Goal: Check status: Check status

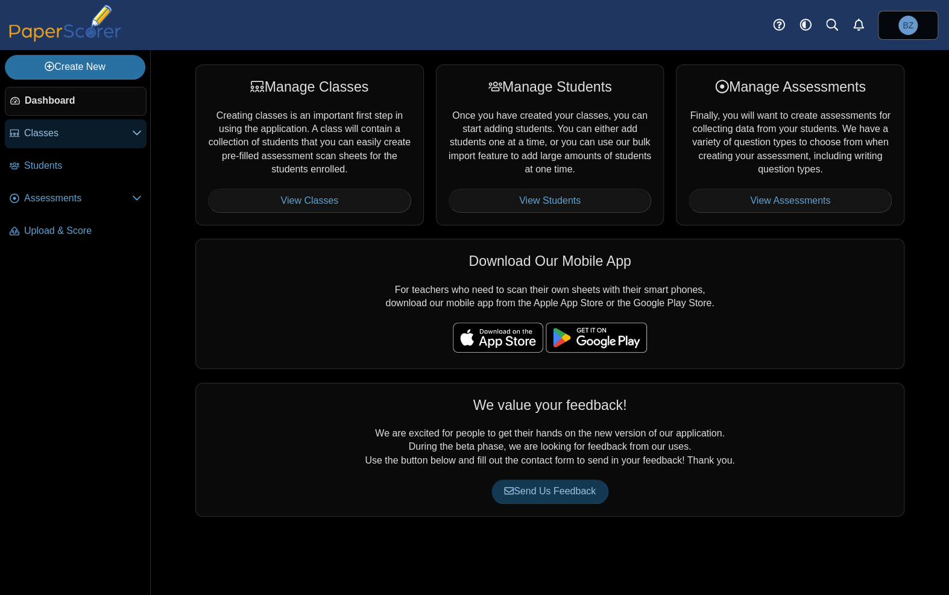
click at [78, 128] on span "Classes" at bounding box center [78, 133] width 108 height 13
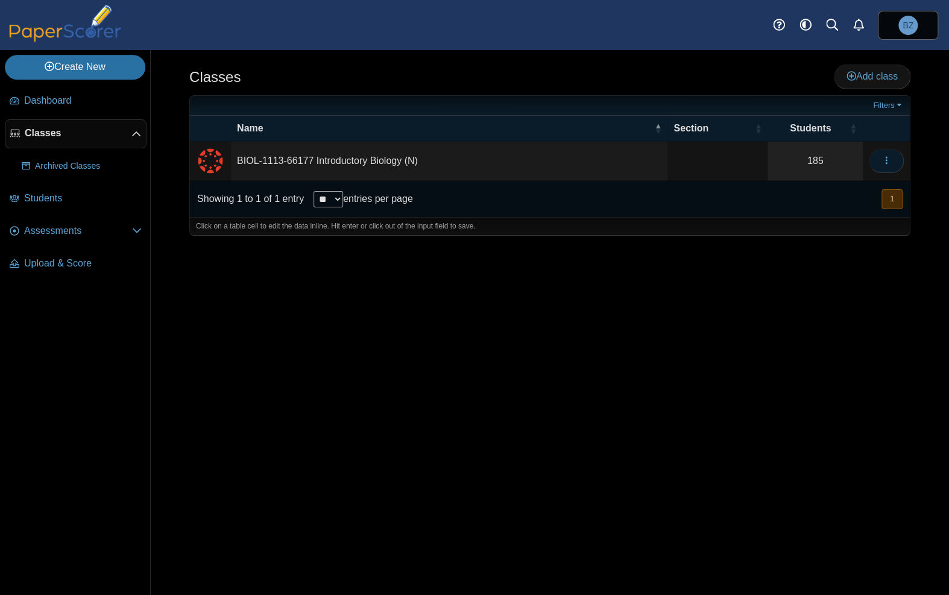
click at [883, 161] on icon "button" at bounding box center [887, 161] width 10 height 10
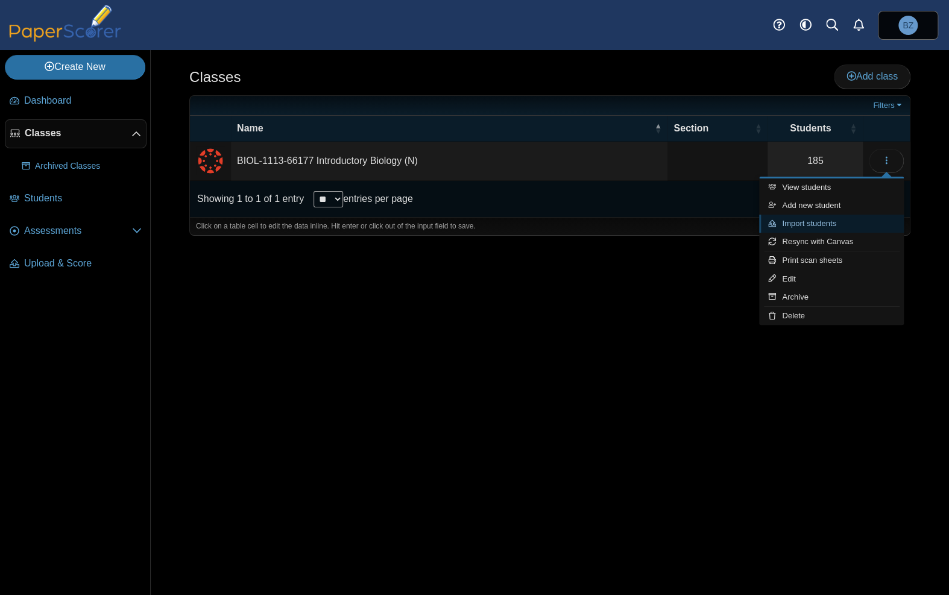
click at [859, 224] on link "Import students" at bounding box center [831, 224] width 145 height 18
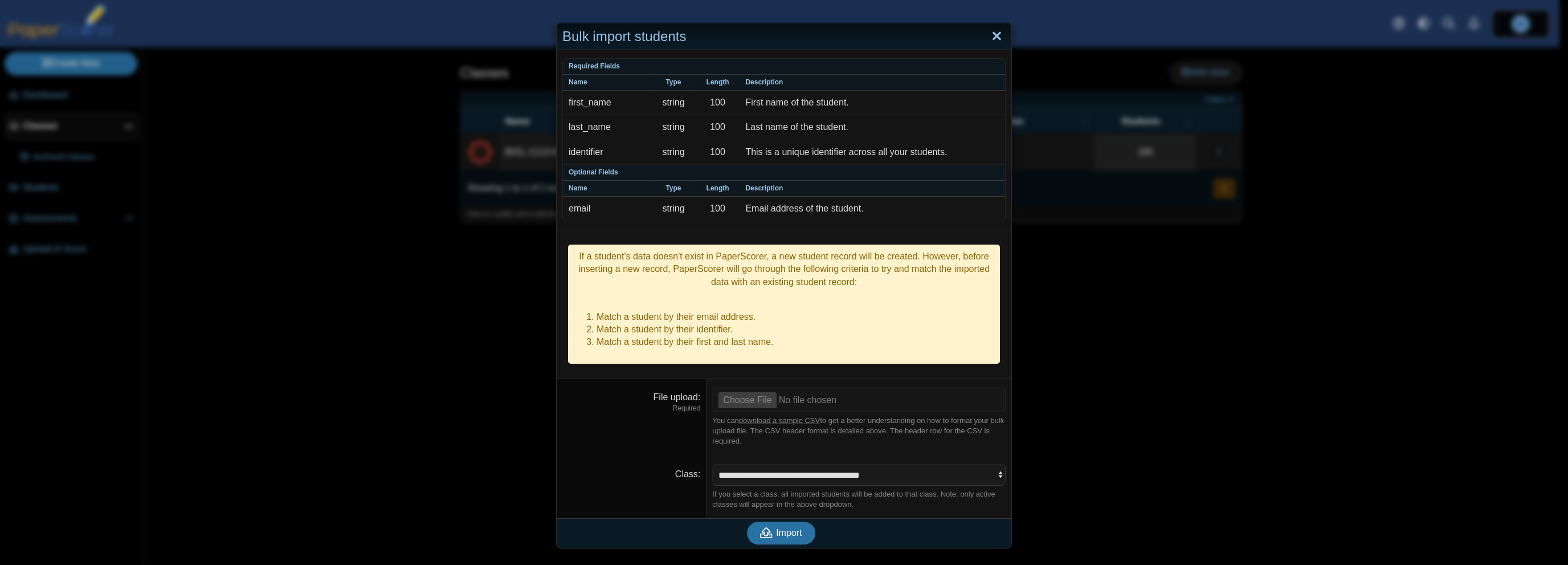
click at [897, 35] on link "Close" at bounding box center [997, 36] width 18 height 20
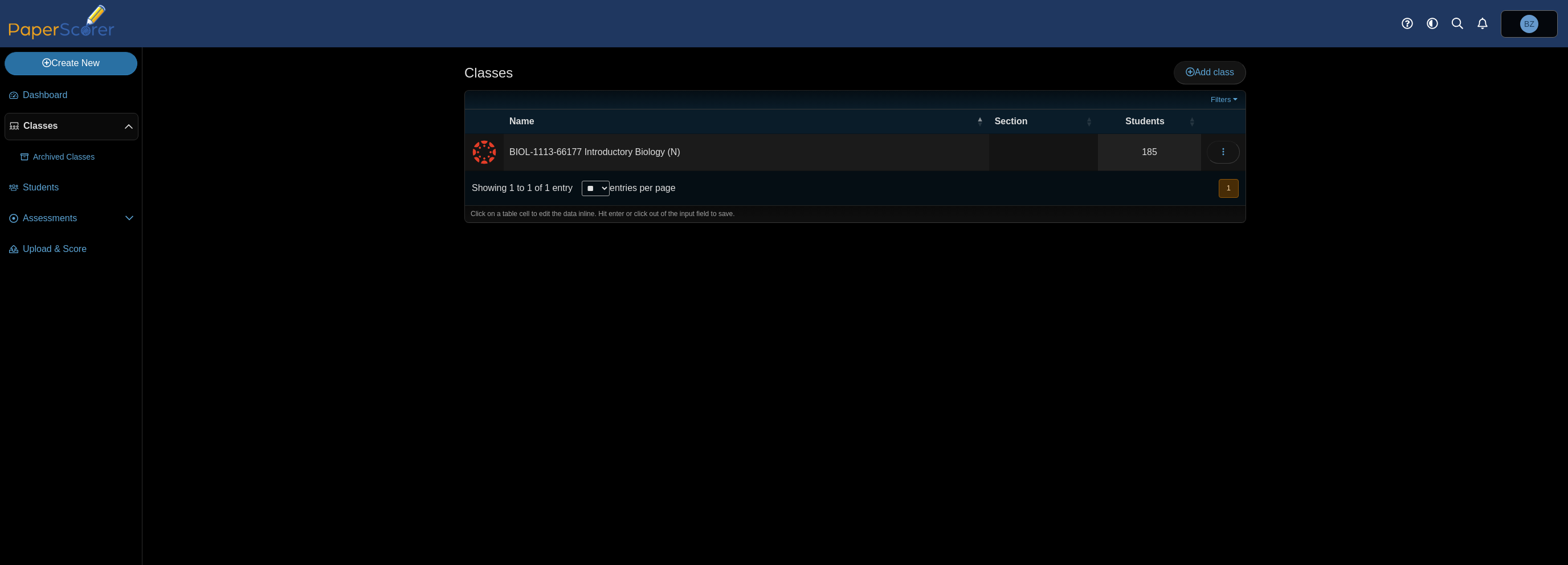
click at [611, 154] on td "BIOL-1113-66177 Introductory Biology (N)" at bounding box center [747, 152] width 486 height 37
click at [520, 317] on div "Classes Add class Filters 185" at bounding box center [855, 306] width 855 height 518
click at [39, 187] on span "Students" at bounding box center [78, 187] width 112 height 12
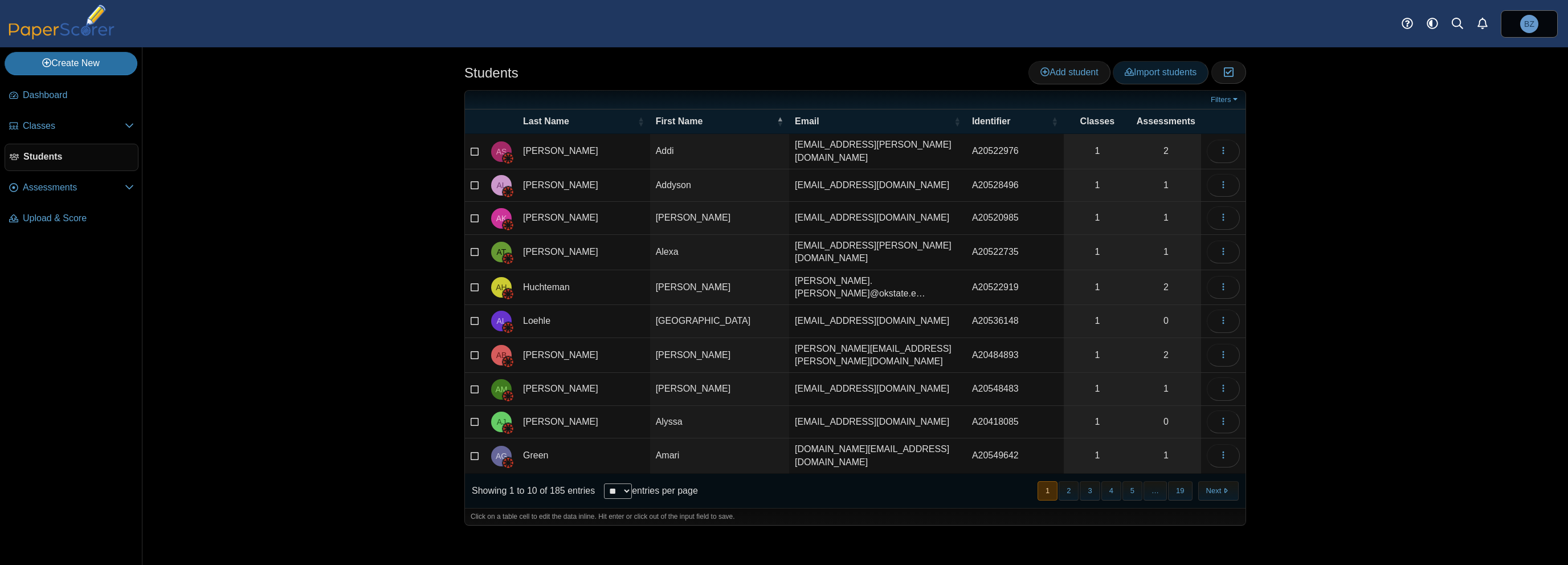
click at [1163, 73] on span "Import students" at bounding box center [1161, 72] width 72 height 9
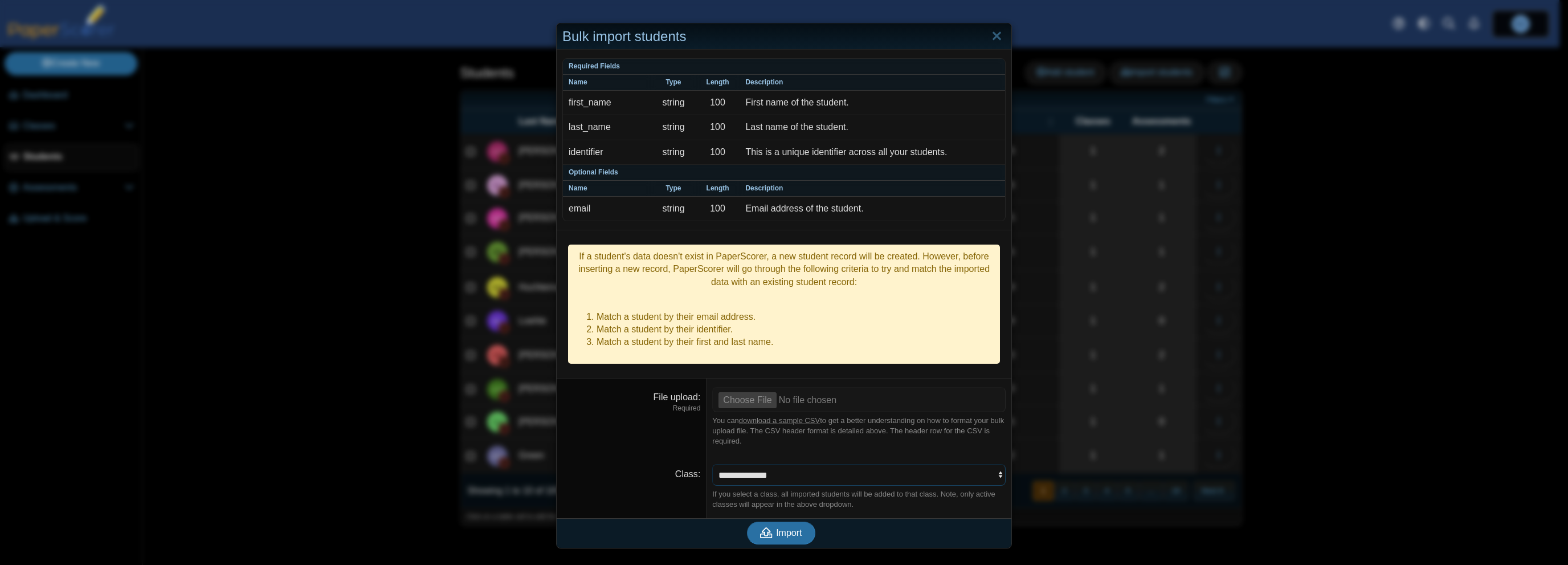
click at [836, 464] on select "**********" at bounding box center [859, 474] width 294 height 22
click at [990, 38] on link "Close" at bounding box center [997, 36] width 18 height 20
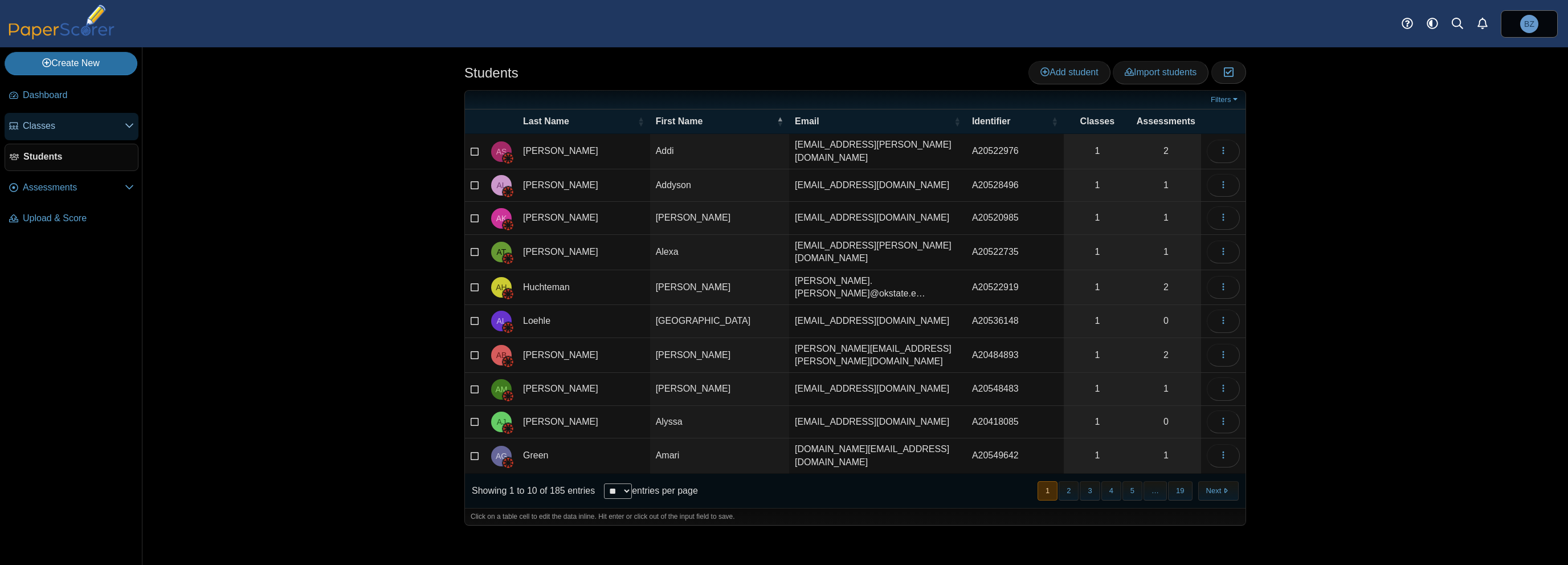
click at [50, 128] on span "Classes" at bounding box center [74, 126] width 102 height 12
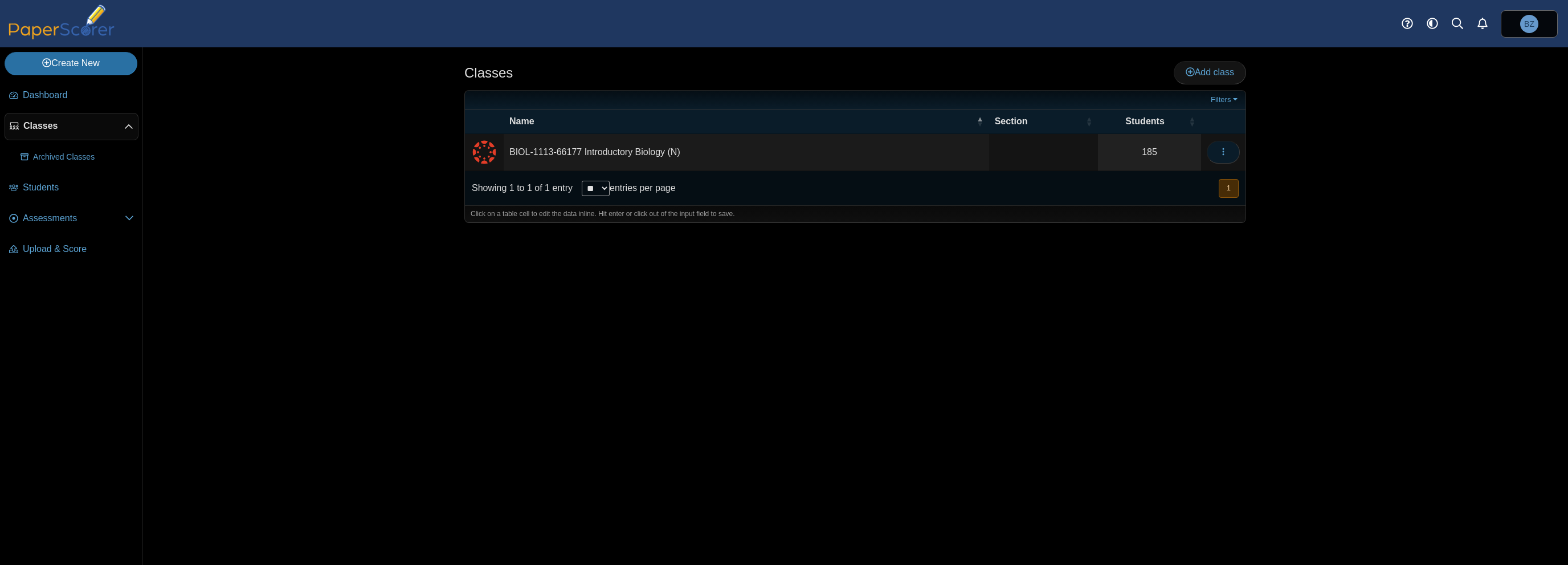
click at [1228, 147] on icon "button" at bounding box center [1224, 152] width 9 height 9
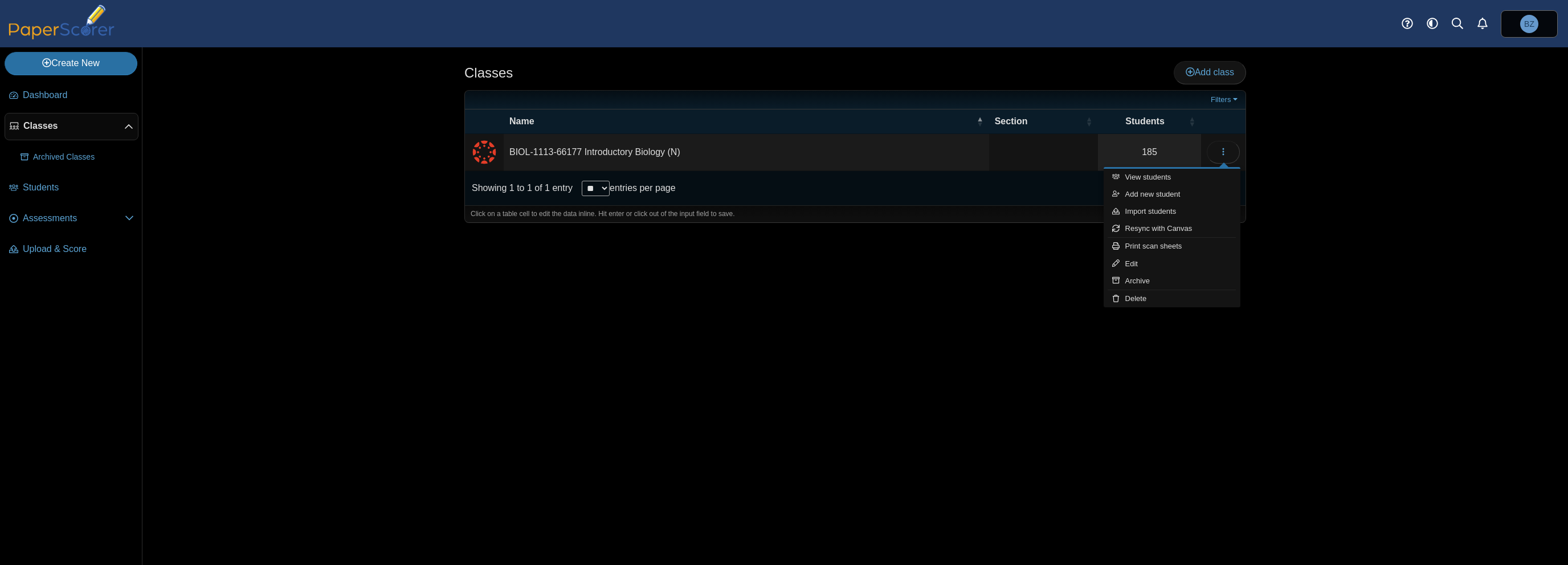
click at [542, 153] on td "BIOL-1113-66177 Introductory Biology (N)" at bounding box center [747, 152] width 486 height 37
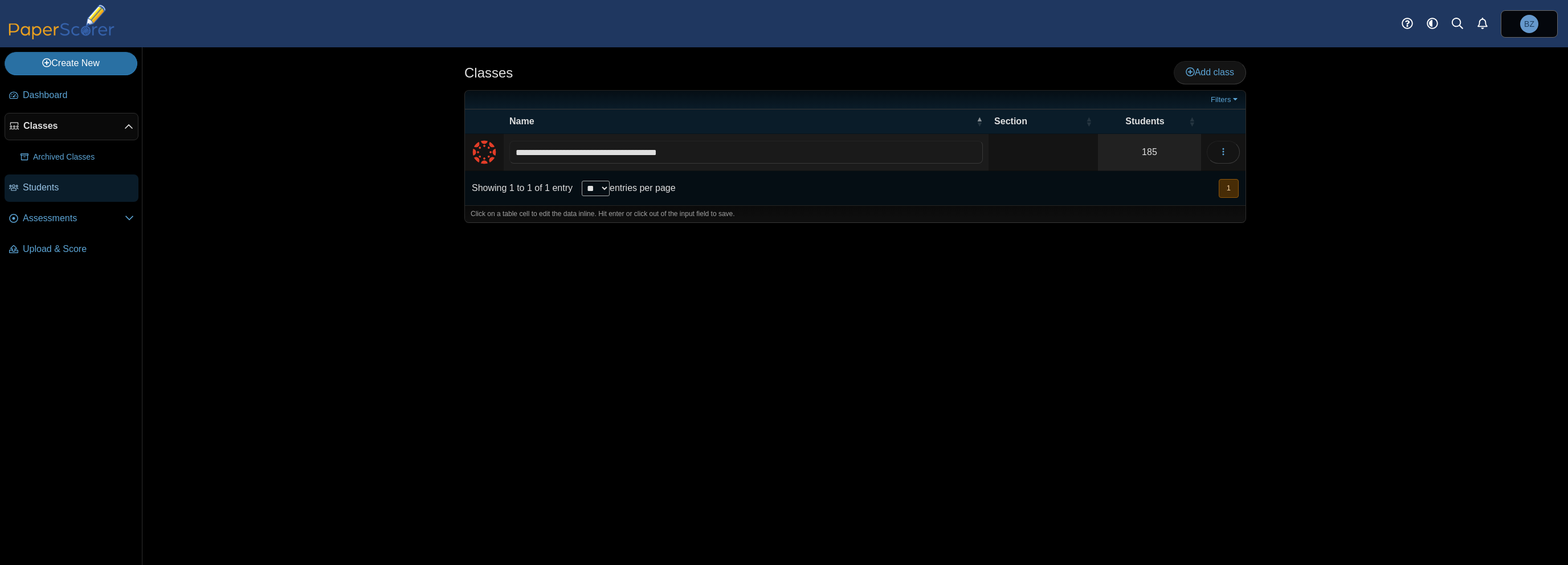
click at [30, 186] on span "Students" at bounding box center [78, 187] width 112 height 12
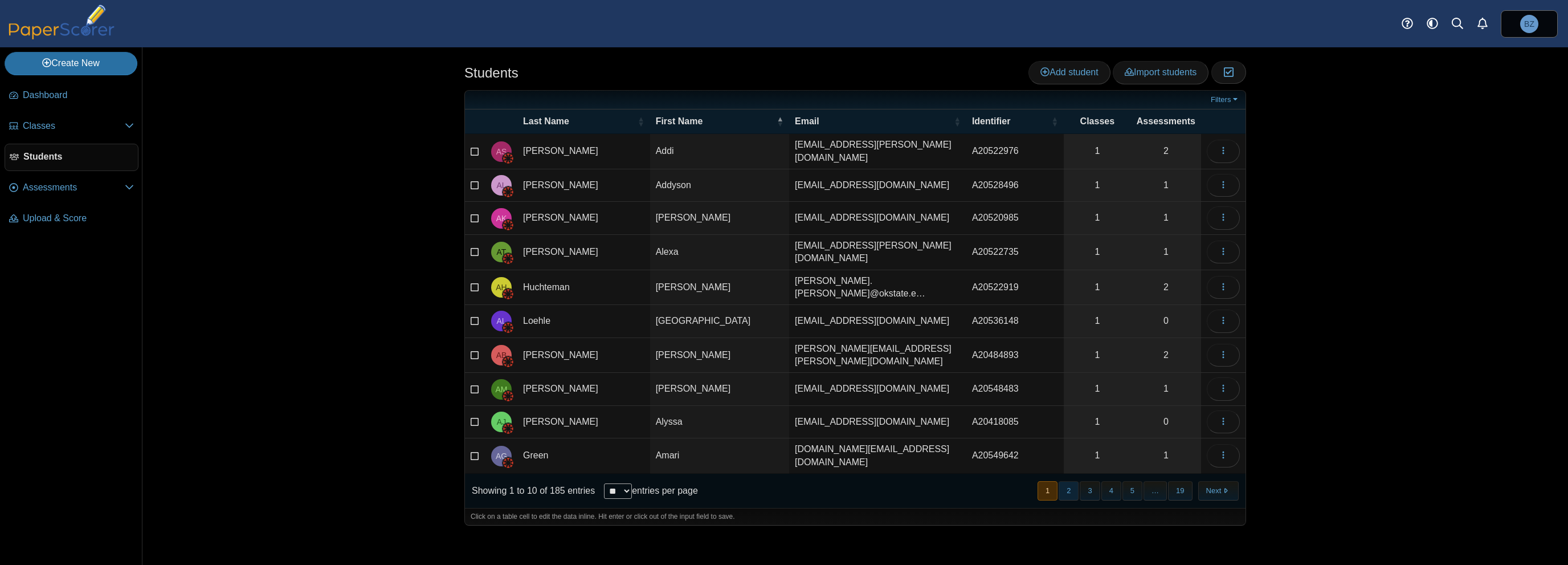
click at [1073, 481] on button "2" at bounding box center [1068, 490] width 20 height 19
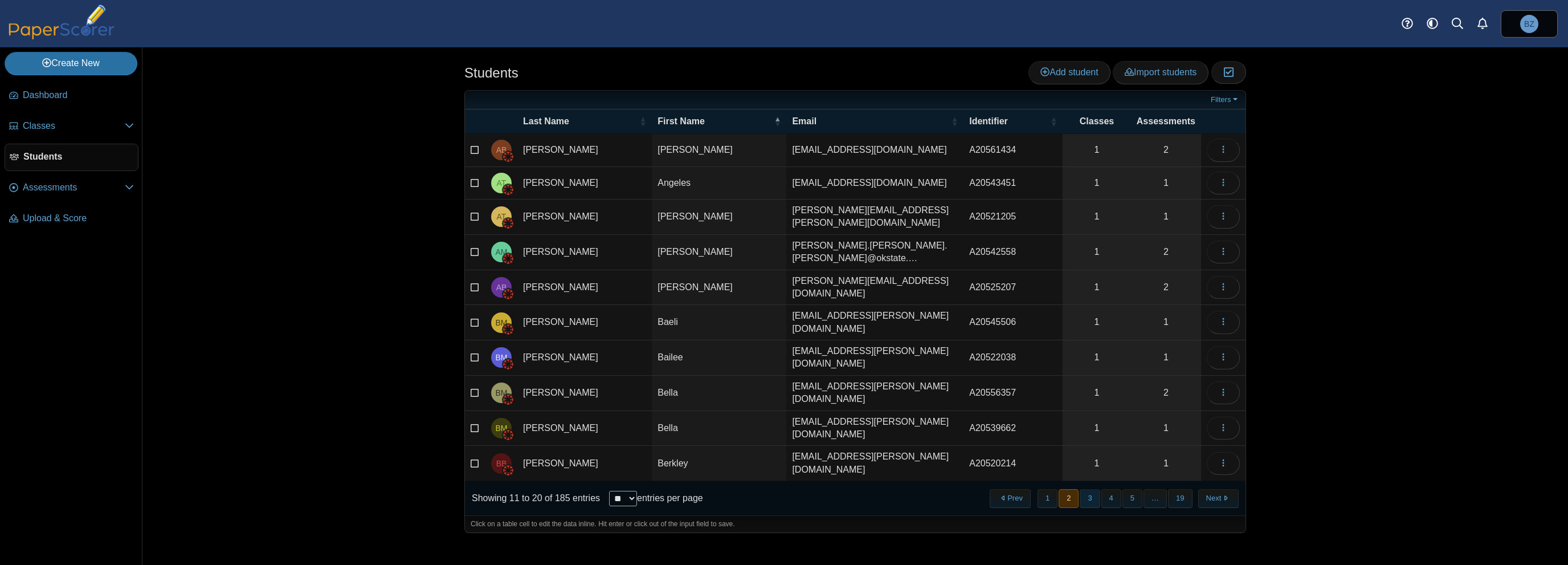
click at [1094, 488] on button "3" at bounding box center [1090, 498] width 20 height 19
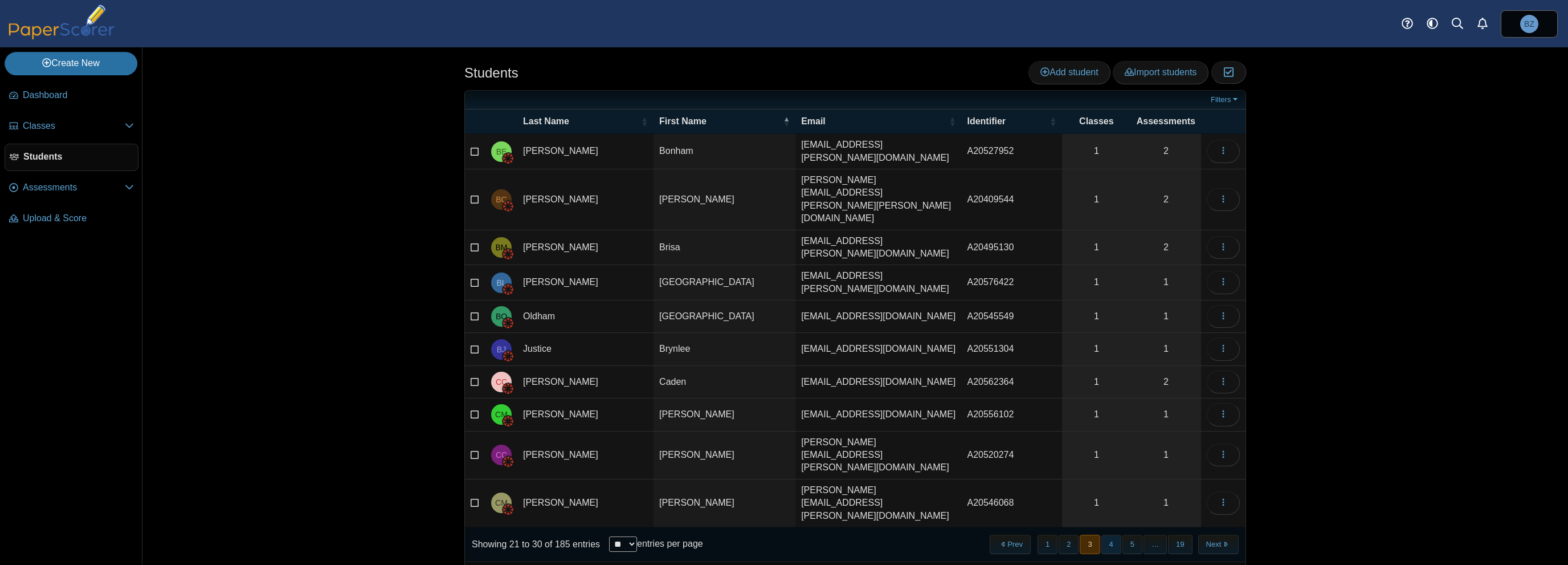
click at [1116, 535] on button "4" at bounding box center [1111, 544] width 20 height 19
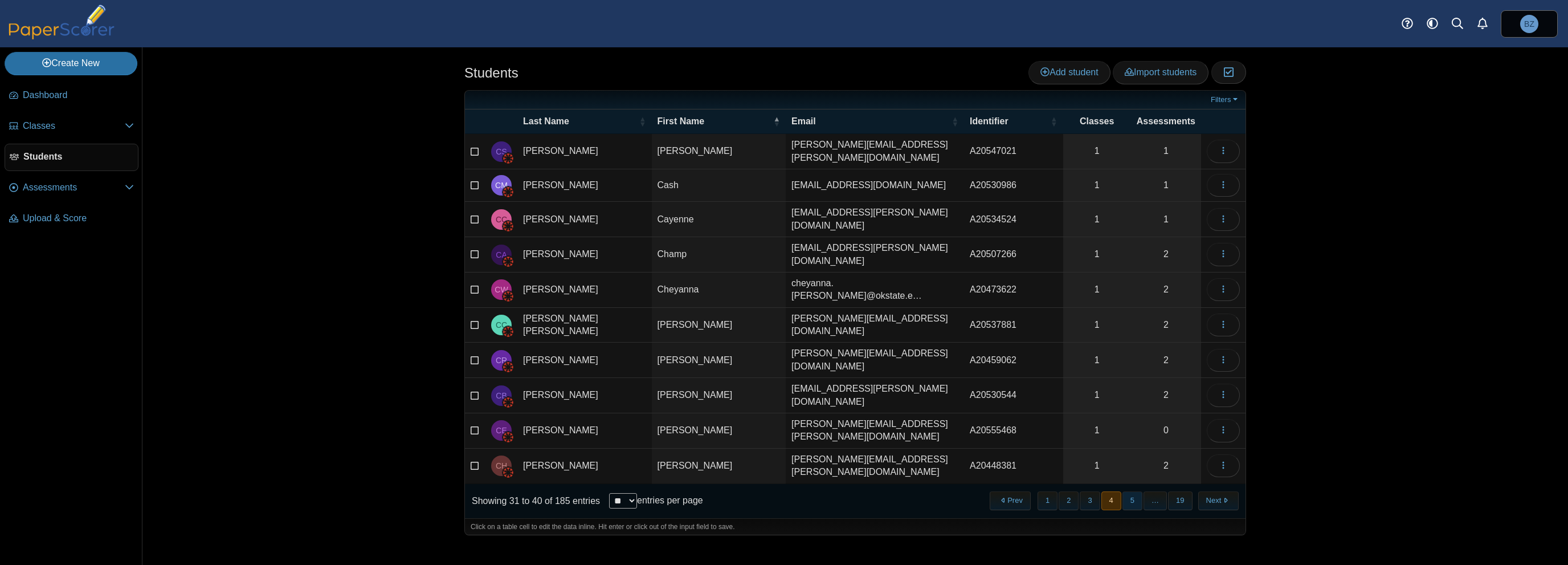
click at [1140, 491] on button "5" at bounding box center [1132, 501] width 20 height 19
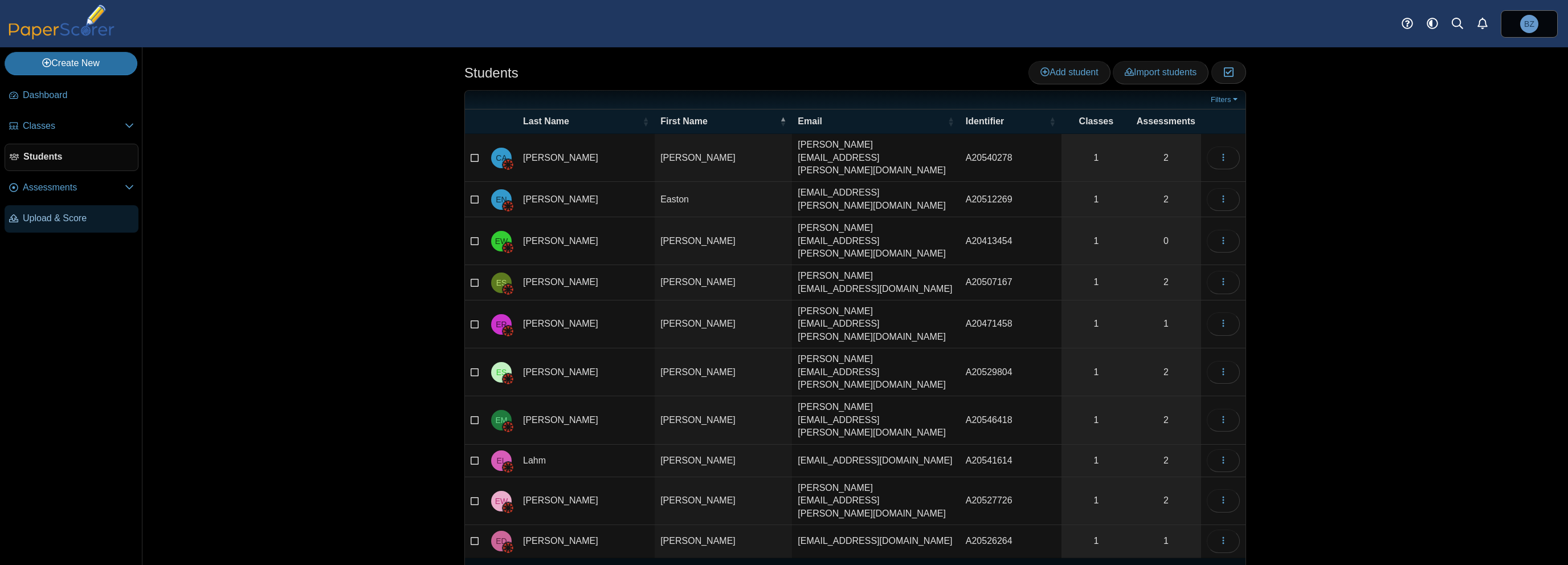
click at [46, 223] on span "Upload & Score" at bounding box center [78, 217] width 112 height 12
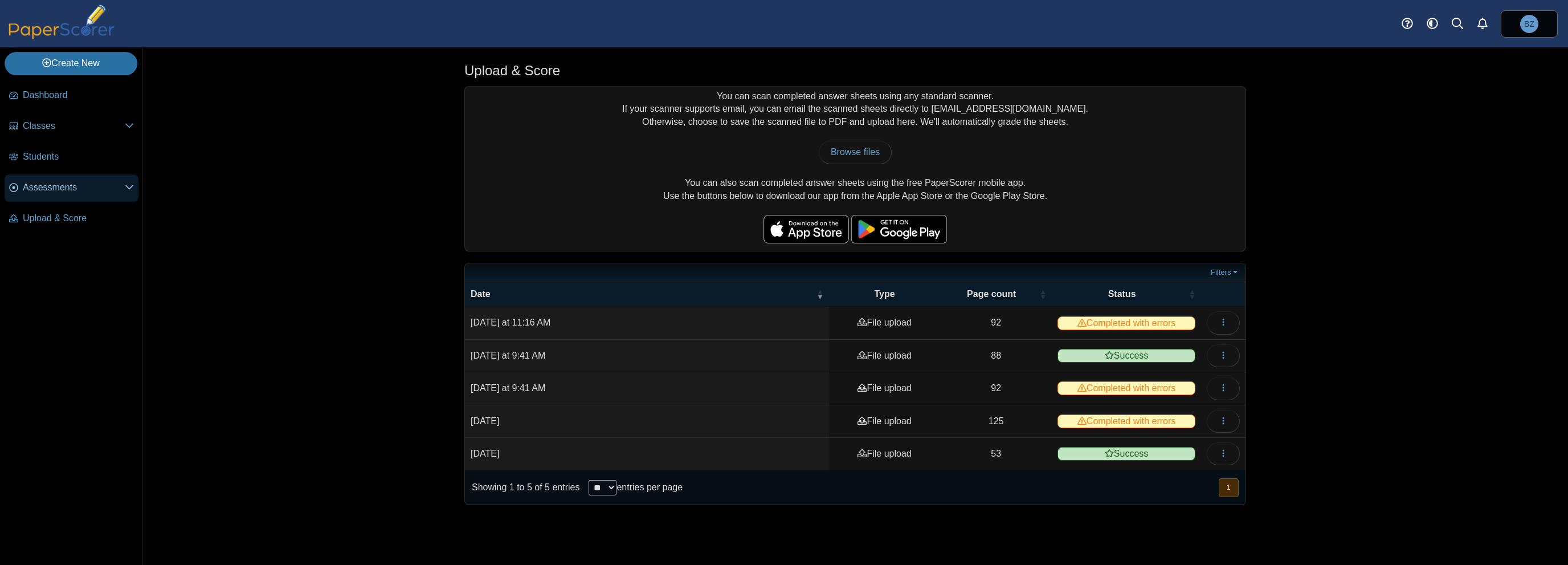
click at [49, 194] on link "Assessments" at bounding box center [72, 188] width 134 height 27
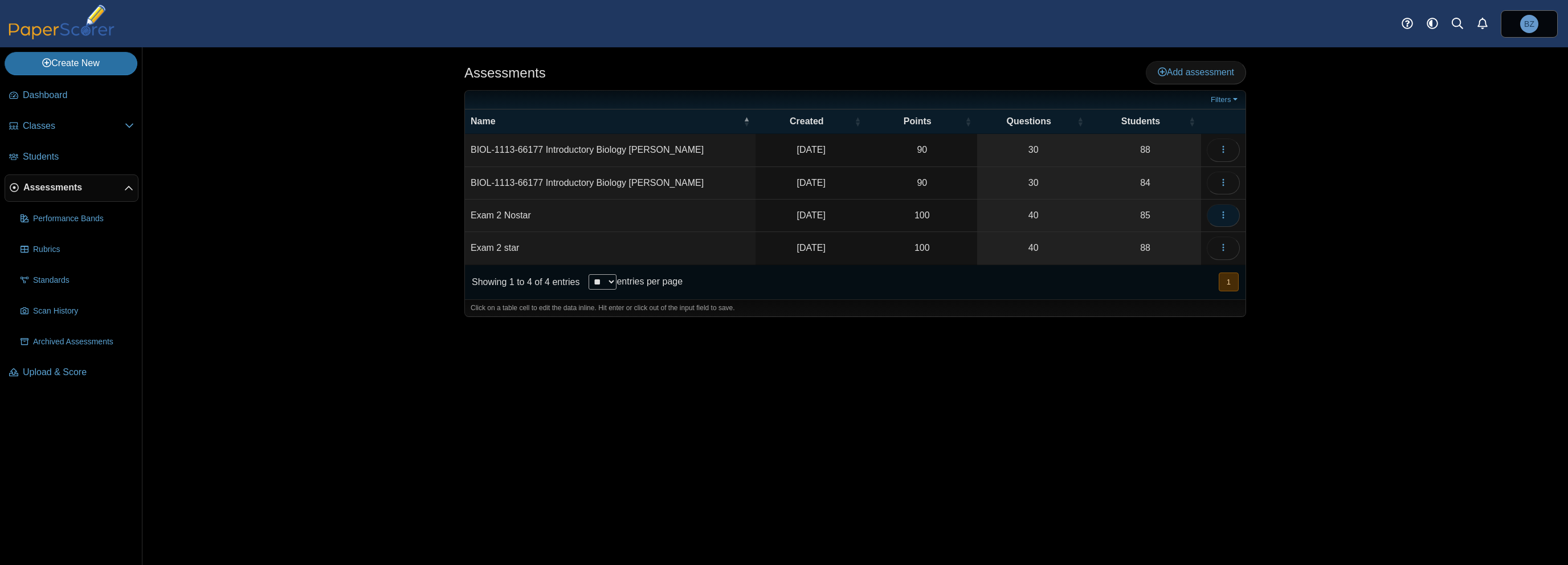
click at [1218, 204] on button "button" at bounding box center [1223, 215] width 33 height 23
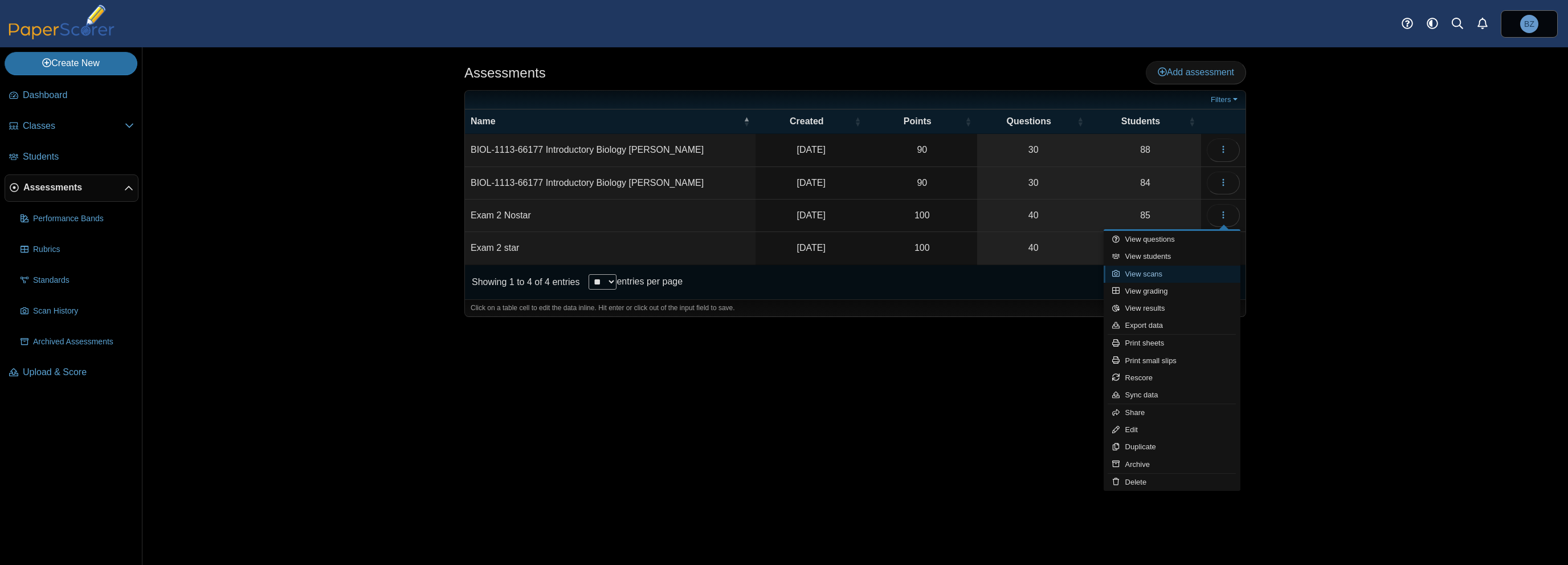
click at [1163, 269] on link "View scans" at bounding box center [1172, 274] width 137 height 17
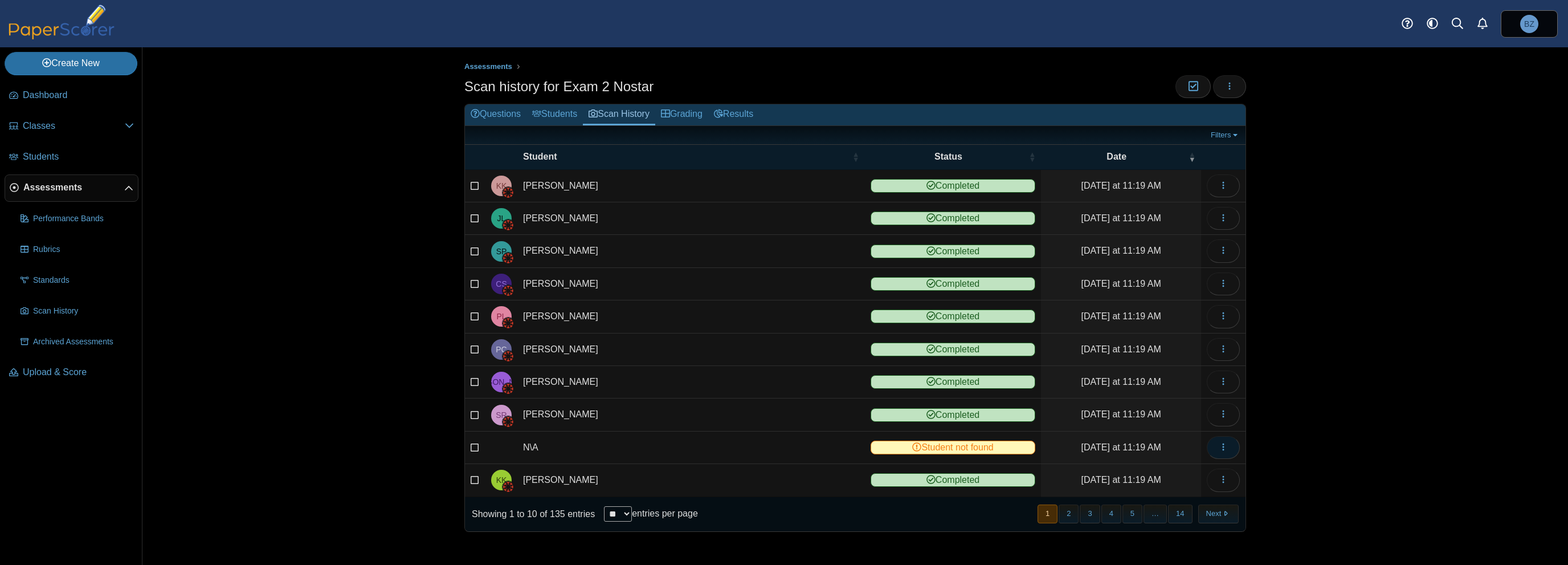
click at [1224, 445] on use "button" at bounding box center [1223, 447] width 2 height 8
click at [1177, 471] on link "View scanned test" at bounding box center [1172, 469] width 137 height 17
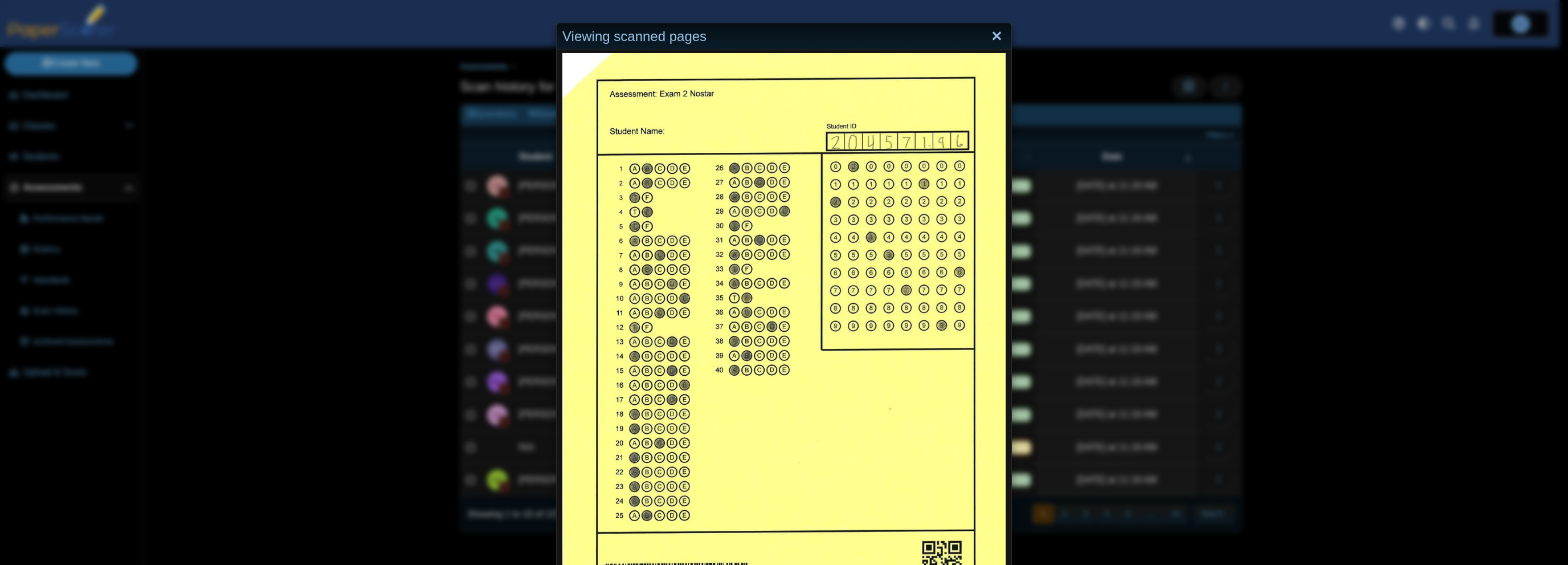
click at [997, 38] on link "Close" at bounding box center [997, 36] width 18 height 20
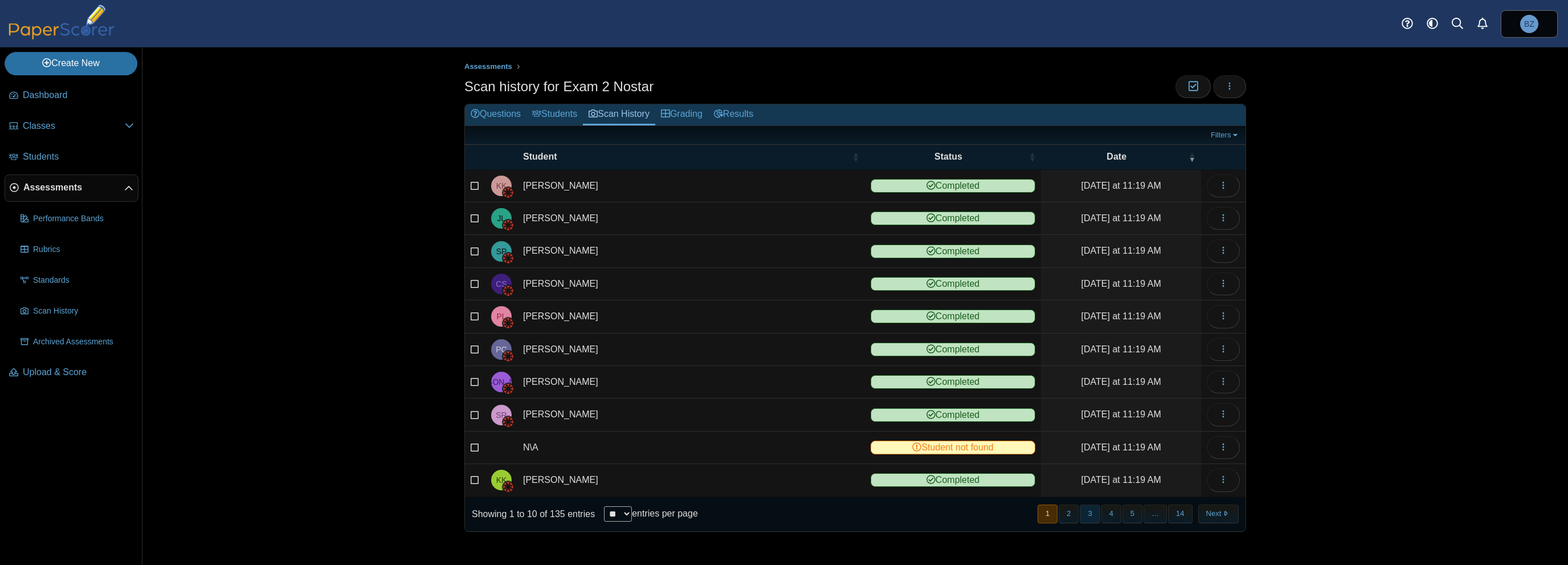
click at [1094, 511] on button "3" at bounding box center [1090, 514] width 20 height 19
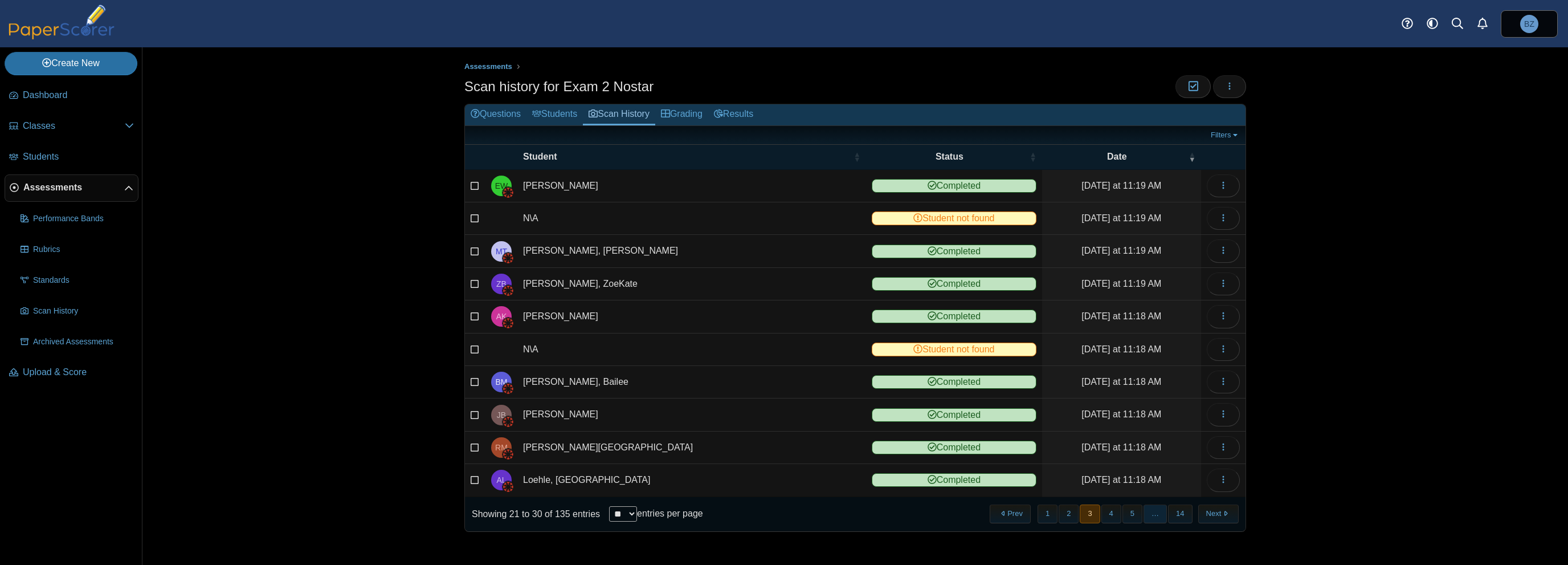
click at [1146, 511] on span "…" at bounding box center [1155, 514] width 24 height 19
click at [1179, 509] on button "14" at bounding box center [1180, 514] width 24 height 19
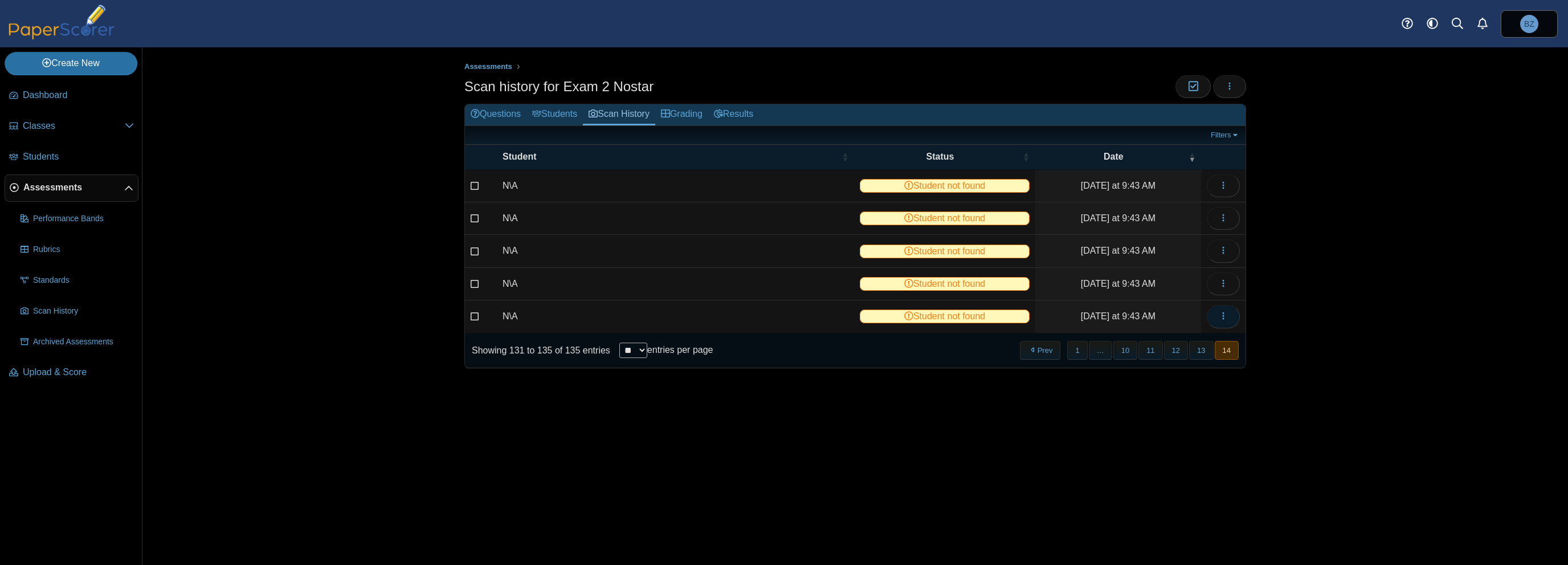
click at [1220, 318] on span "button" at bounding box center [1224, 316] width 9 height 9
click at [1198, 344] on link "View scanned test" at bounding box center [1172, 339] width 137 height 17
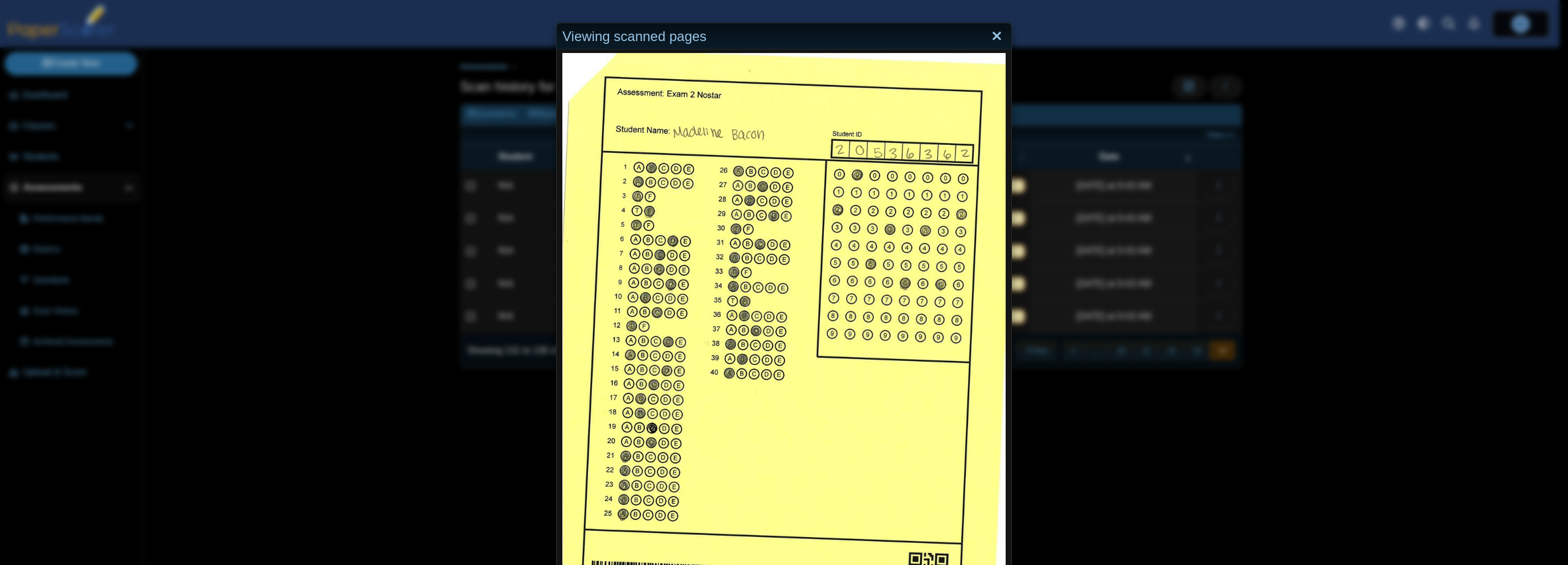
click at [989, 32] on link "Close" at bounding box center [997, 36] width 18 height 20
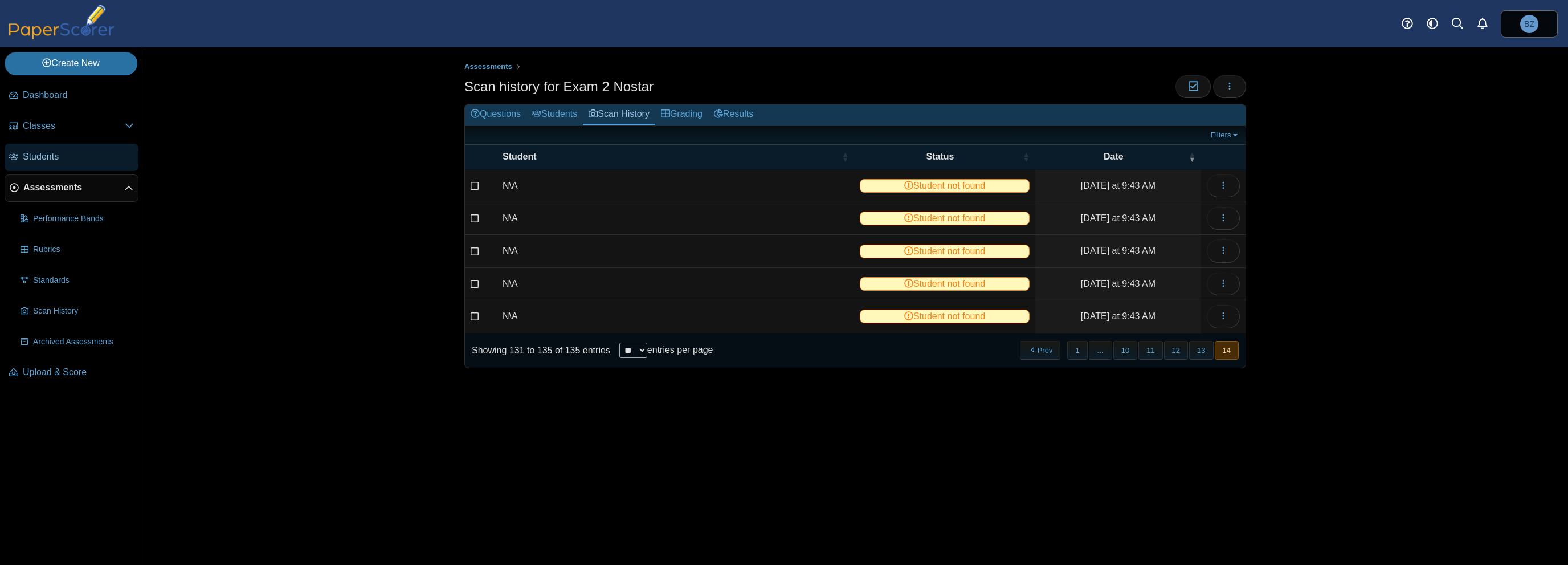
click at [57, 157] on span "Students" at bounding box center [78, 156] width 112 height 12
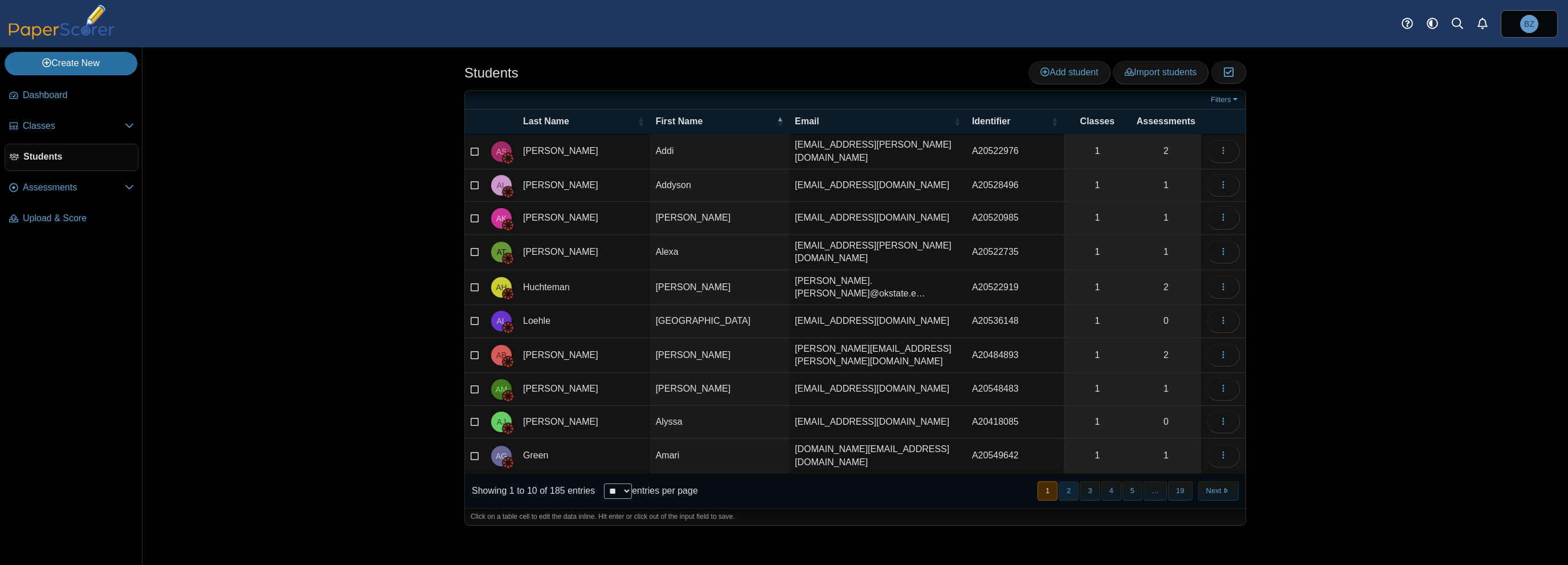
click at [1076, 481] on button "2" at bounding box center [1068, 490] width 20 height 19
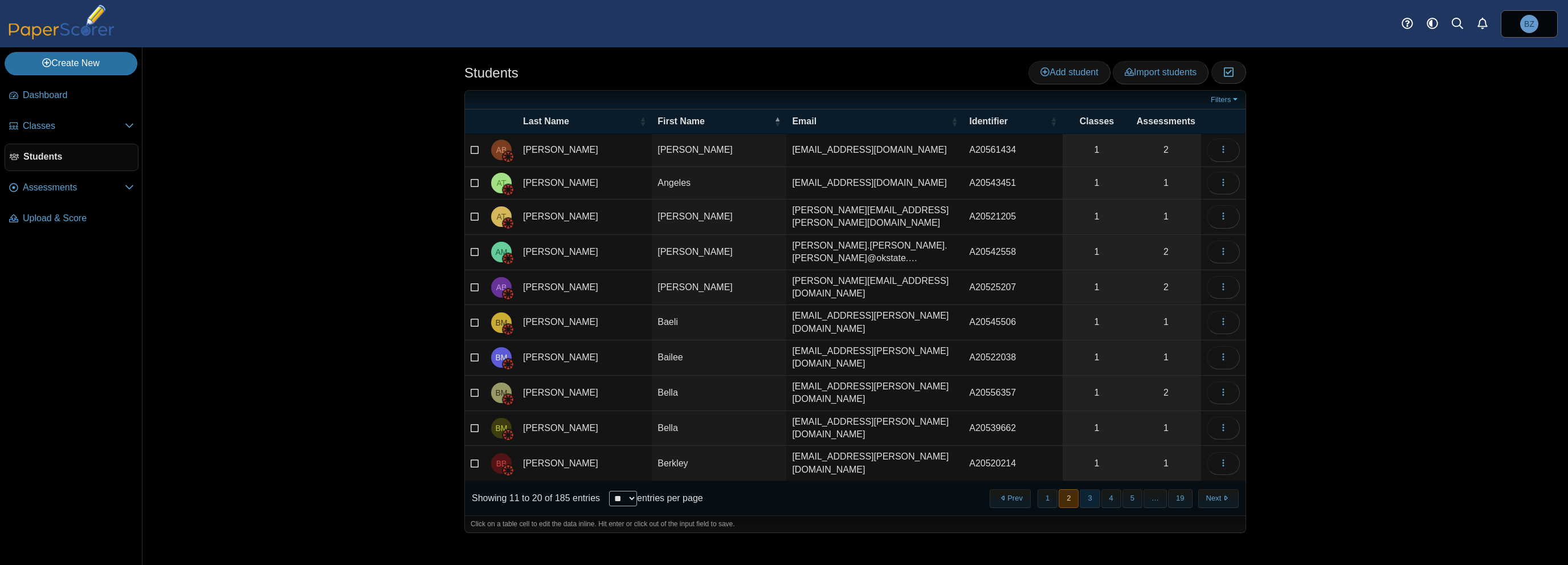
click at [1090, 488] on button "3" at bounding box center [1090, 498] width 20 height 19
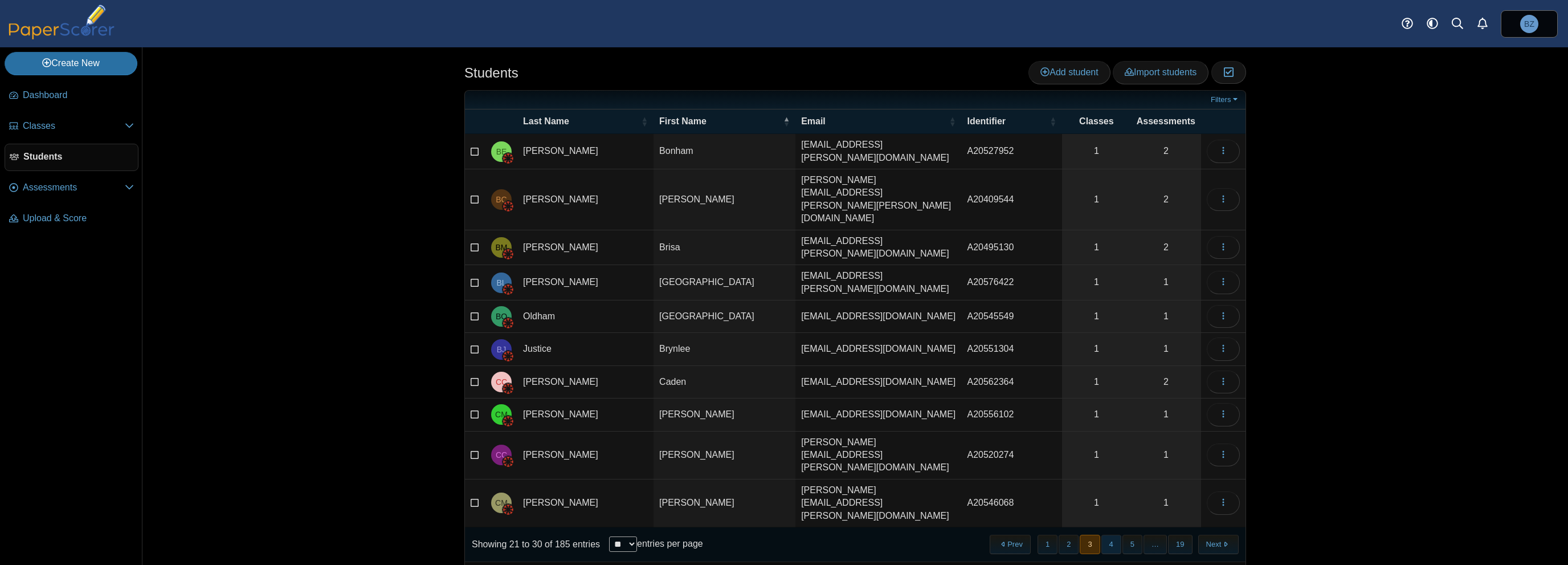
click at [1111, 535] on button "4" at bounding box center [1111, 544] width 20 height 19
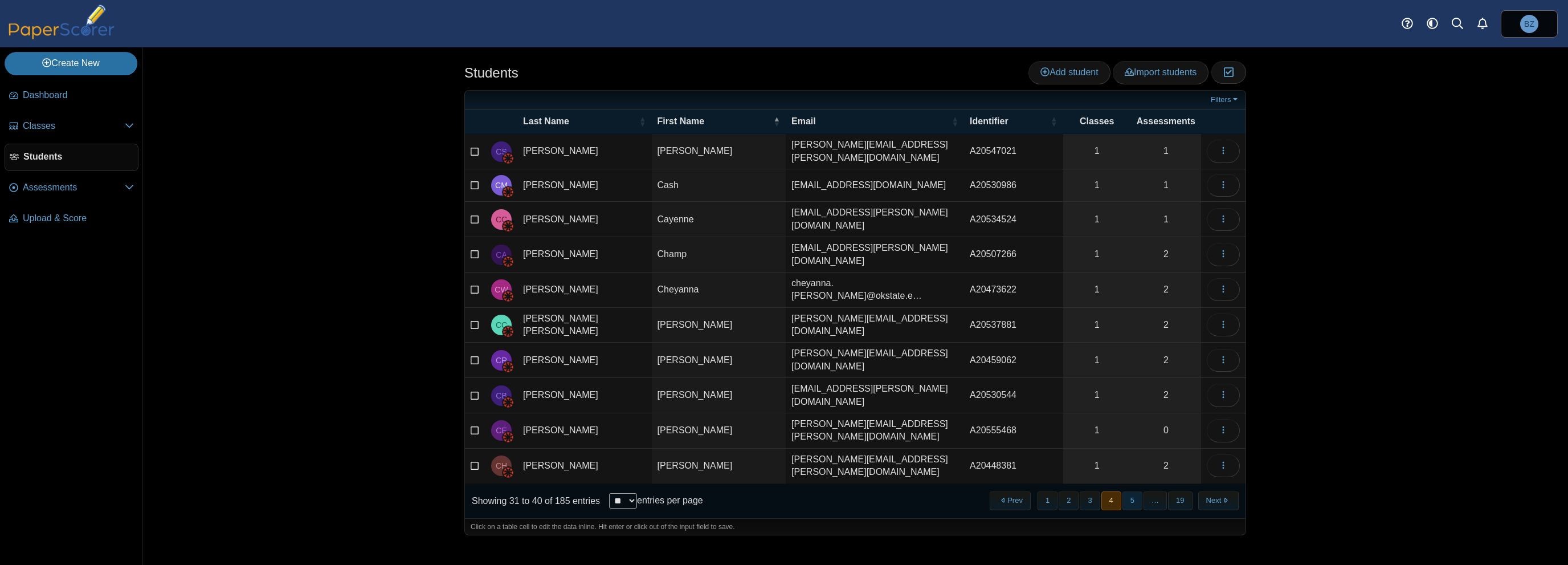
click at [1132, 491] on button "5" at bounding box center [1132, 501] width 20 height 19
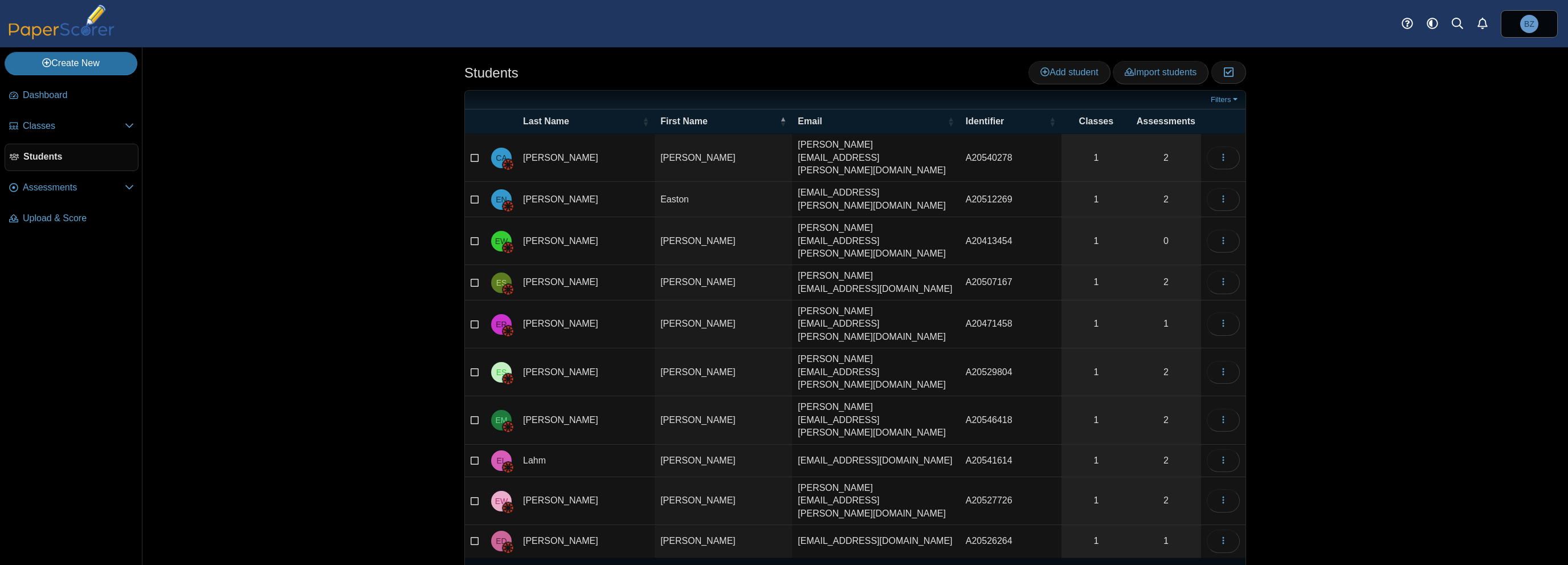
click at [1138, 564] on button "6" at bounding box center [1132, 574] width 20 height 19
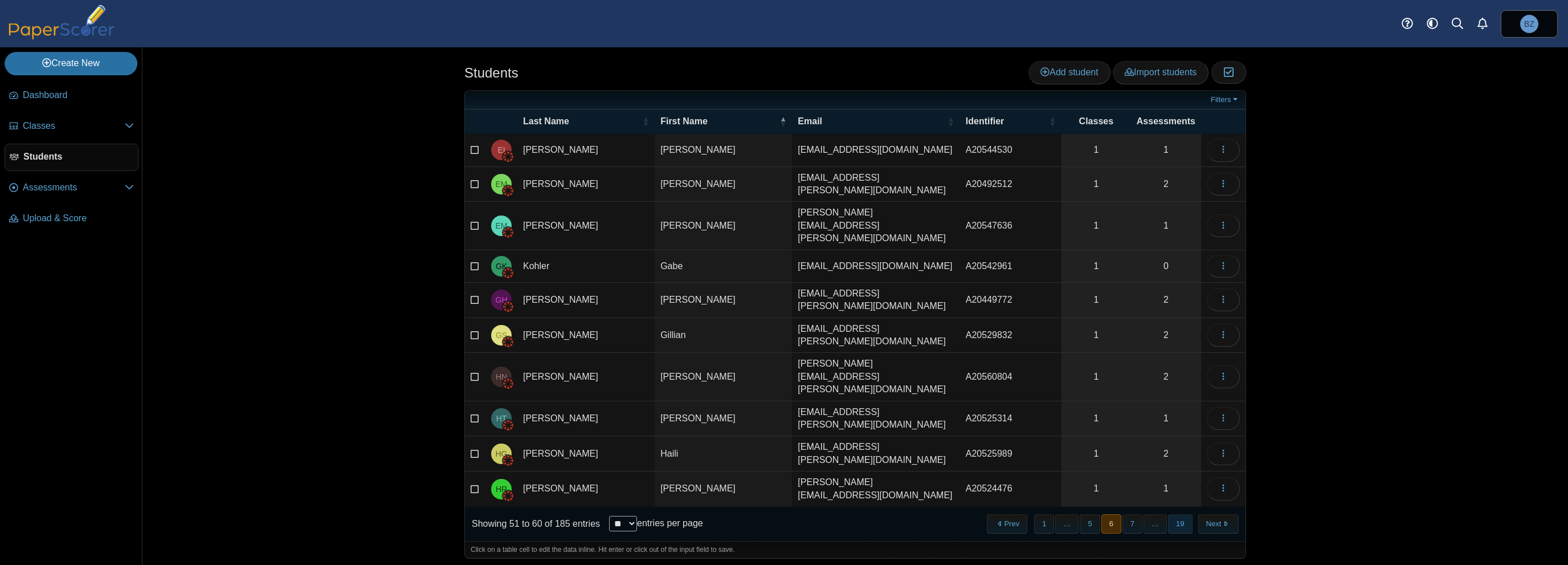
click at [1179, 514] on button "19" at bounding box center [1180, 523] width 24 height 19
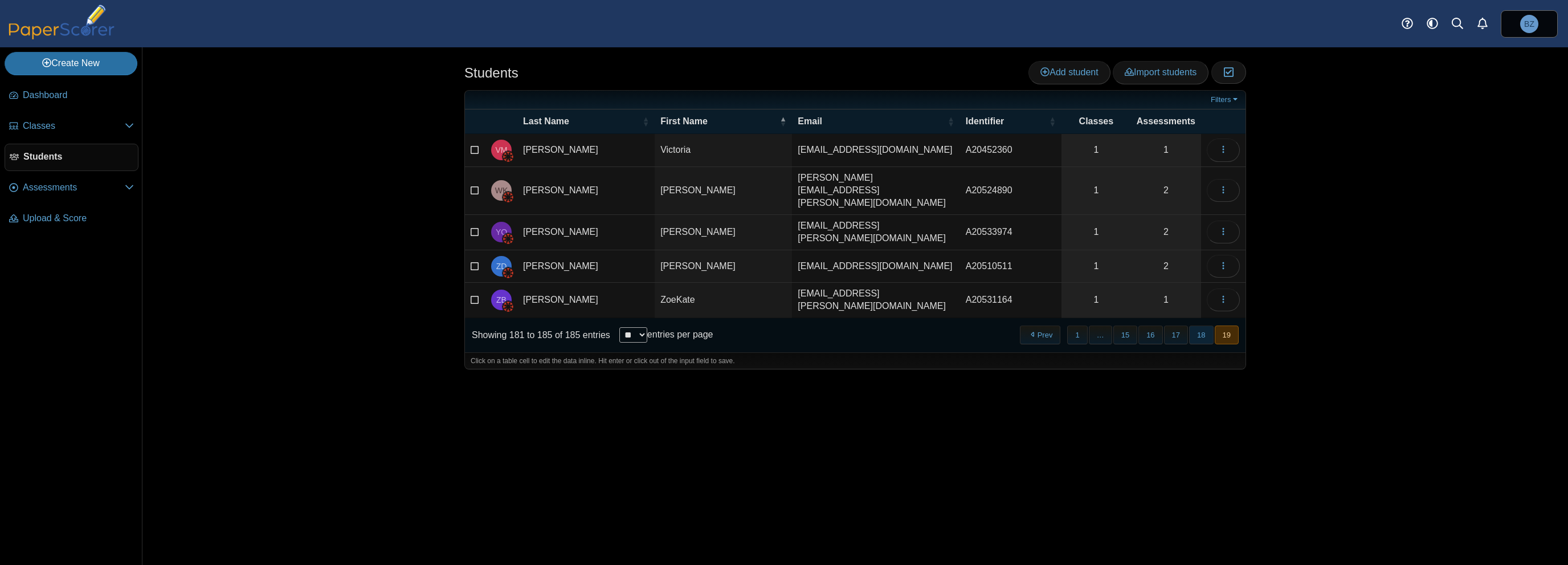
click at [1204, 325] on button "18" at bounding box center [1200, 334] width 24 height 19
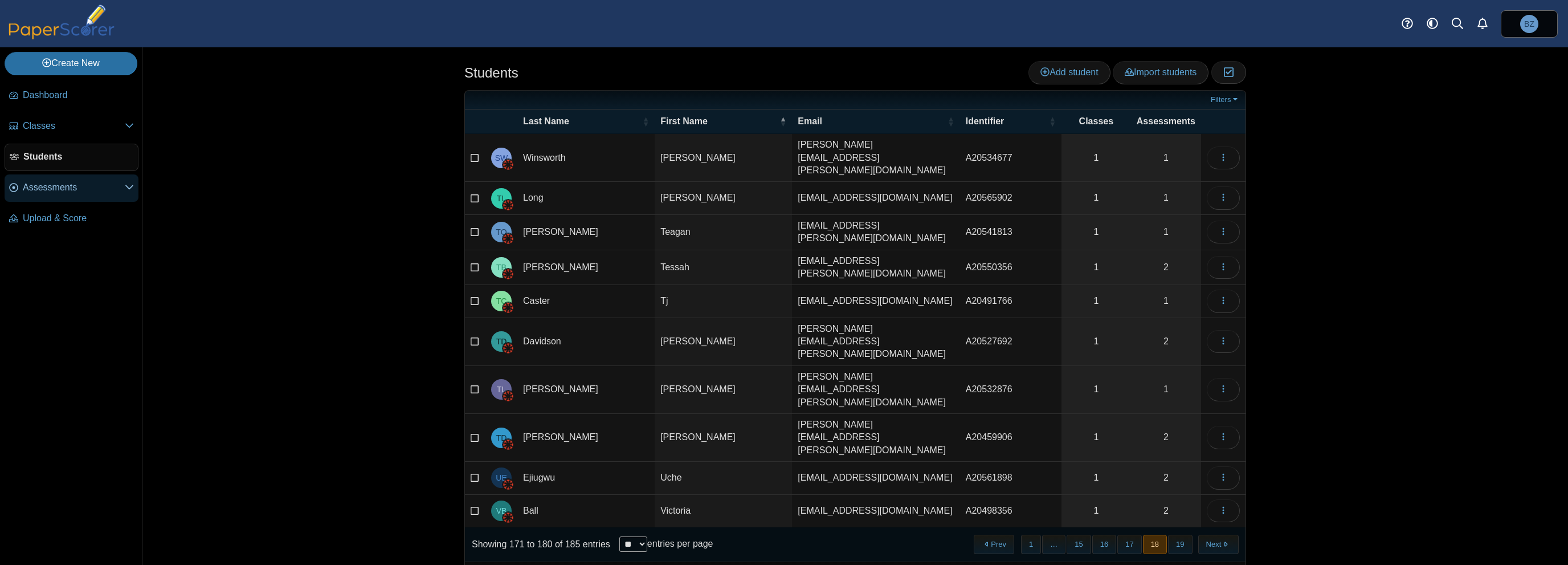
click at [60, 189] on span "Assessments" at bounding box center [74, 187] width 102 height 12
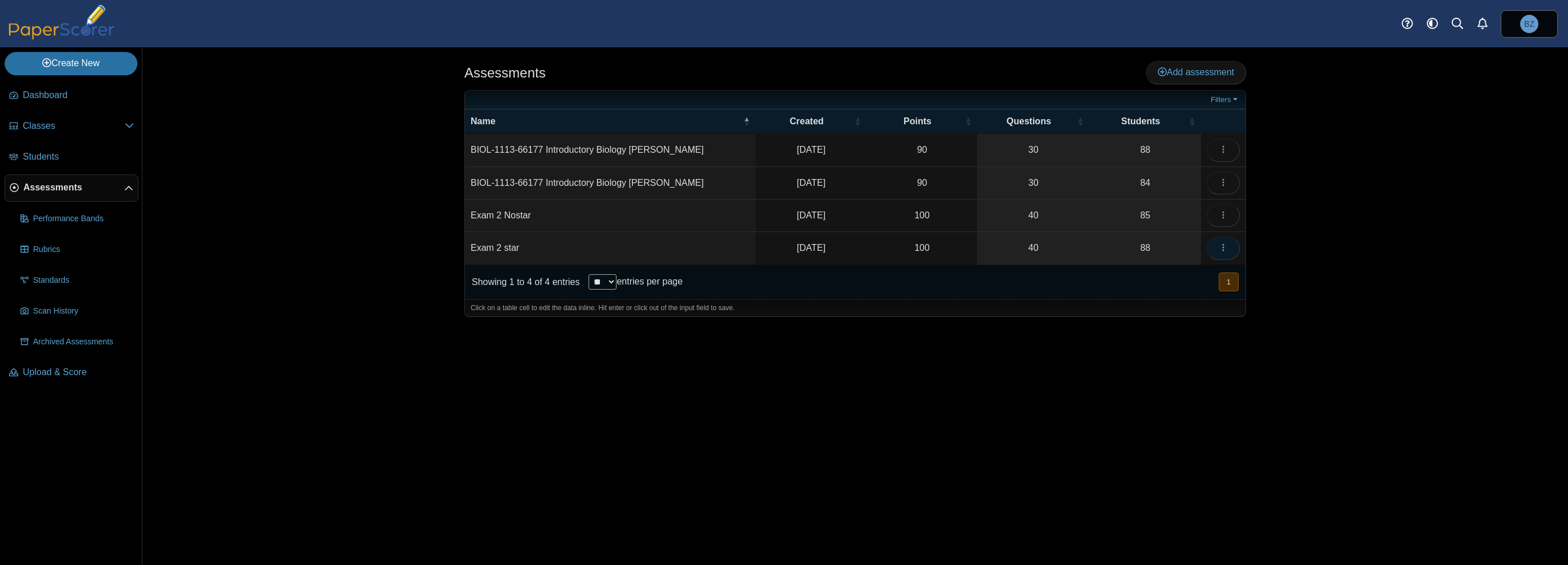
click at [1221, 243] on icon "button" at bounding box center [1224, 248] width 9 height 9
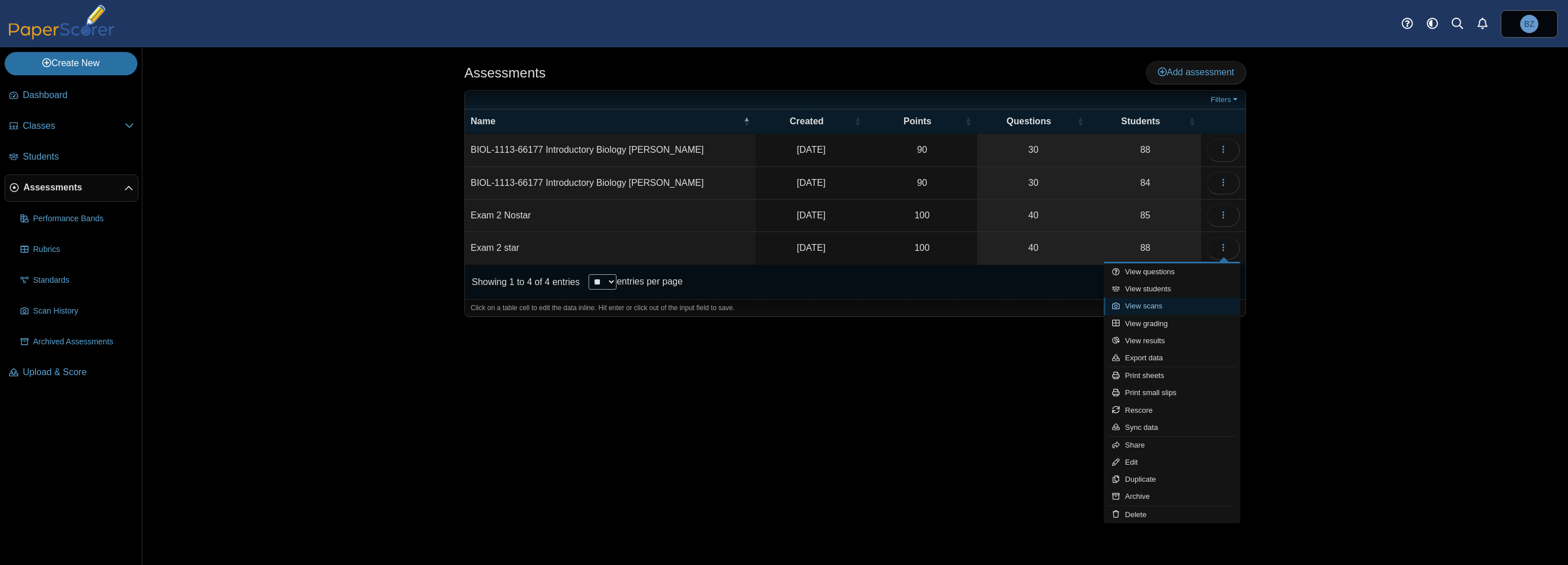
click at [1181, 304] on link "View scans" at bounding box center [1172, 306] width 137 height 17
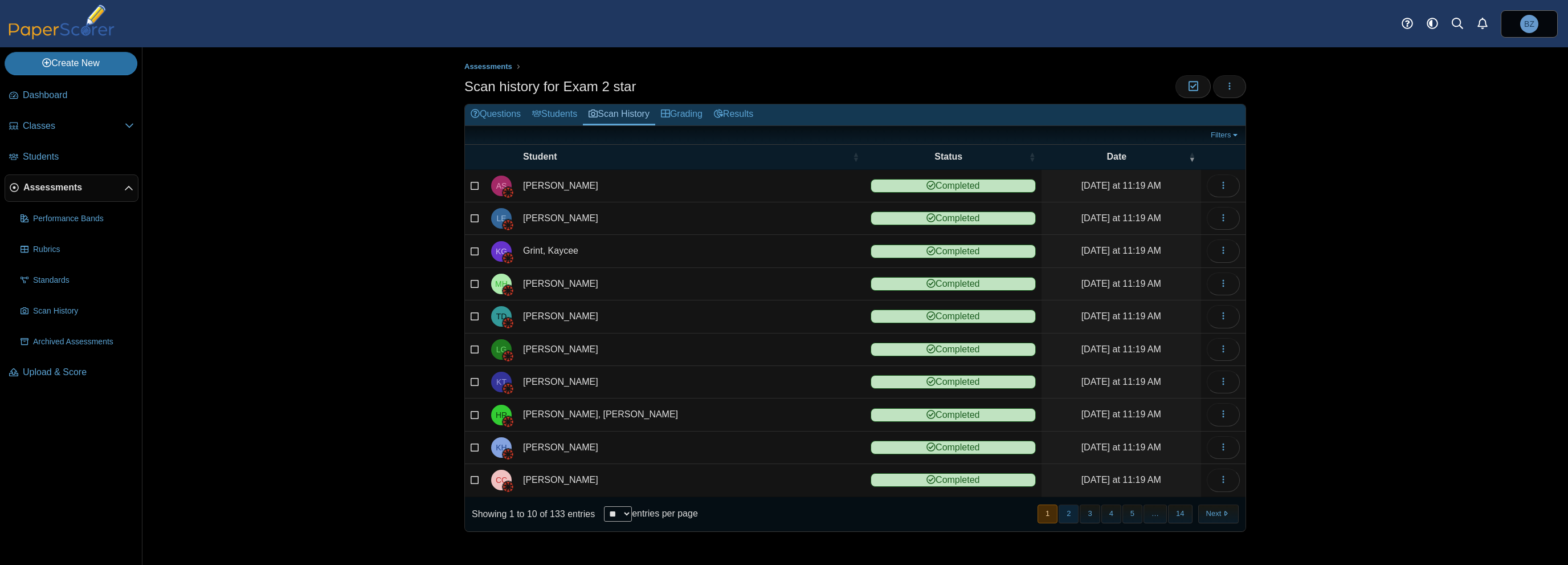
click at [1067, 513] on button "2" at bounding box center [1068, 514] width 20 height 19
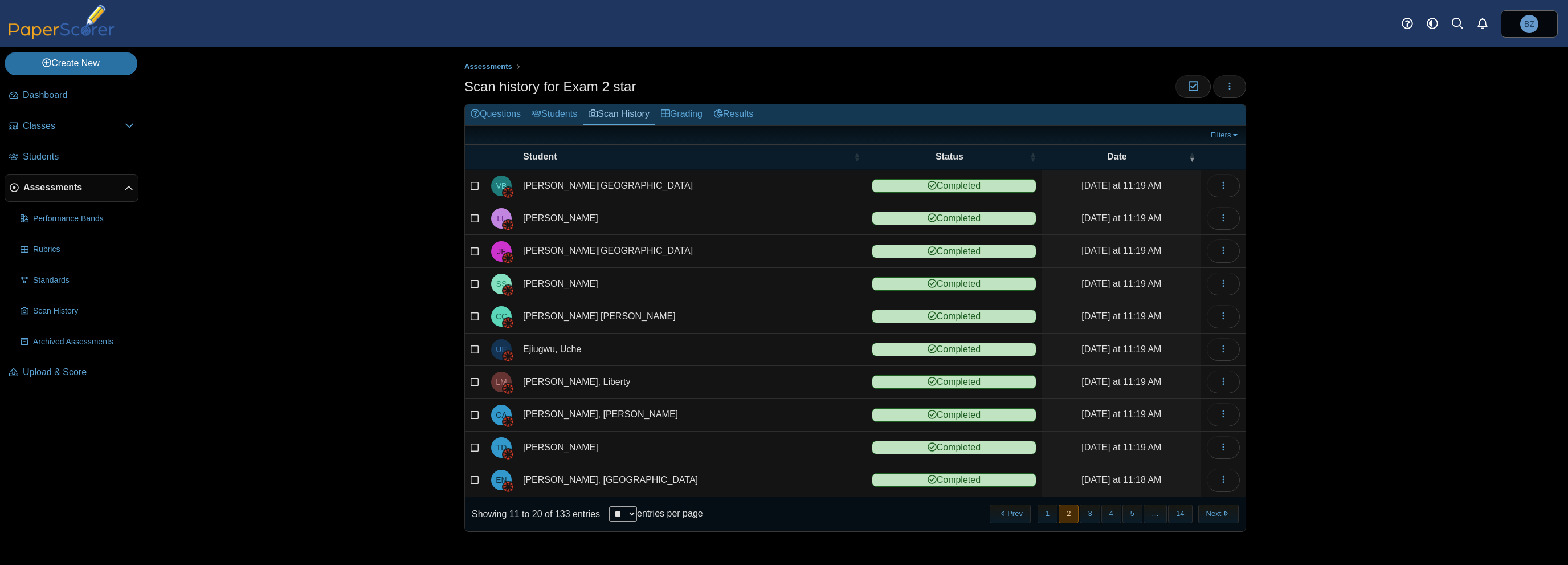
click at [1089, 514] on button "3" at bounding box center [1090, 514] width 20 height 19
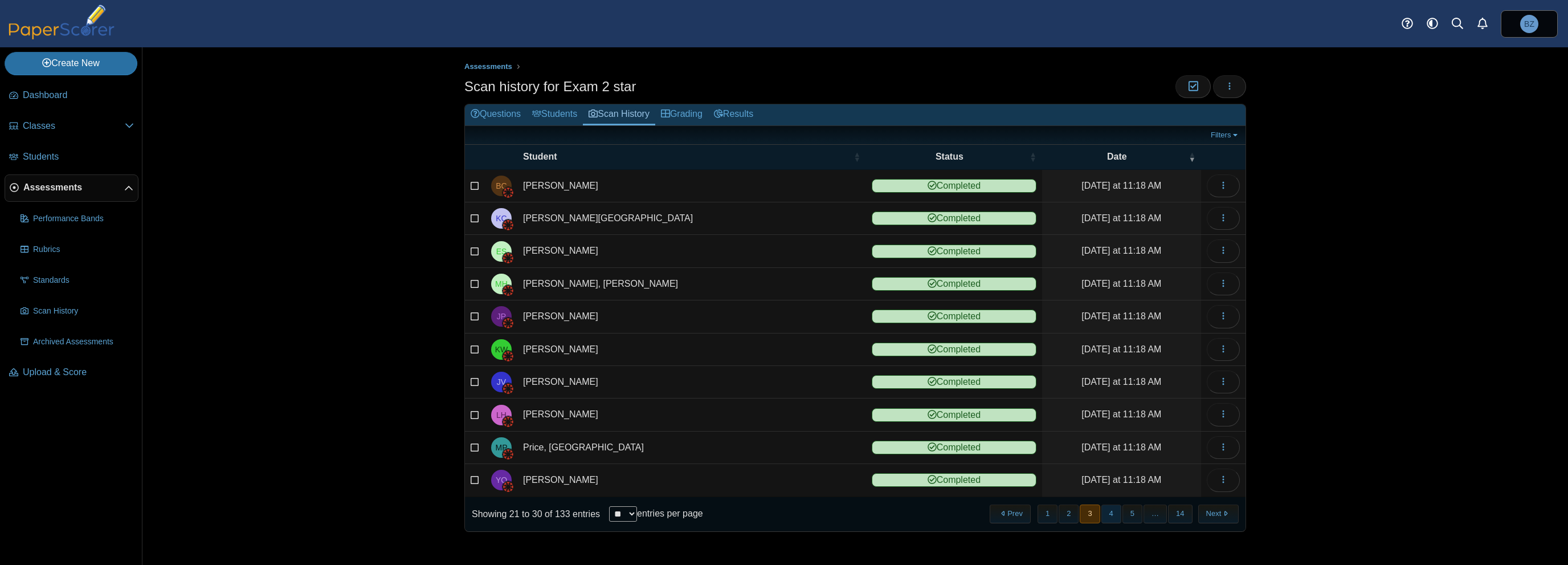
click at [1106, 511] on button "4" at bounding box center [1111, 514] width 20 height 19
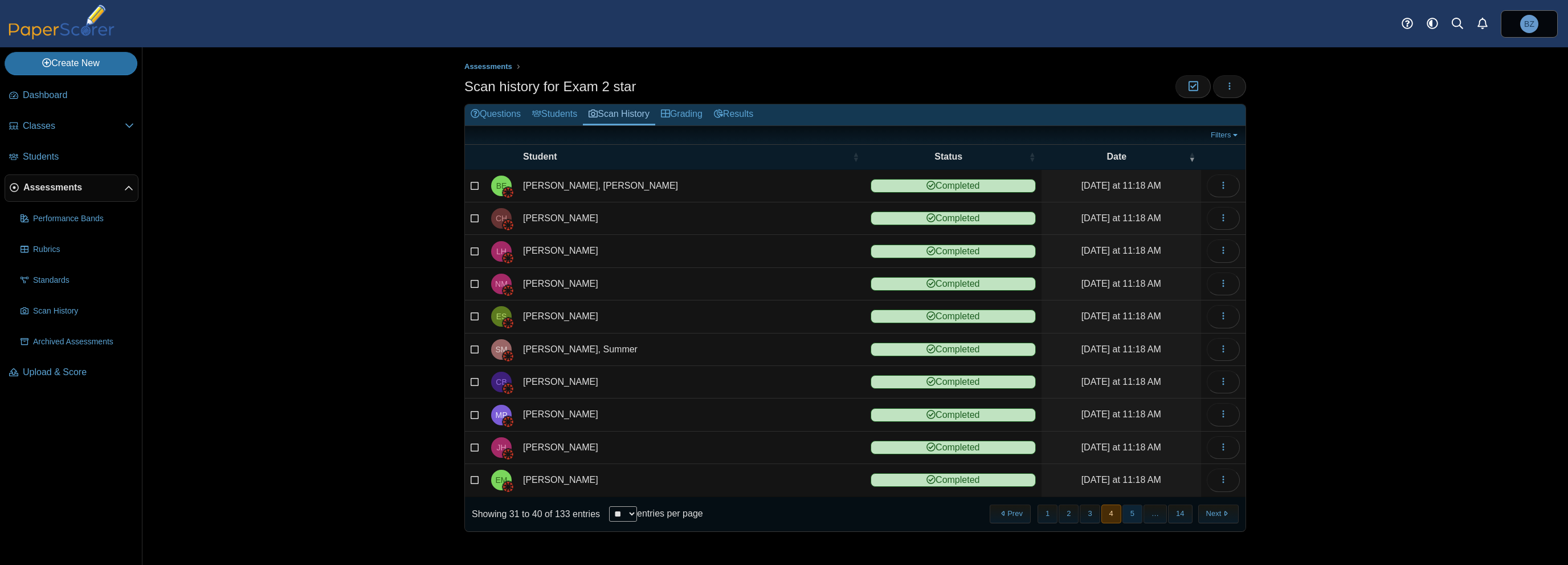
click at [1130, 511] on button "5" at bounding box center [1132, 514] width 20 height 19
click at [1146, 510] on span "…" at bounding box center [1155, 514] width 24 height 19
click at [1158, 510] on span "…" at bounding box center [1155, 514] width 24 height 19
click at [1169, 510] on button "14" at bounding box center [1180, 514] width 24 height 19
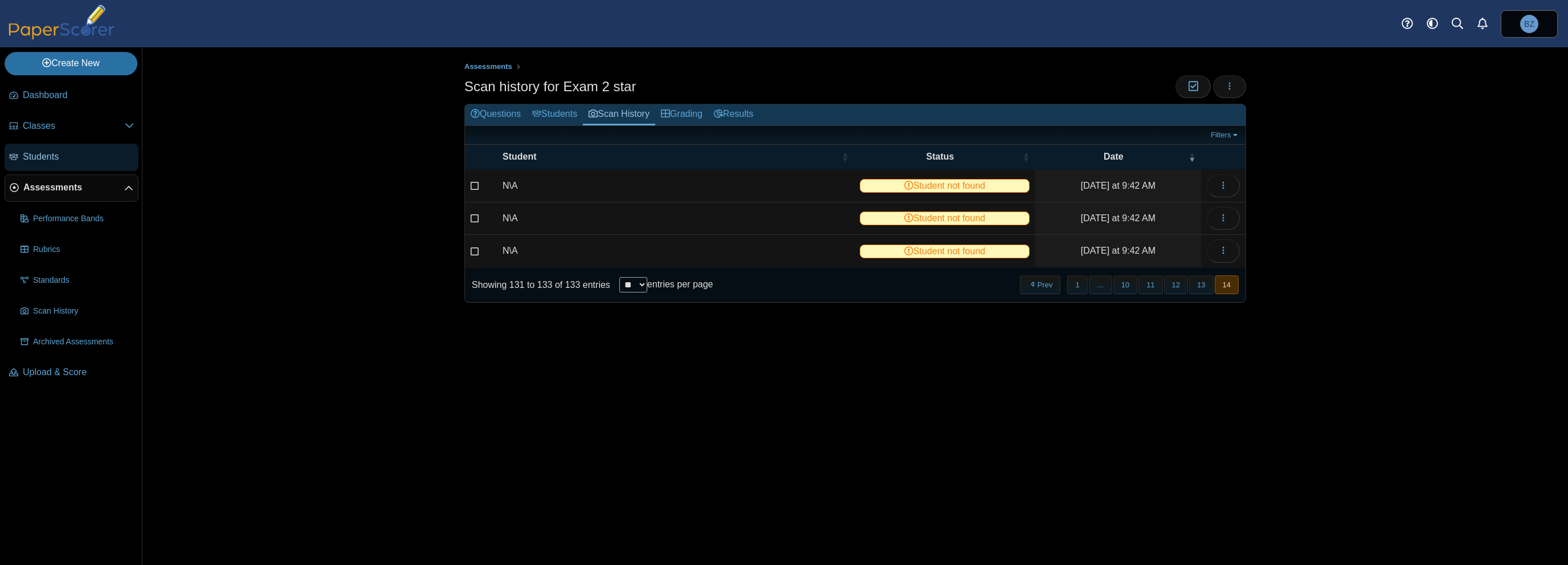
click at [31, 159] on span "Students" at bounding box center [78, 156] width 112 height 12
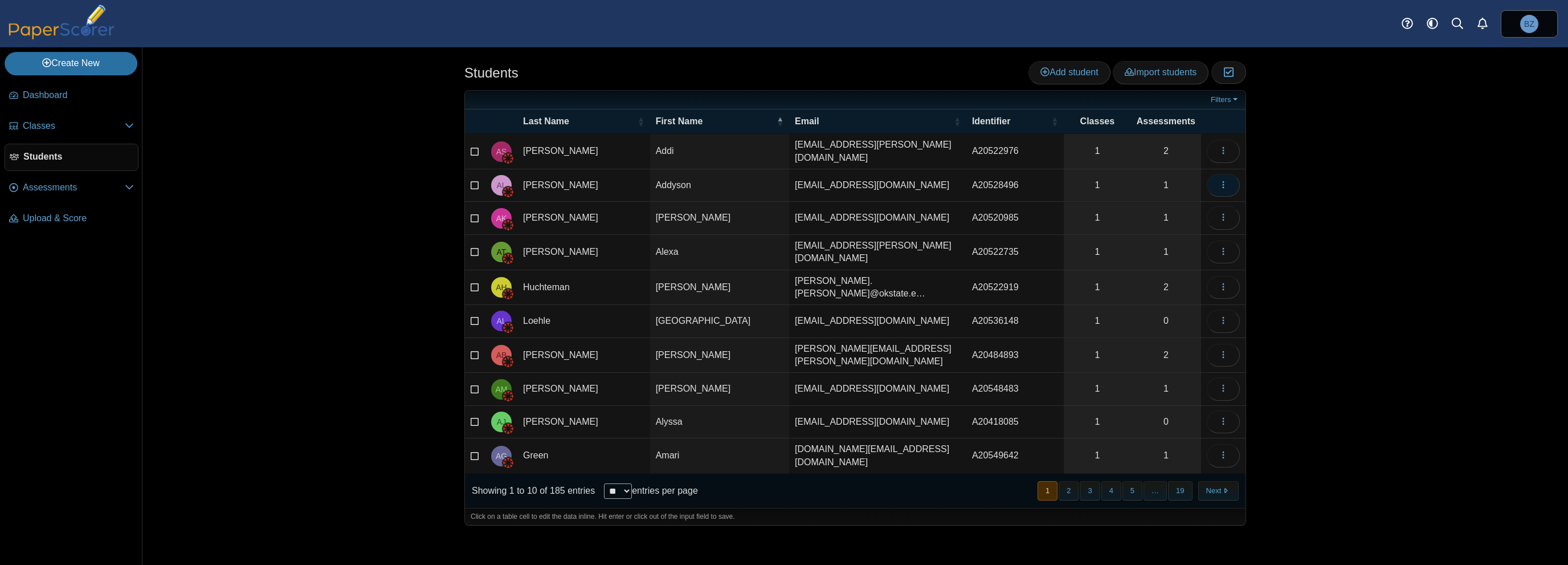
click at [1221, 180] on icon "button" at bounding box center [1224, 185] width 9 height 9
click at [1177, 241] on link "View assessments" at bounding box center [1172, 242] width 137 height 17
click at [1232, 214] on button "button" at bounding box center [1223, 217] width 33 height 23
click at [1166, 267] on link "View assessments" at bounding box center [1172, 274] width 137 height 17
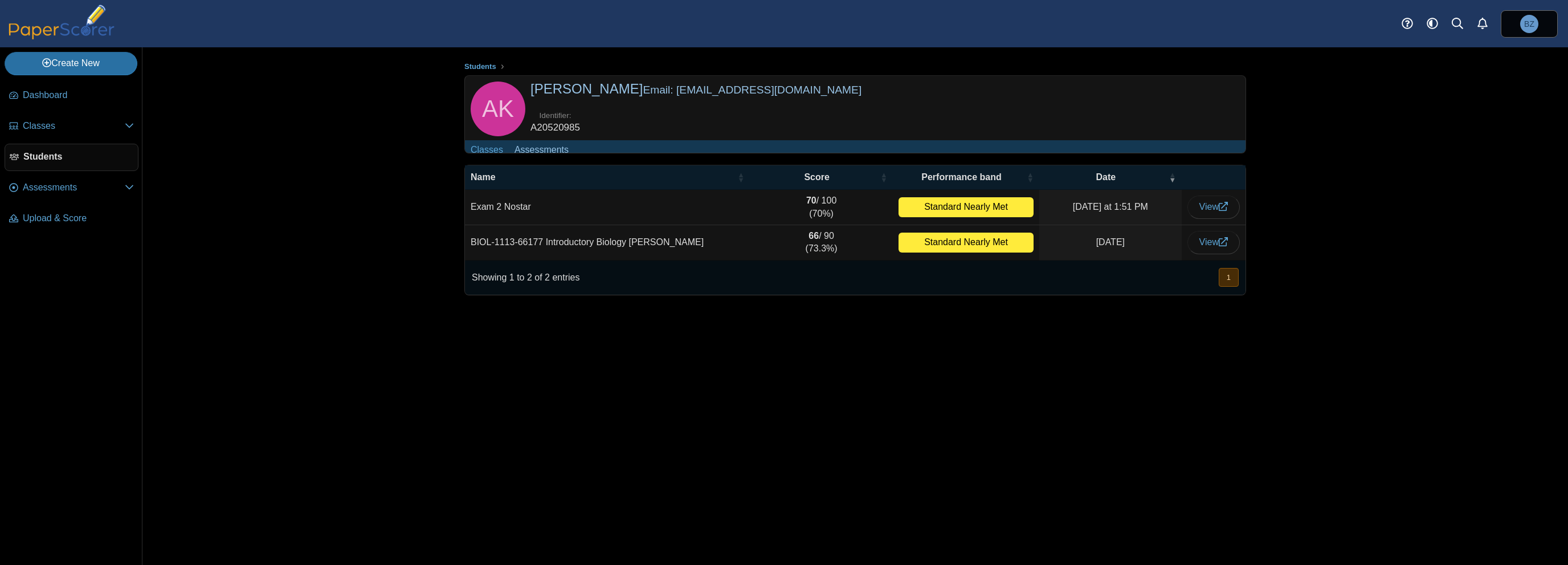
click at [1388, 268] on div "Students AK" at bounding box center [855, 306] width 1426 height 518
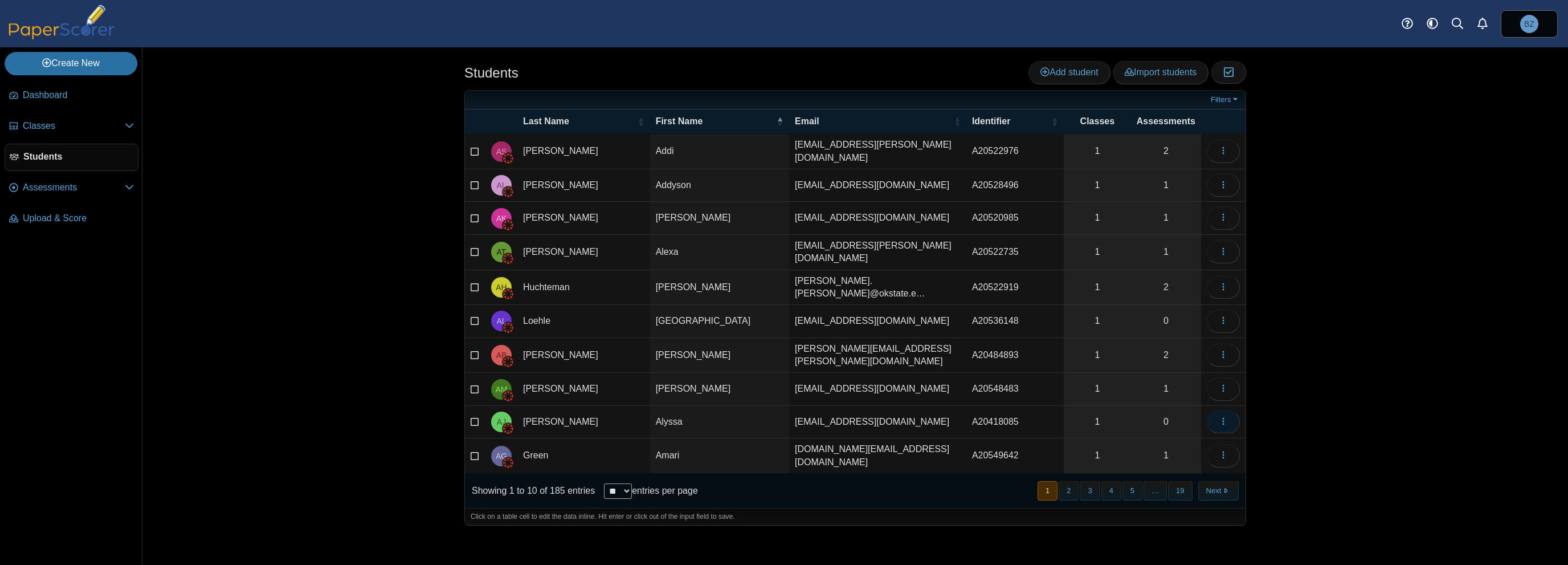
click at [1231, 410] on button "button" at bounding box center [1223, 421] width 33 height 23
click at [1204, 469] on link "View assessments" at bounding box center [1172, 468] width 137 height 17
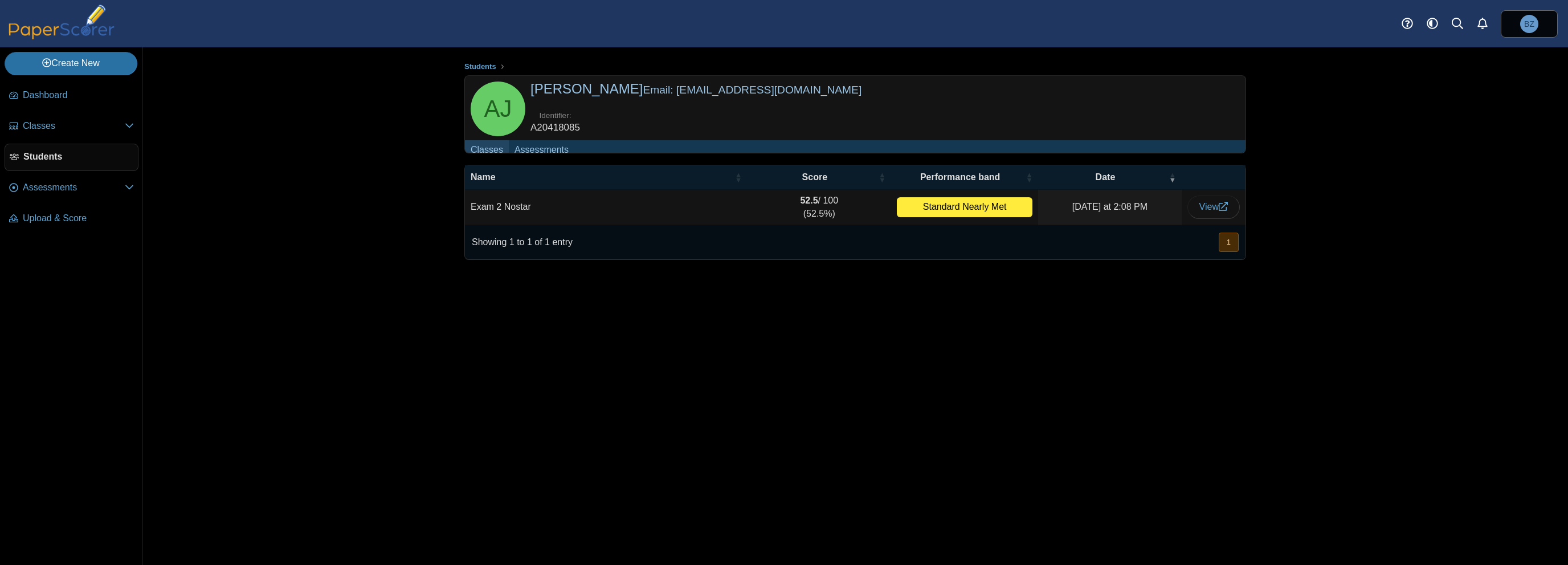
click at [485, 154] on link "Classes" at bounding box center [487, 150] width 43 height 21
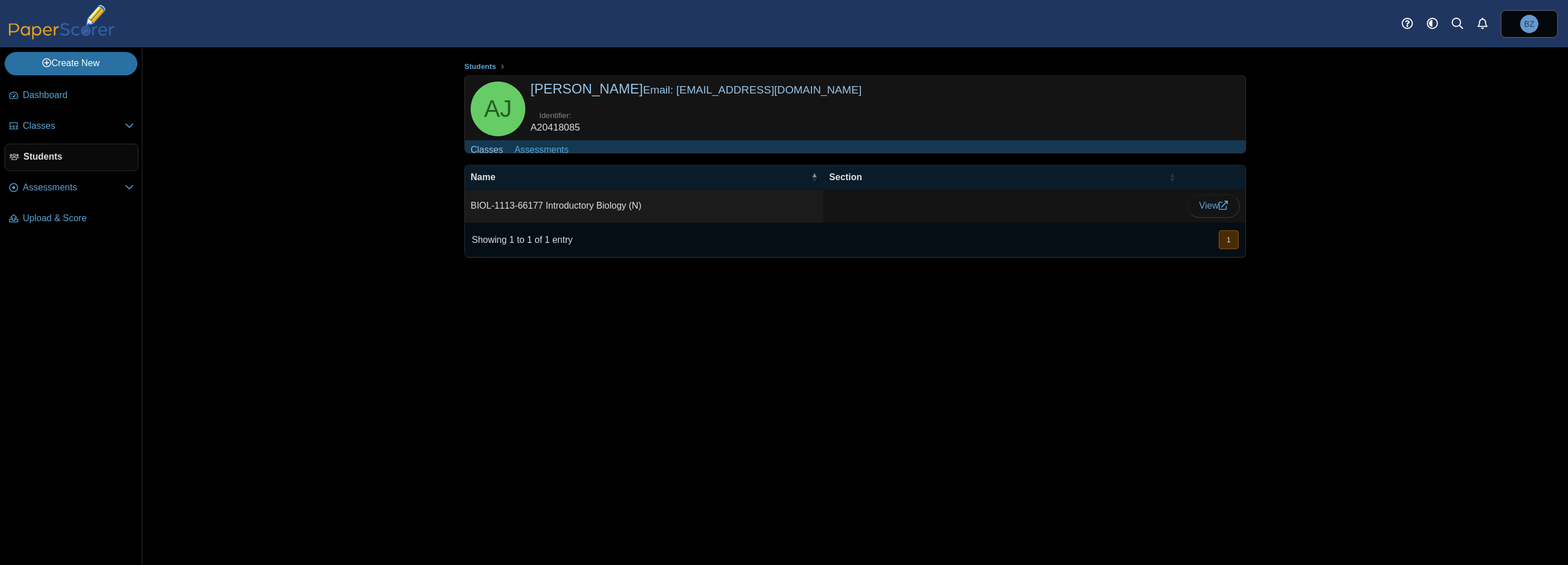
click at [29, 153] on span "Students" at bounding box center [78, 156] width 110 height 12
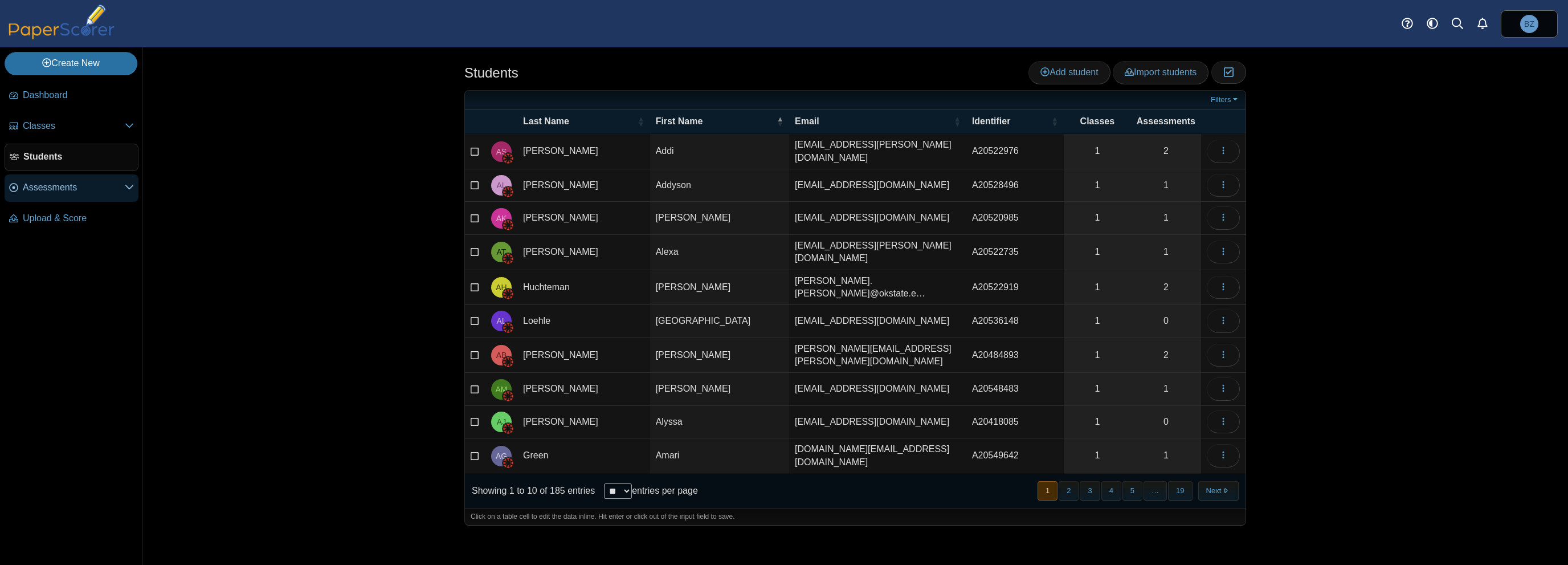
click at [30, 186] on span "Assessments" at bounding box center [74, 187] width 102 height 12
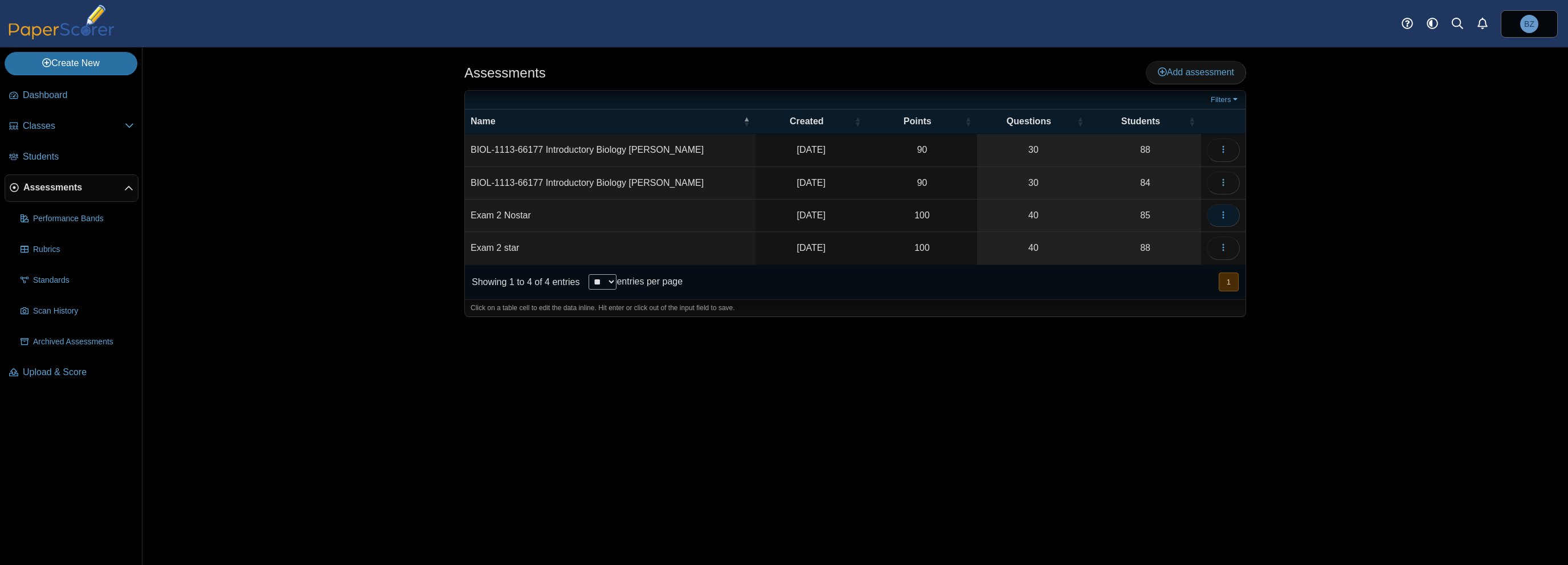
click at [1232, 212] on button "button" at bounding box center [1223, 215] width 33 height 23
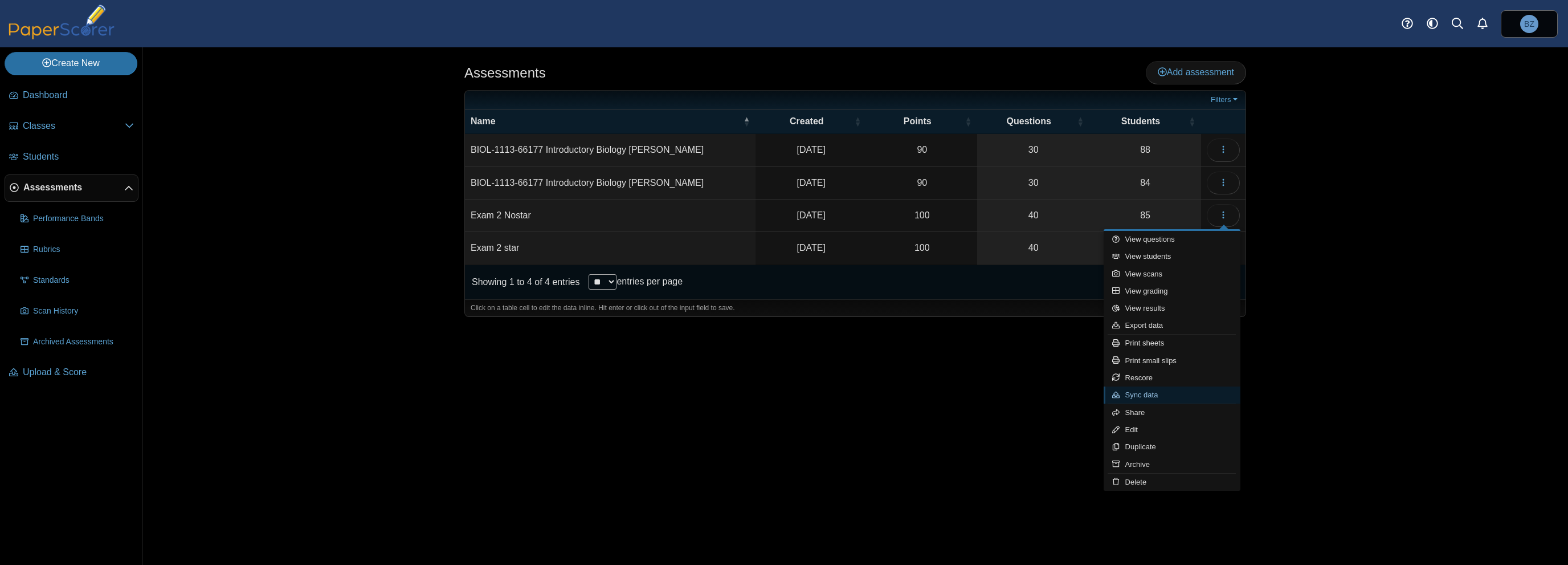
click at [1187, 397] on link "Sync data" at bounding box center [1172, 395] width 137 height 17
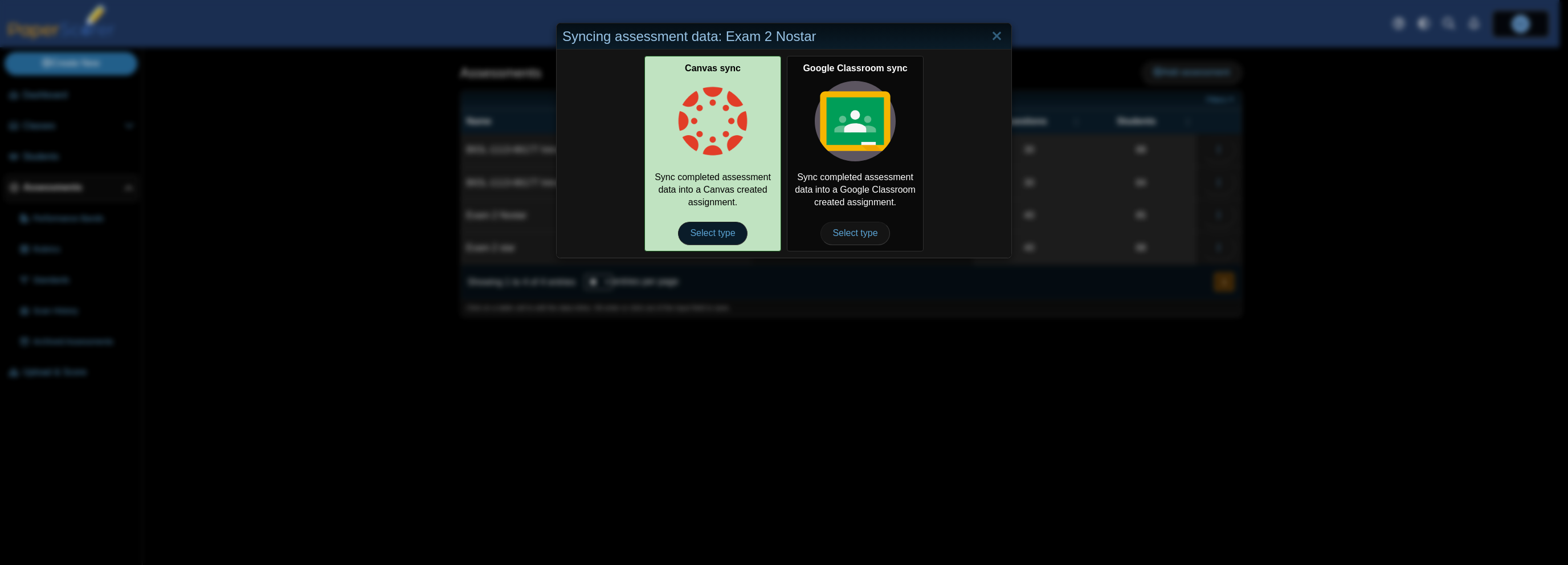
click at [699, 231] on span "Select type" at bounding box center [713, 233] width 69 height 23
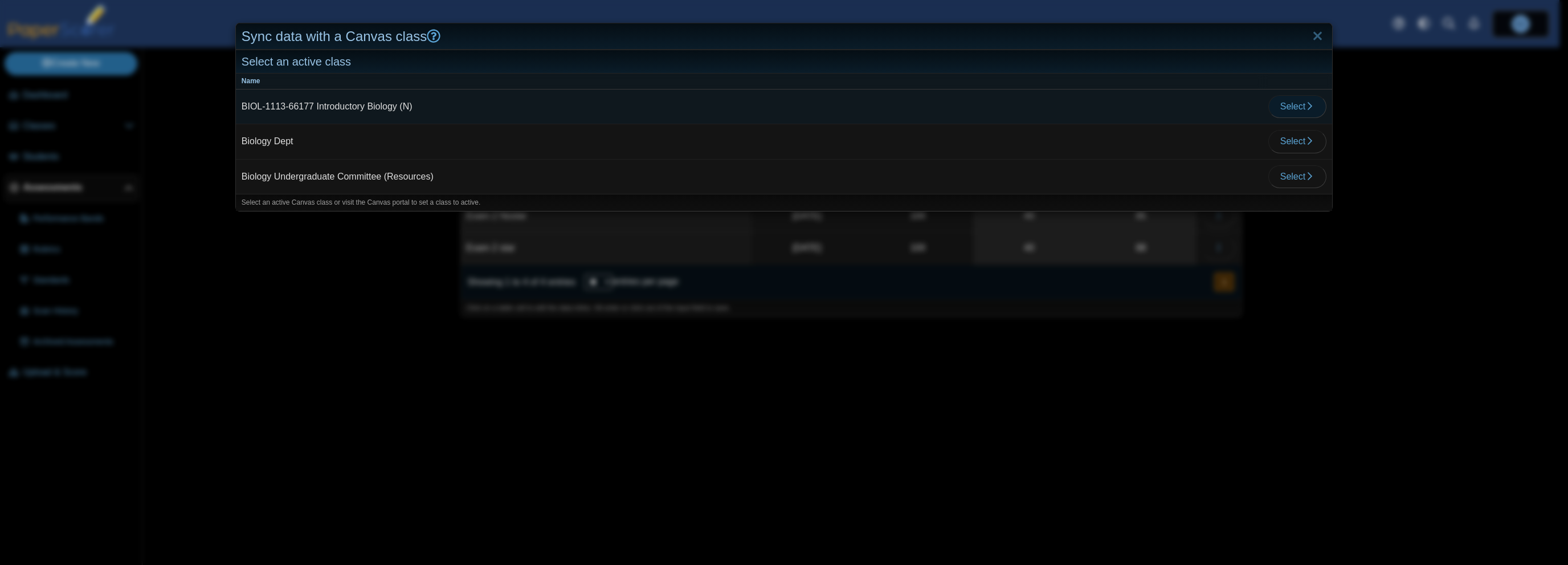
click at [1291, 114] on button "Select" at bounding box center [1298, 107] width 59 height 23
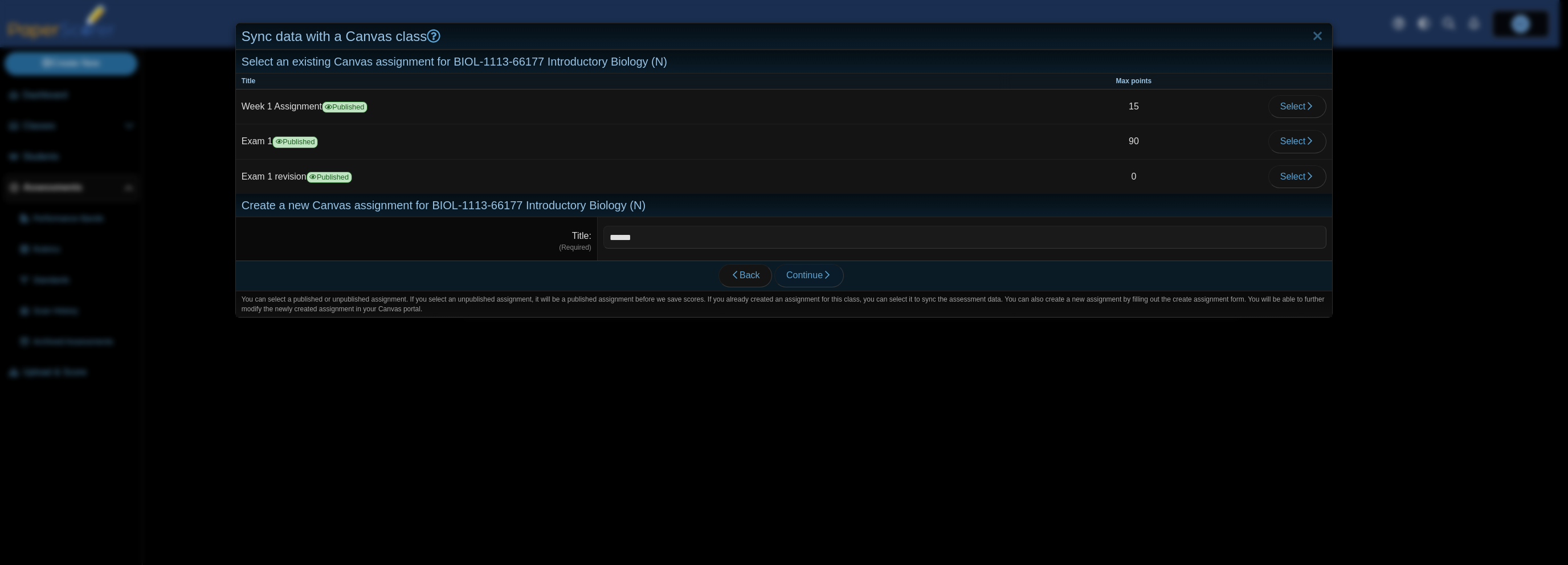
type input "******"
click at [823, 276] on icon "submit" at bounding box center [828, 275] width 9 height 9
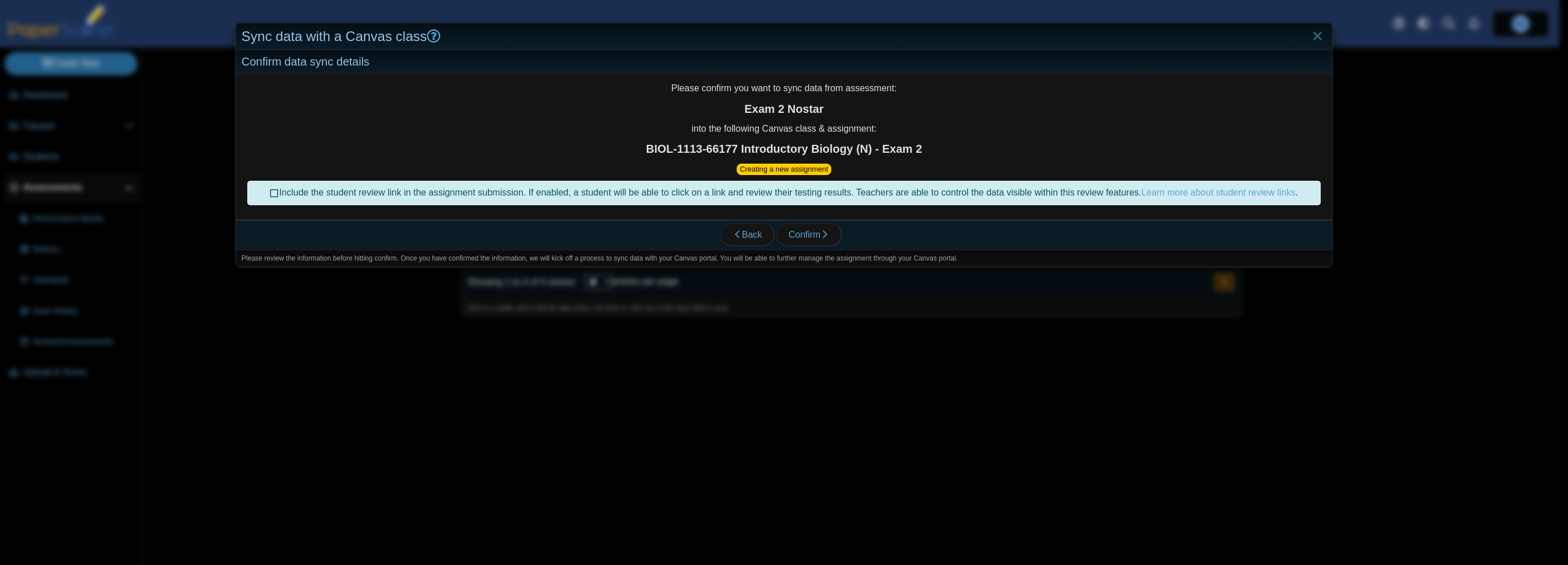
click at [270, 193] on icon at bounding box center [275, 191] width 9 height 8
click at [812, 233] on span "Confirm" at bounding box center [809, 234] width 41 height 9
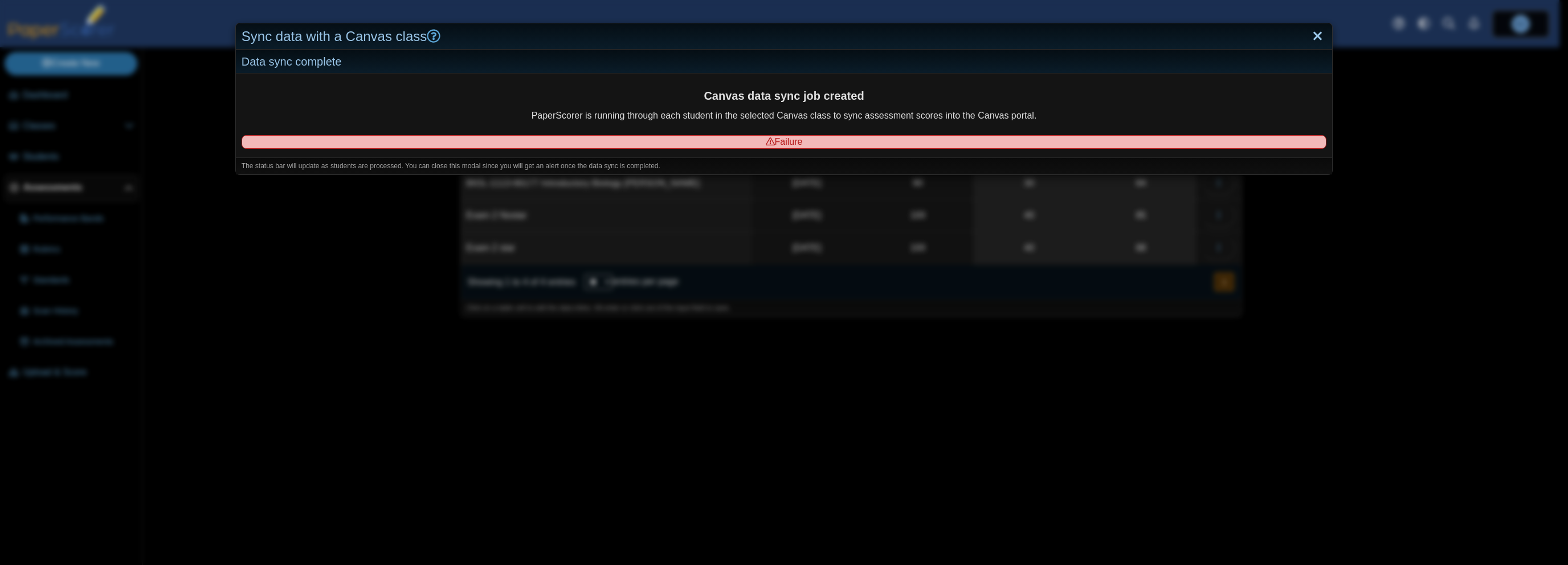
click at [1309, 37] on link "Close" at bounding box center [1318, 36] width 18 height 20
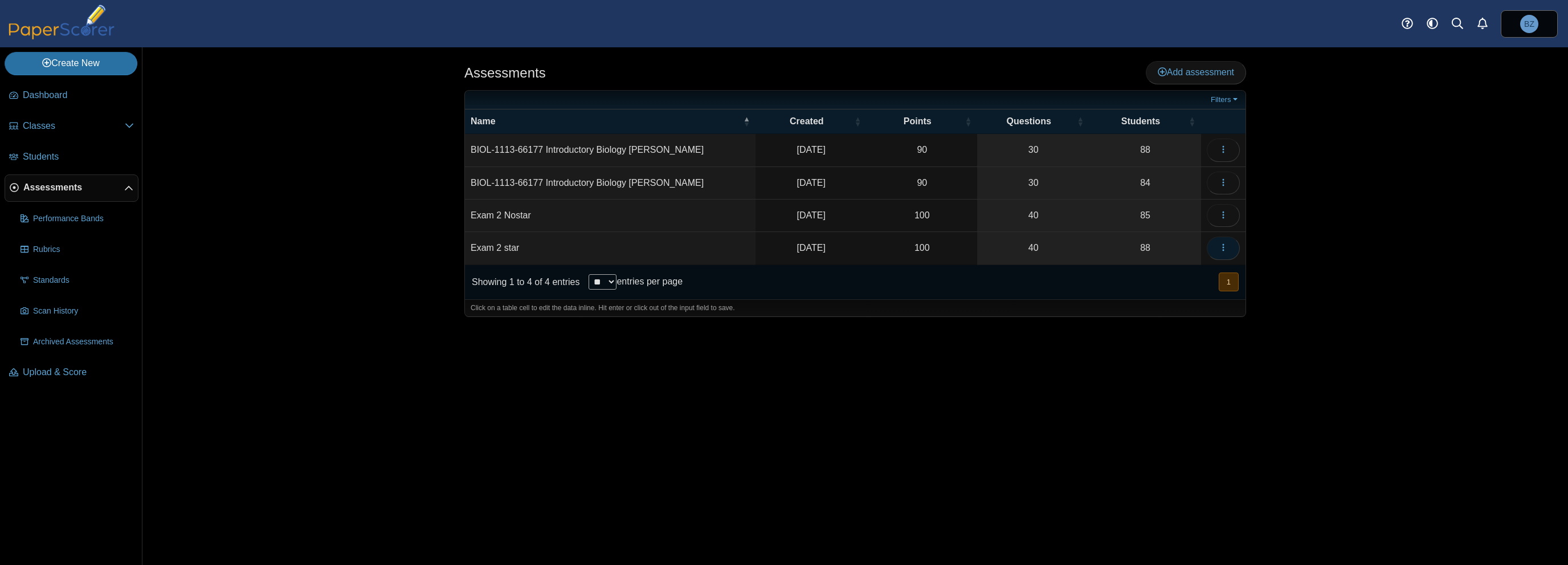
click at [1218, 249] on button "button" at bounding box center [1223, 248] width 33 height 23
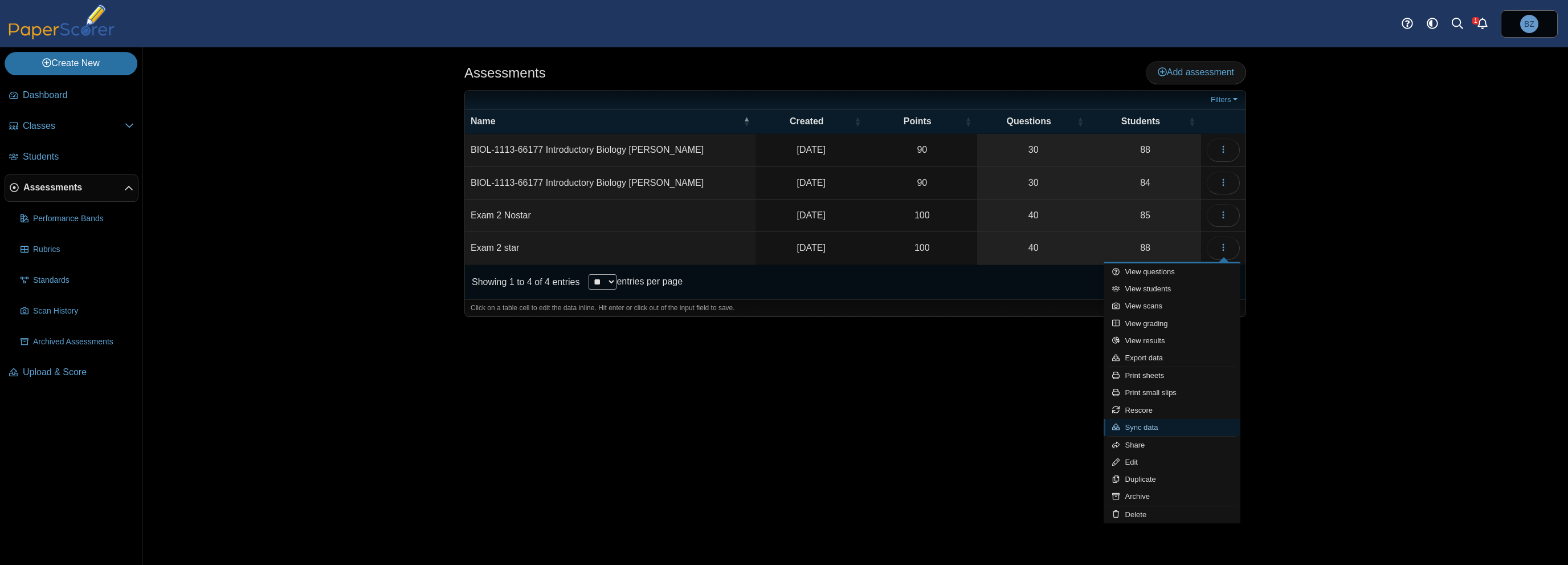
click at [1172, 425] on link "Sync data" at bounding box center [1172, 427] width 137 height 17
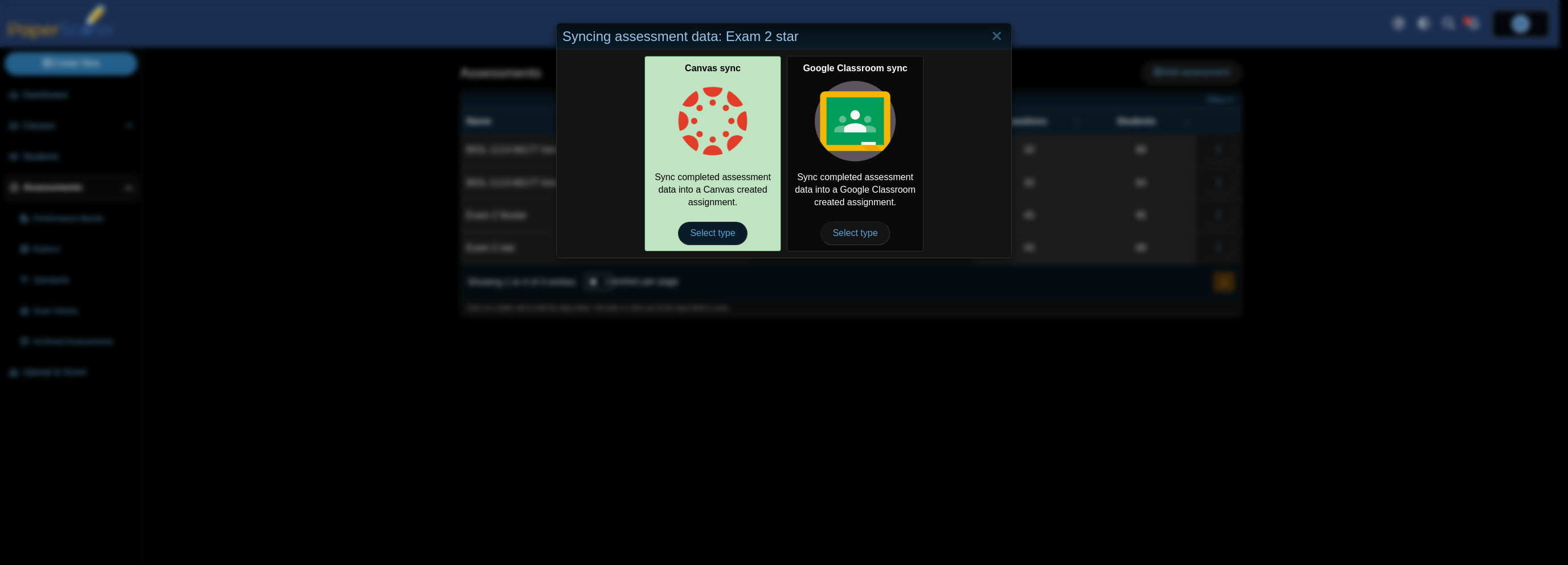
click at [713, 223] on span "Select type" at bounding box center [713, 233] width 69 height 23
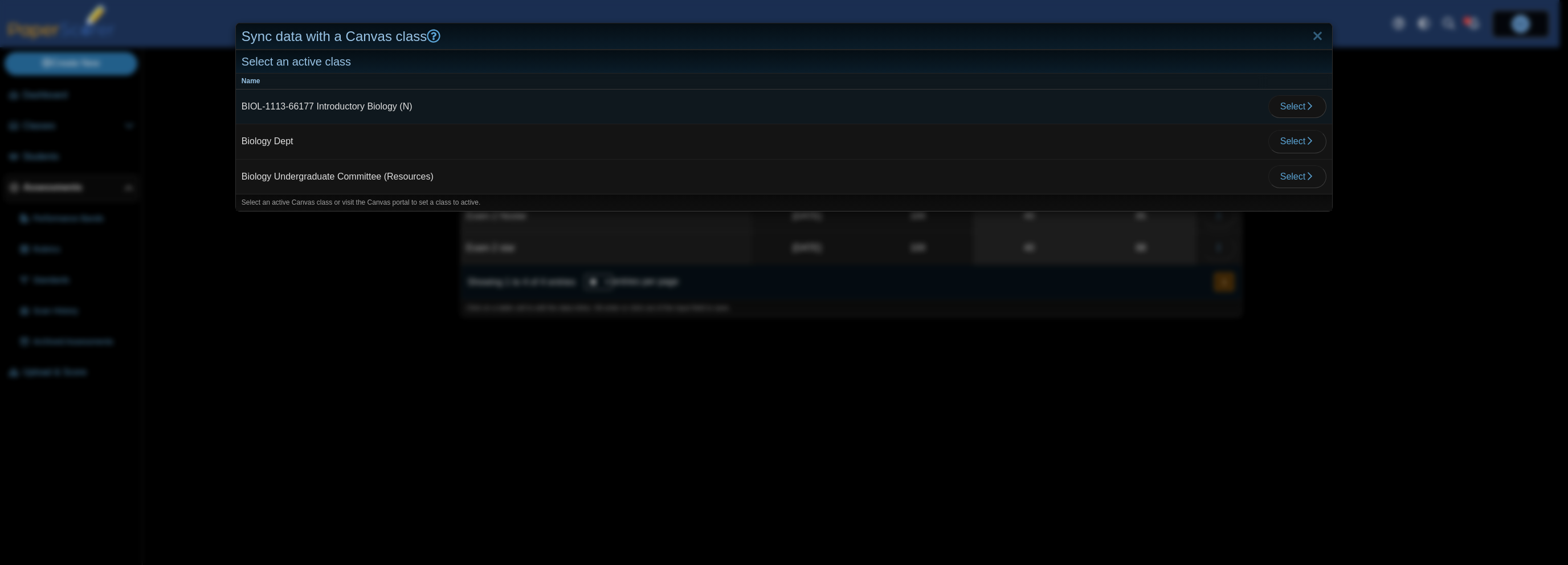
click at [321, 105] on td "BIOL-1113-66177 Introductory Biology (N)" at bounding box center [750, 107] width 1027 height 35
click at [1281, 101] on span "Select" at bounding box center [1298, 106] width 34 height 9
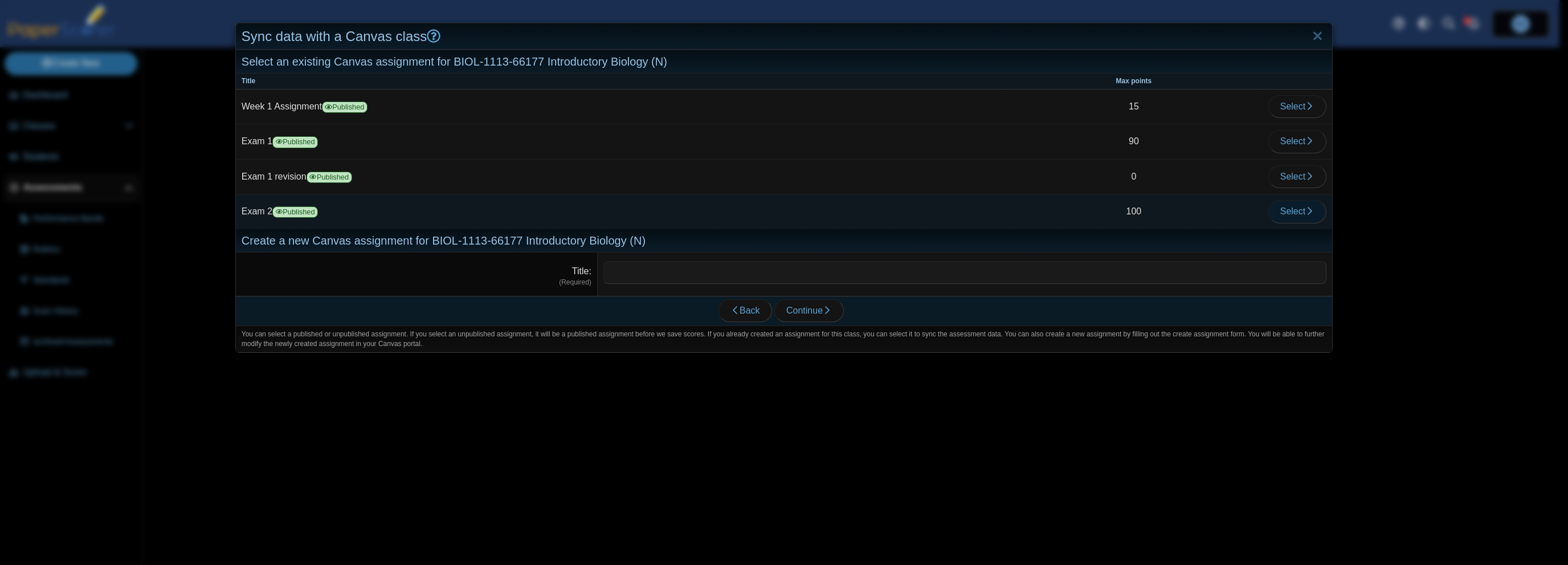
click at [1281, 211] on span "Select" at bounding box center [1298, 211] width 34 height 9
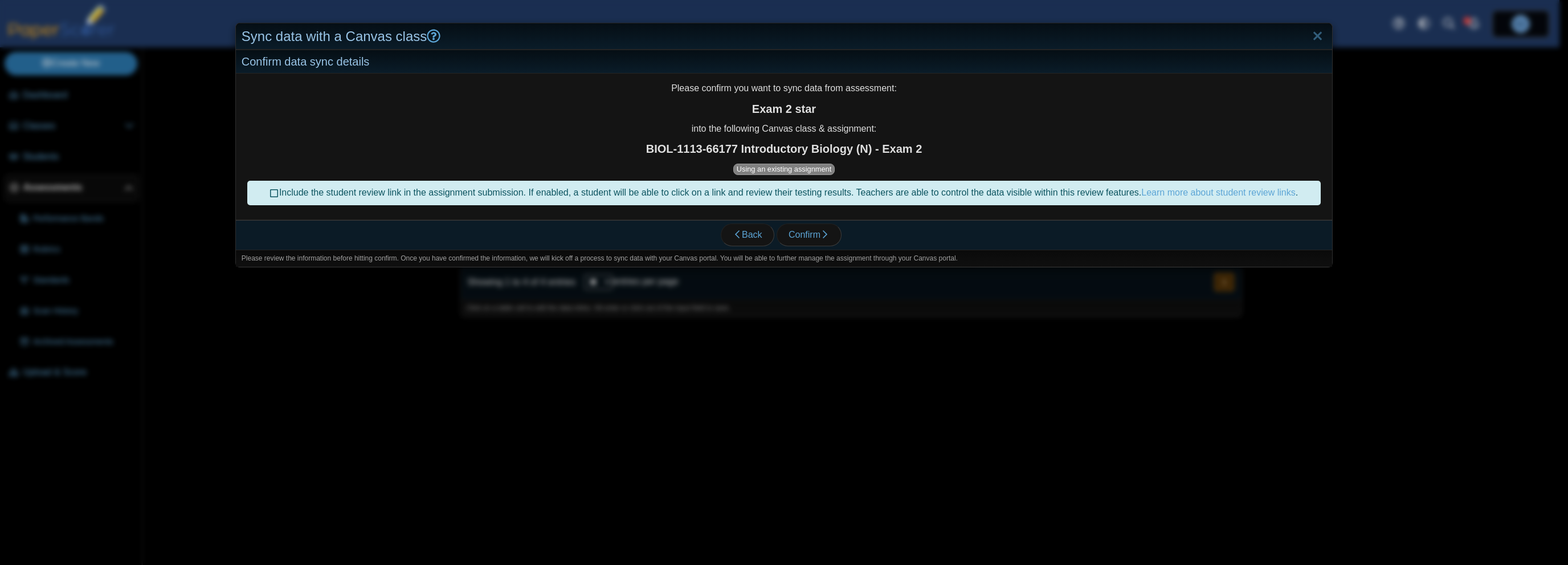
click at [270, 193] on icon at bounding box center [275, 191] width 9 height 8
click at [809, 237] on span "Confirm" at bounding box center [809, 234] width 41 height 9
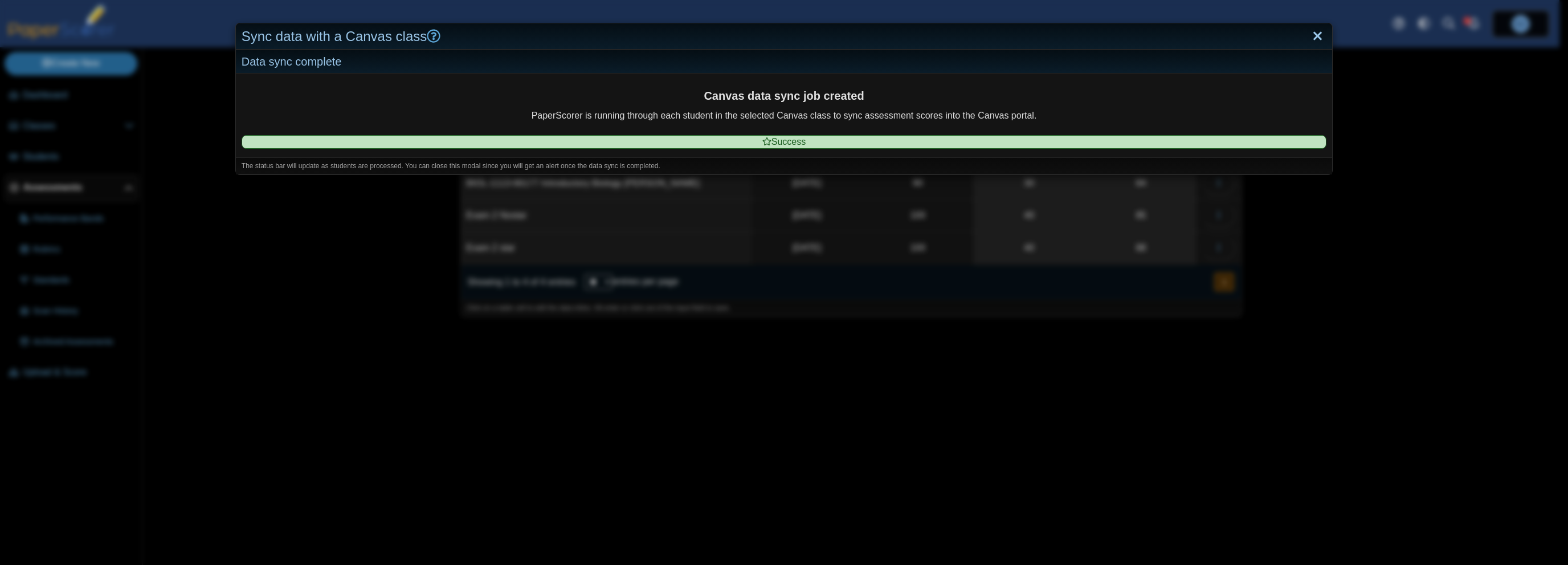
click at [1316, 39] on link "Close" at bounding box center [1318, 36] width 18 height 20
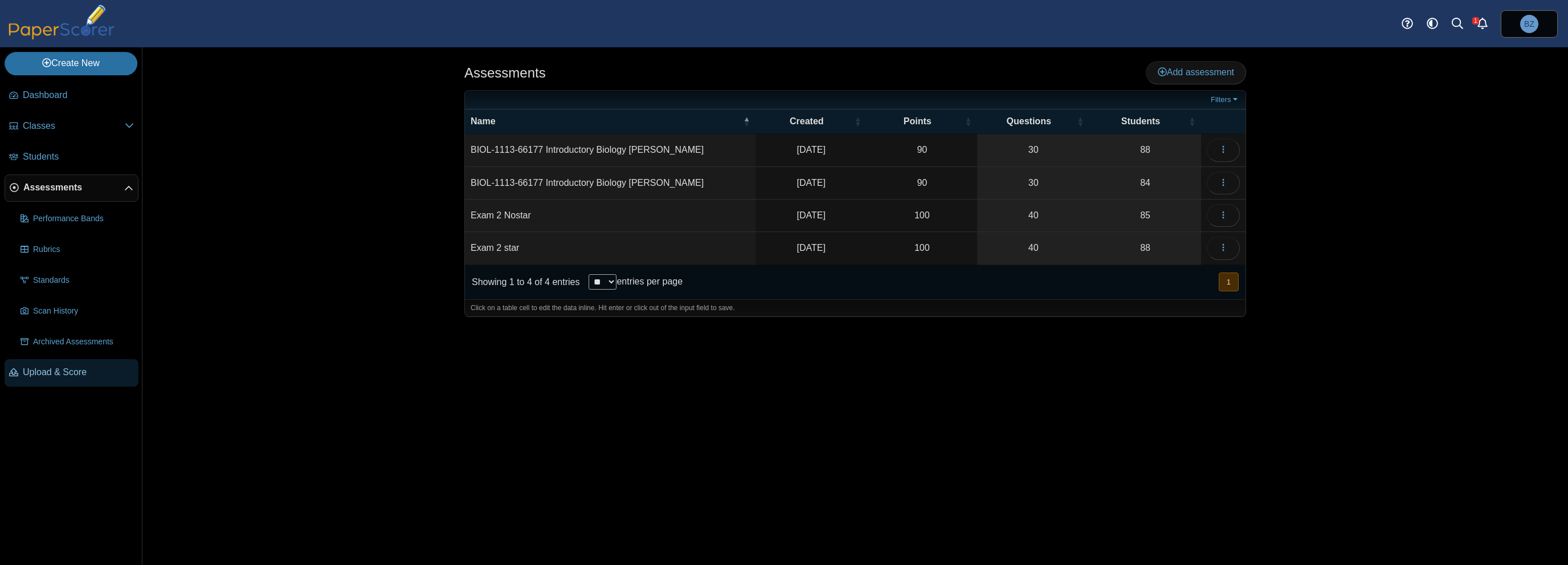
click at [43, 376] on span "Upload & Score" at bounding box center [78, 371] width 112 height 12
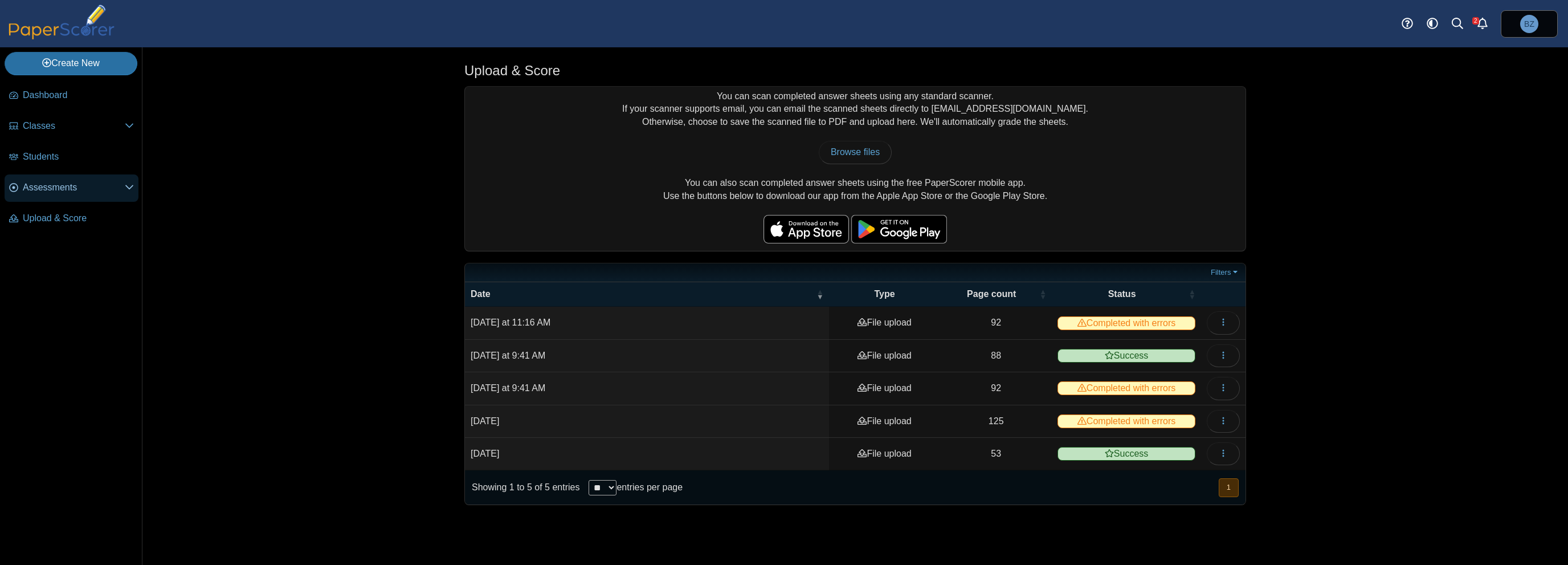
click at [57, 189] on span "Assessments" at bounding box center [74, 187] width 102 height 12
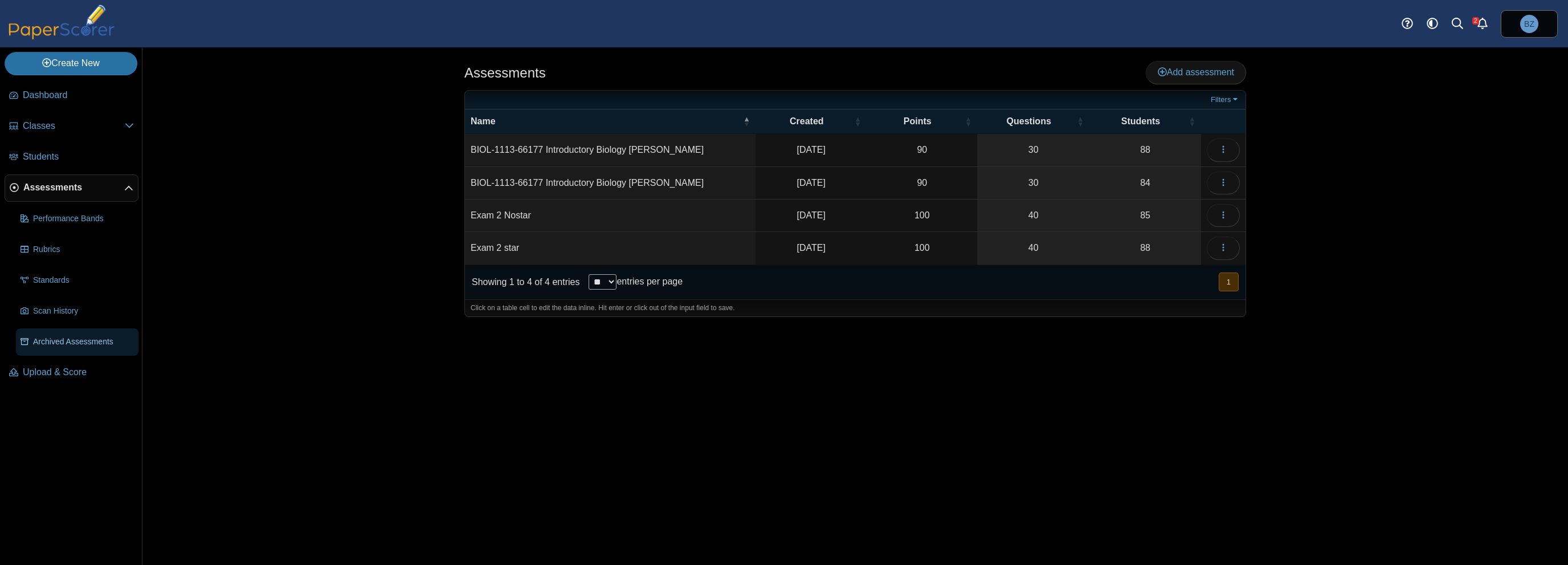
click at [55, 343] on span "Archived Assessments" at bounding box center [83, 342] width 101 height 11
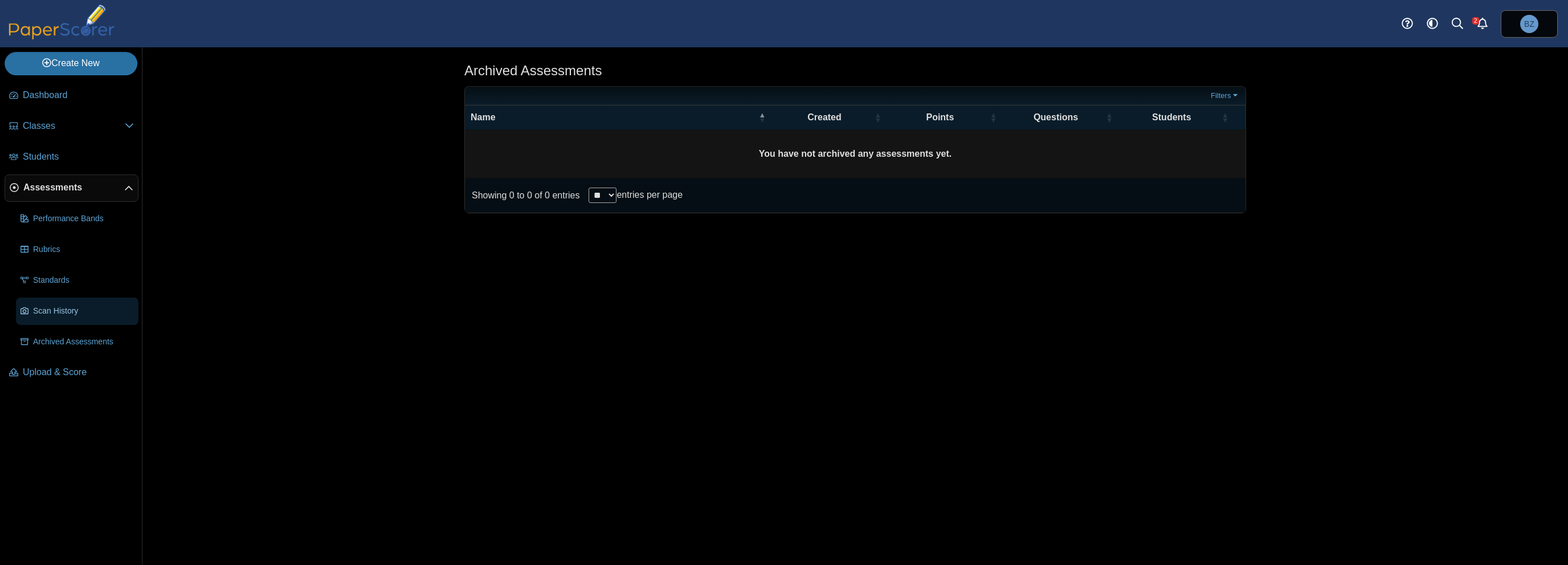
click at [48, 305] on span "Scan History" at bounding box center [83, 311] width 101 height 11
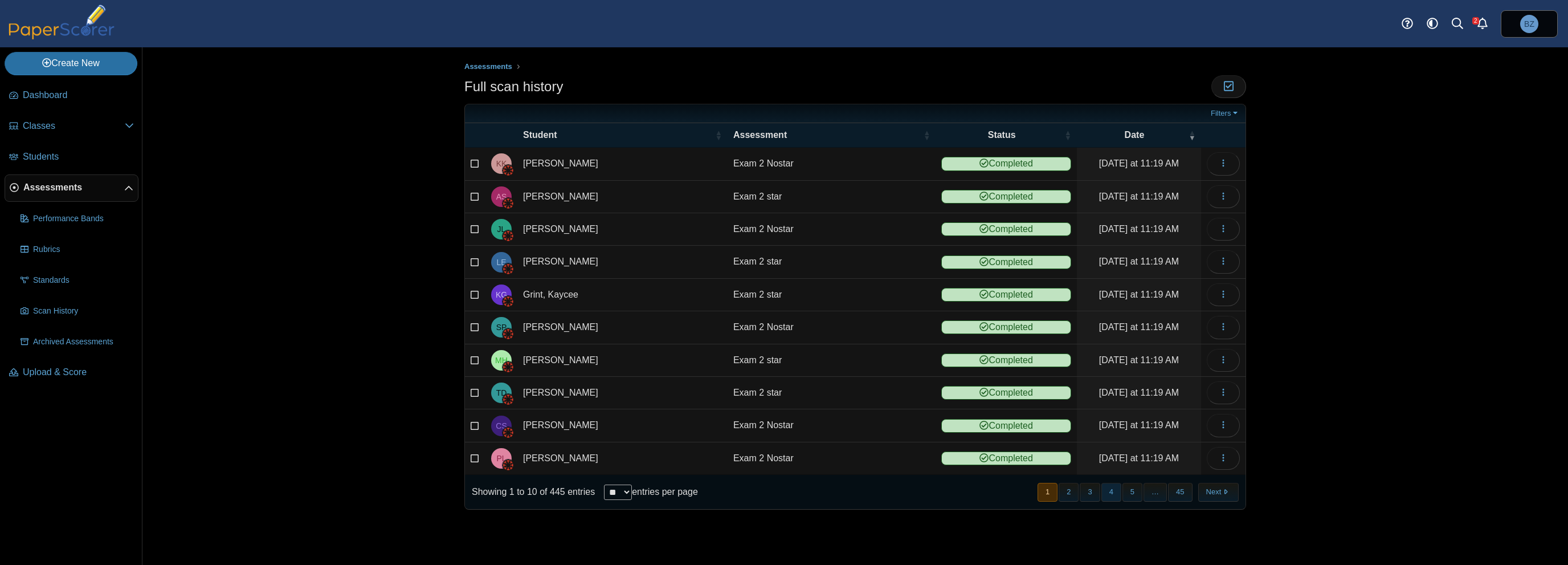
click at [1113, 489] on button "4" at bounding box center [1111, 492] width 20 height 19
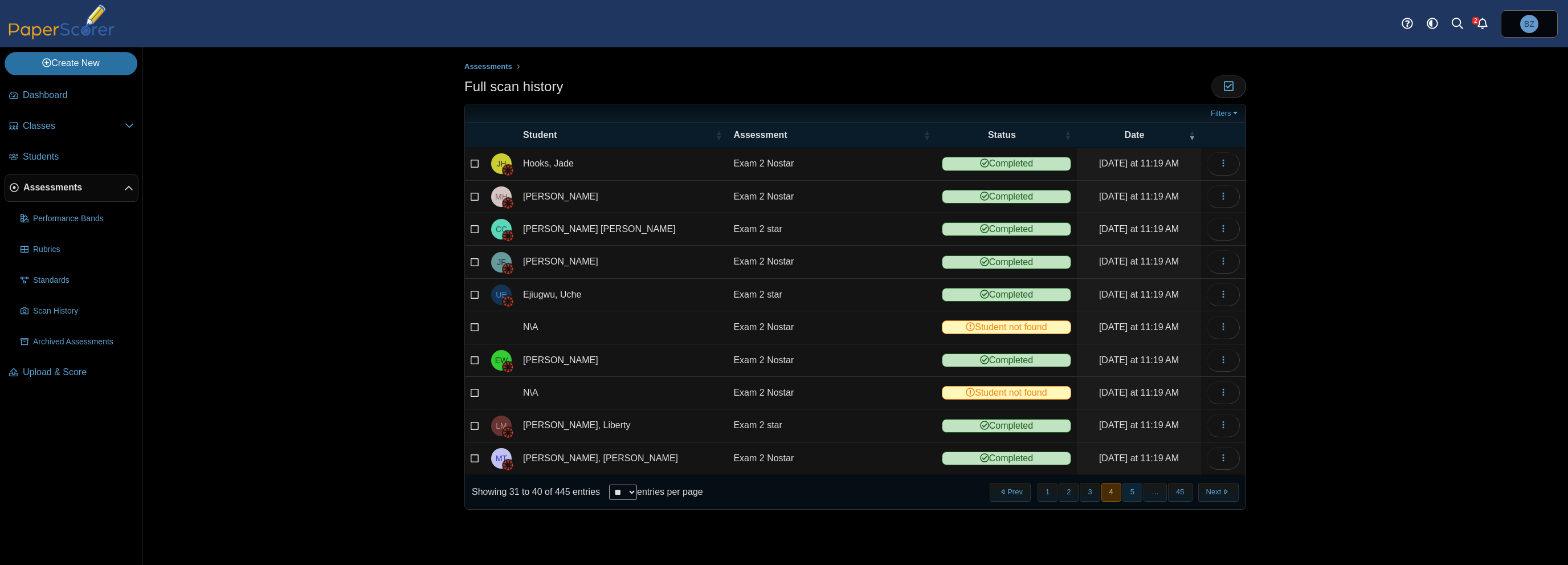
click at [1136, 491] on button "5" at bounding box center [1132, 492] width 20 height 19
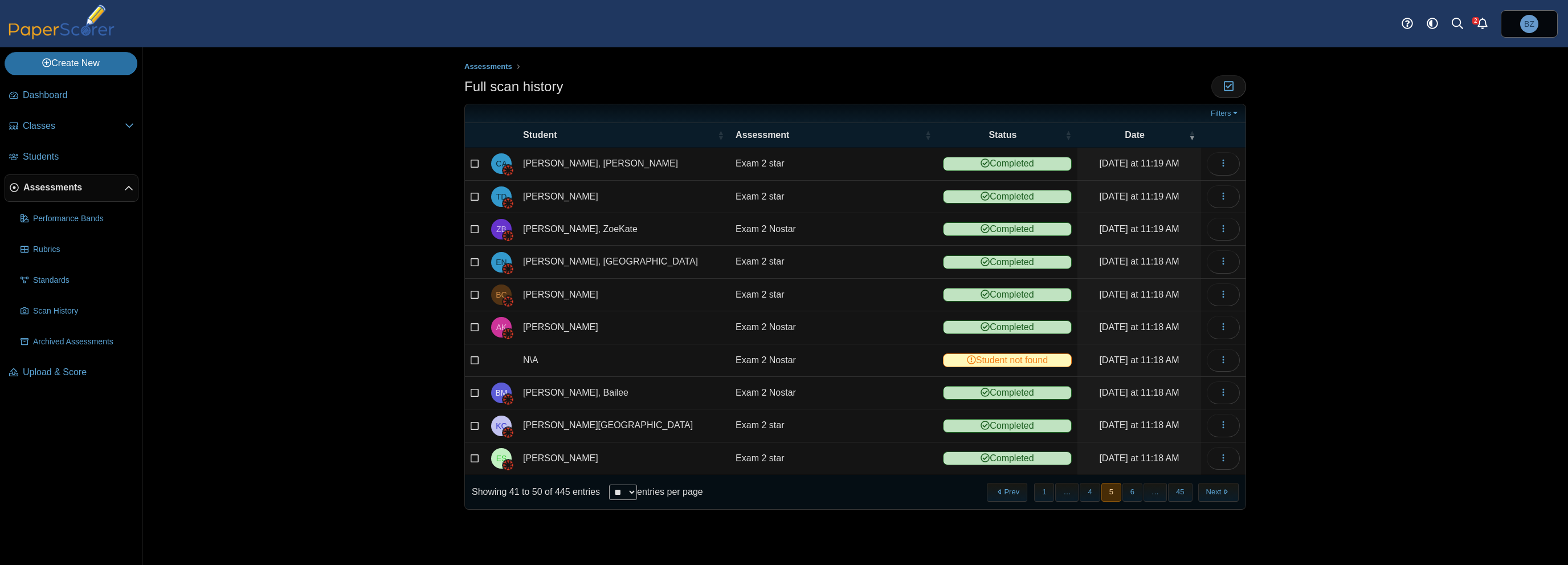
click at [1111, 490] on button "5" at bounding box center [1111, 492] width 20 height 19
click at [1224, 355] on icon "button" at bounding box center [1224, 360] width 9 height 9
click at [1188, 384] on link "View scanned test" at bounding box center [1172, 383] width 137 height 17
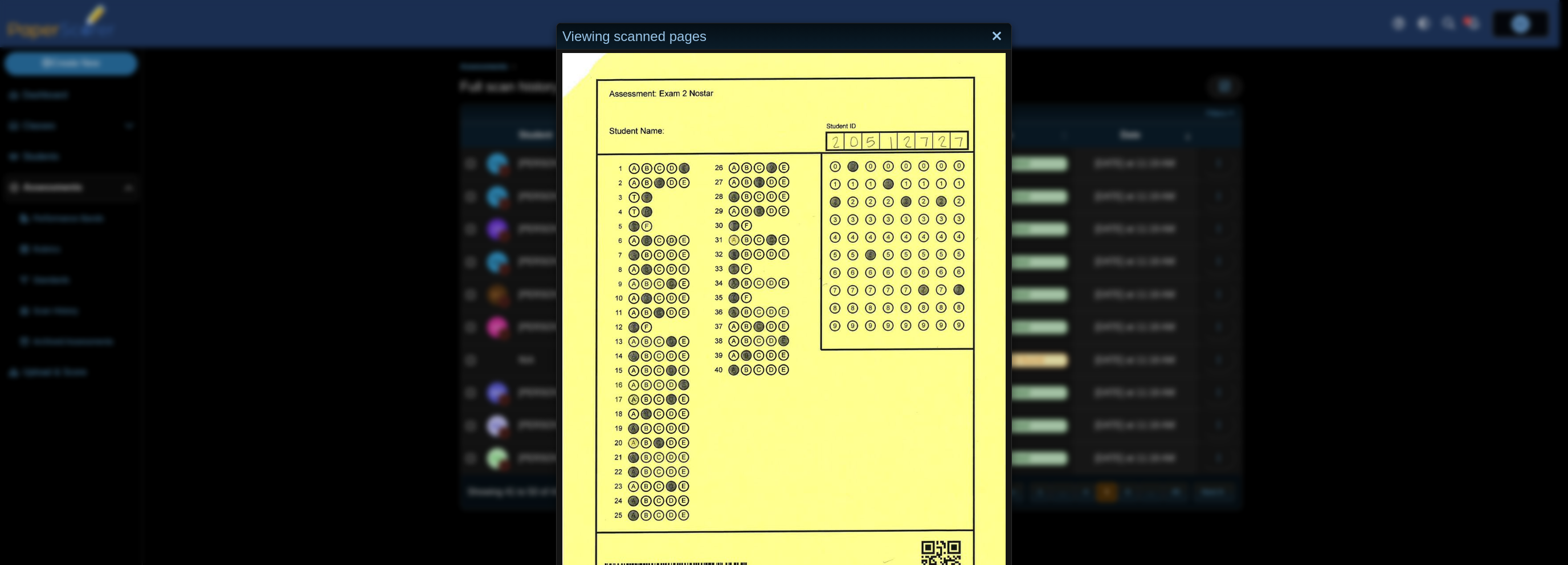
drag, startPoint x: 987, startPoint y: 32, endPoint x: 994, endPoint y: 41, distance: 11.4
click at [989, 32] on link "Close" at bounding box center [997, 36] width 18 height 20
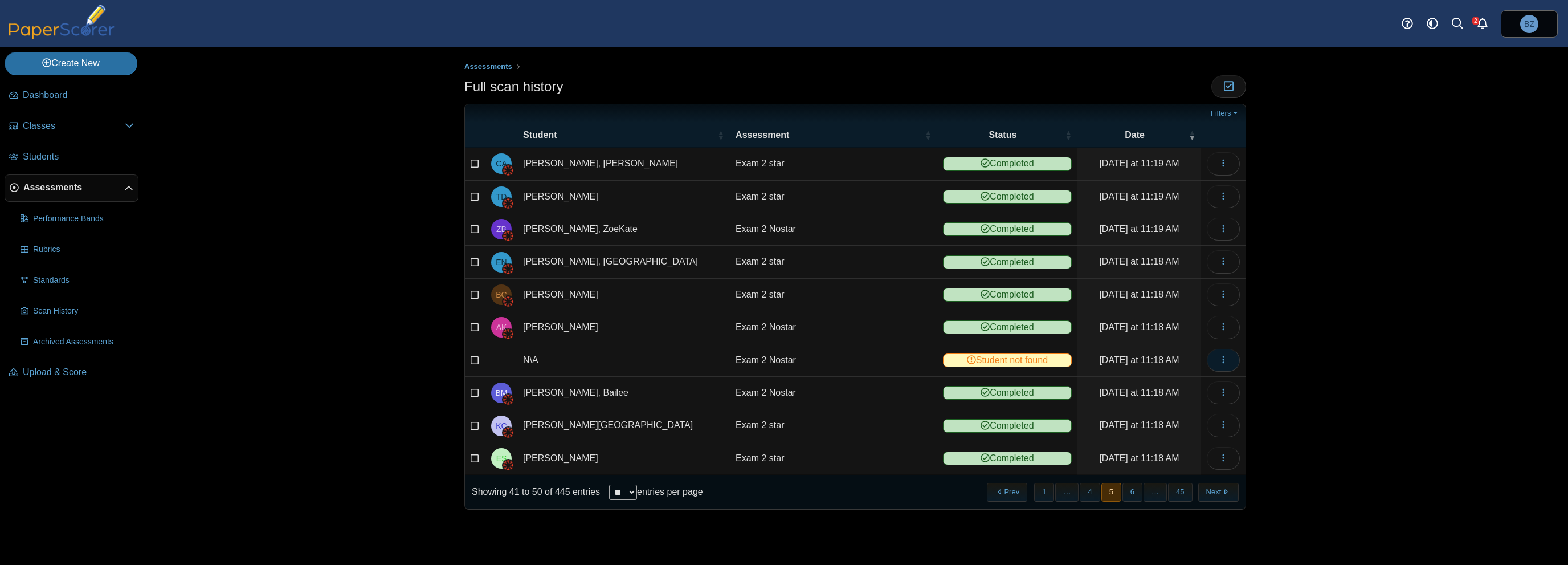
click at [1218, 354] on button "button" at bounding box center [1223, 360] width 33 height 23
click at [1161, 403] on link "Reassign scanned test" at bounding box center [1172, 400] width 137 height 17
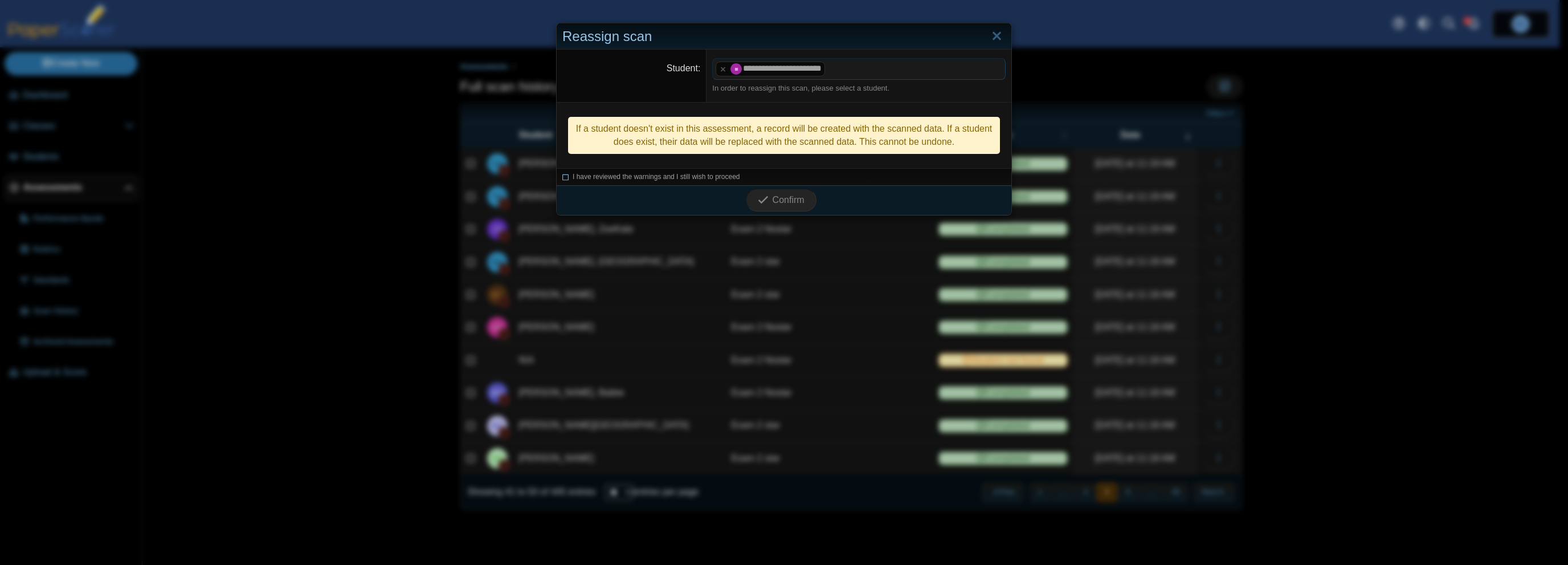
click at [562, 177] on icon at bounding box center [565, 175] width 7 height 7
click at [784, 199] on span "Confirm" at bounding box center [789, 199] width 32 height 9
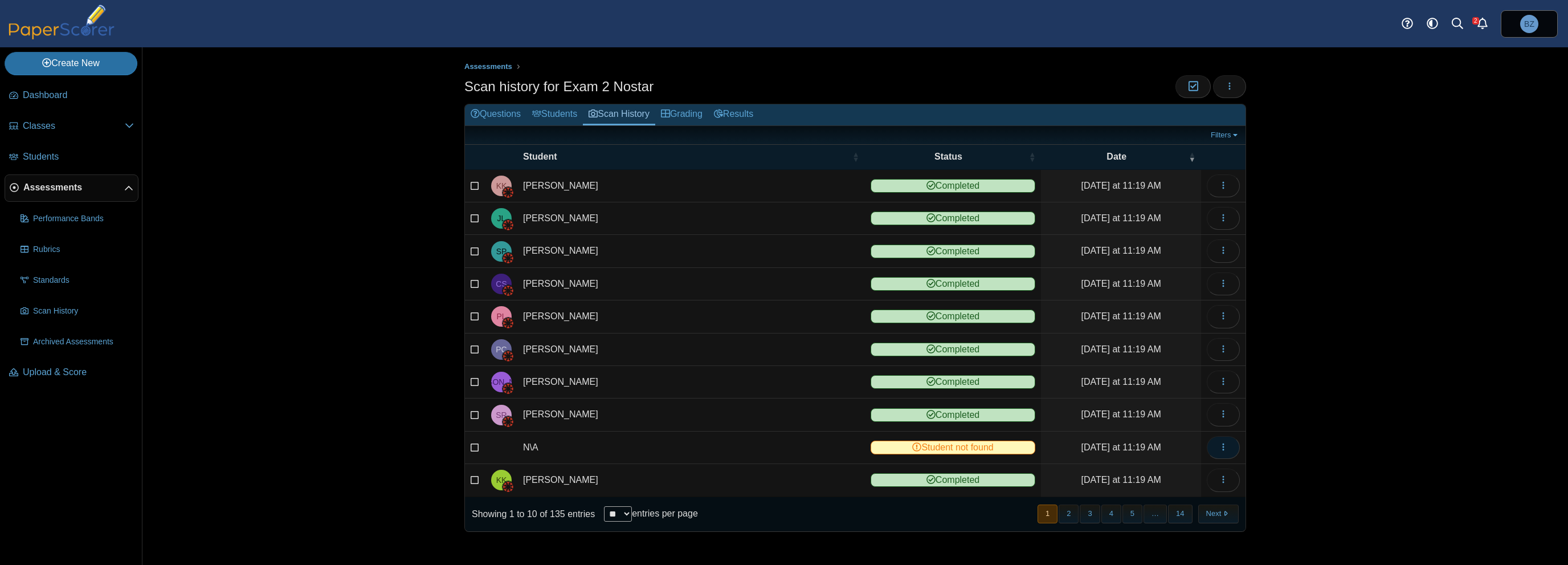
click at [1223, 444] on icon "button" at bounding box center [1224, 447] width 9 height 9
click at [1188, 473] on link "View scanned test" at bounding box center [1172, 469] width 137 height 17
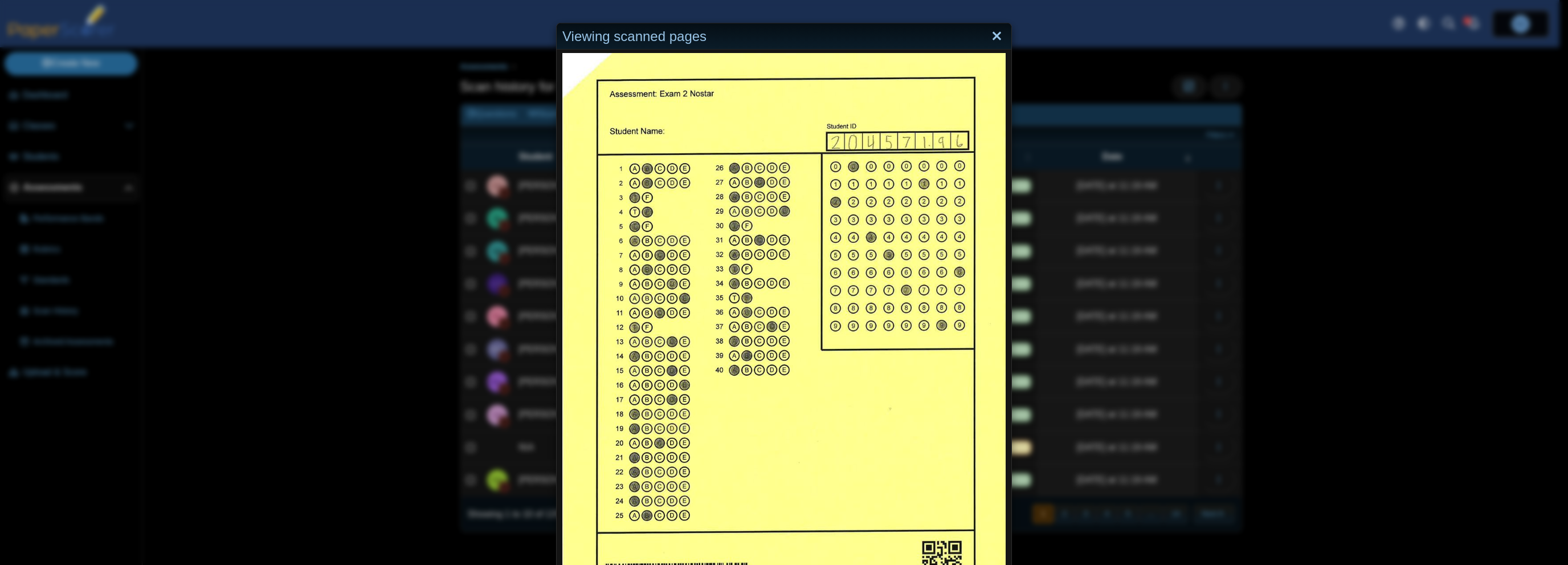
click at [991, 38] on link "Close" at bounding box center [997, 36] width 18 height 20
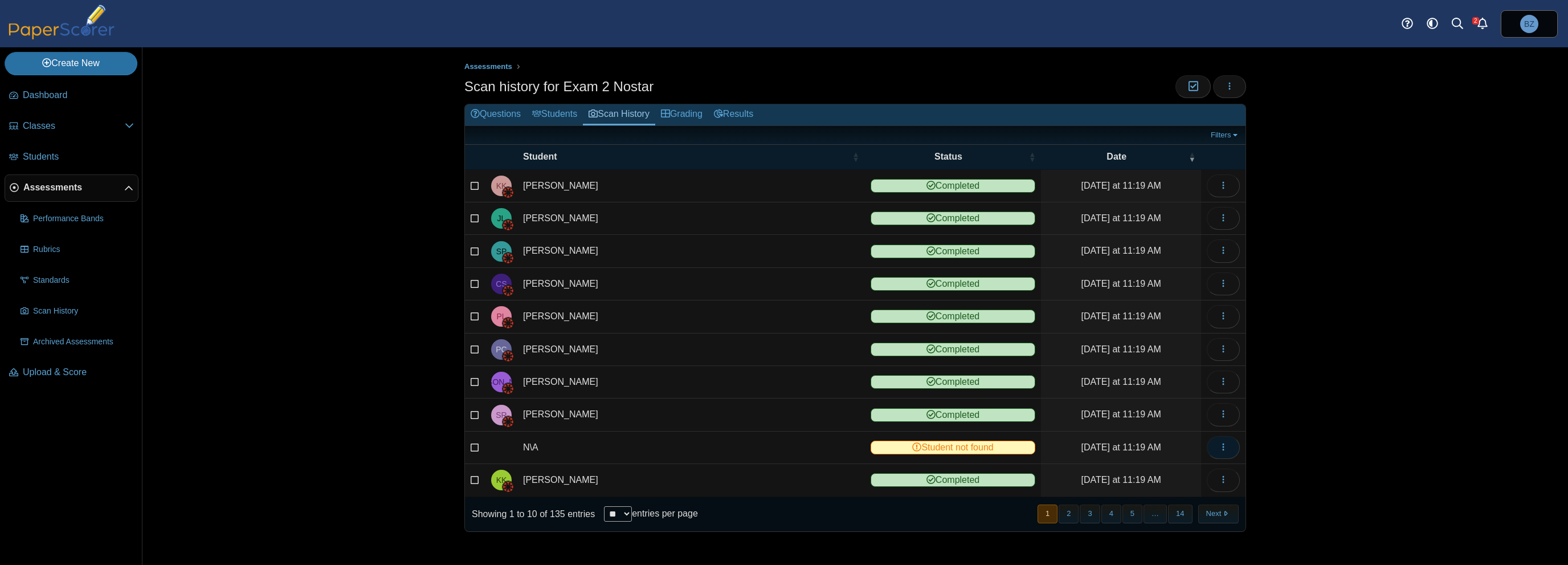
click at [1225, 444] on icon "button" at bounding box center [1224, 447] width 9 height 9
click at [1196, 485] on link "Reassign scanned test" at bounding box center [1172, 486] width 137 height 17
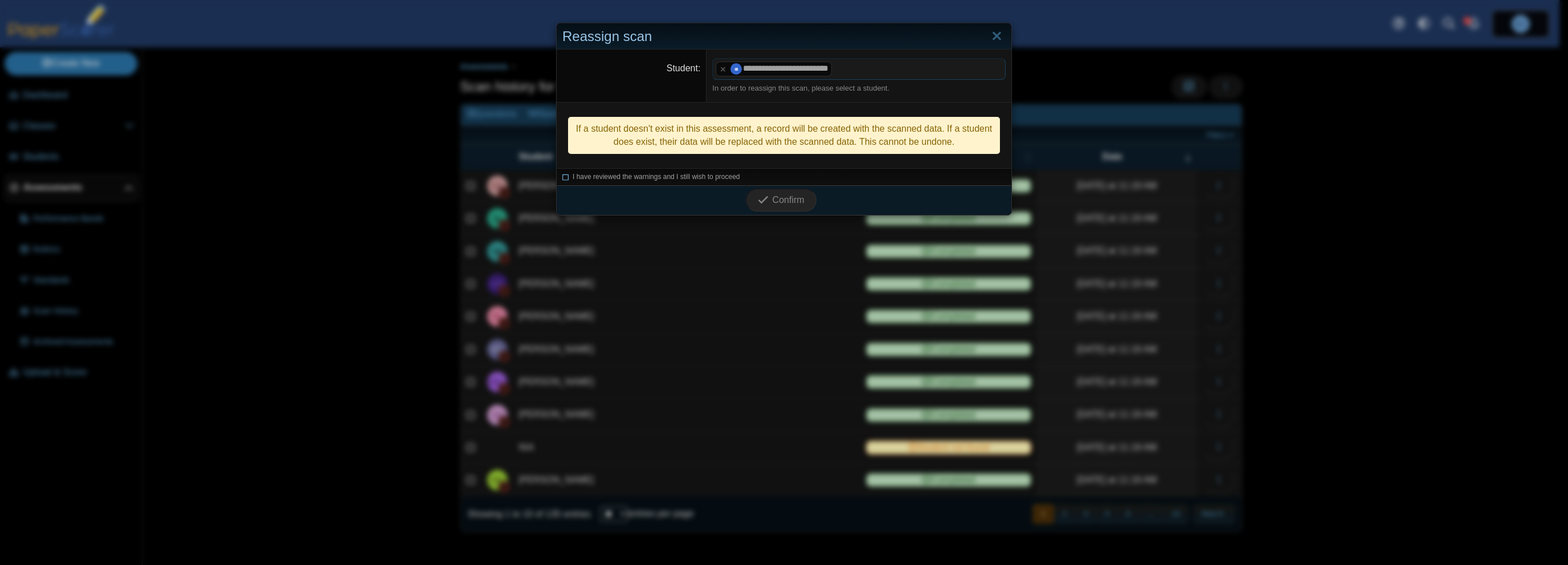
click at [563, 173] on icon at bounding box center [565, 175] width 7 height 7
click at [760, 197] on icon "submit" at bounding box center [763, 199] width 10 height 10
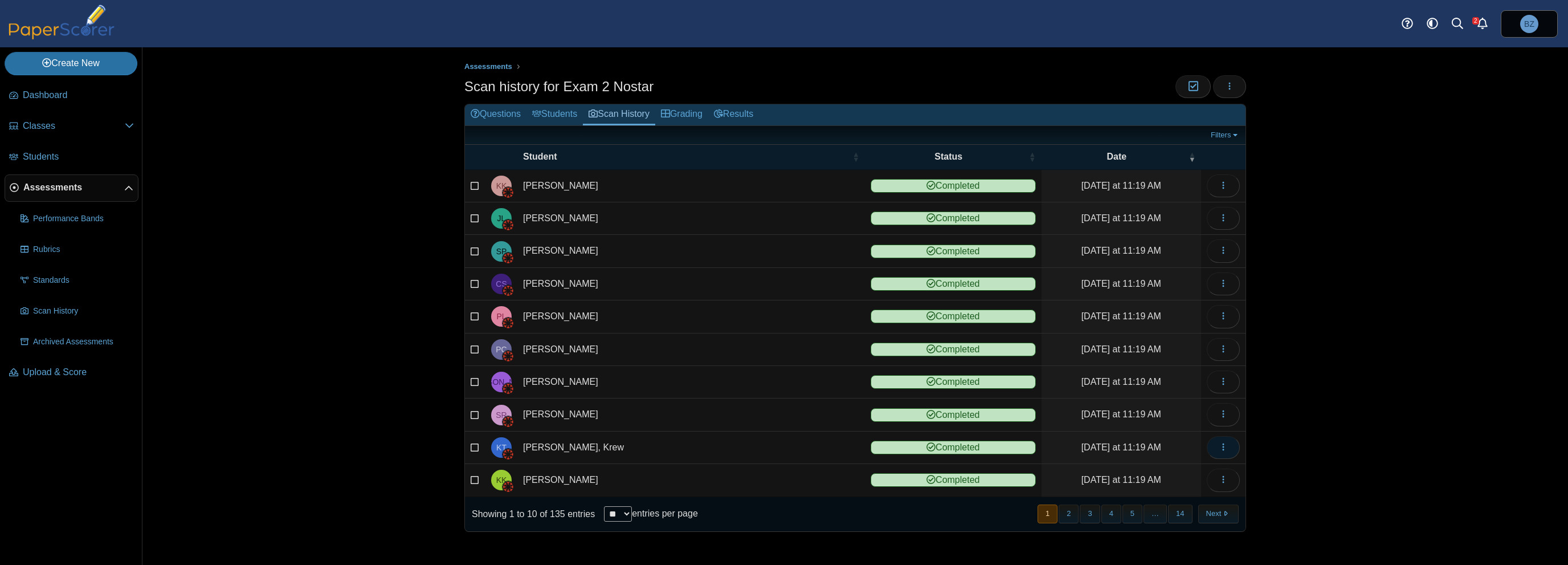
click at [1228, 442] on icon "button" at bounding box center [1224, 447] width 9 height 9
click at [1182, 464] on link "View scanned test" at bounding box center [1172, 469] width 137 height 17
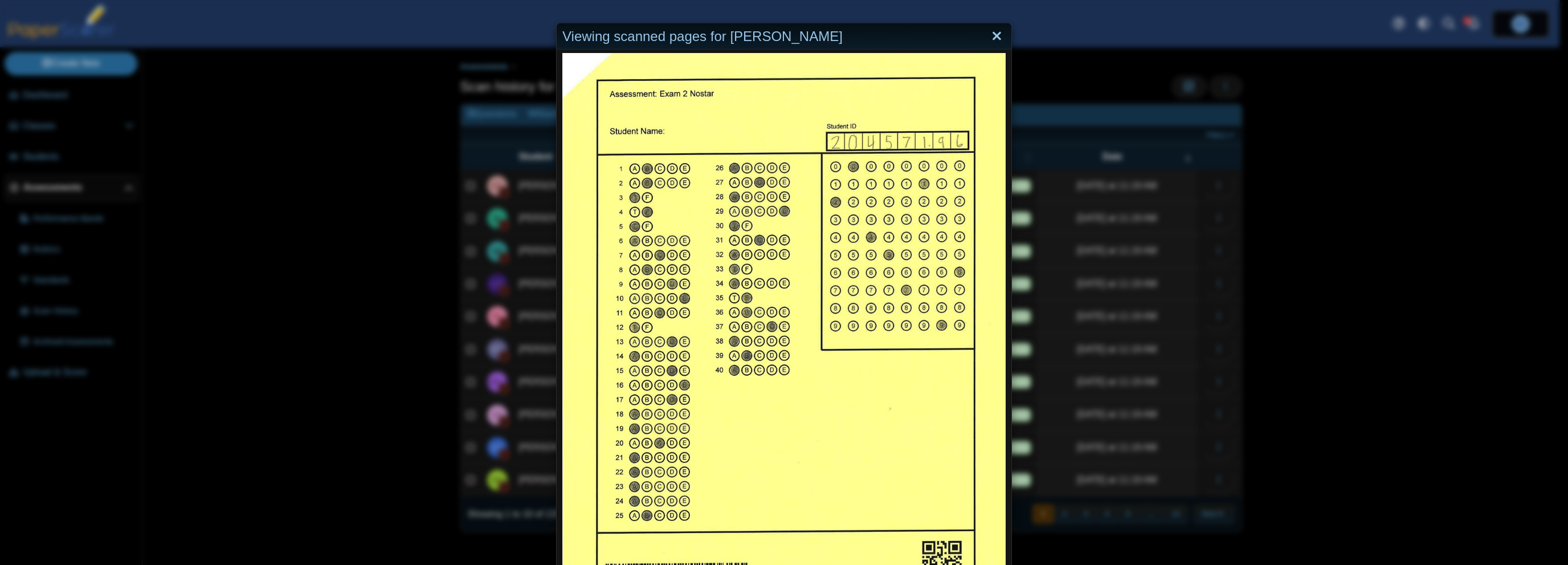
click at [990, 38] on link "Close" at bounding box center [997, 36] width 18 height 20
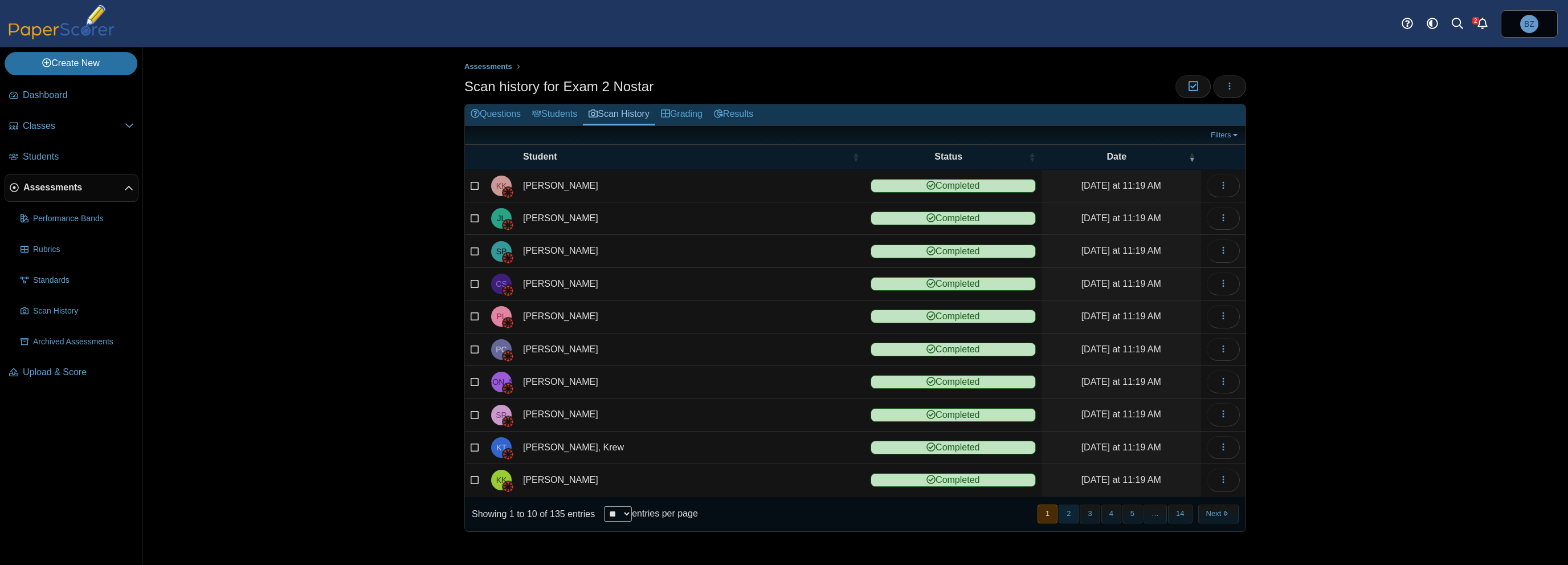
click at [1072, 511] on button "2" at bounding box center [1068, 514] width 20 height 19
click at [1090, 510] on button "3" at bounding box center [1090, 514] width 20 height 19
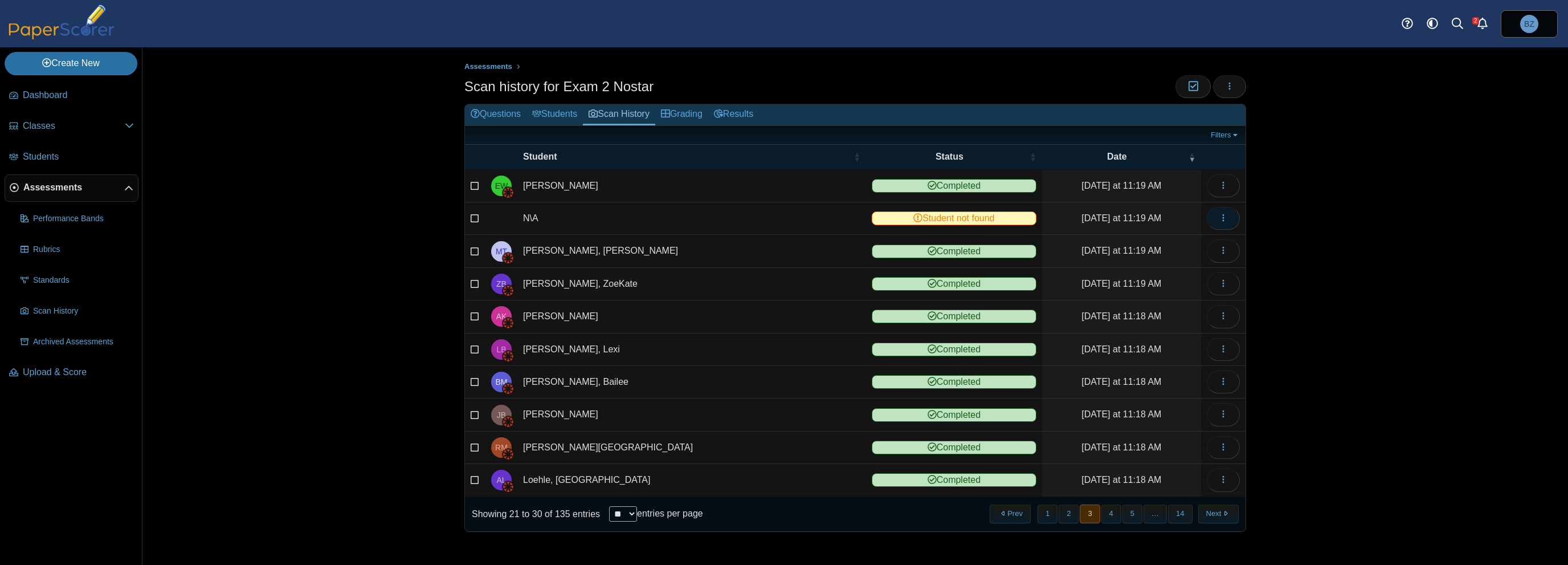
click at [1229, 211] on button "button" at bounding box center [1223, 218] width 33 height 23
click at [1186, 239] on link "View scanned test" at bounding box center [1172, 243] width 137 height 17
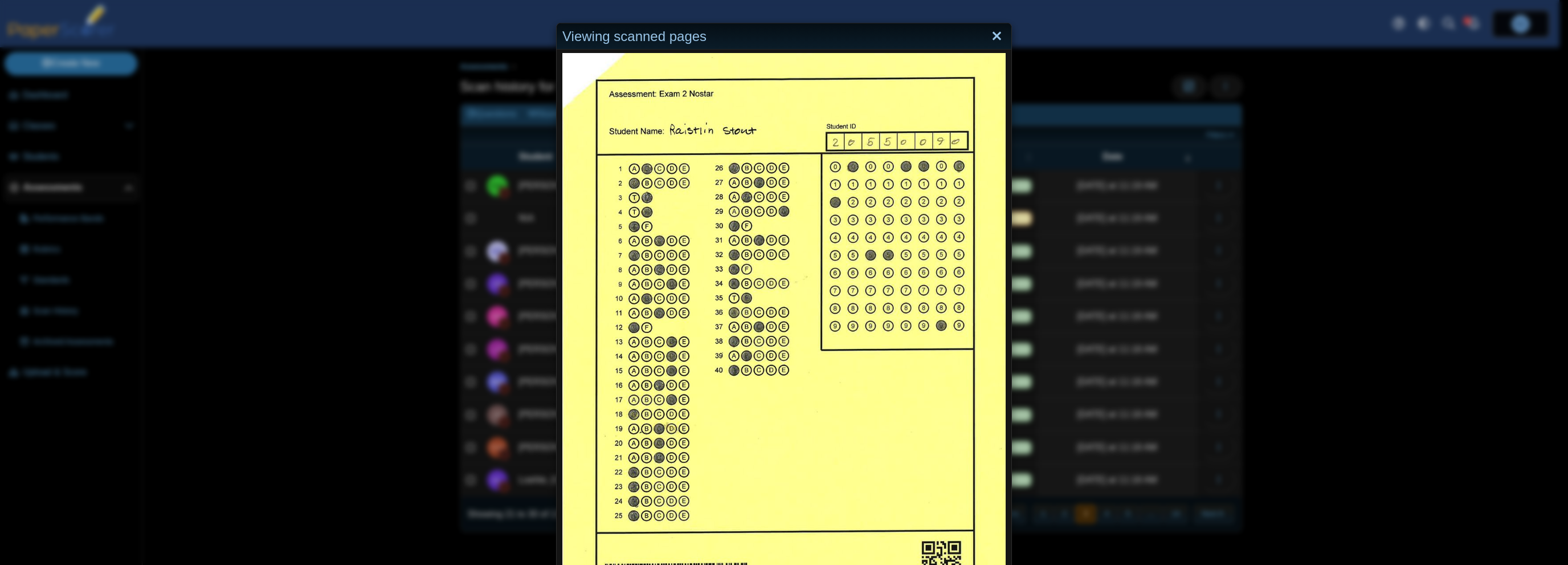
click at [994, 39] on link "Close" at bounding box center [997, 36] width 18 height 20
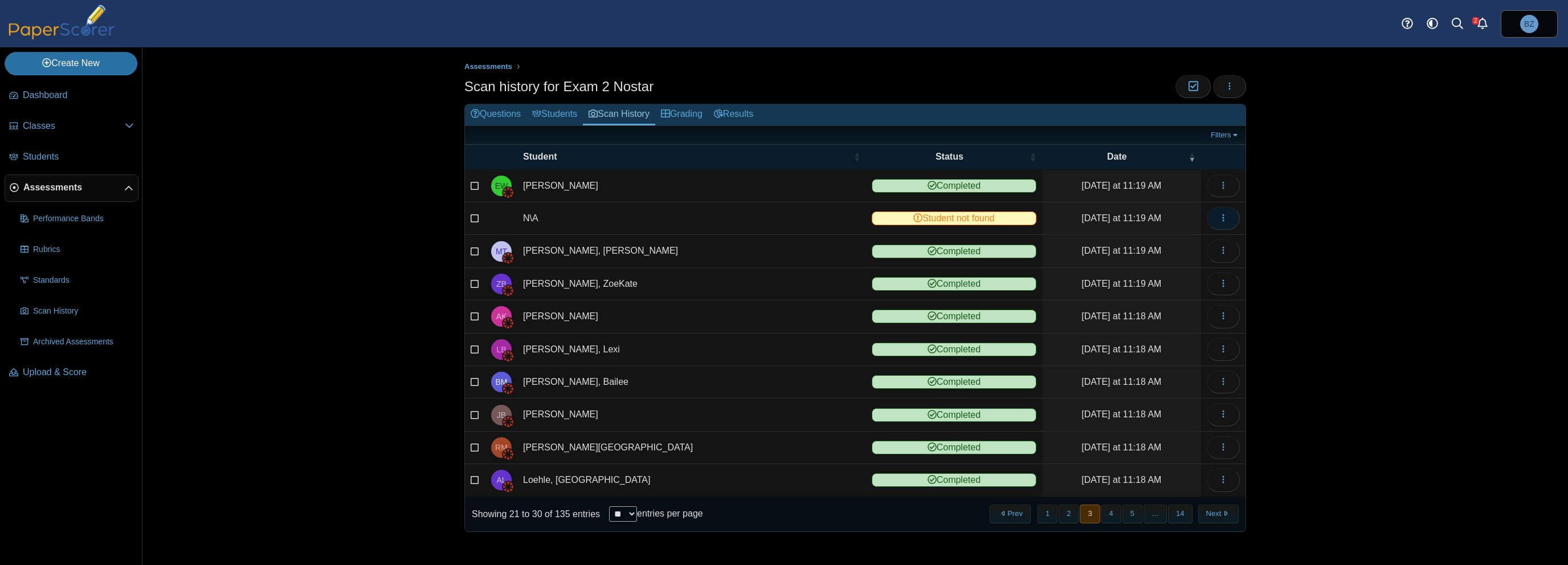
click at [1225, 215] on icon "button" at bounding box center [1224, 218] width 9 height 9
click at [1183, 265] on link "Reassign scanned test" at bounding box center [1172, 260] width 137 height 17
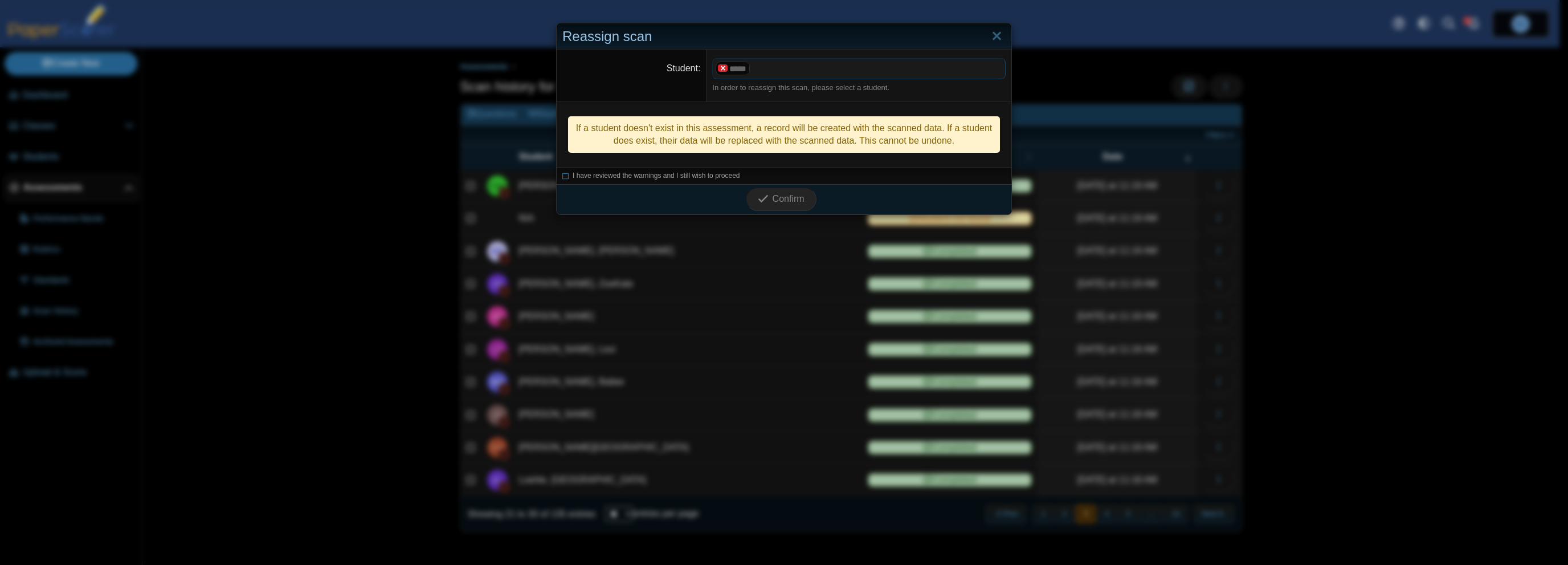
click at [721, 67] on x "remove tag" at bounding box center [723, 68] width 9 height 8
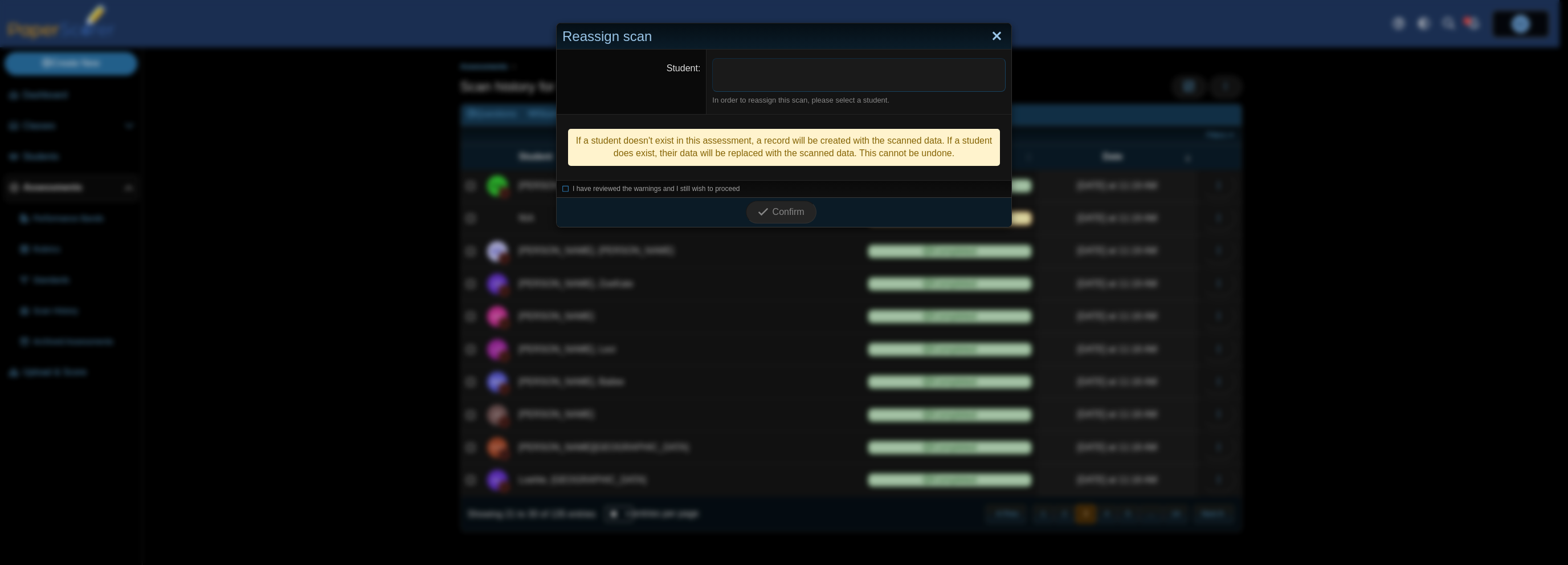
click at [995, 31] on link "Close" at bounding box center [997, 36] width 18 height 20
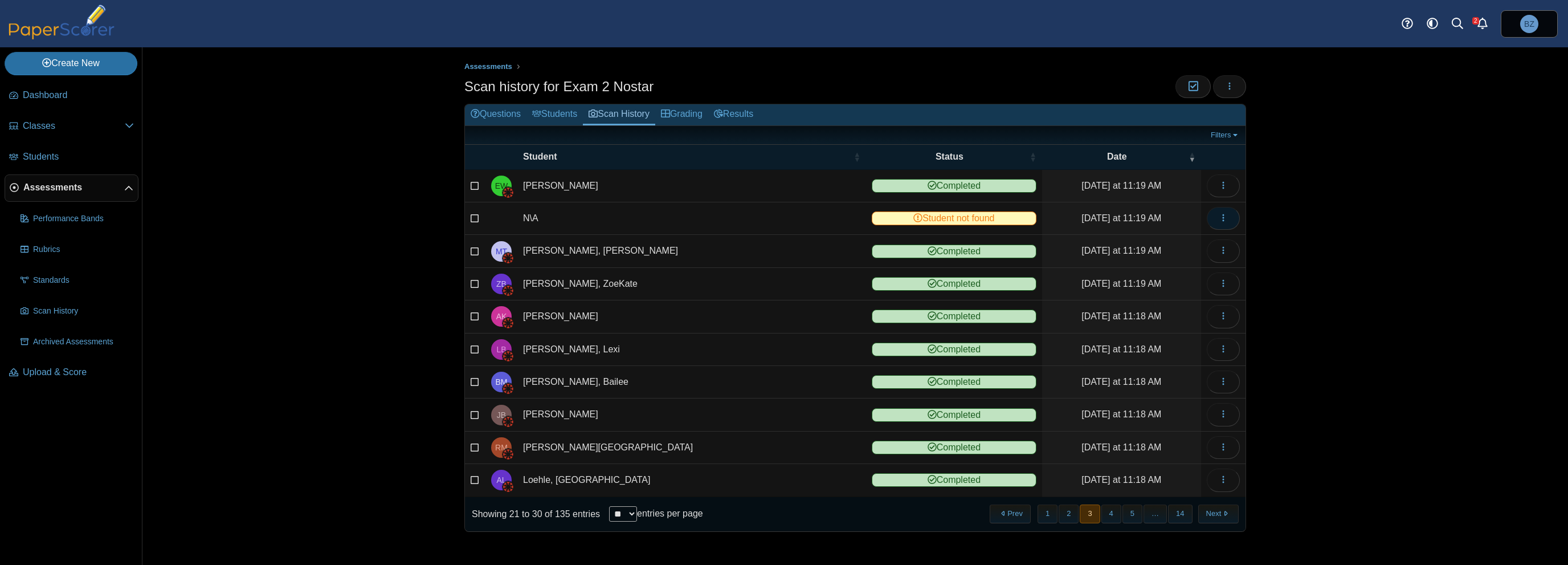
click at [1238, 220] on button "button" at bounding box center [1223, 218] width 33 height 23
click at [1194, 248] on link "View scanned test" at bounding box center [1172, 243] width 137 height 17
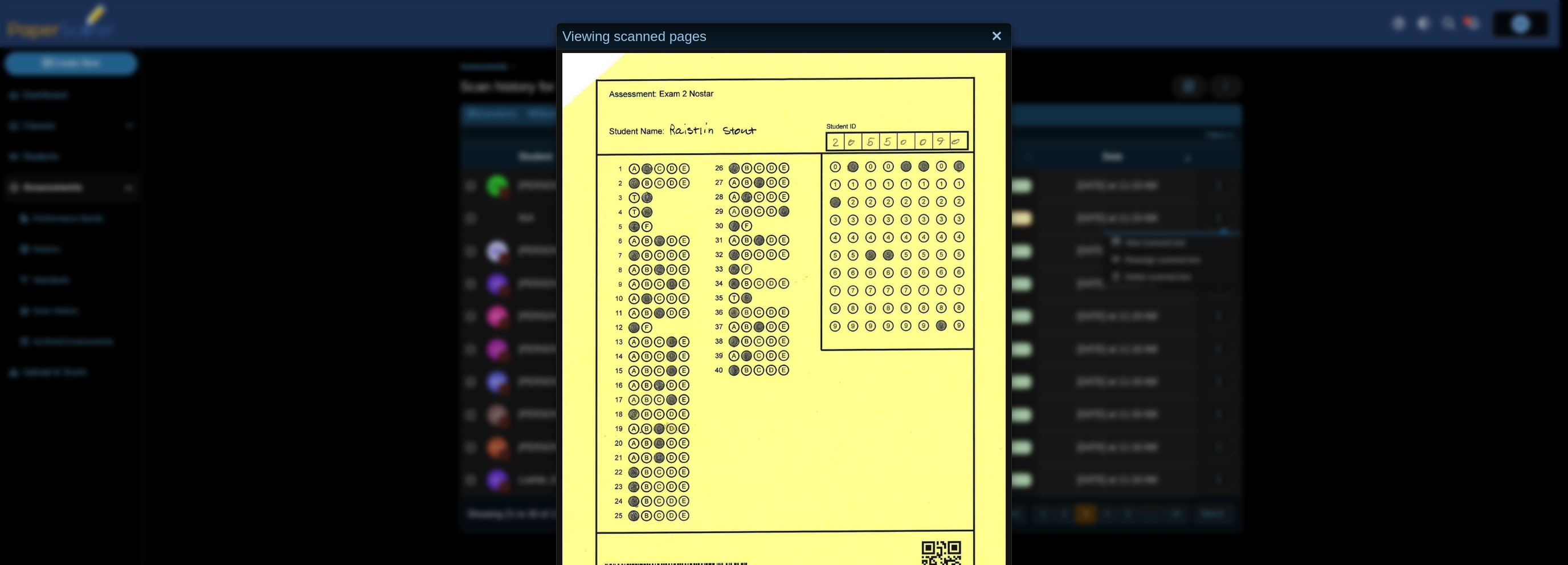
click at [991, 32] on link "Close" at bounding box center [997, 36] width 18 height 20
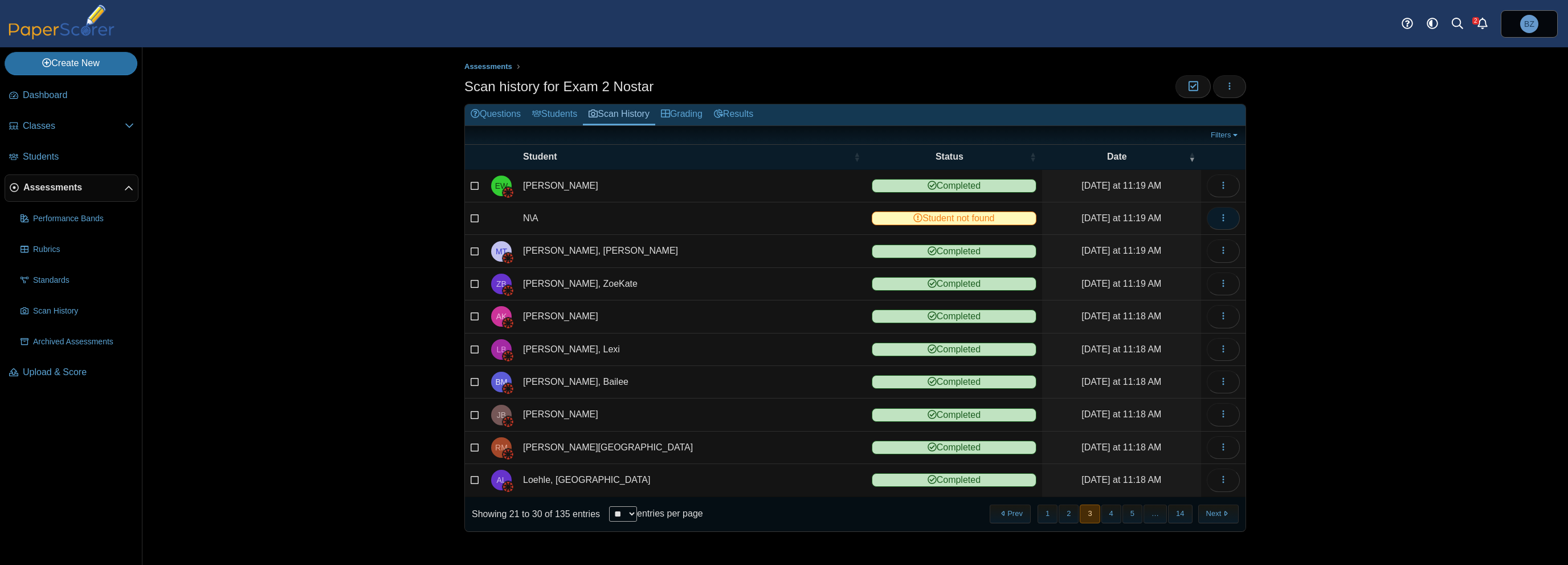
click at [1227, 216] on icon "button" at bounding box center [1224, 218] width 9 height 9
click at [1174, 255] on link "Reassign scanned test" at bounding box center [1172, 260] width 137 height 17
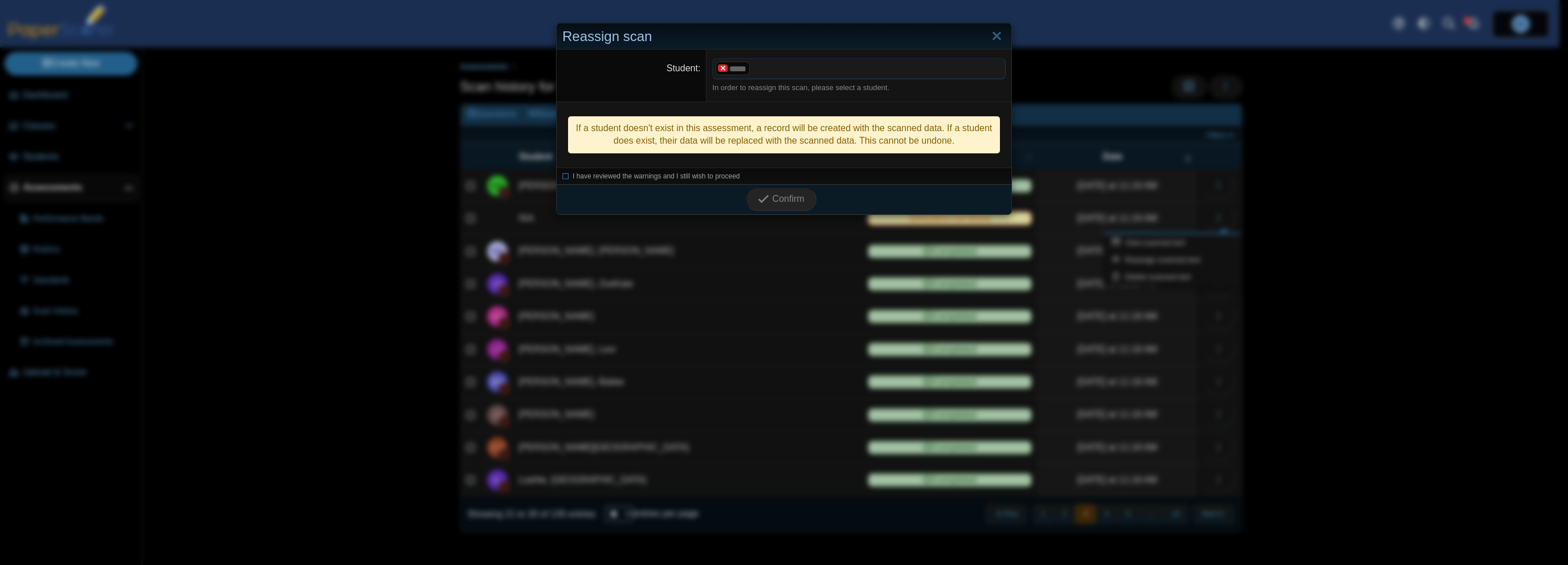
click at [720, 69] on x "remove tag" at bounding box center [723, 68] width 9 height 8
click at [720, 69] on span at bounding box center [858, 68] width 292 height 20
click at [562, 175] on icon at bounding box center [565, 175] width 7 height 7
click at [754, 190] on button "Confirm" at bounding box center [781, 200] width 70 height 23
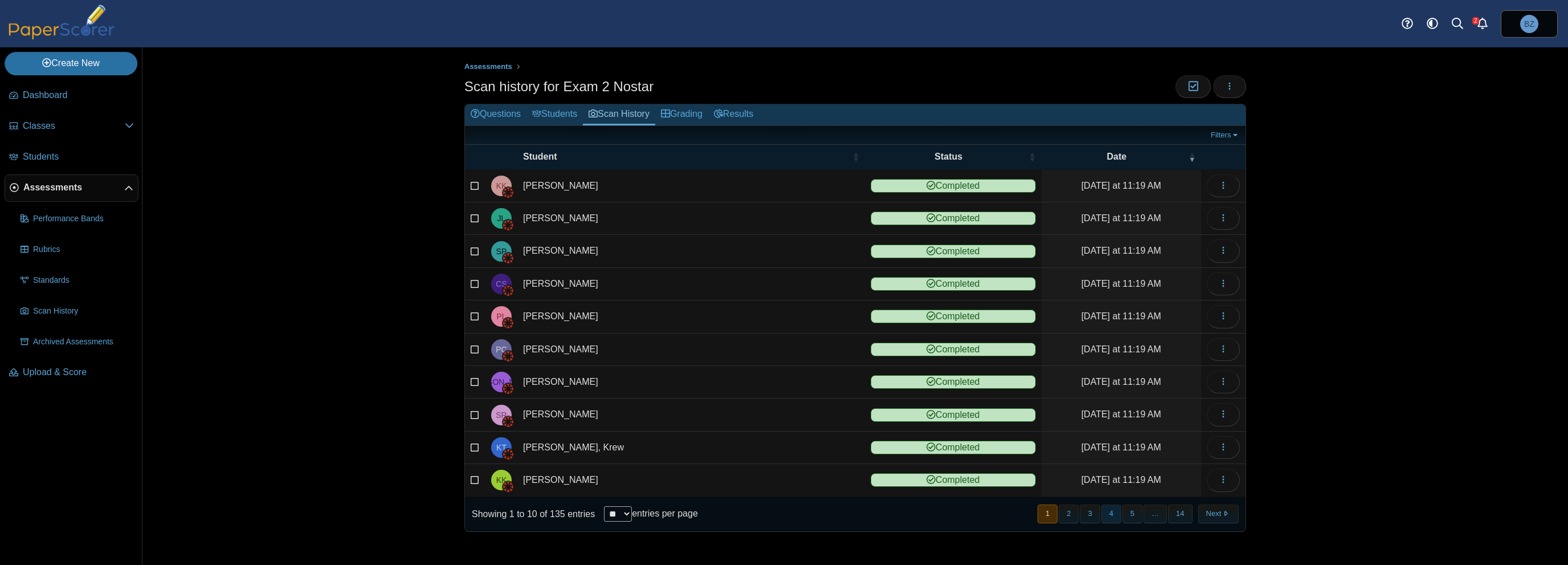
click at [1111, 512] on button "4" at bounding box center [1111, 514] width 20 height 19
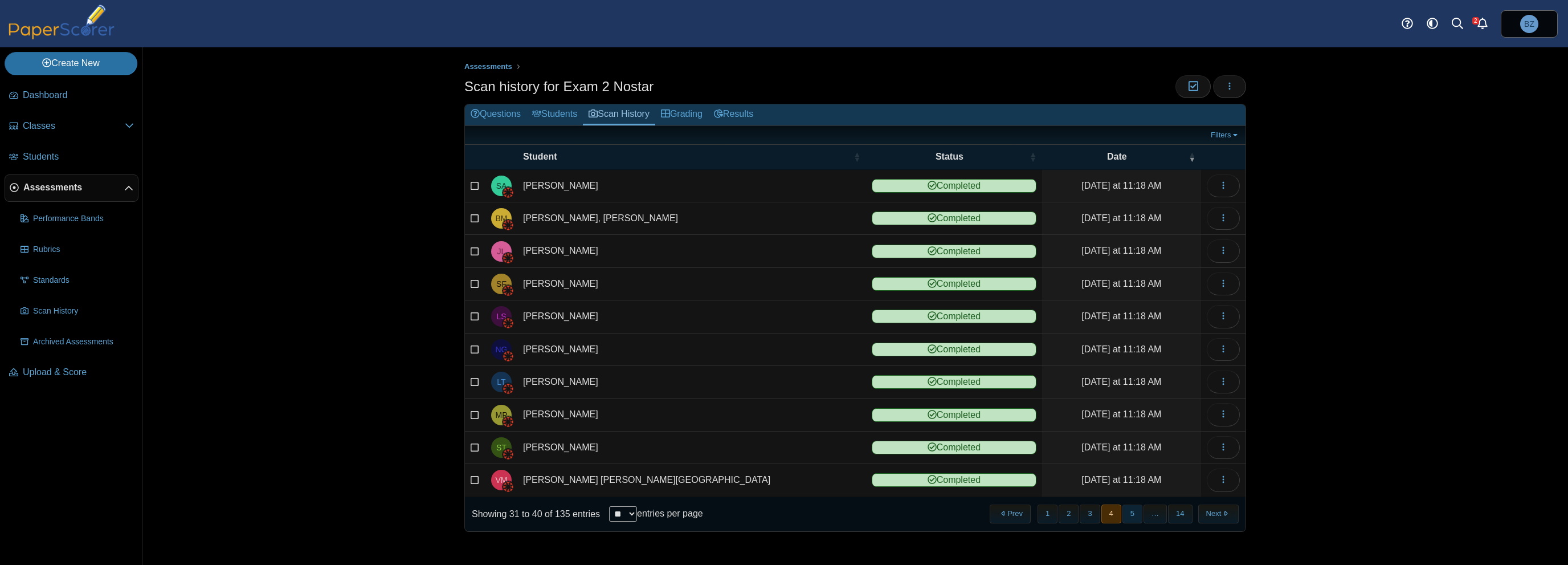
click at [1135, 512] on button "5" at bounding box center [1132, 514] width 20 height 19
click at [1135, 511] on button "6" at bounding box center [1132, 514] width 20 height 19
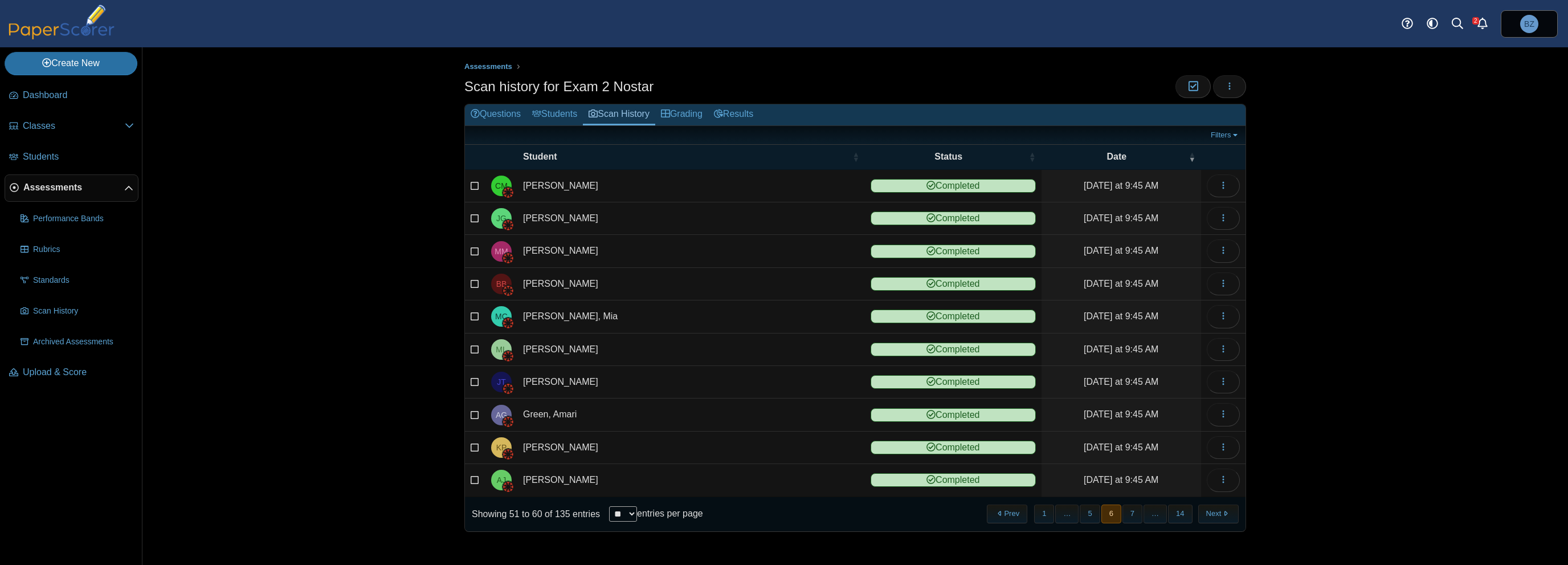
click at [1135, 511] on button "7" at bounding box center [1132, 514] width 20 height 19
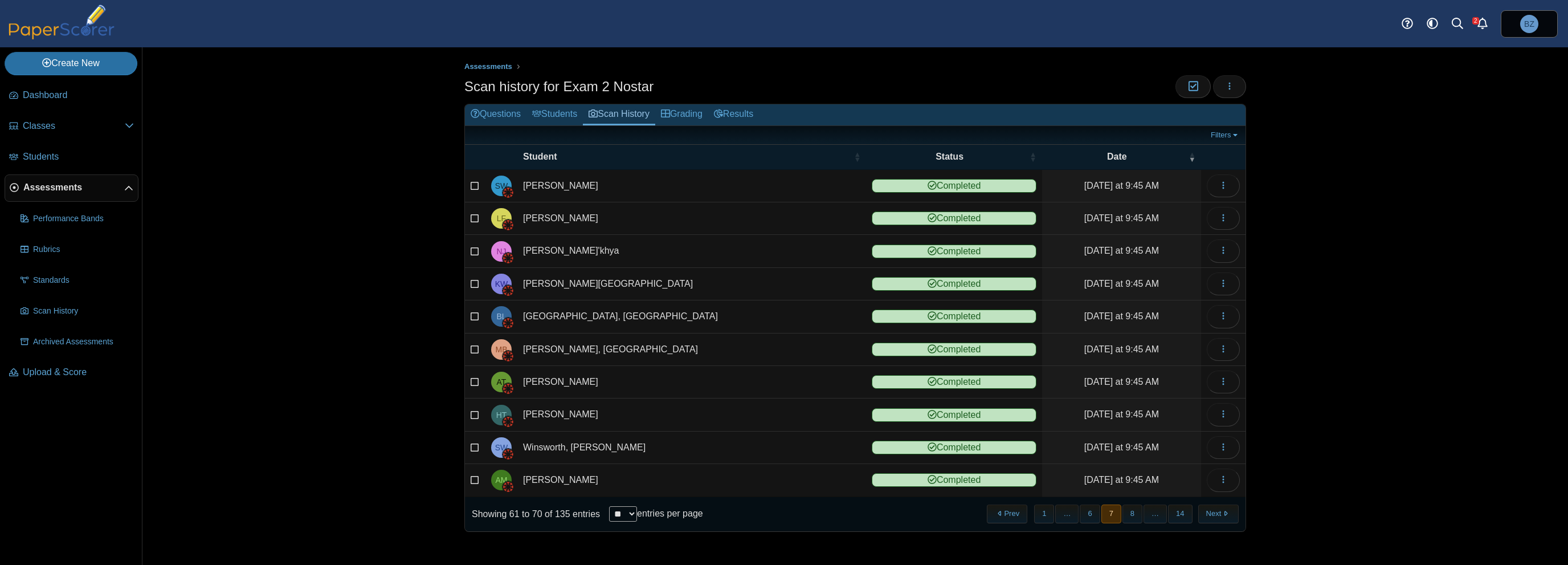
click at [1135, 511] on button "8" at bounding box center [1132, 514] width 20 height 19
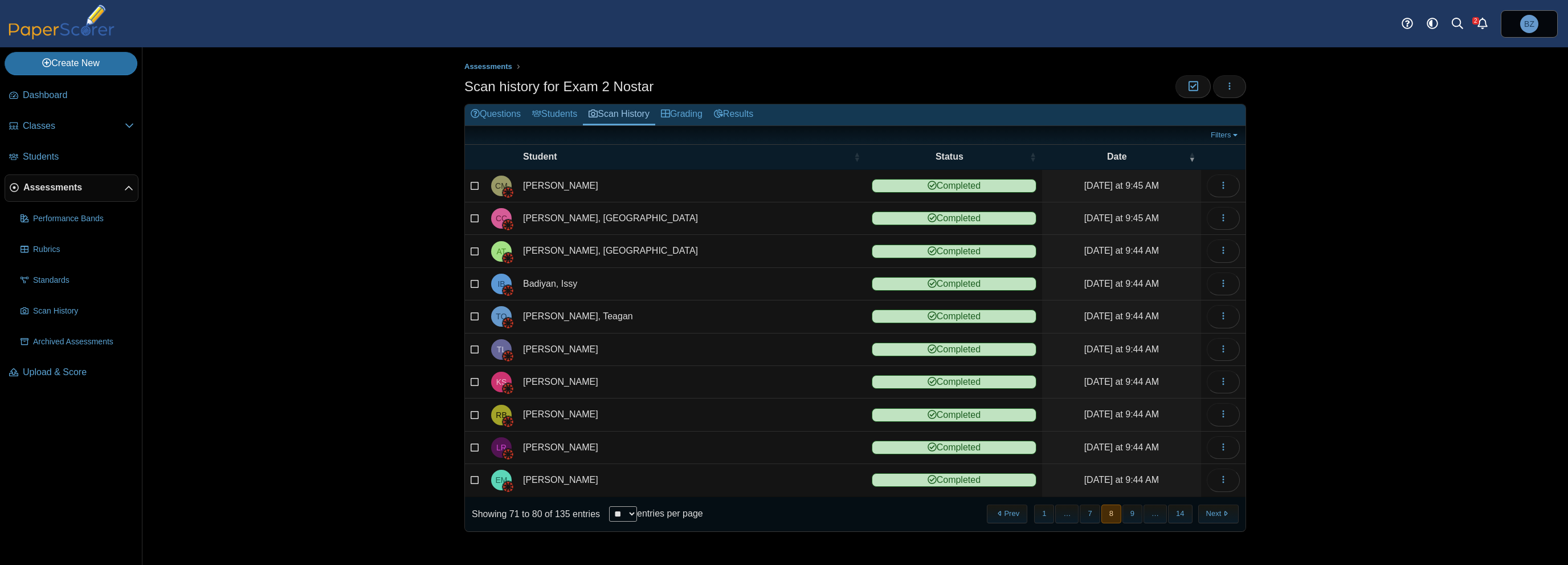
click at [1135, 511] on button "9" at bounding box center [1132, 514] width 20 height 19
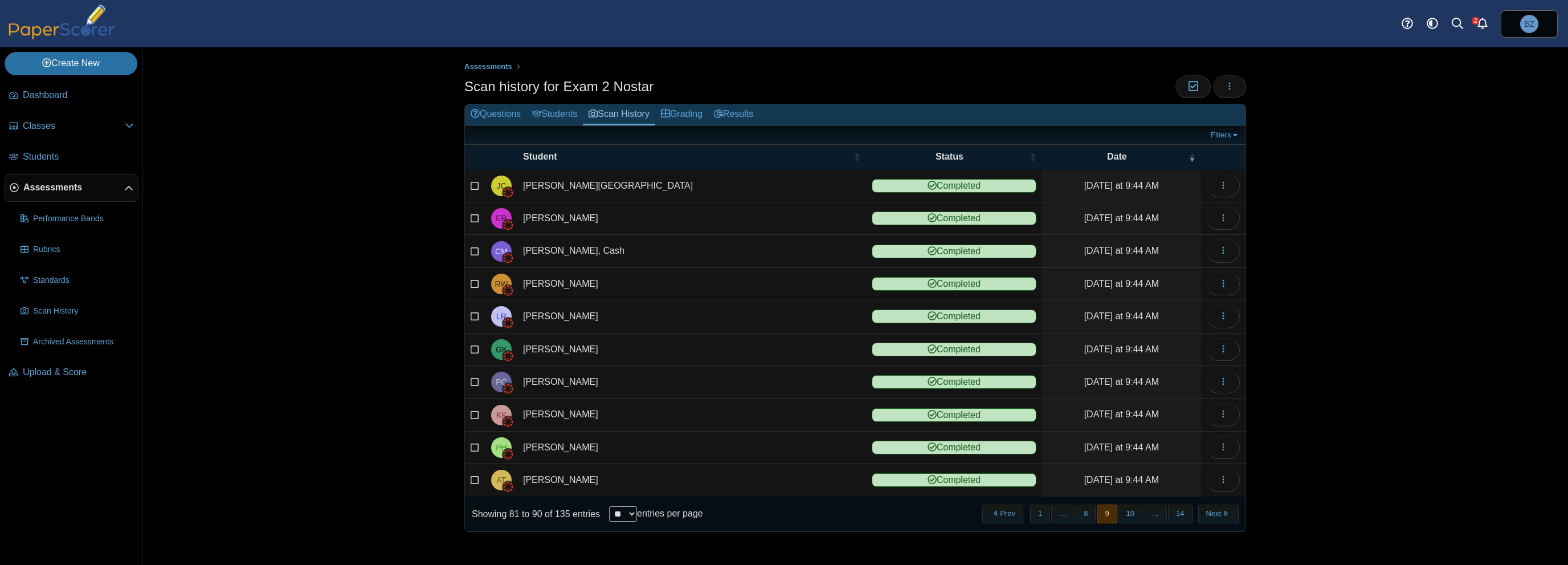
click at [1135, 511] on button "10" at bounding box center [1130, 514] width 24 height 19
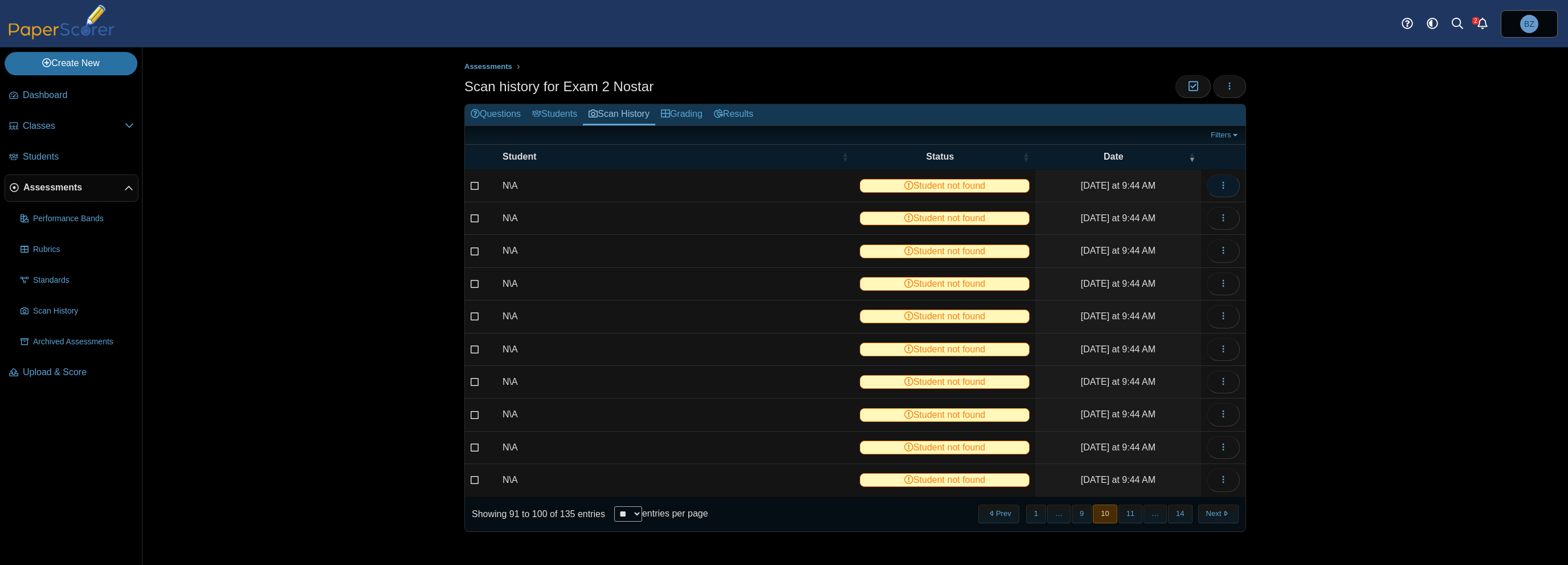
click at [1231, 182] on button "button" at bounding box center [1223, 186] width 33 height 23
click at [1190, 212] on link "View scanned test" at bounding box center [1172, 210] width 137 height 17
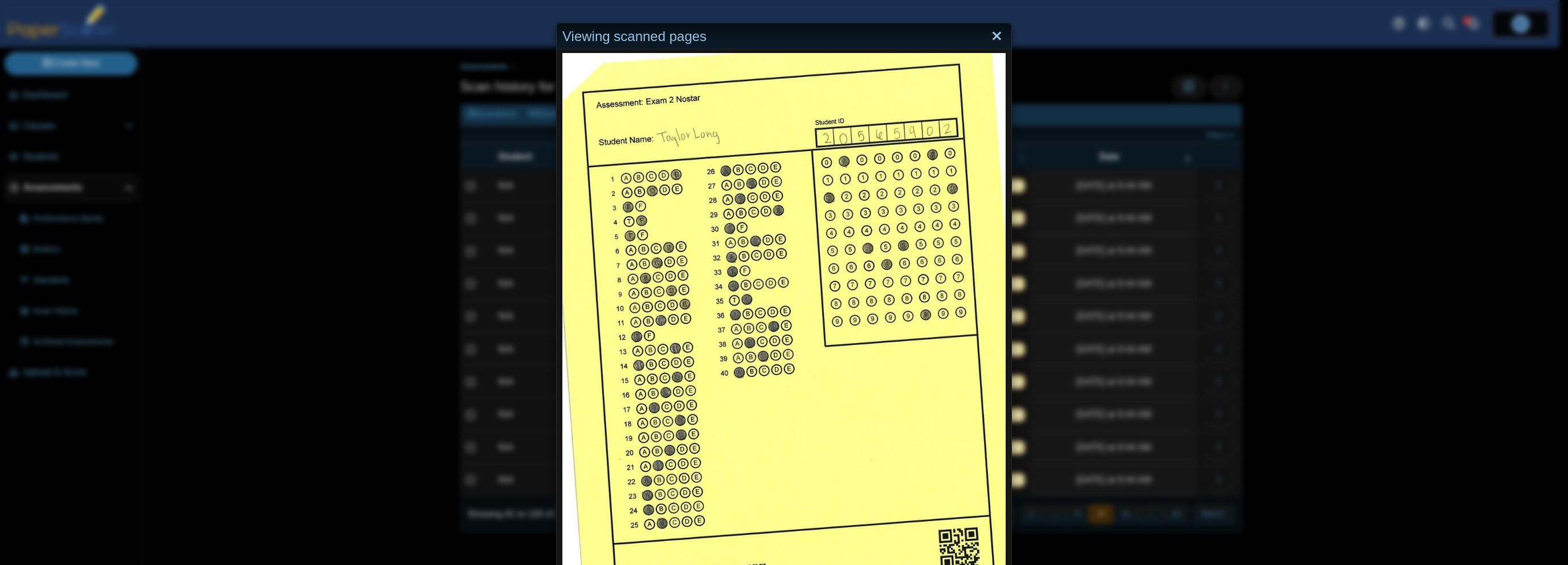
click at [990, 35] on link "Close" at bounding box center [997, 36] width 18 height 20
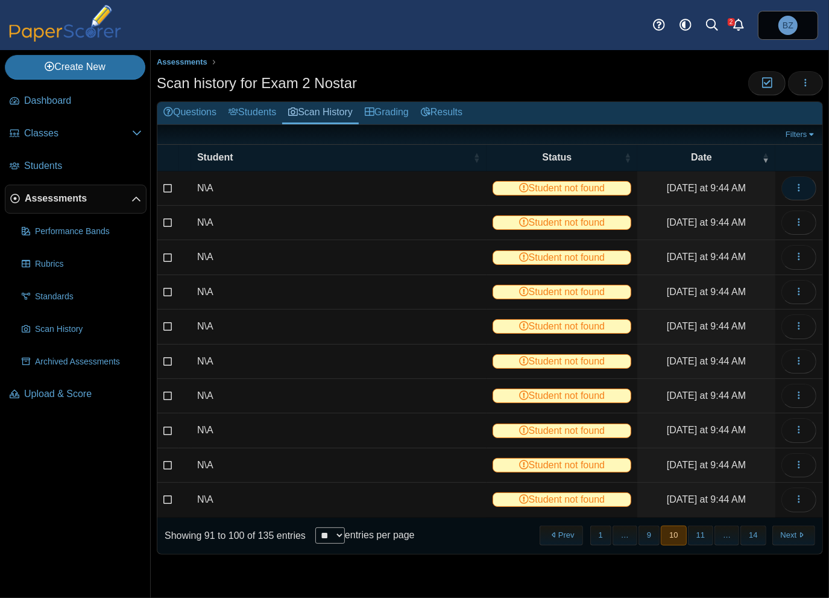
click at [807, 195] on button "button" at bounding box center [799, 188] width 35 height 24
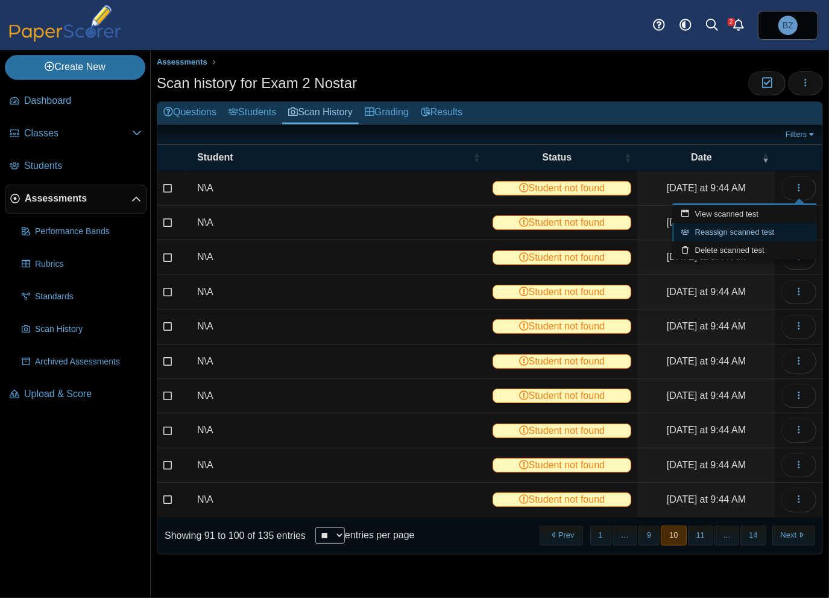
click at [775, 230] on link "Reassign scanned test" at bounding box center [744, 232] width 145 height 18
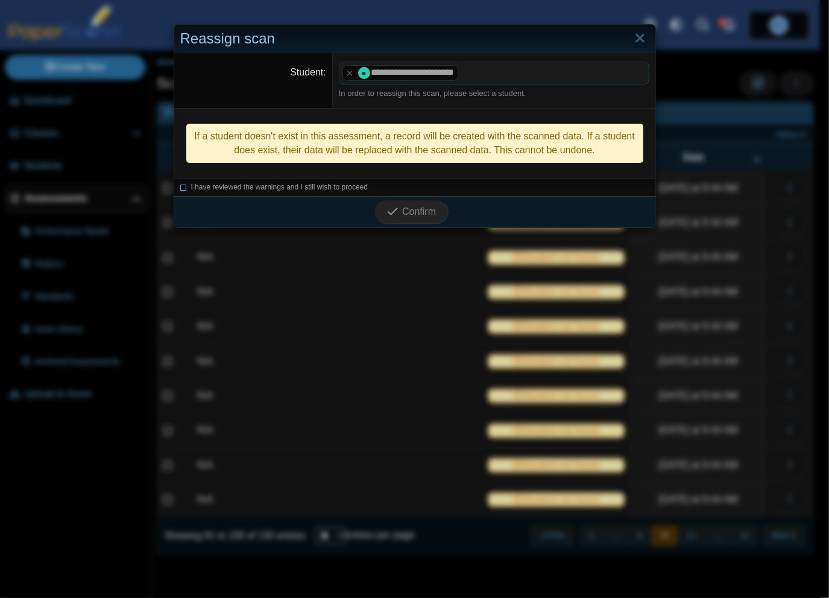
click at [182, 185] on icon at bounding box center [183, 185] width 7 height 7
click at [435, 215] on button "Confirm" at bounding box center [411, 212] width 74 height 24
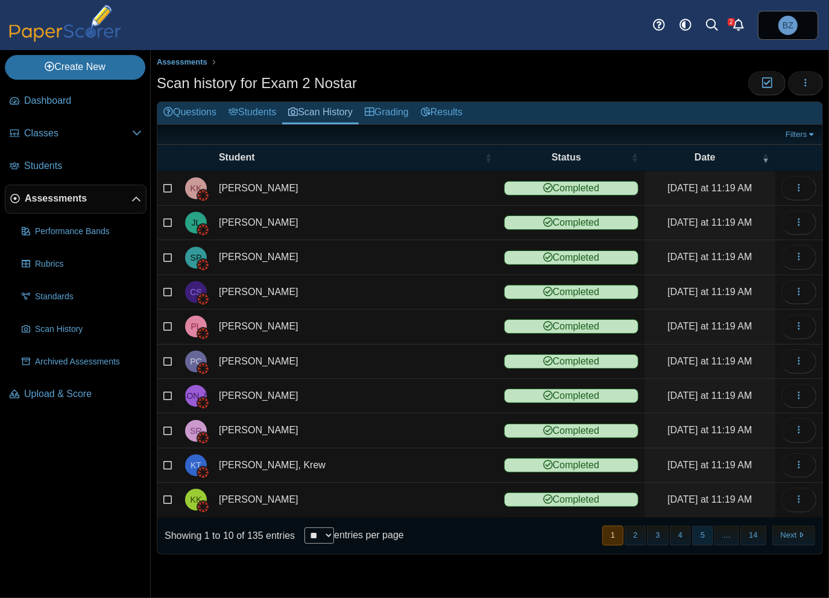
click at [704, 532] on button "5" at bounding box center [702, 535] width 21 height 20
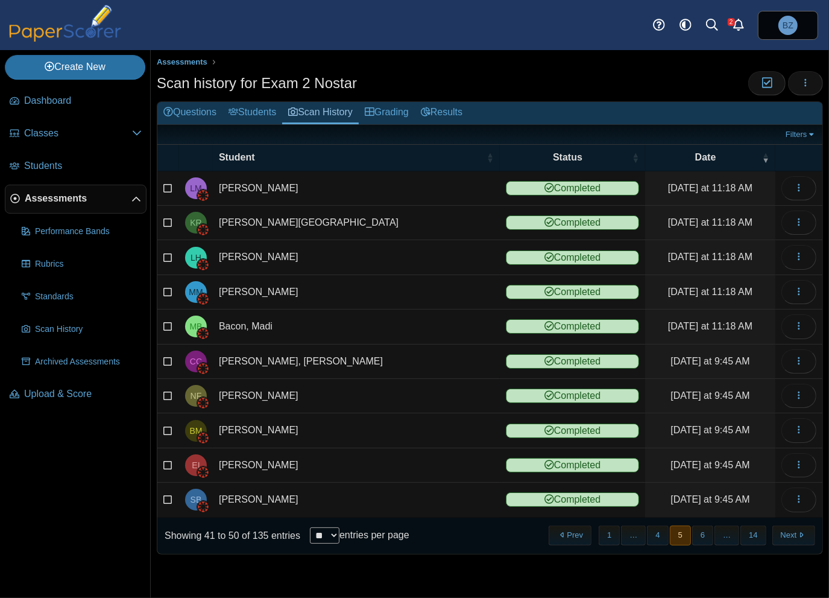
click at [704, 532] on button "6" at bounding box center [702, 535] width 21 height 20
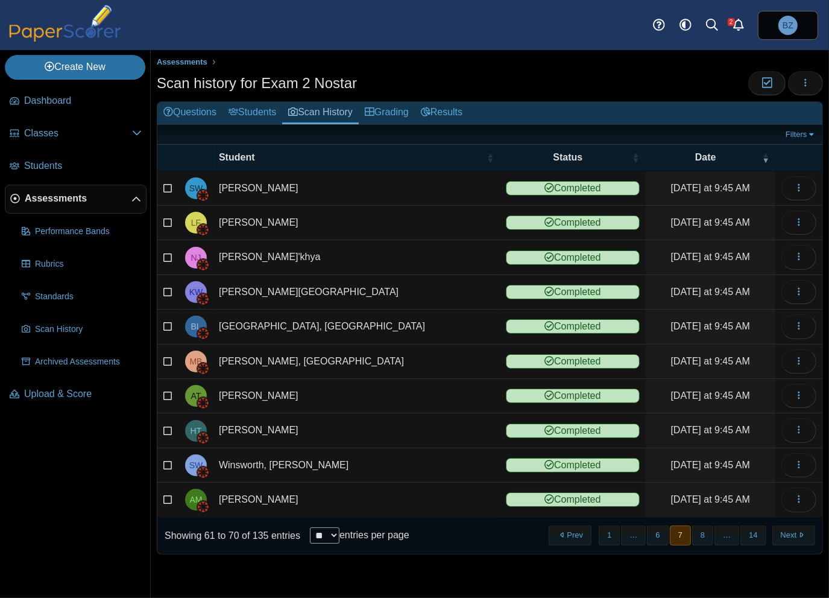
click at [704, 532] on button "8" at bounding box center [702, 535] width 21 height 20
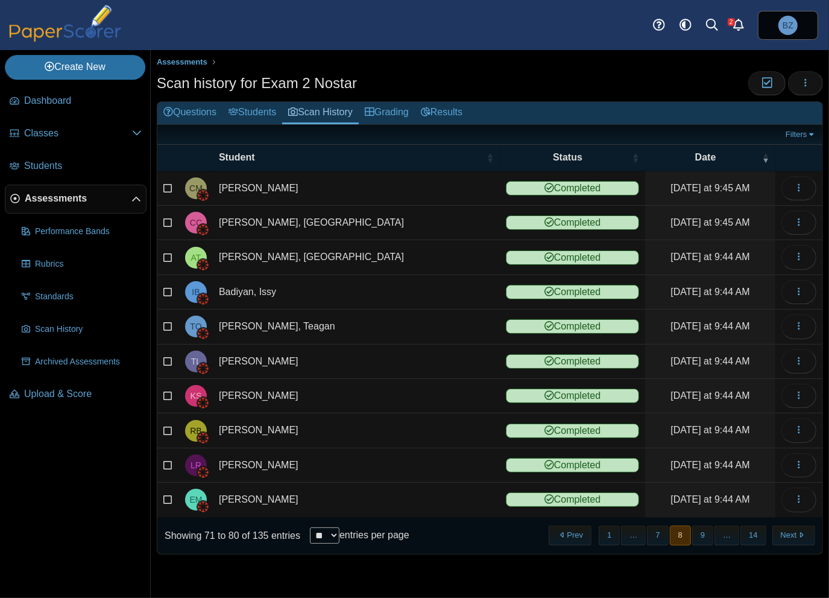
click at [704, 532] on button "9" at bounding box center [702, 535] width 21 height 20
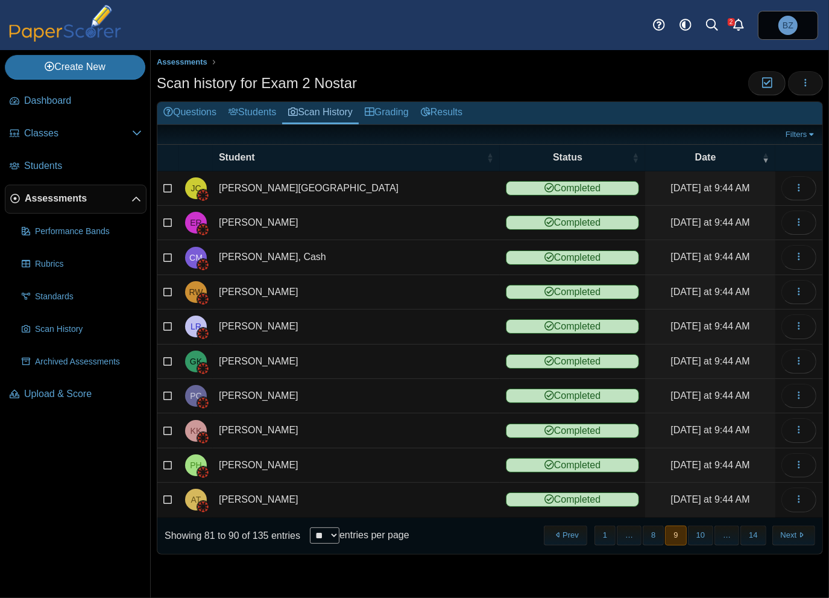
click at [704, 532] on button "10" at bounding box center [700, 535] width 25 height 20
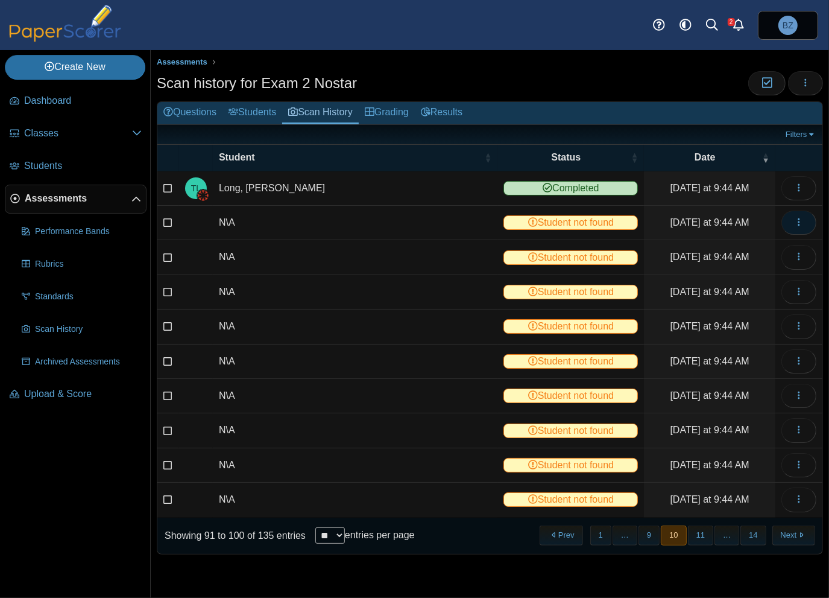
click at [803, 219] on icon "button" at bounding box center [799, 222] width 10 height 10
click at [781, 245] on link "View scanned test" at bounding box center [744, 248] width 145 height 18
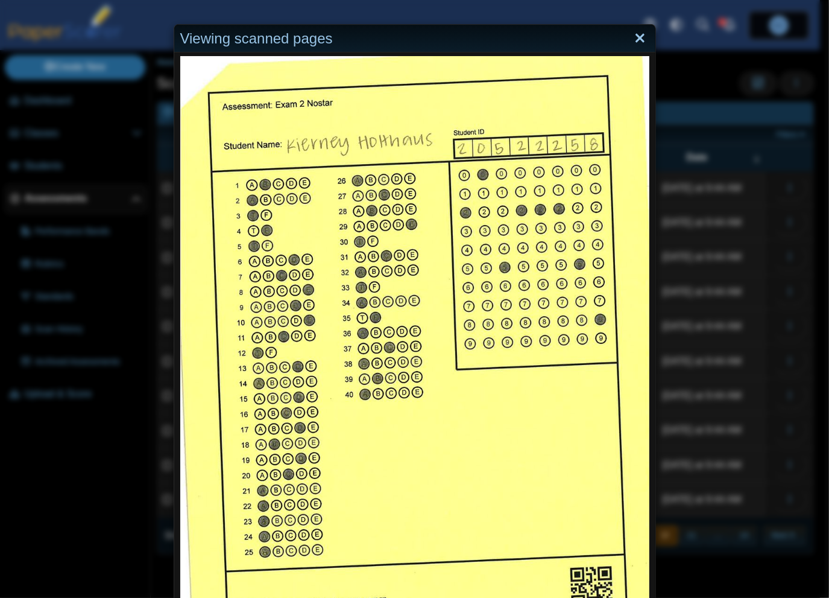
click at [636, 33] on link "Close" at bounding box center [640, 38] width 19 height 21
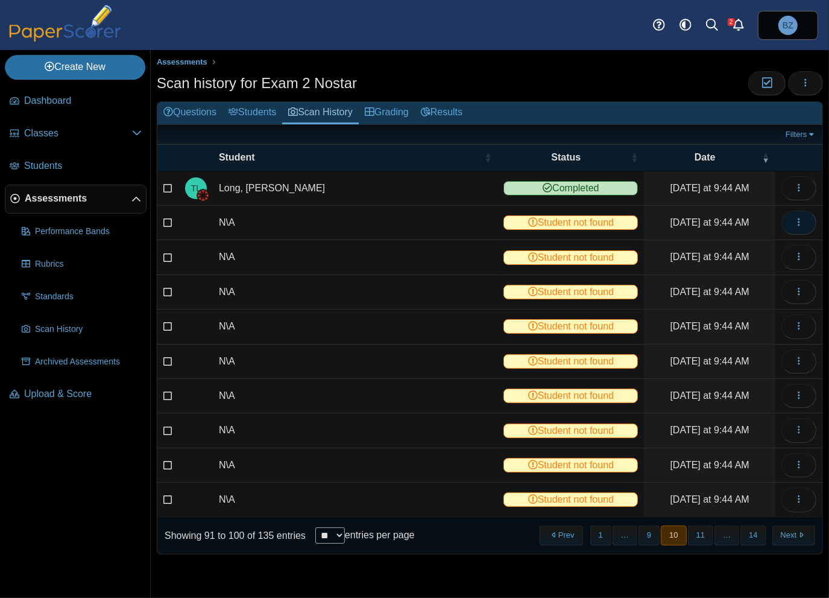
click at [801, 220] on icon "button" at bounding box center [799, 222] width 10 height 10
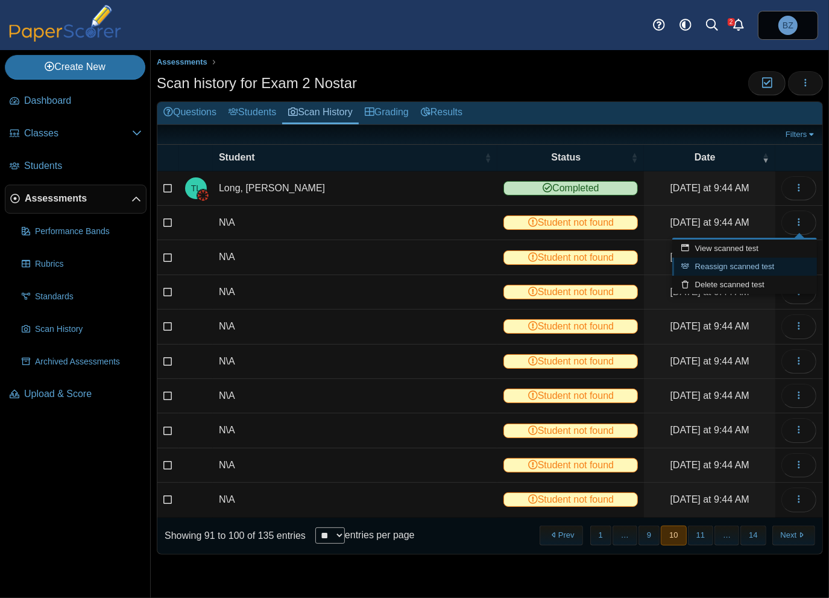
click at [714, 270] on link "Reassign scanned test" at bounding box center [744, 266] width 145 height 18
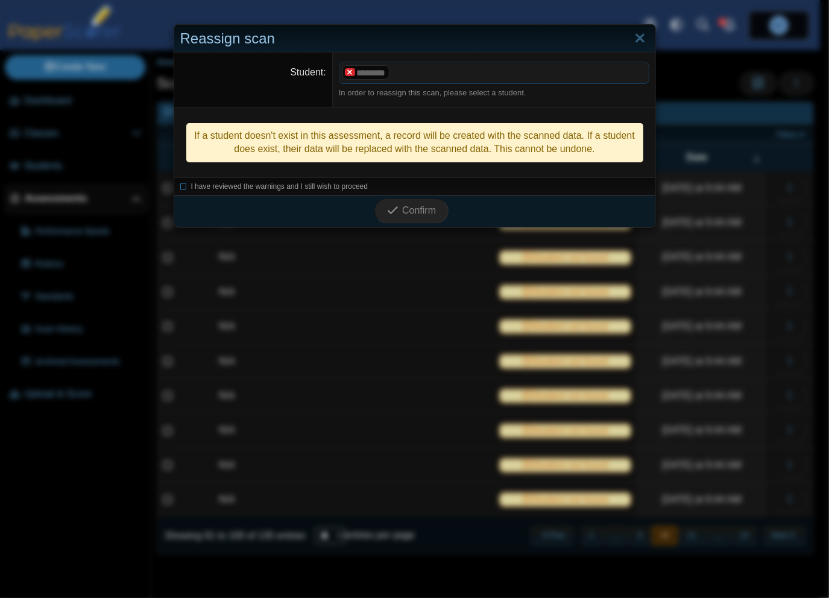
click at [347, 73] on x "remove tag" at bounding box center [350, 72] width 10 height 8
click at [347, 73] on span at bounding box center [493, 72] width 309 height 21
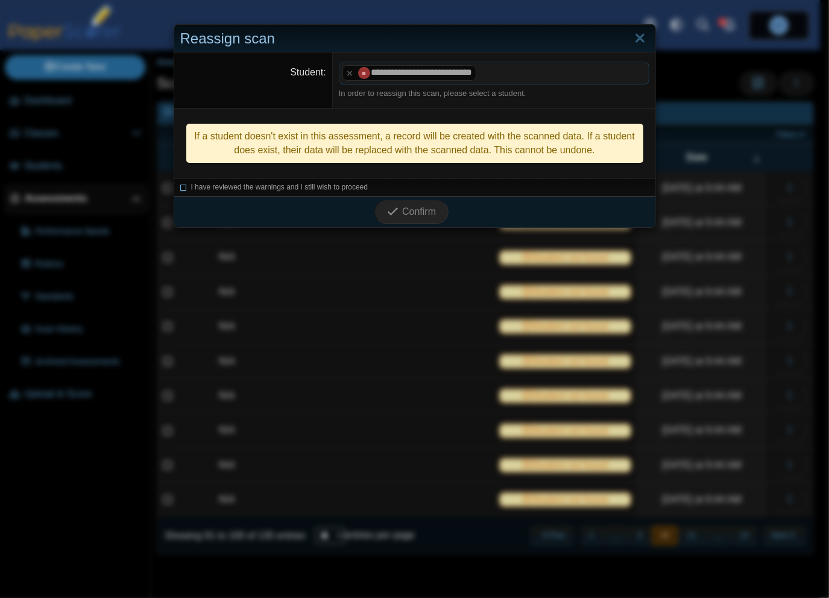
click at [180, 188] on icon at bounding box center [183, 185] width 7 height 7
click at [432, 213] on button "Confirm" at bounding box center [411, 212] width 74 height 24
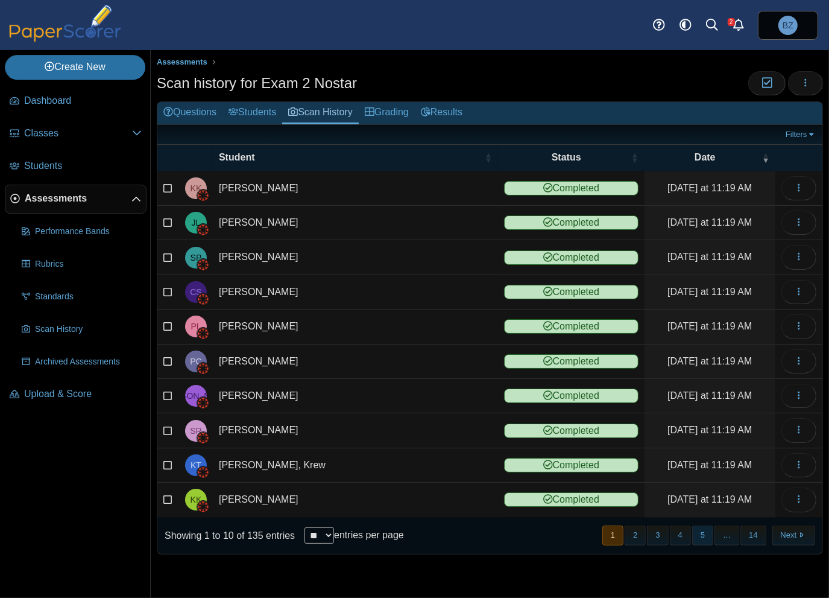
click at [707, 525] on button "5" at bounding box center [702, 535] width 21 height 20
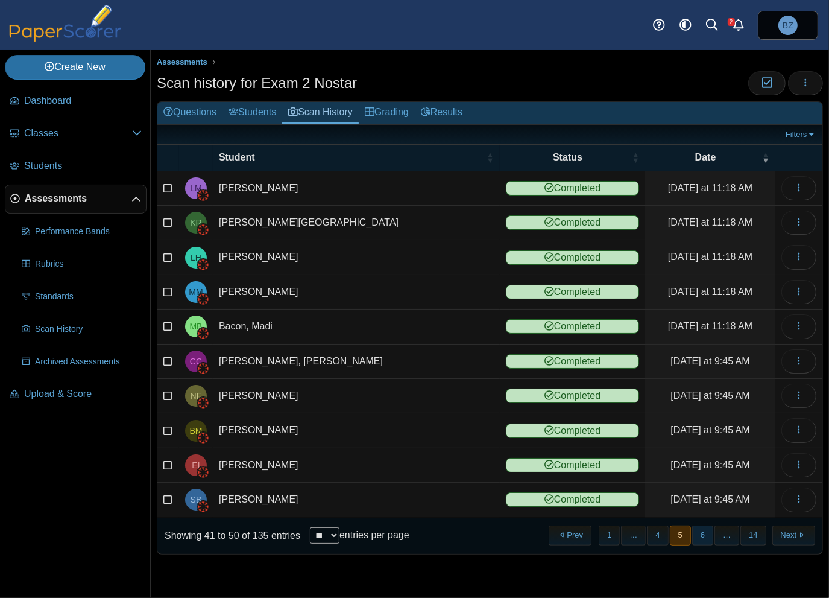
click at [708, 530] on button "6" at bounding box center [702, 535] width 21 height 20
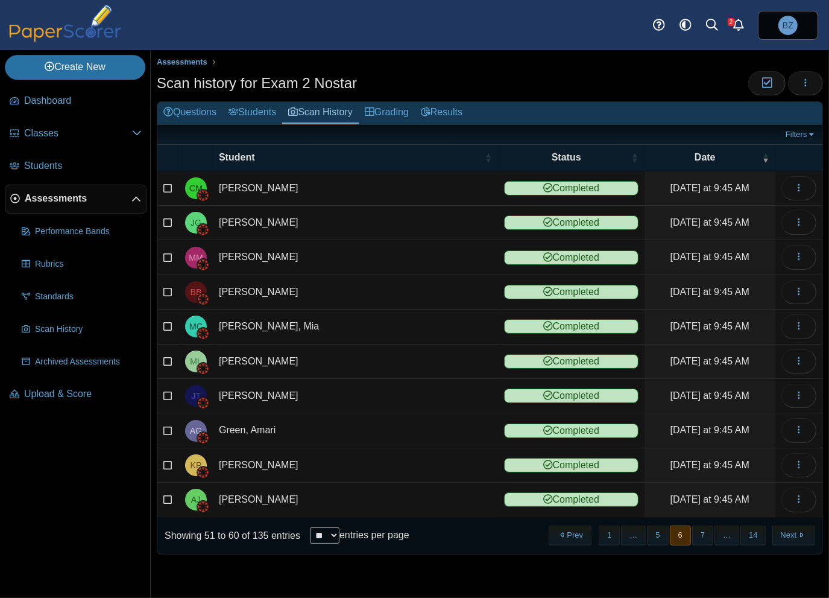
click at [708, 530] on button "7" at bounding box center [702, 535] width 21 height 20
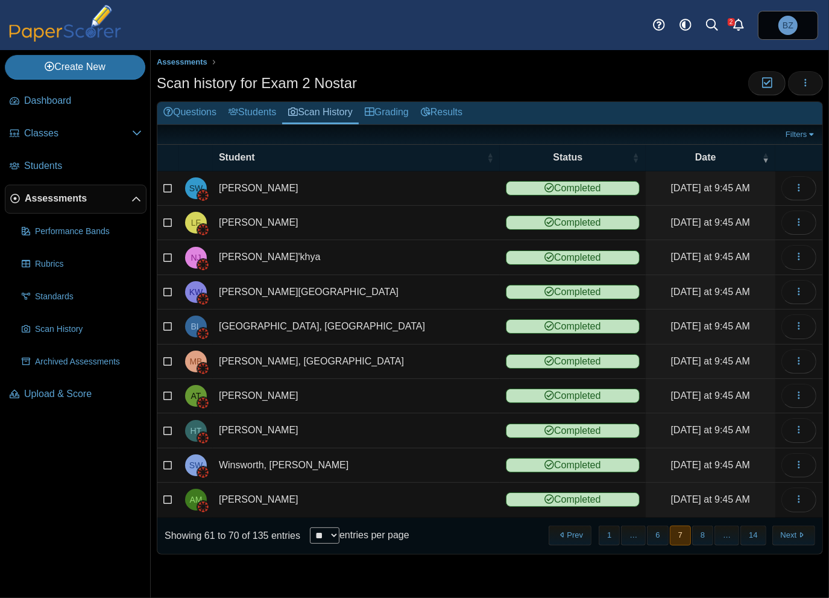
click at [708, 530] on button "8" at bounding box center [702, 535] width 21 height 20
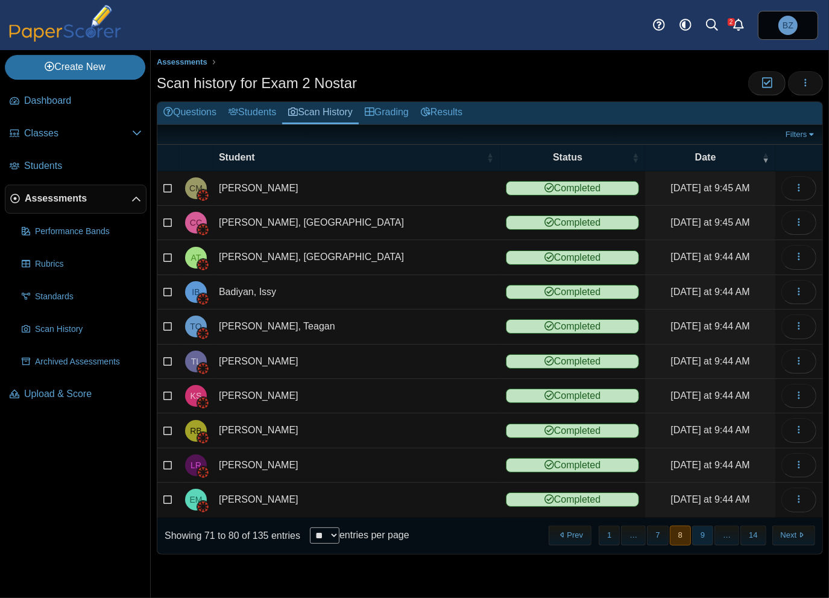
click at [708, 529] on button "9" at bounding box center [702, 535] width 21 height 20
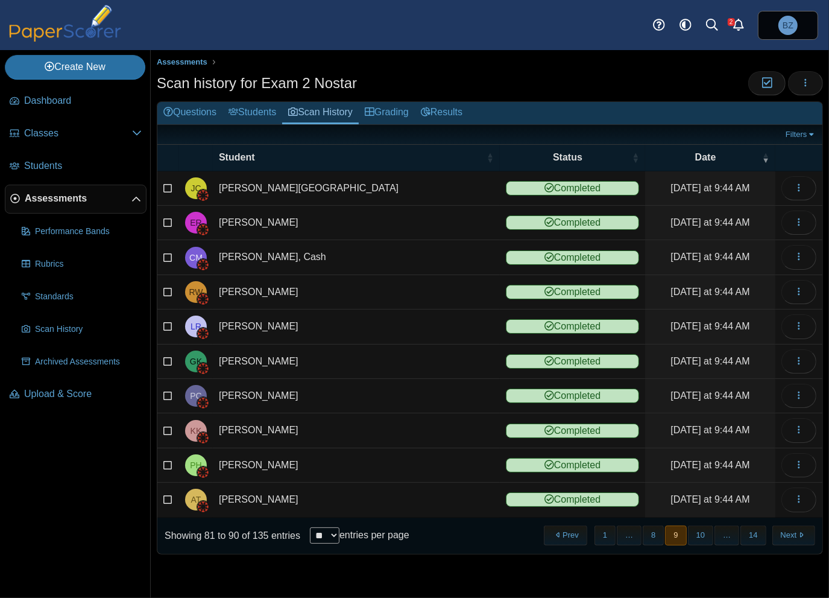
click at [708, 529] on button "10" at bounding box center [700, 535] width 25 height 20
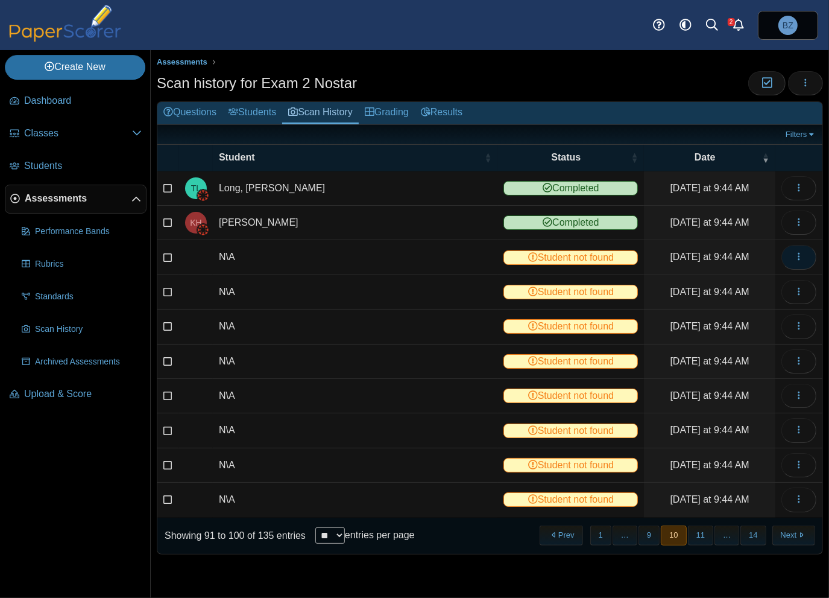
click at [806, 253] on button "button" at bounding box center [799, 257] width 35 height 24
click at [771, 278] on link "View scanned test" at bounding box center [744, 282] width 145 height 18
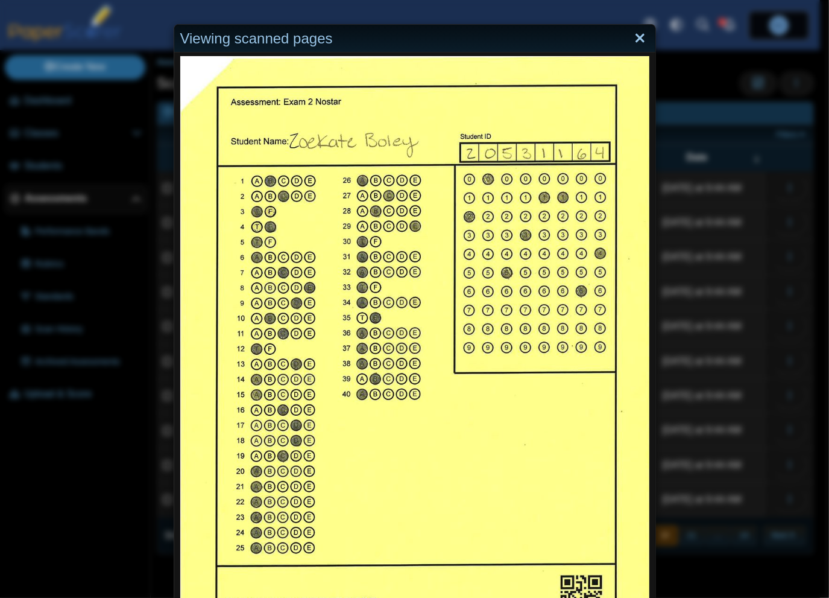
click at [634, 38] on link "Close" at bounding box center [640, 38] width 19 height 21
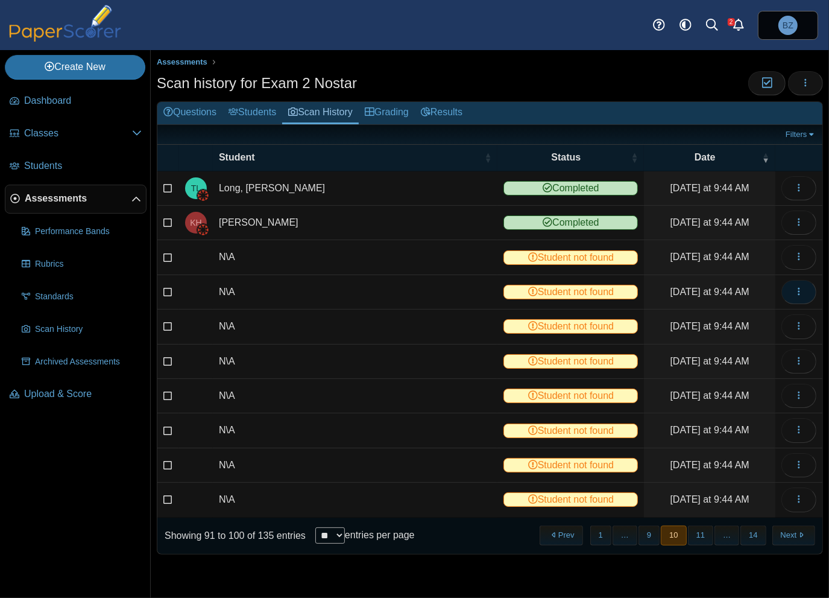
click at [796, 289] on icon "button" at bounding box center [799, 291] width 10 height 10
click at [728, 317] on link "View scanned test" at bounding box center [744, 317] width 145 height 18
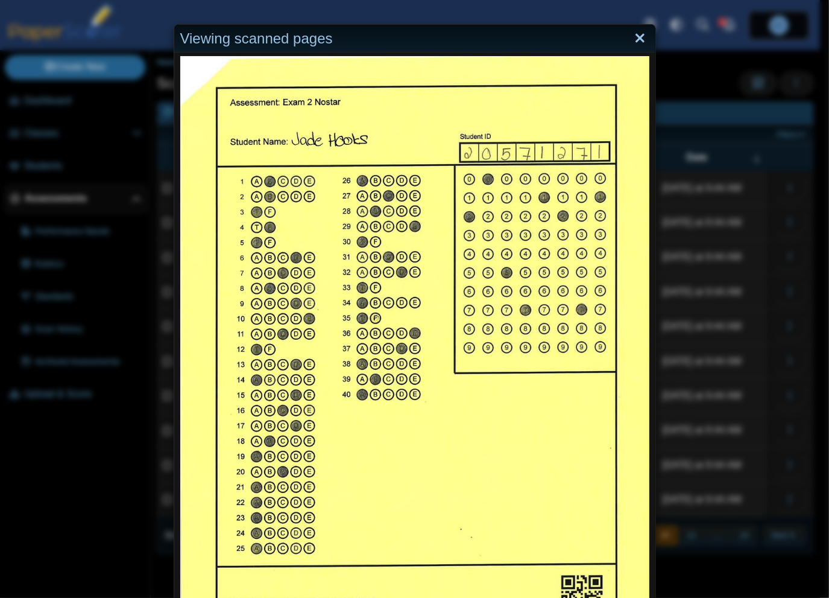
click at [633, 36] on link "Close" at bounding box center [640, 38] width 19 height 21
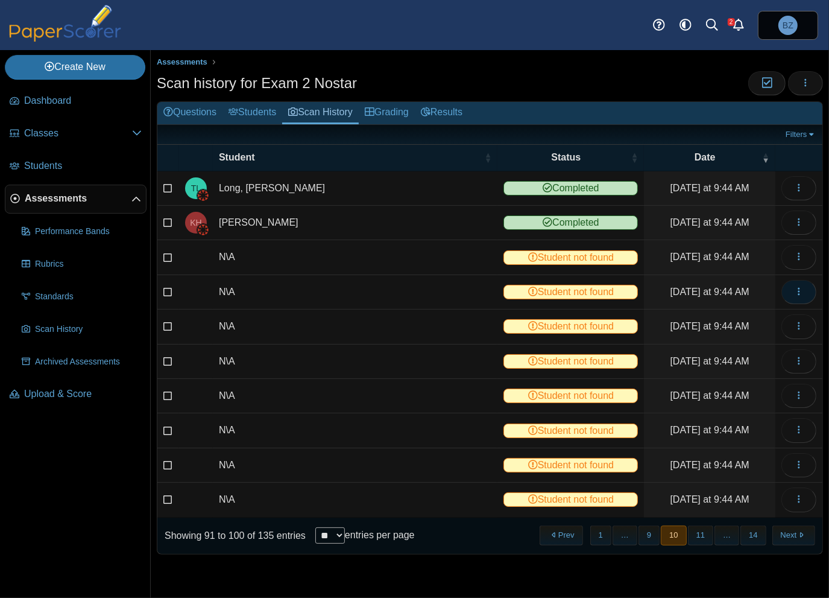
click at [796, 292] on icon "button" at bounding box center [799, 291] width 10 height 10
click at [727, 318] on link "View scanned test" at bounding box center [744, 317] width 145 height 18
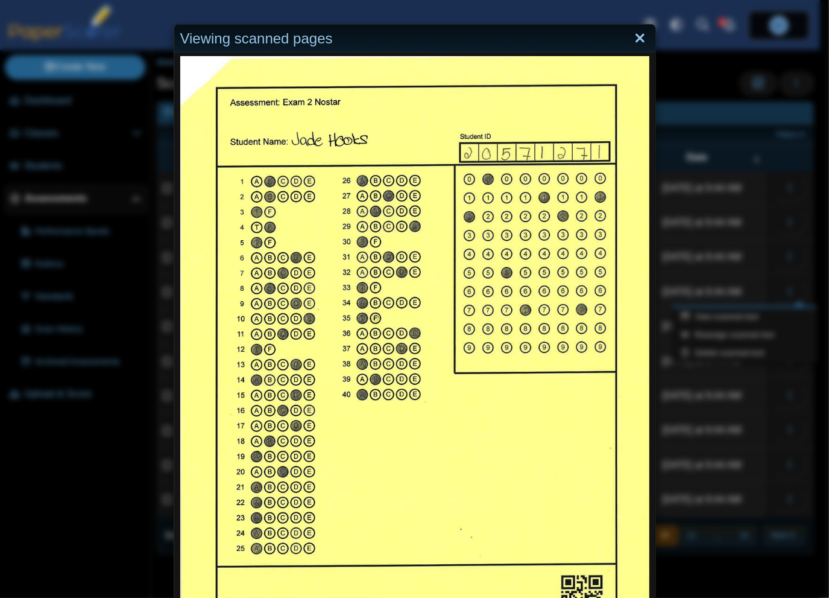
click at [637, 38] on link "Close" at bounding box center [640, 38] width 19 height 21
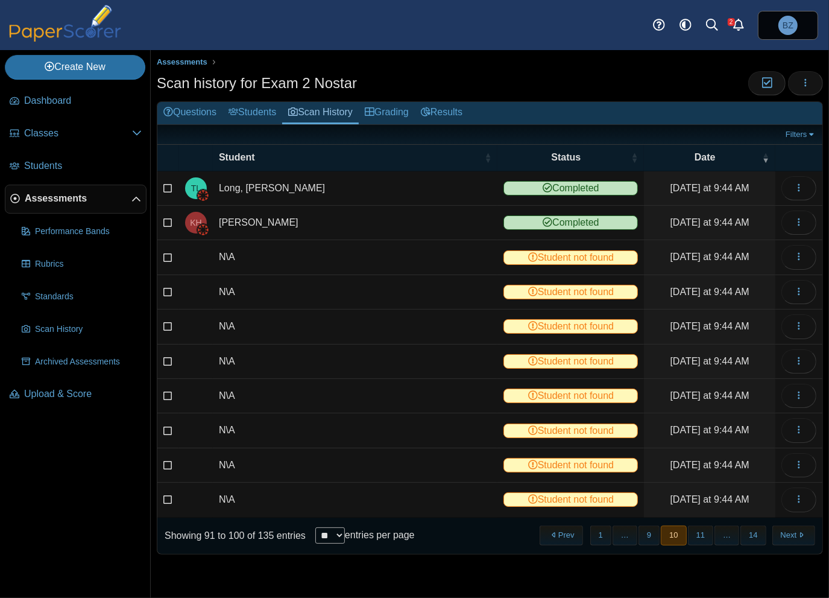
click at [801, 338] on td "View scanned test Reassign scanned test Delete scanned test" at bounding box center [798, 326] width 47 height 34
click at [801, 322] on icon "button" at bounding box center [799, 326] width 10 height 10
click at [724, 352] on link "View scanned test" at bounding box center [744, 351] width 145 height 18
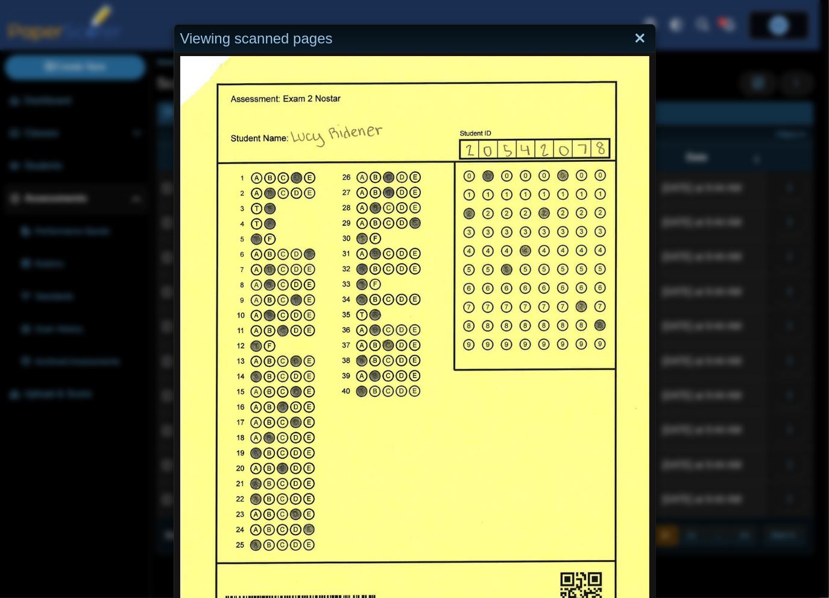
click at [636, 40] on link "Close" at bounding box center [640, 38] width 19 height 21
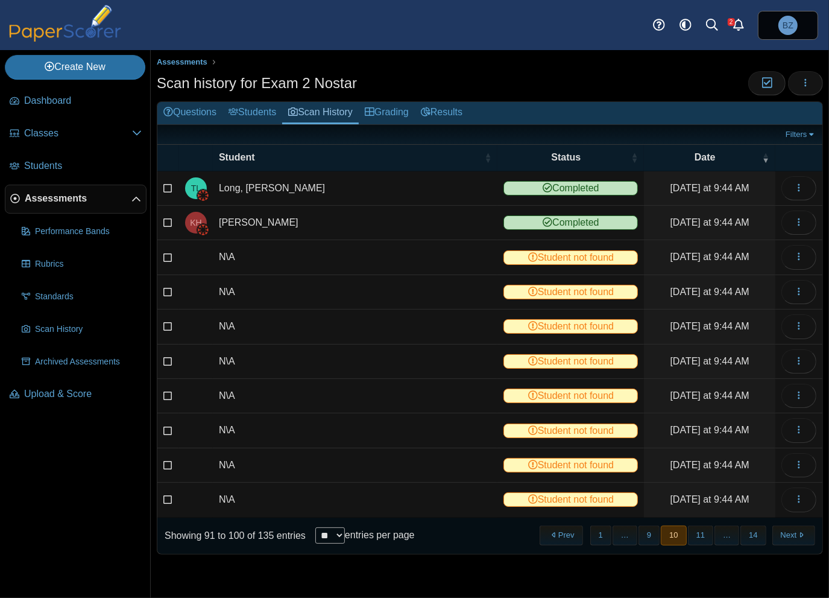
click at [794, 371] on td "View scanned test Reassign scanned test Delete scanned test" at bounding box center [798, 361] width 47 height 34
click at [797, 362] on icon "button" at bounding box center [799, 361] width 10 height 10
click at [748, 384] on link "View scanned test" at bounding box center [744, 385] width 145 height 18
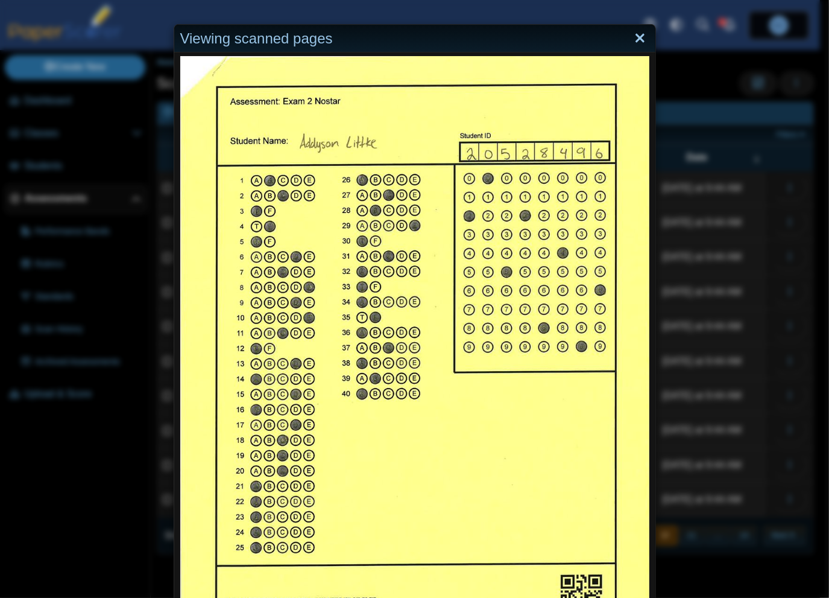
click at [634, 38] on link "Close" at bounding box center [640, 38] width 19 height 21
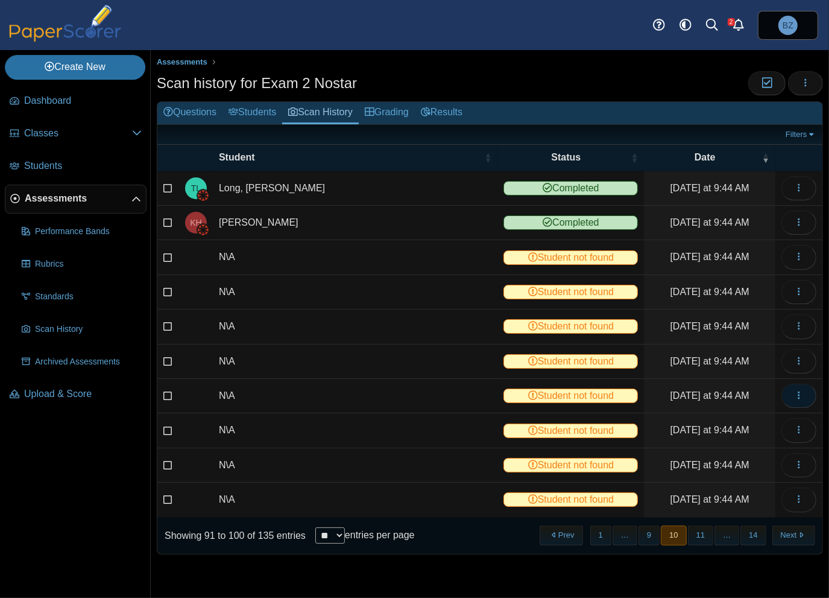
click at [801, 396] on icon "button" at bounding box center [799, 395] width 10 height 10
click at [720, 424] on link "View scanned test" at bounding box center [744, 420] width 145 height 18
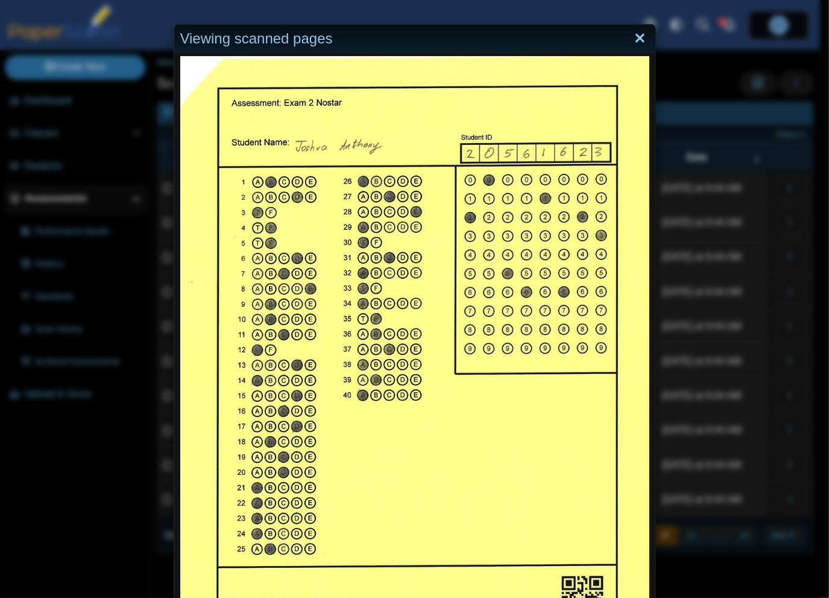
click at [631, 34] on link "Close" at bounding box center [640, 38] width 19 height 21
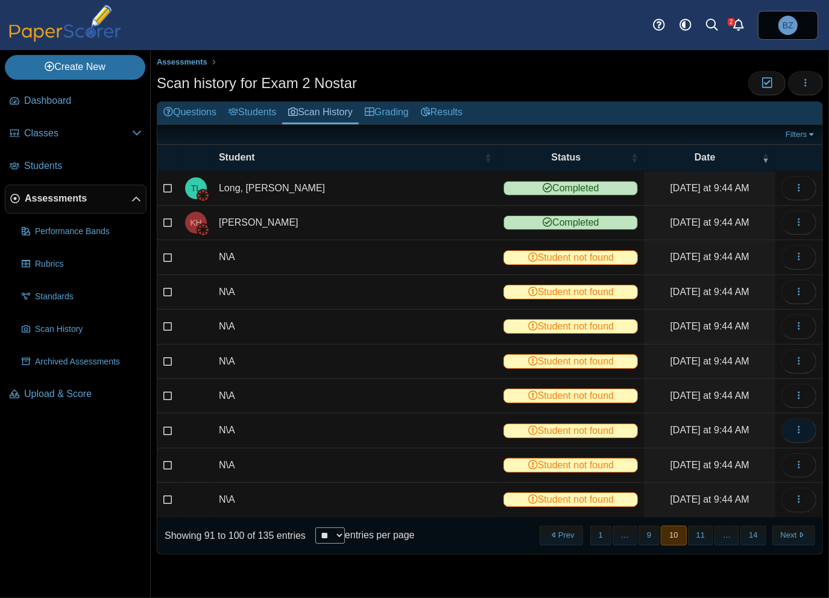
click at [795, 428] on icon "button" at bounding box center [799, 430] width 10 height 10
click at [738, 455] on link "View scanned test" at bounding box center [744, 453] width 145 height 18
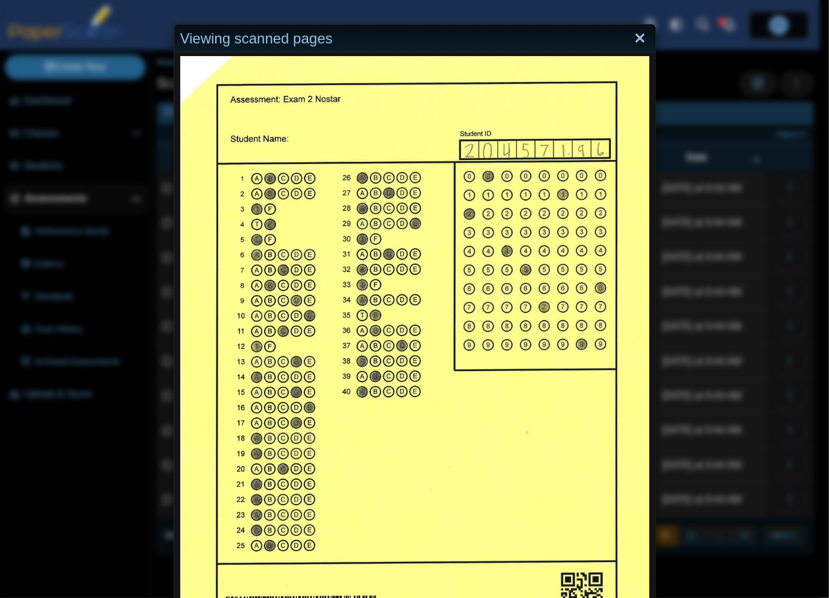
click at [631, 38] on link "Close" at bounding box center [640, 38] width 19 height 21
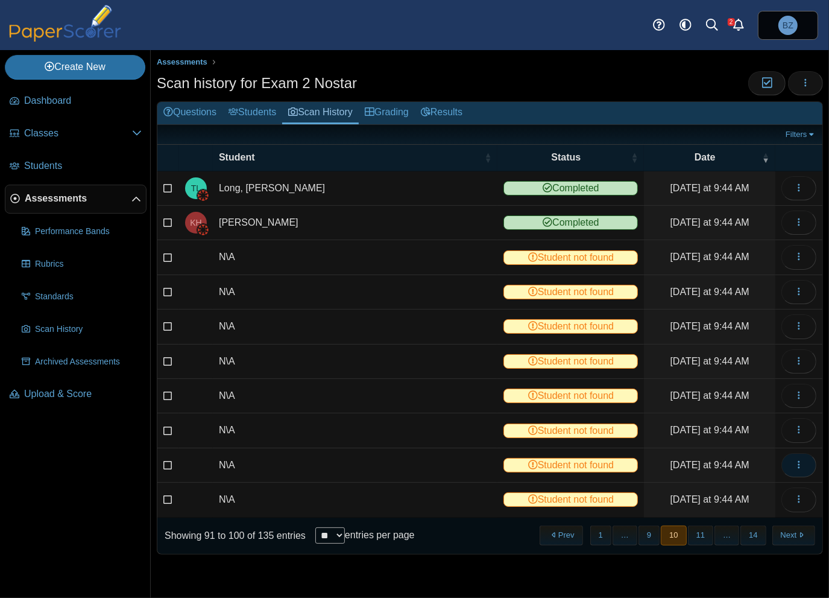
click at [797, 467] on button "button" at bounding box center [799, 465] width 35 height 24
click at [801, 428] on icon "button" at bounding box center [799, 430] width 10 height 10
click at [774, 457] on link "View scanned test" at bounding box center [744, 453] width 145 height 18
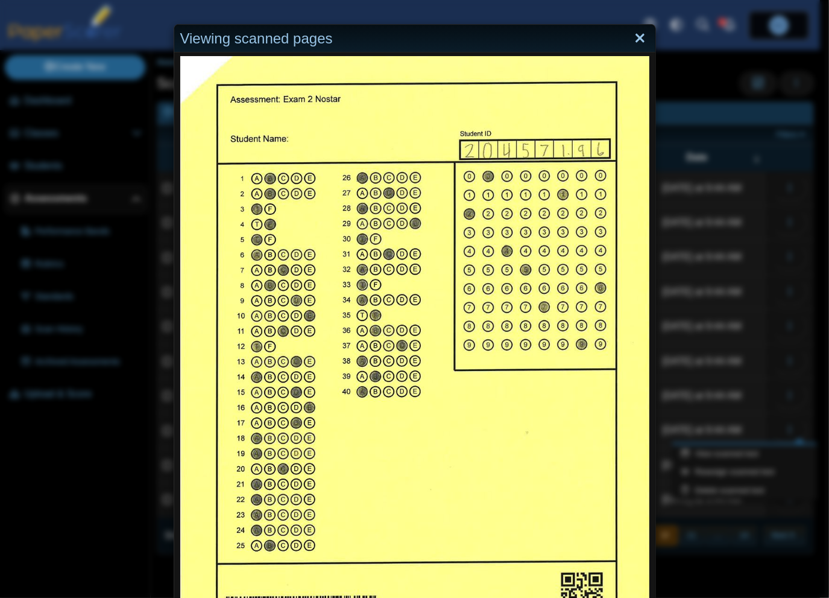
click at [631, 37] on link "Close" at bounding box center [640, 38] width 19 height 21
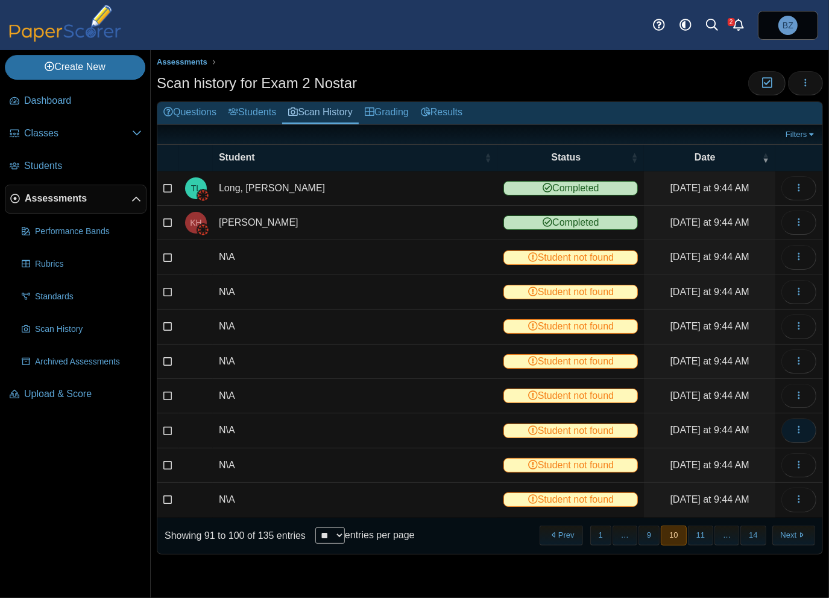
click at [801, 433] on button "button" at bounding box center [799, 430] width 35 height 24
click at [767, 453] on link "View scanned test" at bounding box center [744, 453] width 145 height 18
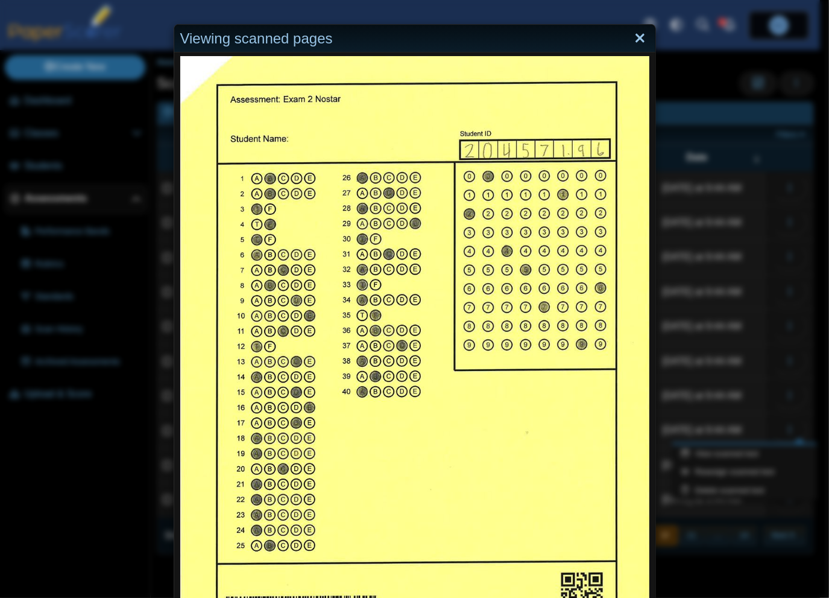
click at [631, 34] on link "Close" at bounding box center [640, 38] width 19 height 21
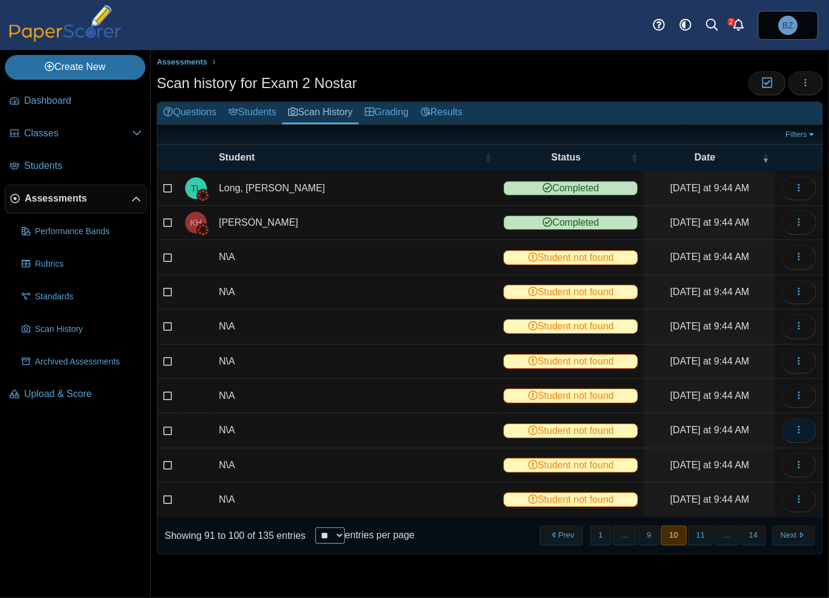
click at [794, 434] on button "button" at bounding box center [799, 430] width 35 height 24
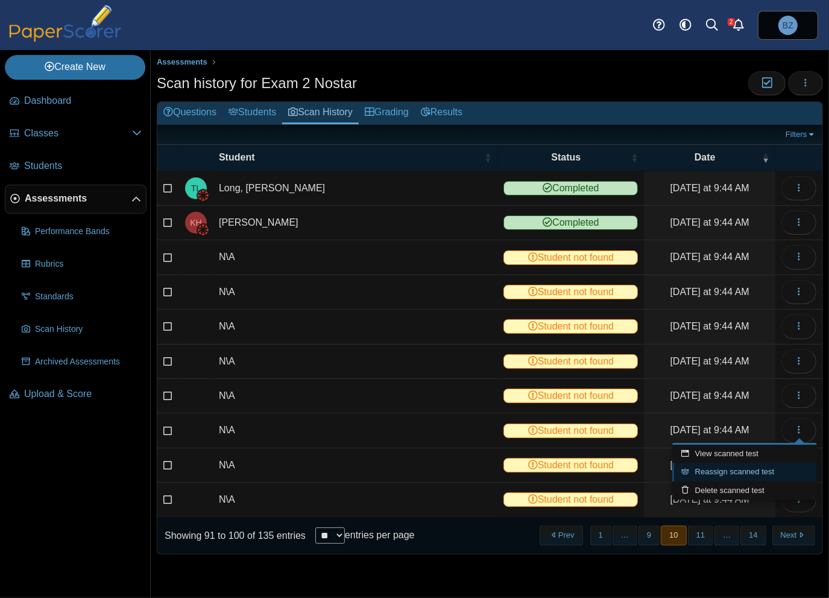
click at [712, 471] on link "Reassign scanned test" at bounding box center [744, 472] width 145 height 18
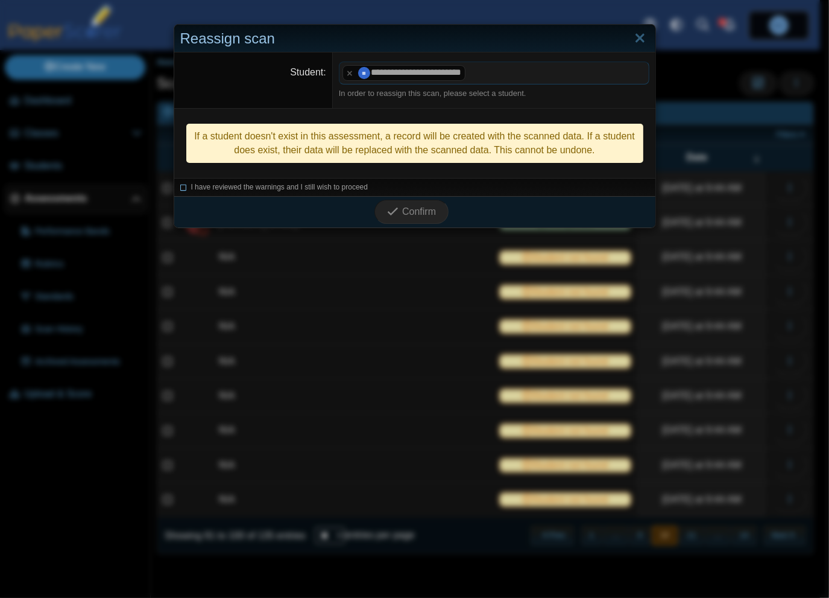
click at [182, 186] on icon at bounding box center [183, 185] width 7 height 7
click at [396, 209] on icon "submit" at bounding box center [394, 211] width 15 height 13
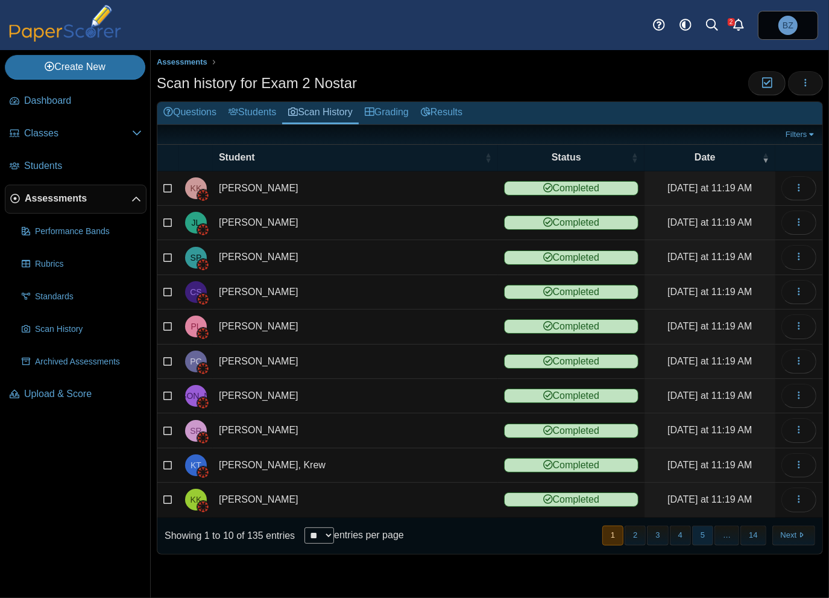
click at [710, 531] on button "5" at bounding box center [702, 535] width 21 height 20
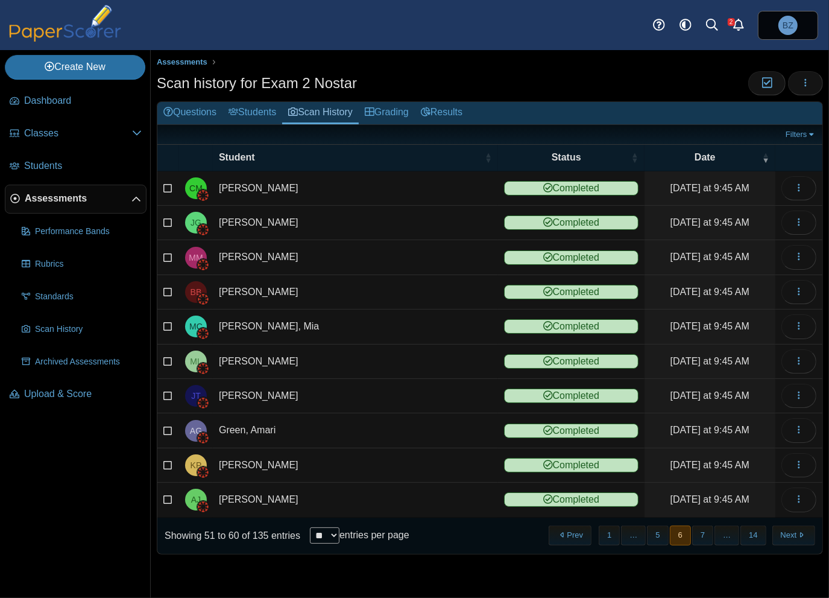
click at [710, 531] on button "7" at bounding box center [702, 535] width 21 height 20
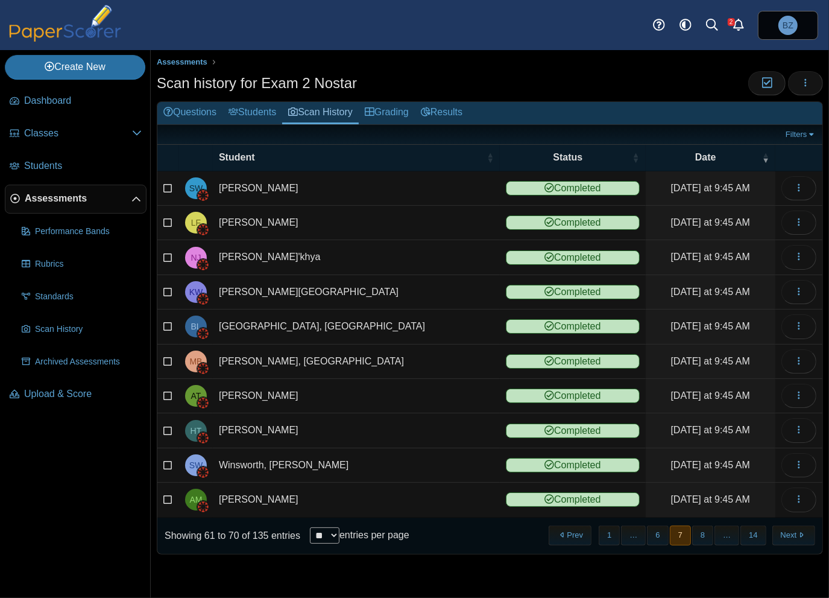
click at [710, 531] on button "8" at bounding box center [702, 535] width 21 height 20
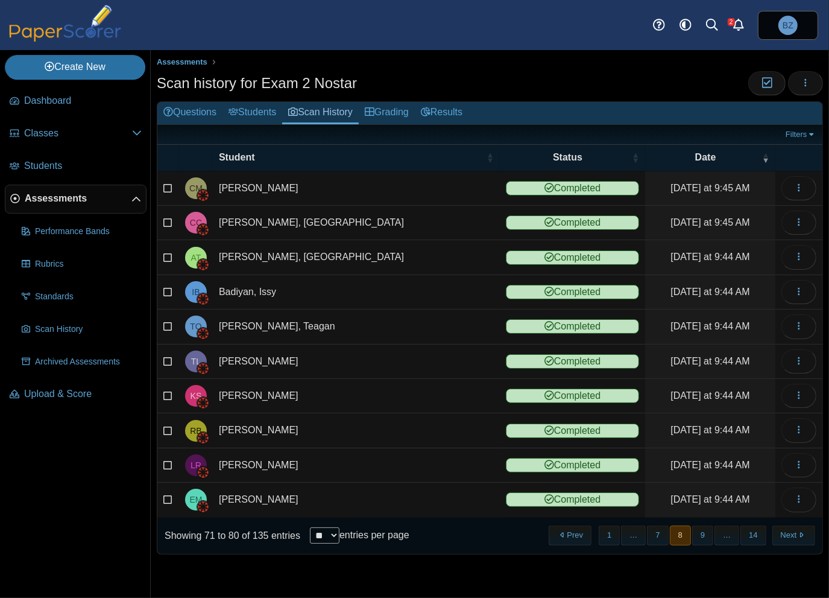
click at [710, 531] on button "9" at bounding box center [702, 535] width 21 height 20
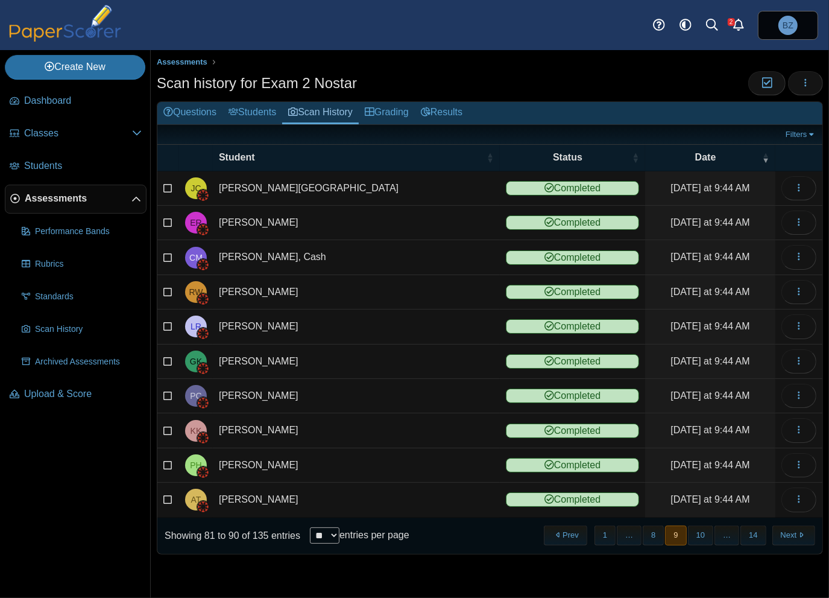
click at [710, 531] on button "10" at bounding box center [700, 535] width 25 height 20
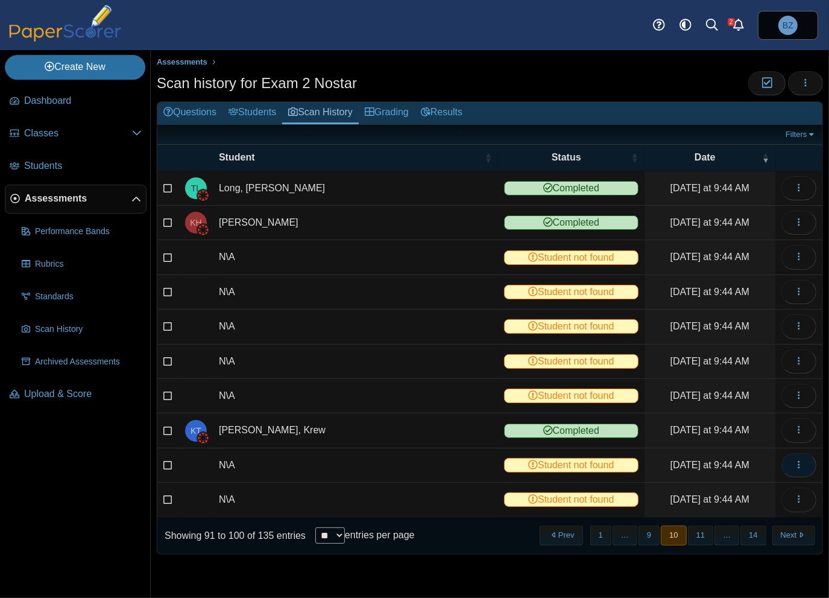
click at [798, 461] on icon "button" at bounding box center [799, 464] width 10 height 10
click at [777, 488] on link "View scanned test" at bounding box center [744, 488] width 145 height 18
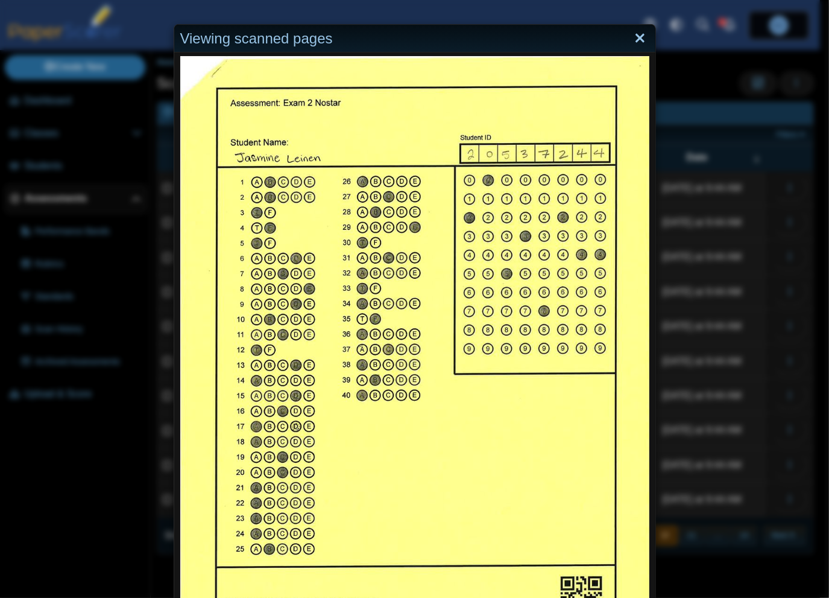
click at [634, 36] on link "Close" at bounding box center [640, 38] width 19 height 21
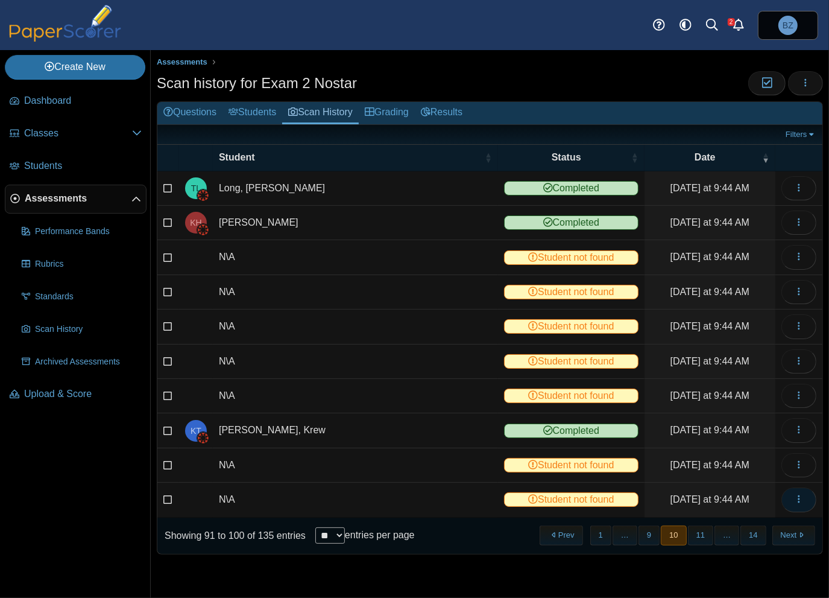
click at [797, 506] on button "button" at bounding box center [799, 499] width 35 height 24
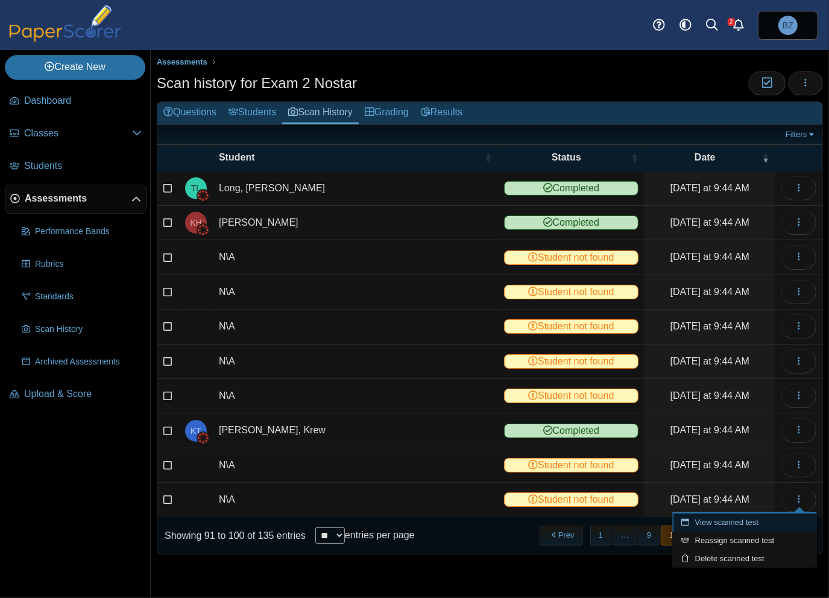
click at [738, 520] on link "View scanned test" at bounding box center [744, 522] width 145 height 18
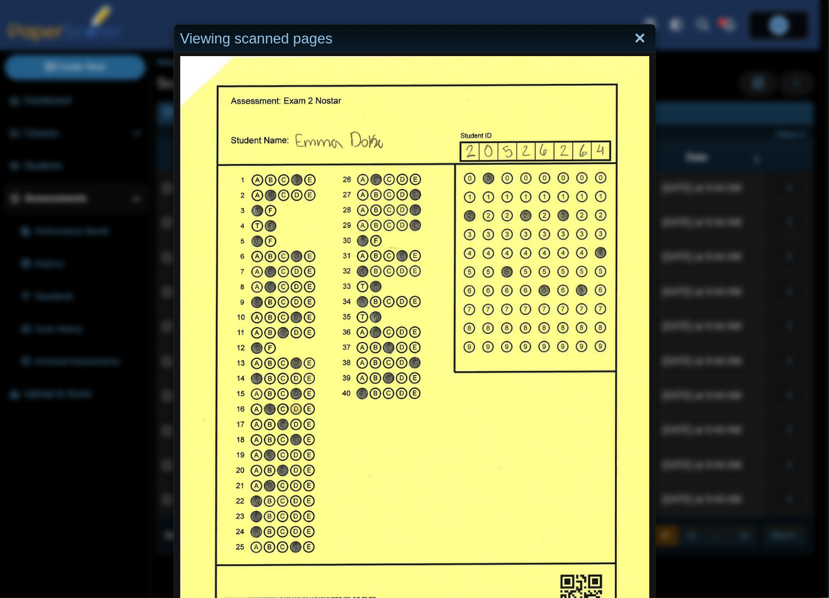
click at [638, 39] on link "Close" at bounding box center [640, 38] width 19 height 21
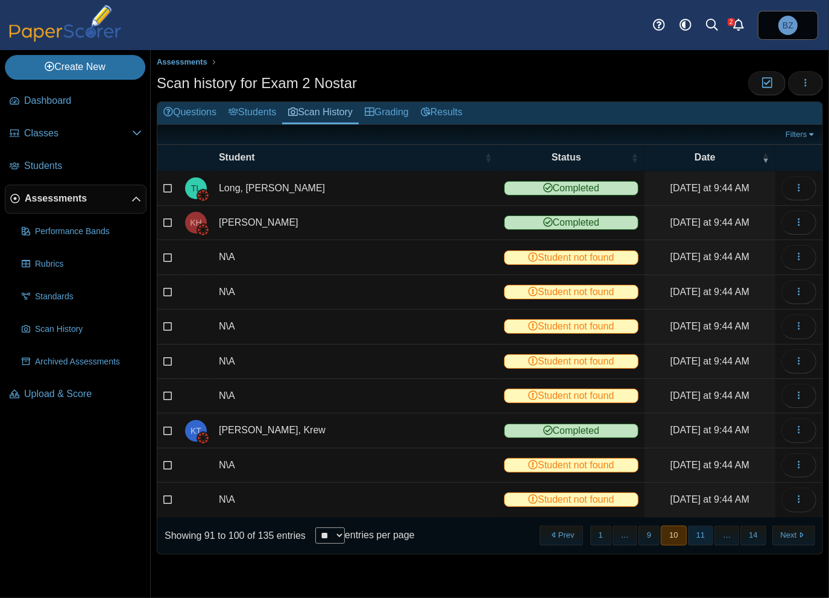
click at [703, 538] on button "11" at bounding box center [700, 535] width 25 height 20
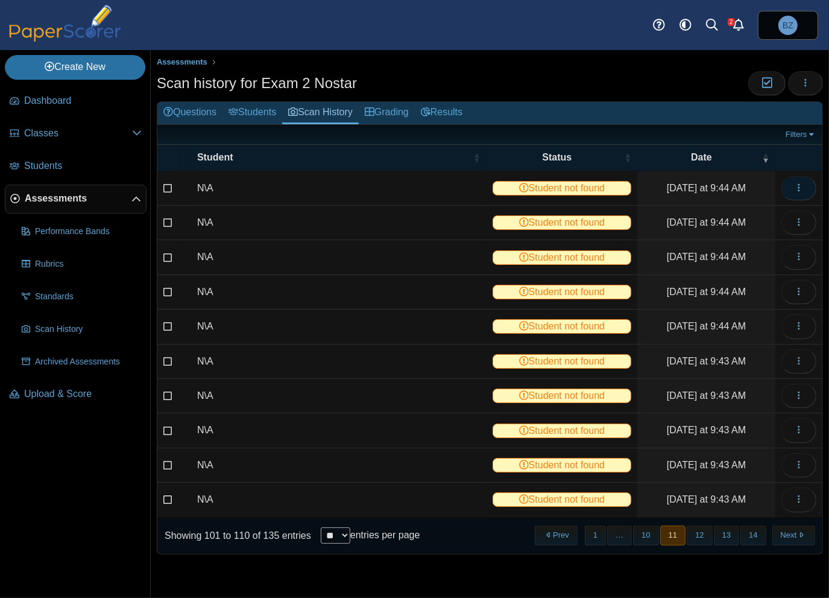
click at [798, 192] on button "button" at bounding box center [799, 188] width 35 height 24
click at [775, 218] on link "View scanned test" at bounding box center [744, 214] width 145 height 18
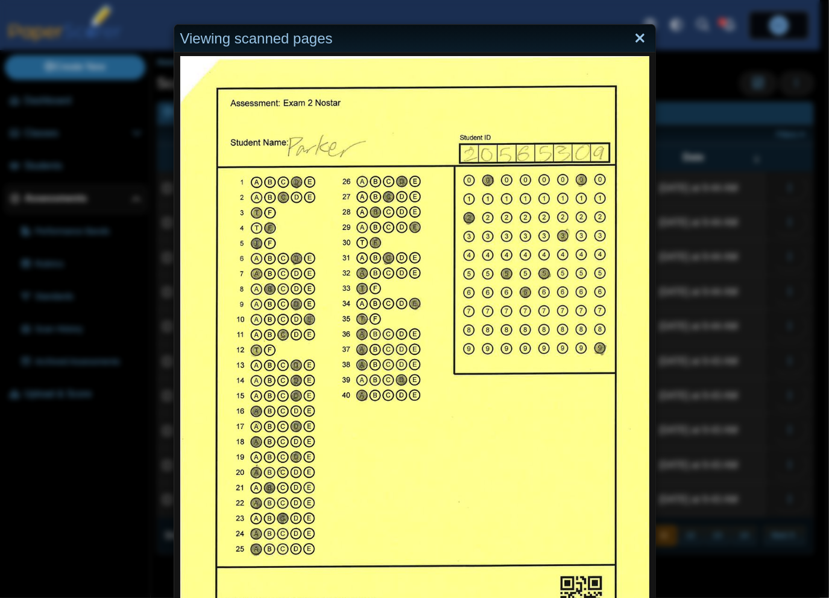
click at [637, 39] on link "Close" at bounding box center [640, 38] width 19 height 21
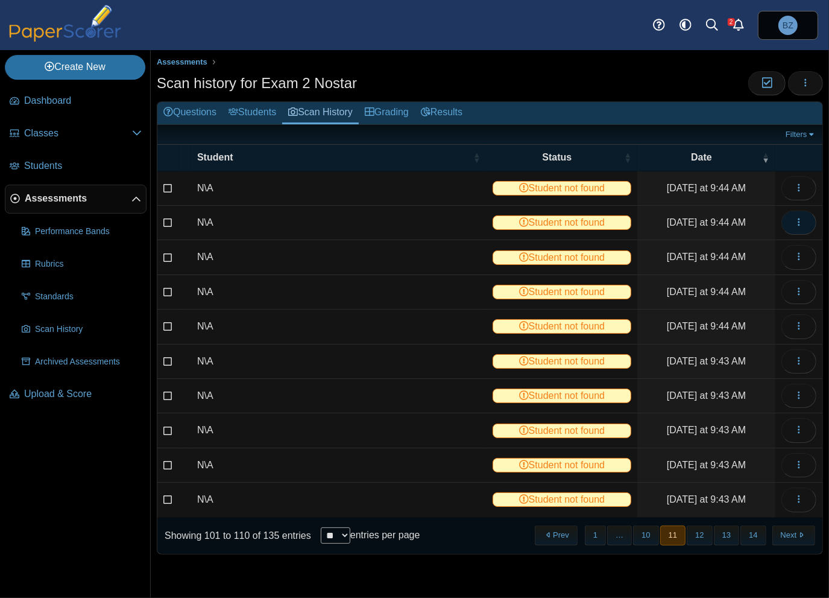
click at [797, 226] on span "button" at bounding box center [799, 222] width 10 height 10
click at [765, 250] on link "View scanned test" at bounding box center [744, 248] width 145 height 18
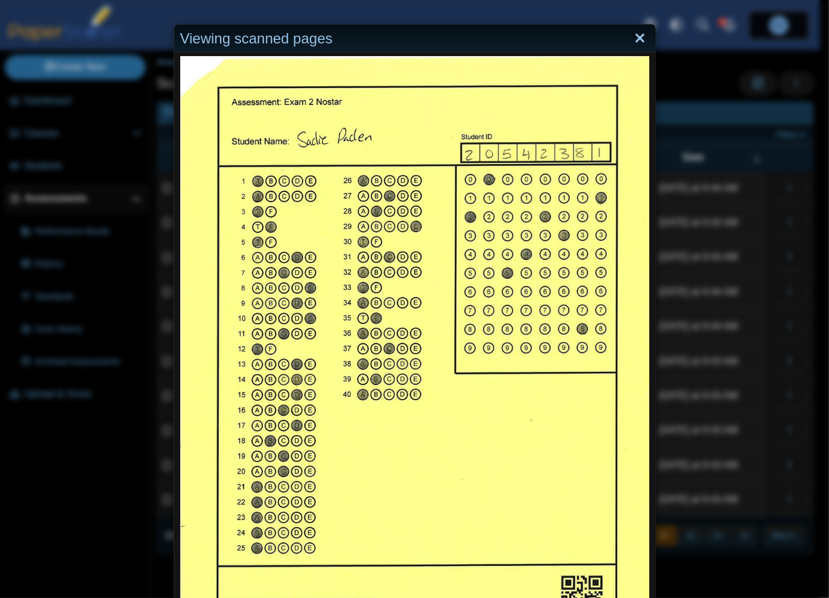
click at [634, 41] on link "Close" at bounding box center [640, 38] width 19 height 21
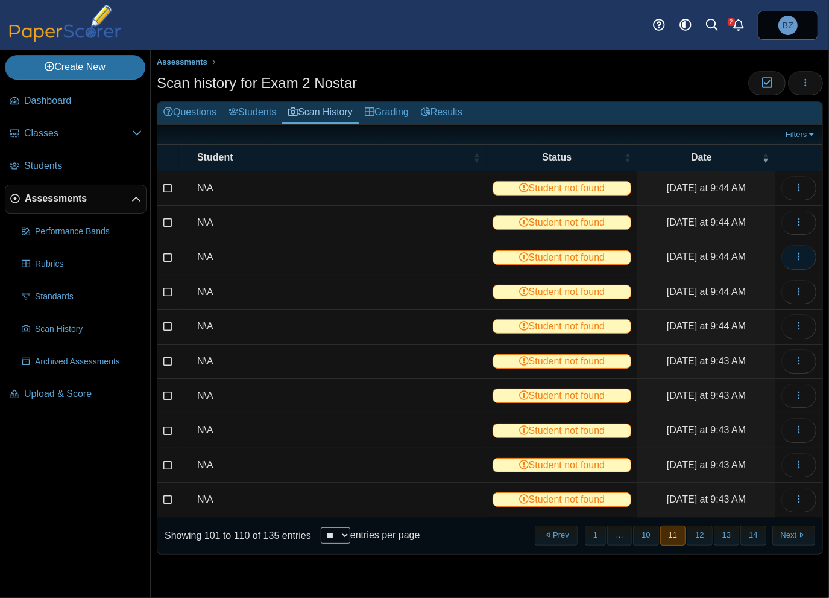
click at [805, 254] on button "button" at bounding box center [799, 257] width 35 height 24
click at [733, 279] on link "View scanned test" at bounding box center [744, 282] width 145 height 18
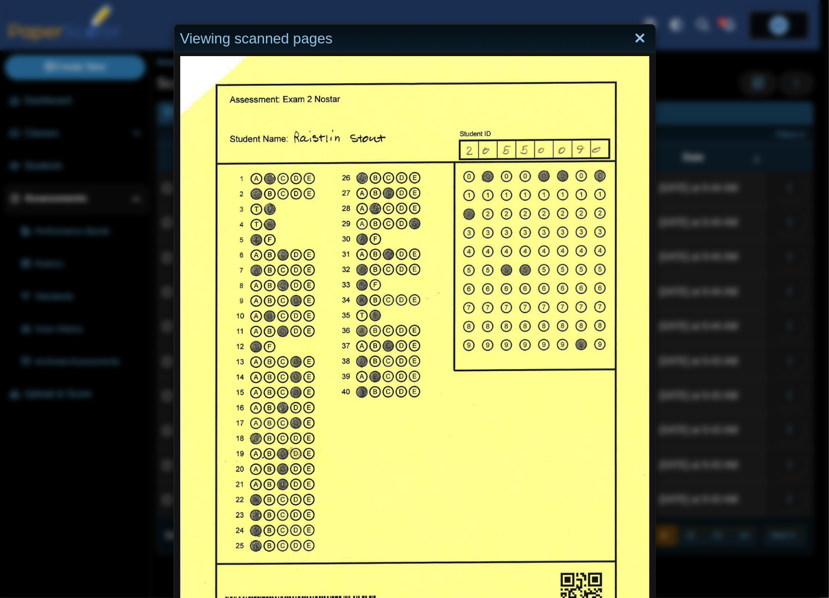
click at [636, 38] on link "Close" at bounding box center [640, 38] width 19 height 21
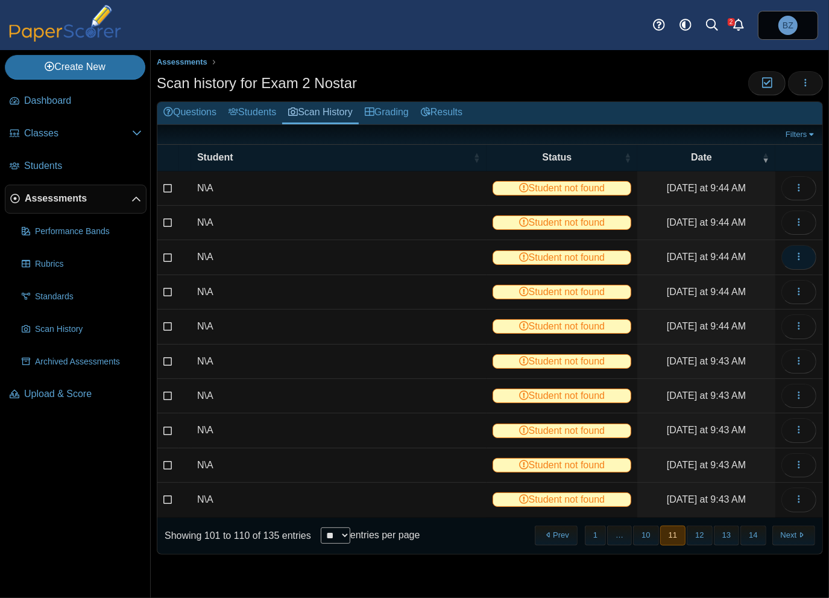
click at [803, 251] on icon "button" at bounding box center [799, 256] width 10 height 10
click at [806, 254] on button "button" at bounding box center [799, 257] width 35 height 24
click at [796, 292] on icon "button" at bounding box center [799, 291] width 10 height 10
click at [756, 317] on link "View scanned test" at bounding box center [744, 317] width 145 height 18
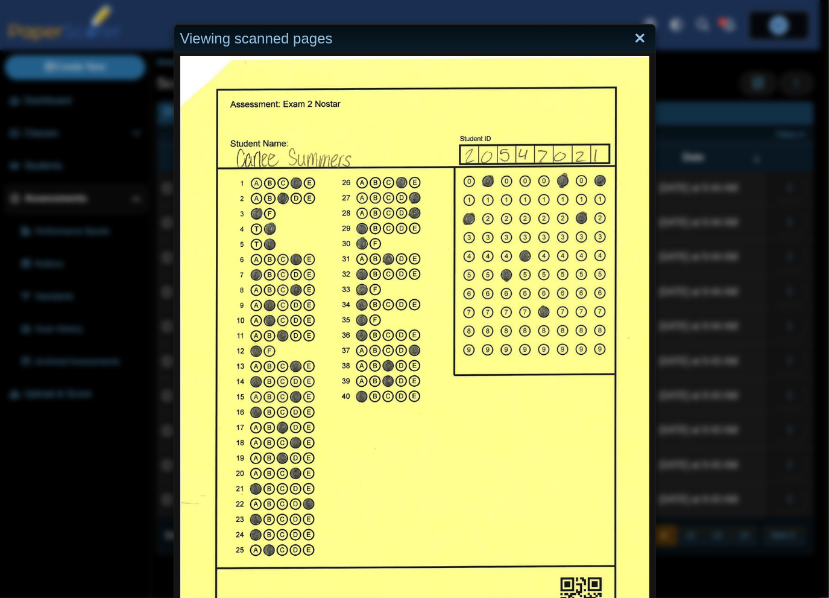
click at [634, 34] on link "Close" at bounding box center [640, 38] width 19 height 21
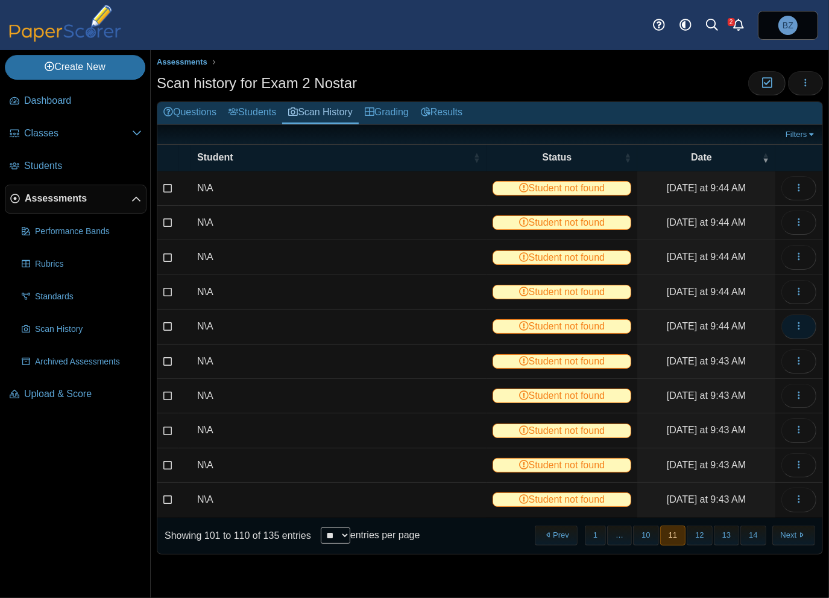
click at [803, 327] on icon "button" at bounding box center [799, 326] width 10 height 10
click at [731, 345] on link "View scanned test" at bounding box center [744, 351] width 145 height 18
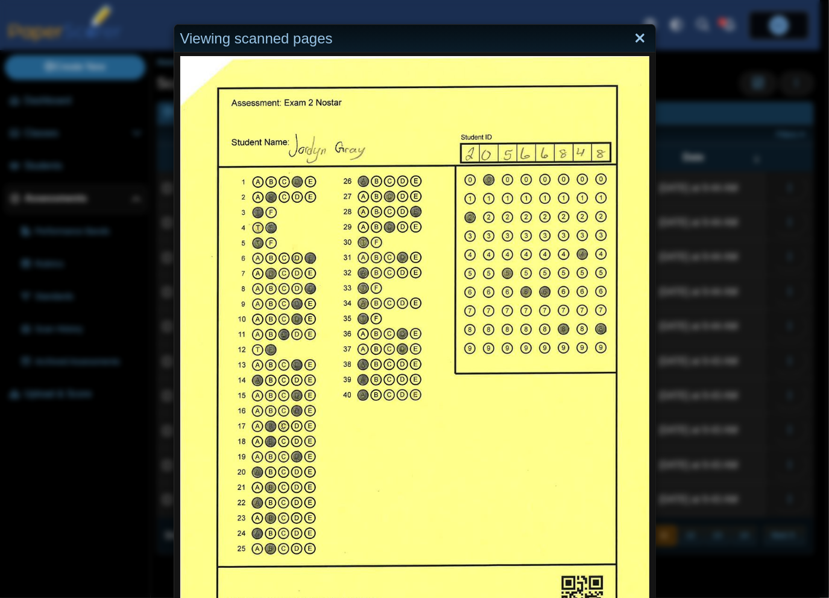
click at [635, 34] on link "Close" at bounding box center [640, 38] width 19 height 21
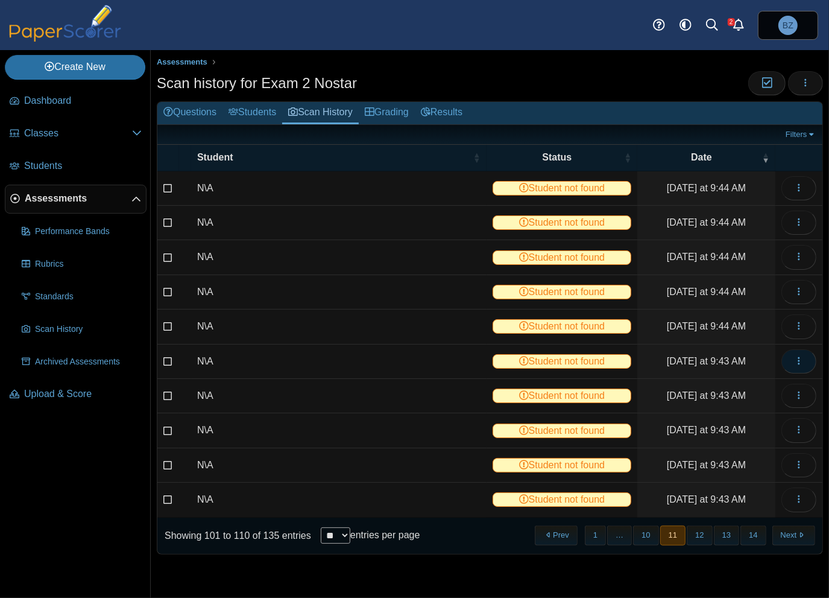
click at [795, 361] on icon "button" at bounding box center [799, 361] width 10 height 10
click at [729, 379] on link "View scanned test" at bounding box center [744, 385] width 145 height 18
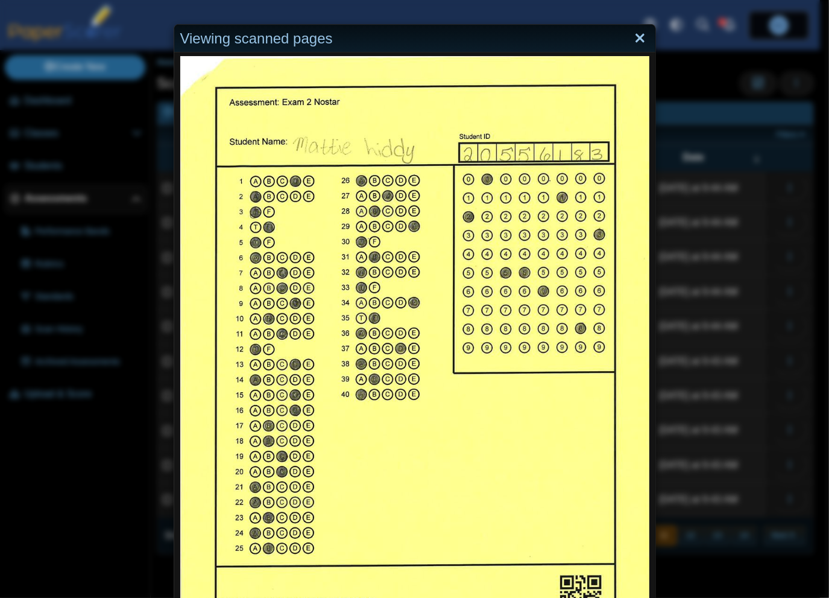
click at [634, 40] on link "Close" at bounding box center [640, 38] width 19 height 21
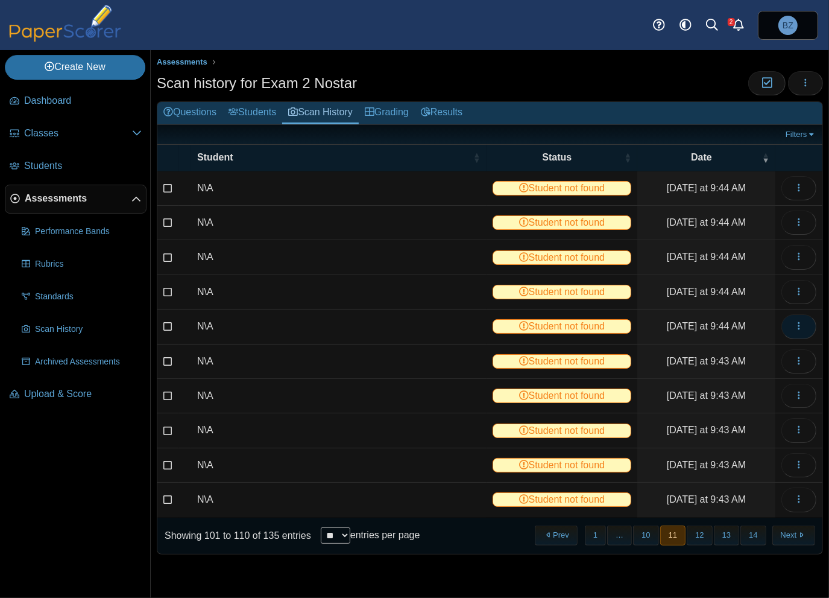
click at [789, 318] on button "button" at bounding box center [799, 326] width 35 height 24
click at [752, 353] on link "View scanned test" at bounding box center [744, 351] width 145 height 18
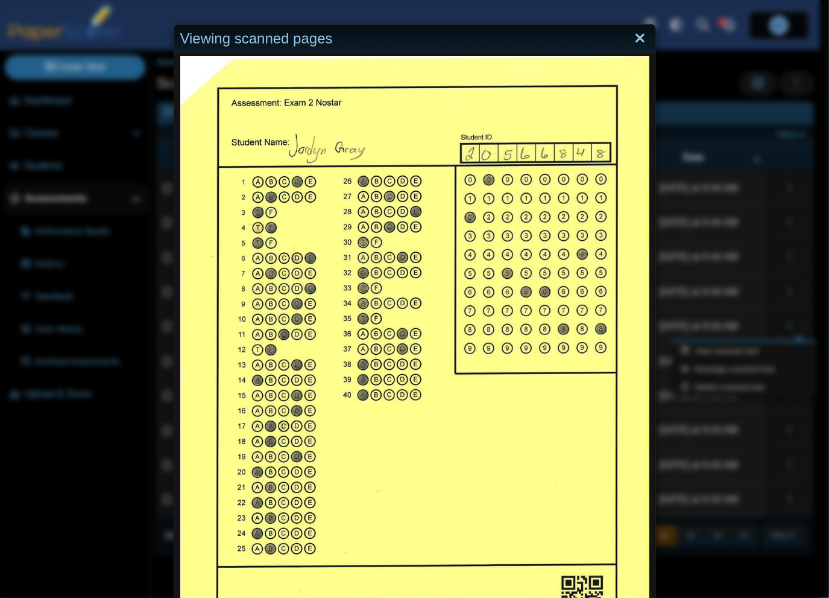
click at [640, 43] on link "Close" at bounding box center [640, 38] width 19 height 21
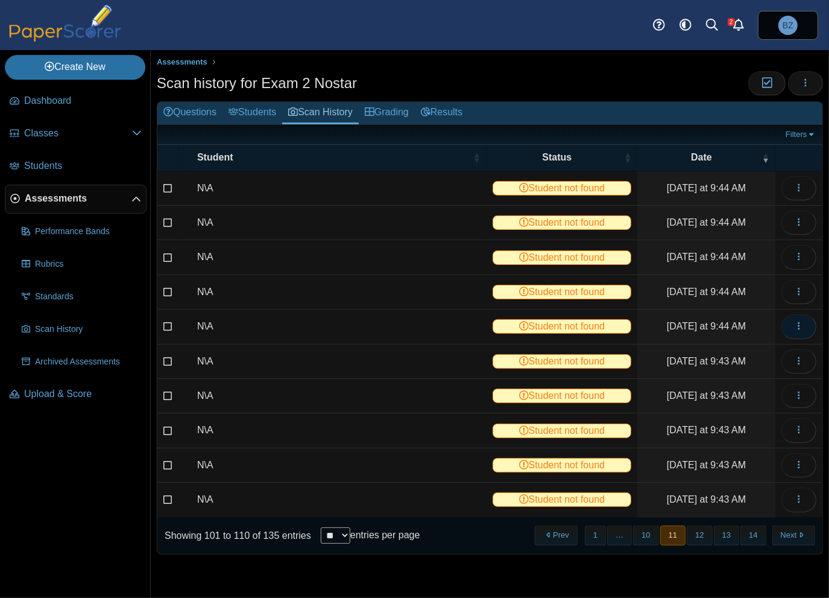
click at [803, 321] on icon "button" at bounding box center [799, 326] width 10 height 10
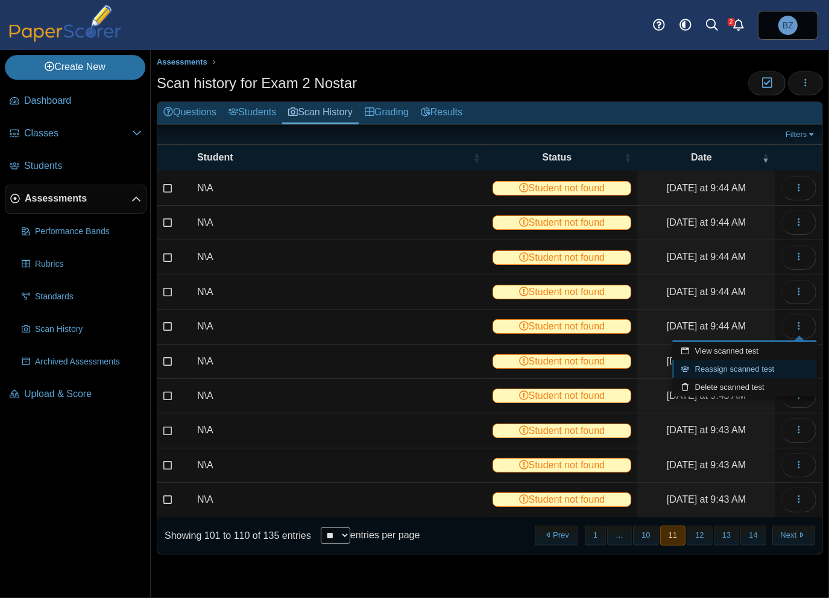
click at [772, 366] on link "Reassign scanned test" at bounding box center [744, 369] width 145 height 18
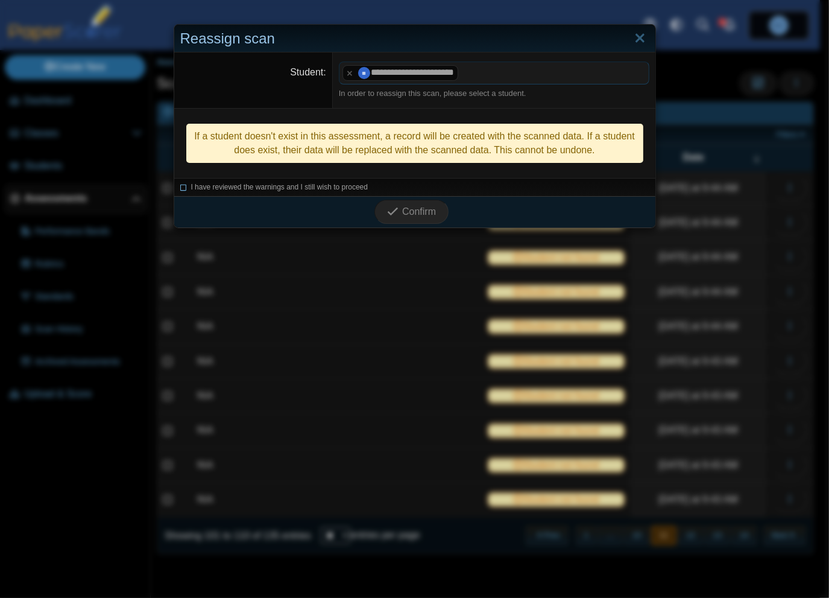
click at [180, 185] on icon at bounding box center [183, 185] width 7 height 7
click at [409, 206] on span "Confirm" at bounding box center [419, 211] width 34 height 10
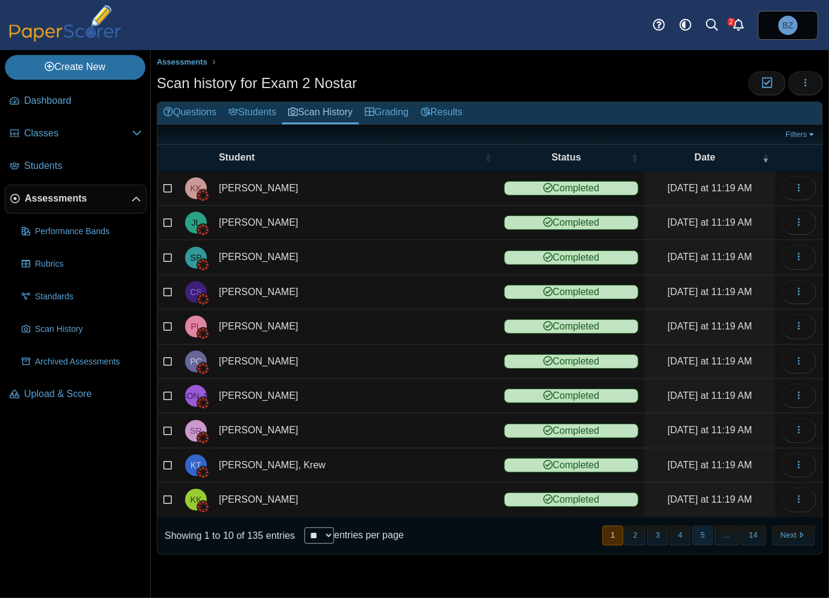
click at [704, 526] on button "5" at bounding box center [702, 535] width 21 height 20
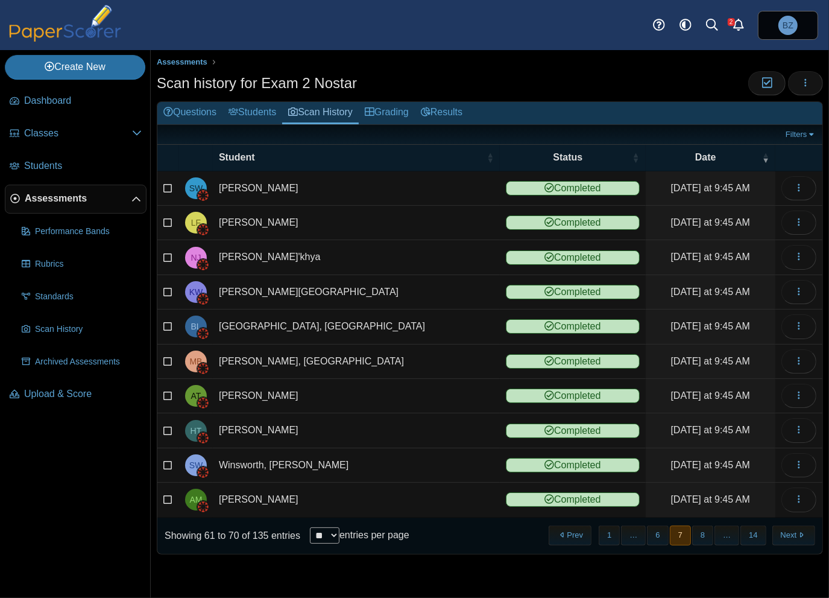
click at [704, 525] on button "8" at bounding box center [702, 535] width 21 height 20
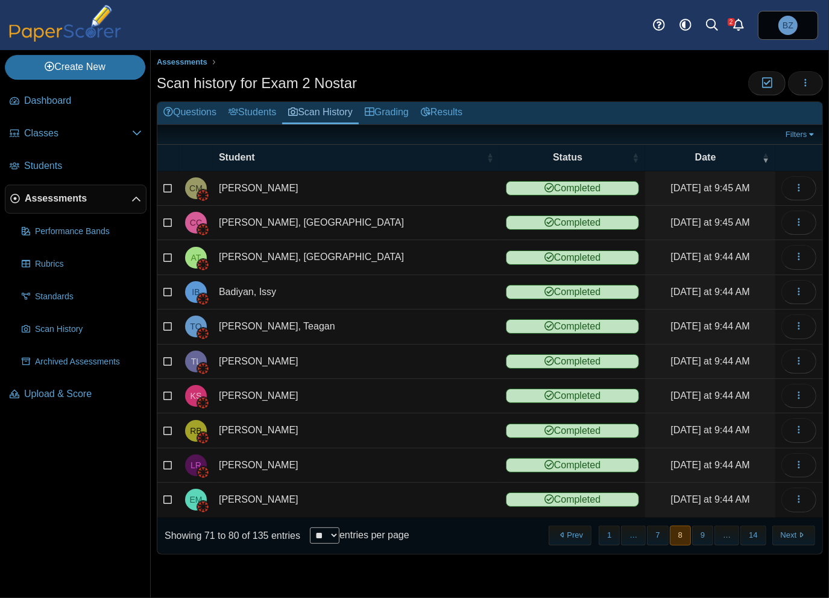
click at [704, 525] on button "9" at bounding box center [702, 535] width 21 height 20
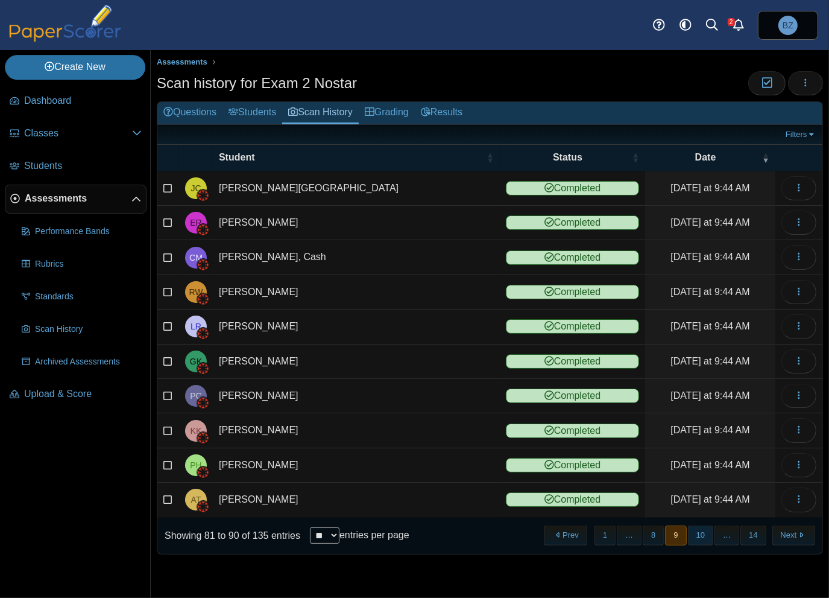
click at [710, 528] on button "10" at bounding box center [700, 535] width 25 height 20
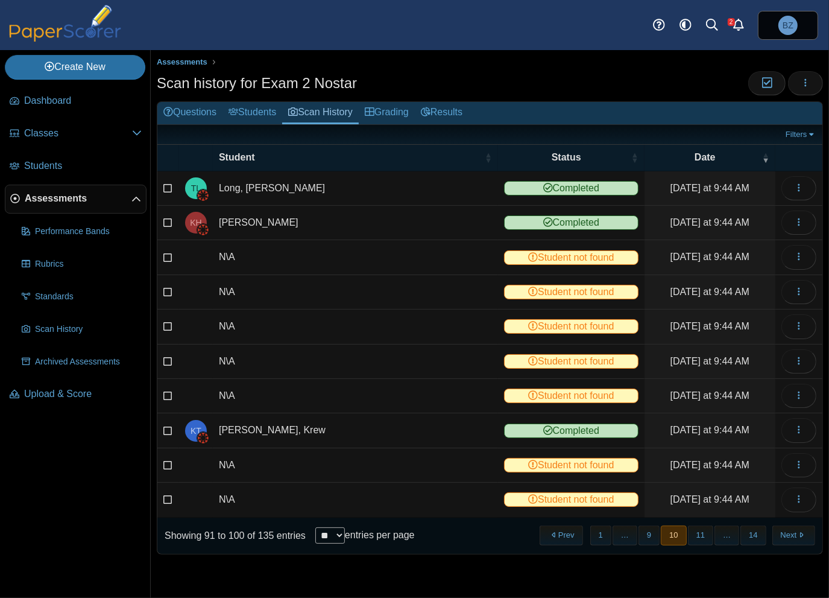
click at [710, 528] on button "11" at bounding box center [700, 535] width 25 height 20
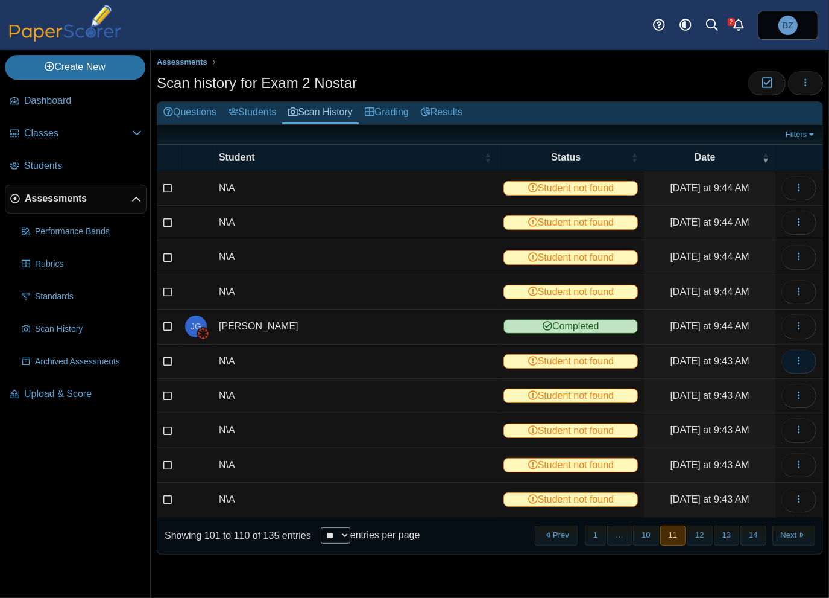
click at [803, 358] on icon "button" at bounding box center [799, 361] width 10 height 10
click at [780, 382] on link "View scanned test" at bounding box center [744, 385] width 145 height 18
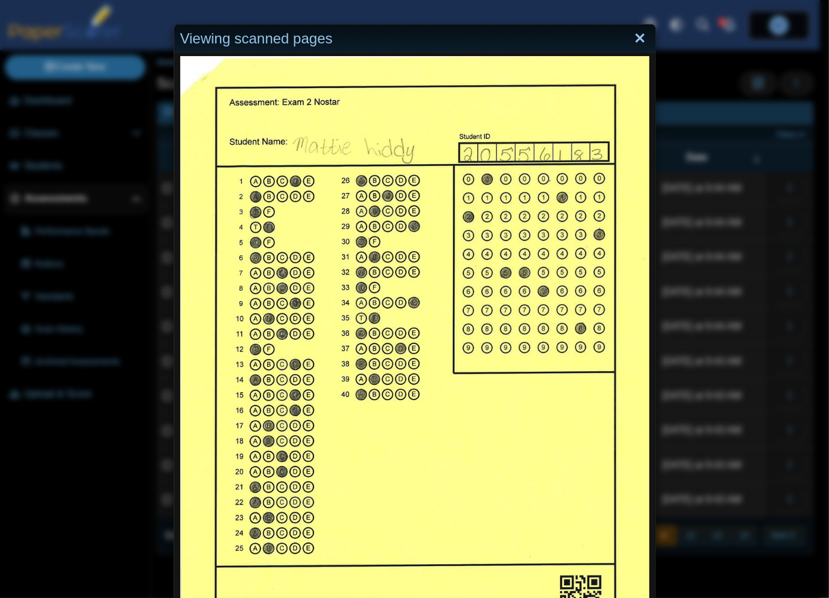
click at [631, 28] on link "Close" at bounding box center [640, 38] width 19 height 21
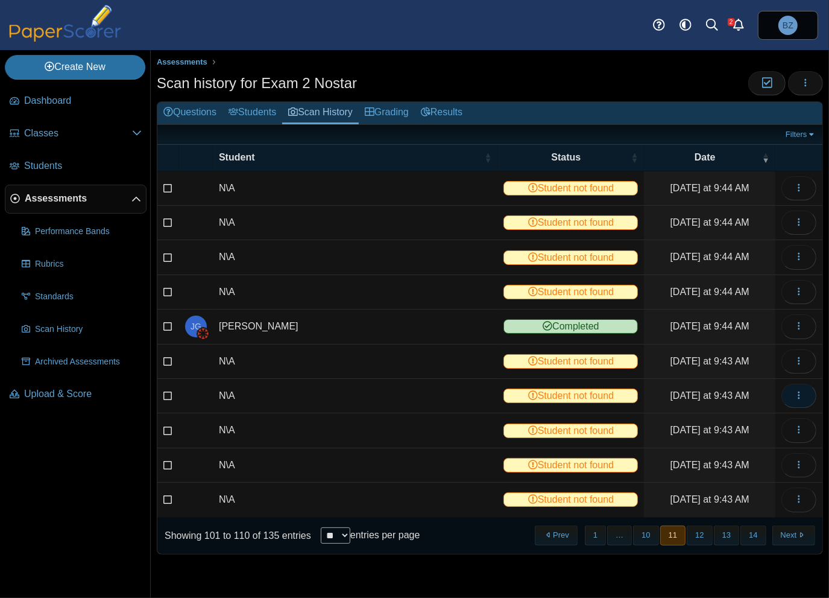
click at [800, 395] on use "button" at bounding box center [799, 395] width 2 height 8
click at [748, 422] on link "View scanned test" at bounding box center [744, 420] width 145 height 18
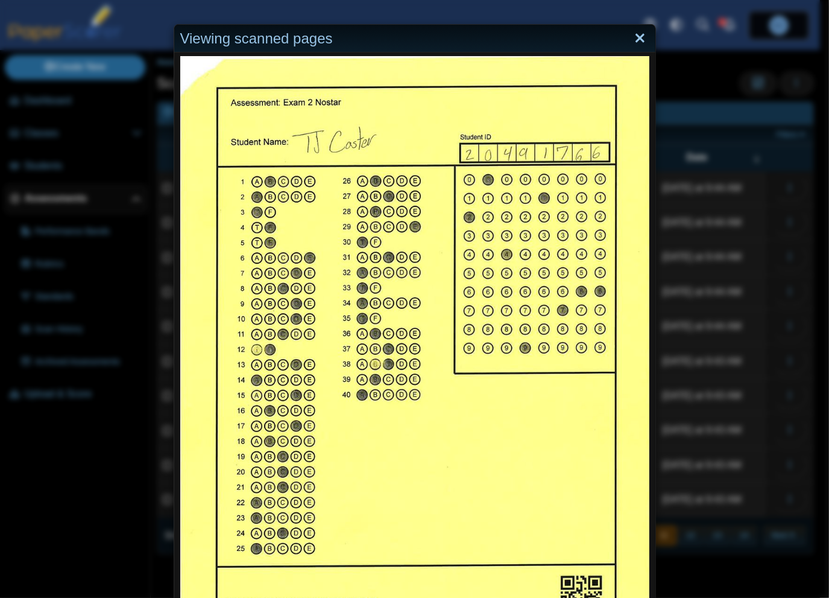
click at [637, 40] on link "Close" at bounding box center [640, 38] width 19 height 21
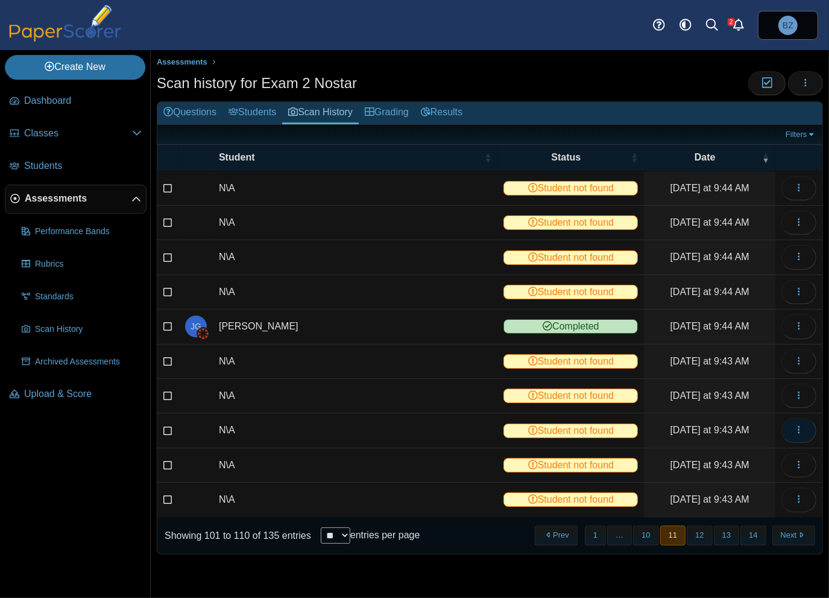
click at [798, 429] on use "button" at bounding box center [799, 430] width 2 height 8
click at [753, 451] on link "View scanned test" at bounding box center [744, 453] width 145 height 18
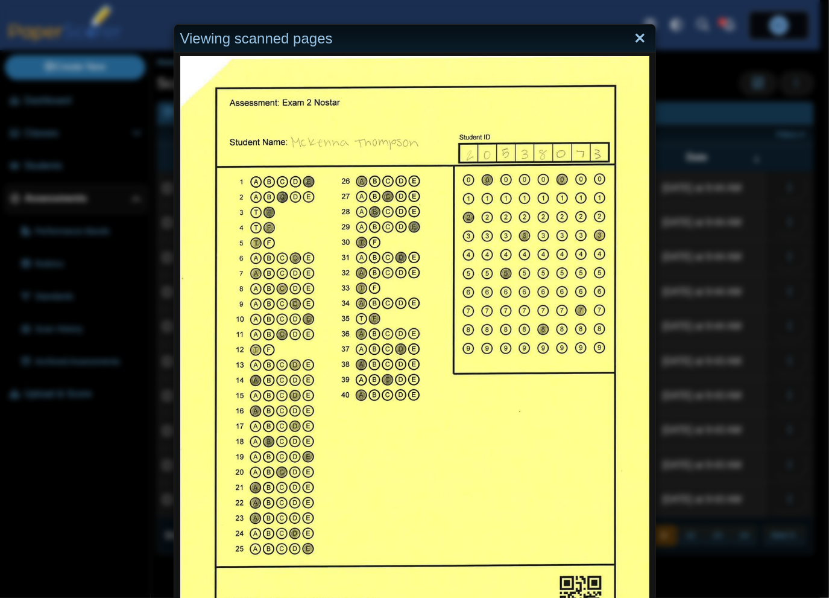
click at [631, 33] on link "Close" at bounding box center [640, 38] width 19 height 21
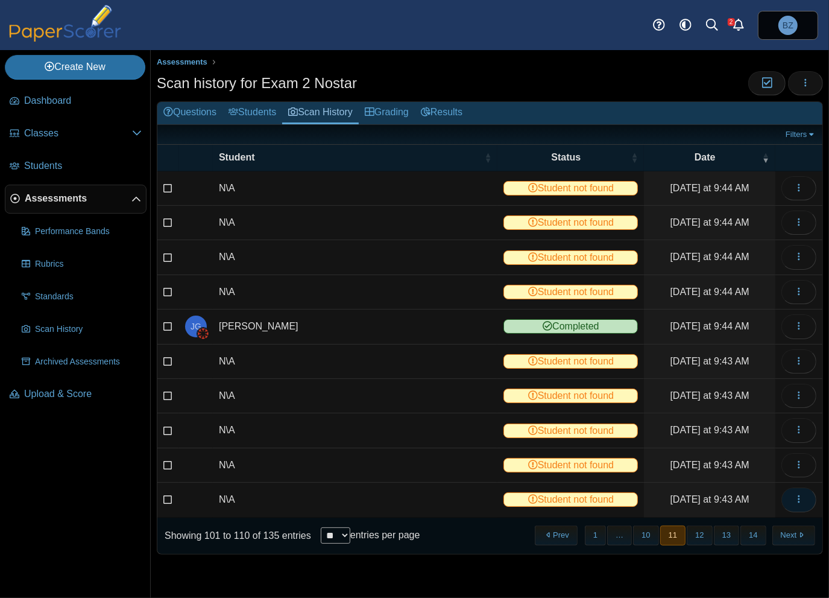
click at [803, 494] on icon "button" at bounding box center [799, 499] width 10 height 10
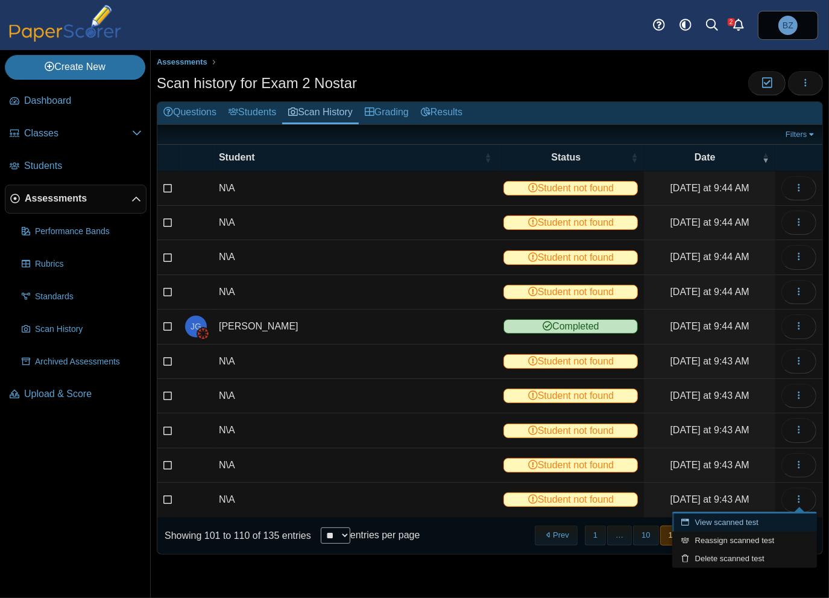
click at [736, 519] on link "View scanned test" at bounding box center [744, 522] width 145 height 18
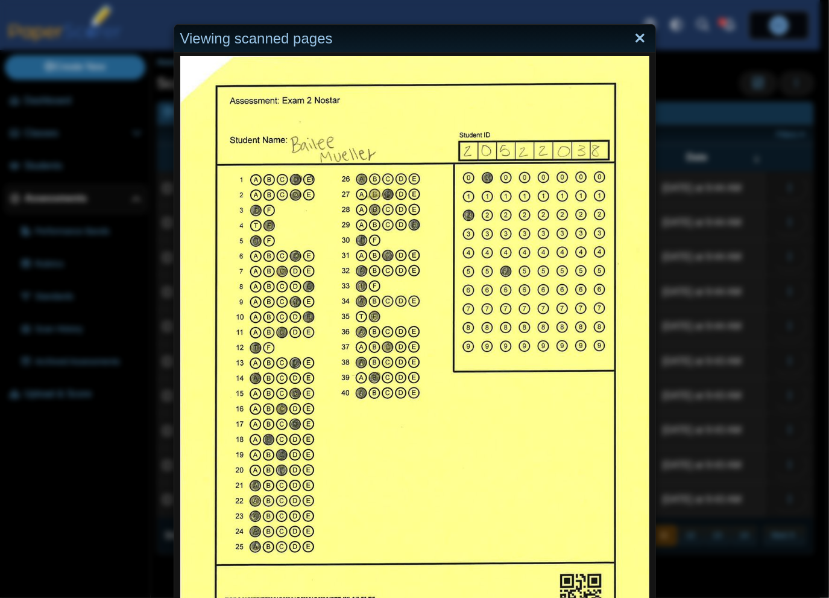
click at [634, 34] on link "Close" at bounding box center [640, 38] width 19 height 21
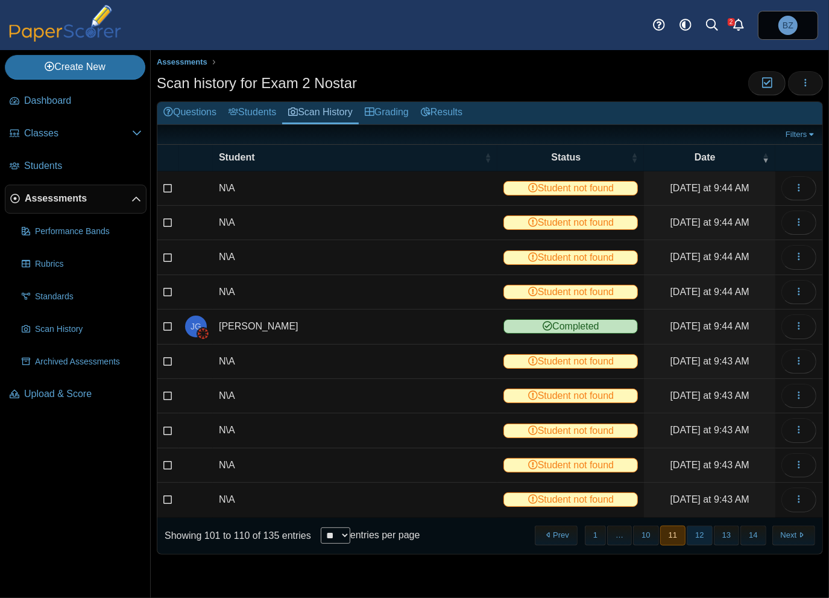
click at [707, 534] on button "12" at bounding box center [699, 535] width 25 height 20
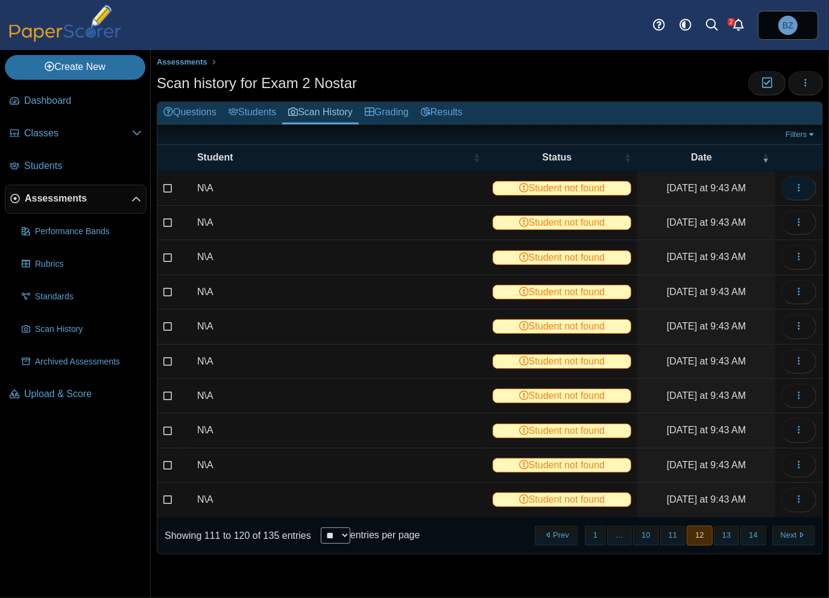
click at [801, 185] on icon "button" at bounding box center [799, 188] width 10 height 10
click at [794, 215] on link "View scanned test" at bounding box center [744, 214] width 145 height 18
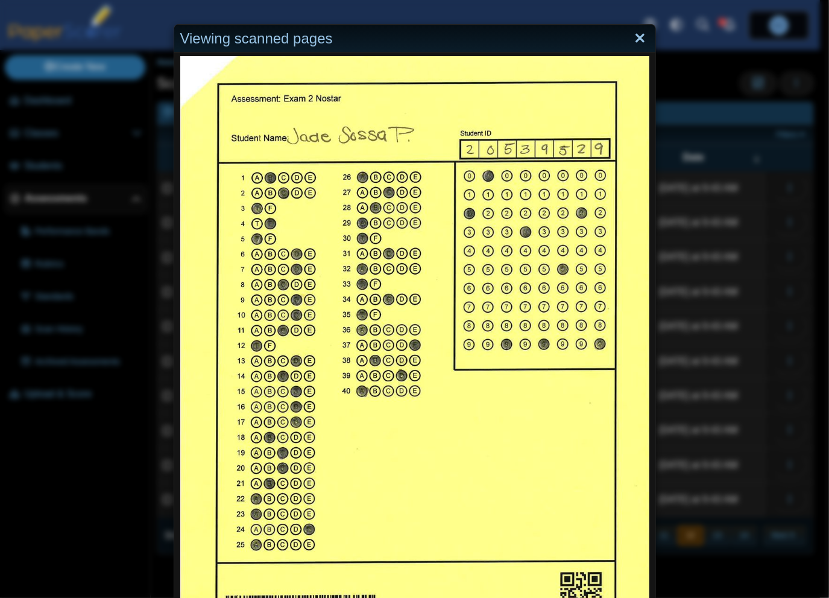
click at [637, 35] on link "Close" at bounding box center [640, 38] width 19 height 21
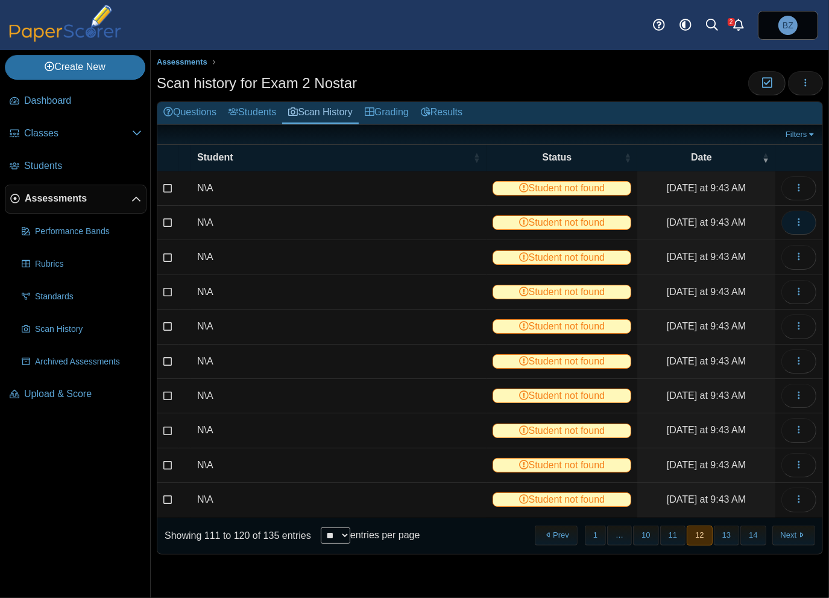
click at [800, 223] on icon "button" at bounding box center [799, 222] width 10 height 10
click at [712, 246] on link "View scanned test" at bounding box center [744, 248] width 145 height 18
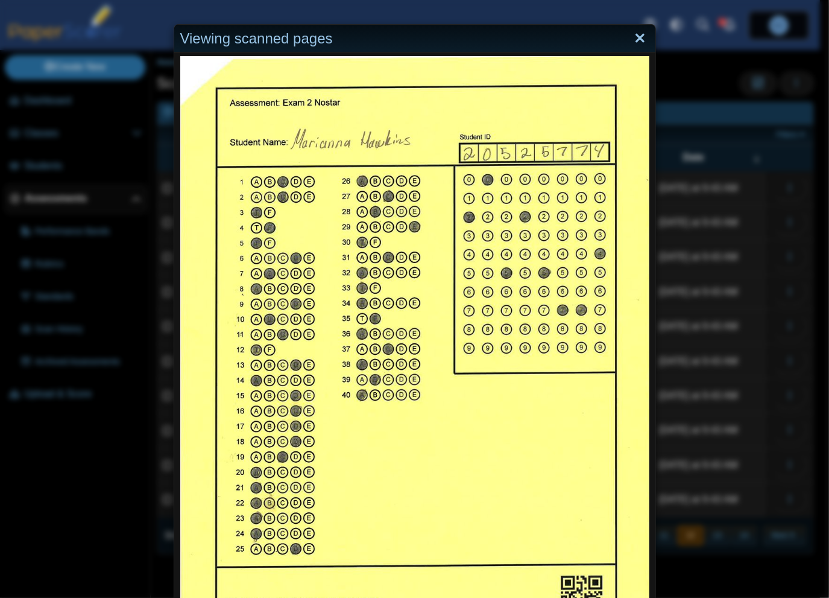
click at [632, 37] on link "Close" at bounding box center [640, 38] width 19 height 21
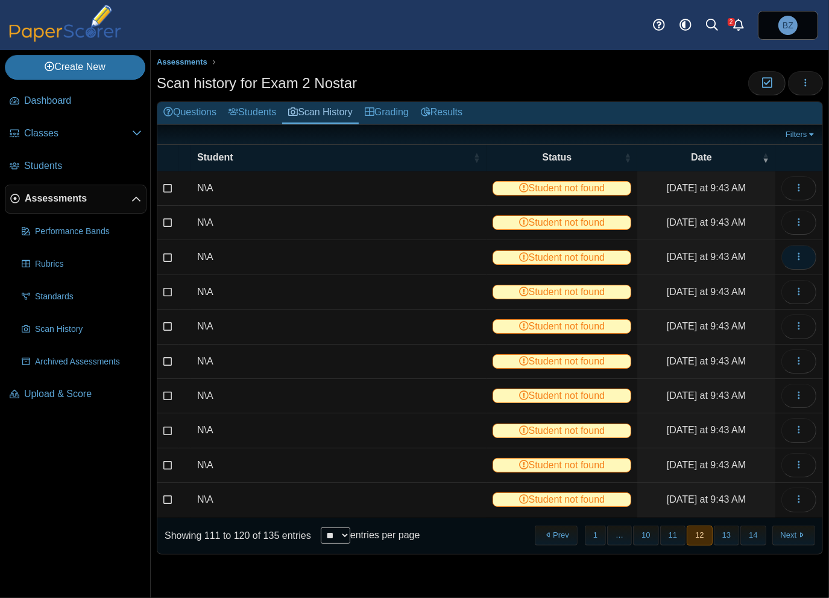
click at [798, 252] on icon "button" at bounding box center [799, 256] width 10 height 10
click at [748, 279] on link "View scanned test" at bounding box center [744, 282] width 145 height 18
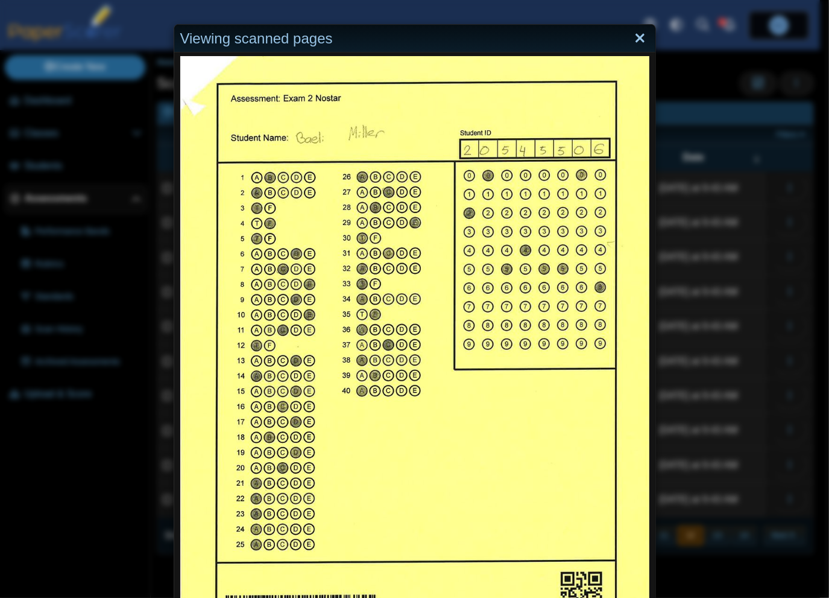
click at [634, 36] on link "Close" at bounding box center [640, 38] width 19 height 21
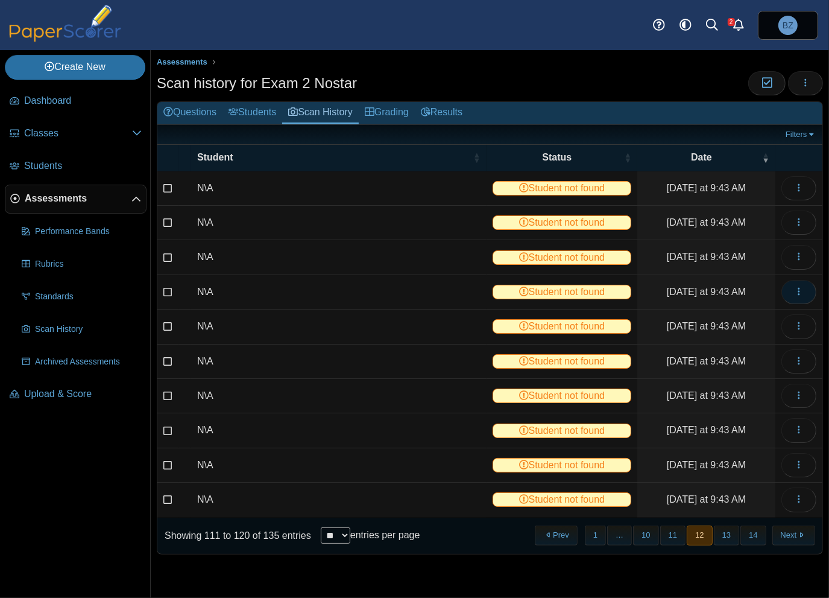
click at [800, 291] on use "button" at bounding box center [799, 292] width 2 height 8
click at [737, 318] on link "View scanned test" at bounding box center [744, 317] width 145 height 18
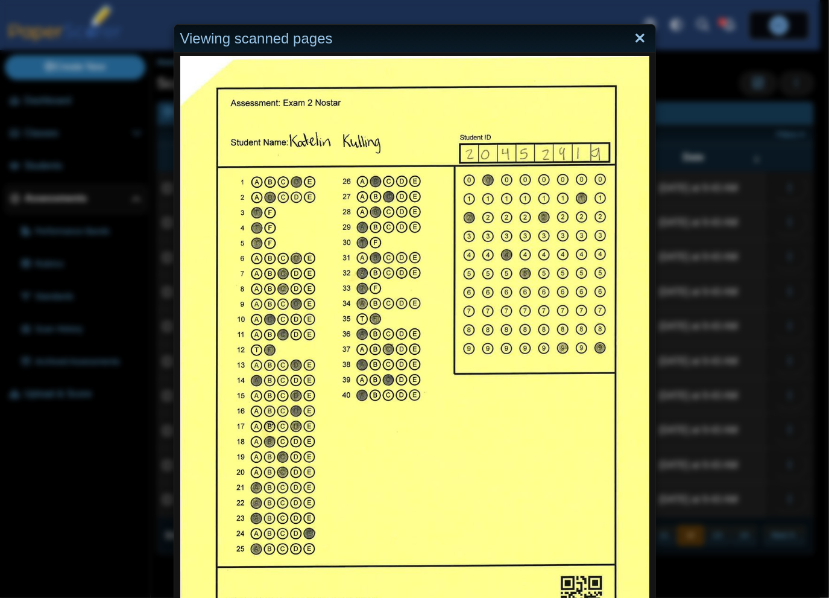
click at [638, 43] on link "Close" at bounding box center [640, 38] width 19 height 21
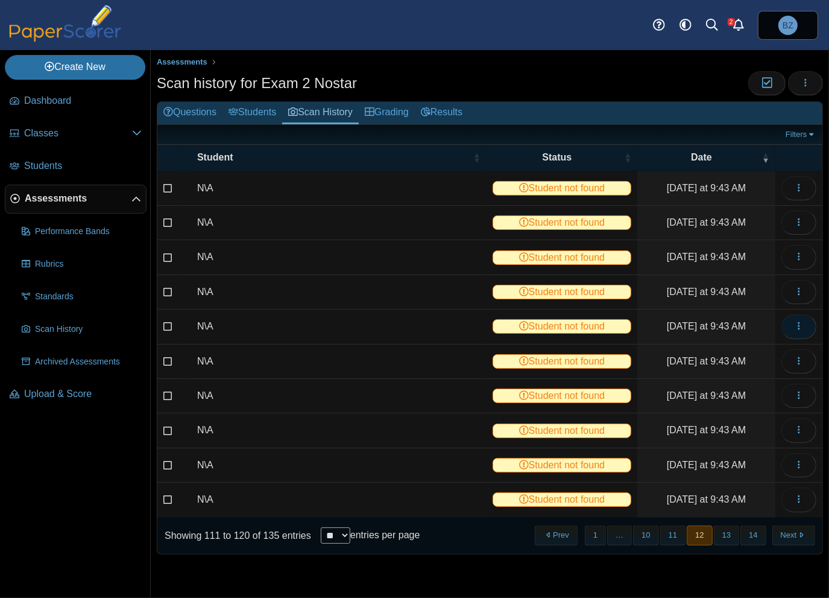
click at [801, 329] on span "button" at bounding box center [799, 326] width 10 height 10
click at [728, 352] on link "View scanned test" at bounding box center [744, 351] width 145 height 18
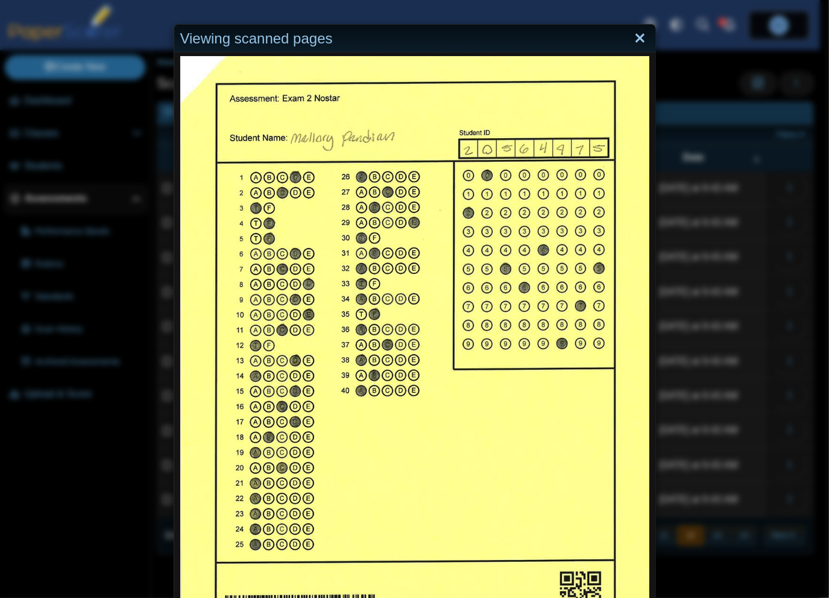
click at [636, 40] on link "Close" at bounding box center [640, 38] width 19 height 21
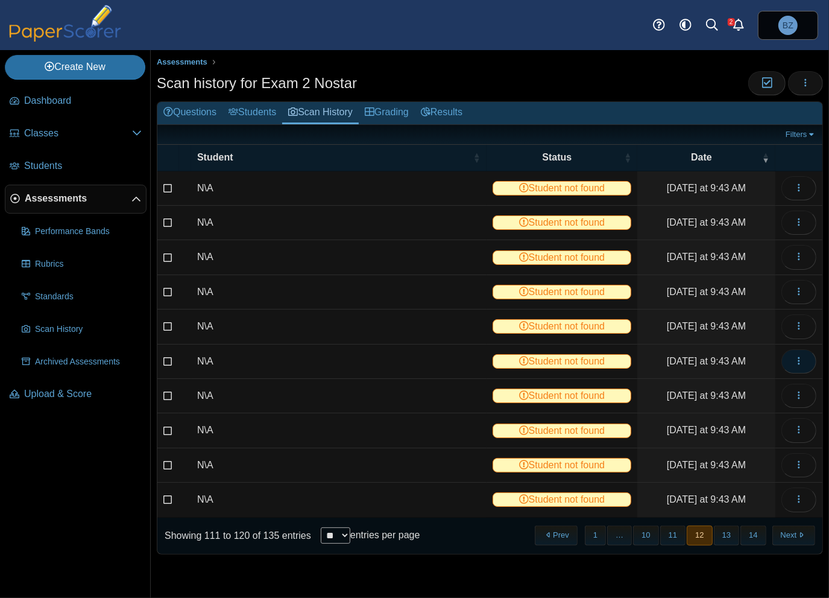
click at [801, 361] on icon "button" at bounding box center [799, 361] width 10 height 10
click at [762, 383] on link "View scanned test" at bounding box center [744, 385] width 145 height 18
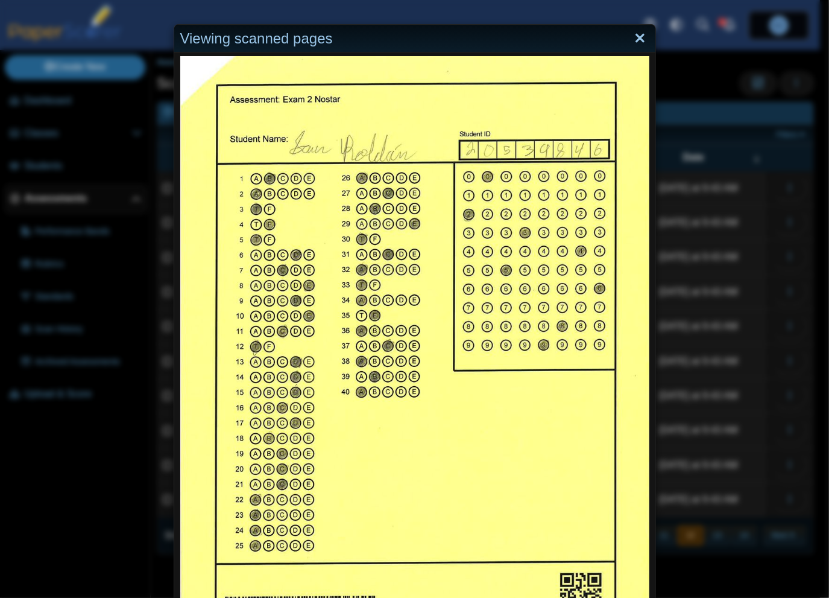
click at [638, 40] on link "Close" at bounding box center [640, 38] width 19 height 21
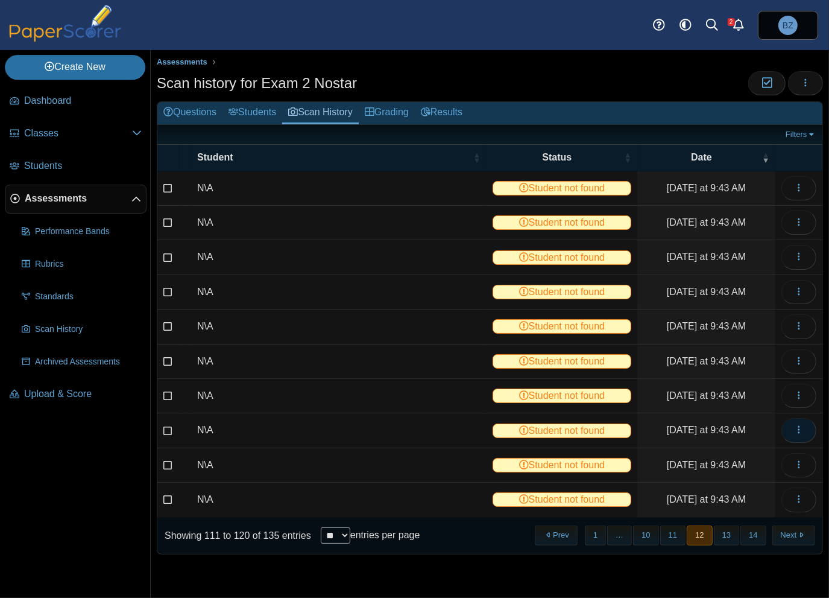
click at [800, 429] on use "button" at bounding box center [799, 430] width 2 height 8
click at [750, 450] on link "View scanned test" at bounding box center [744, 453] width 145 height 18
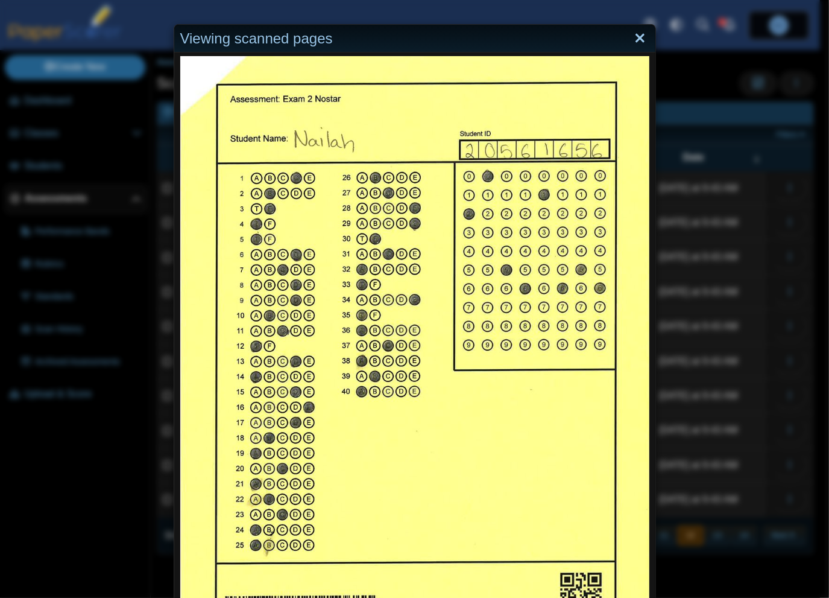
click at [634, 37] on link "Close" at bounding box center [640, 38] width 19 height 21
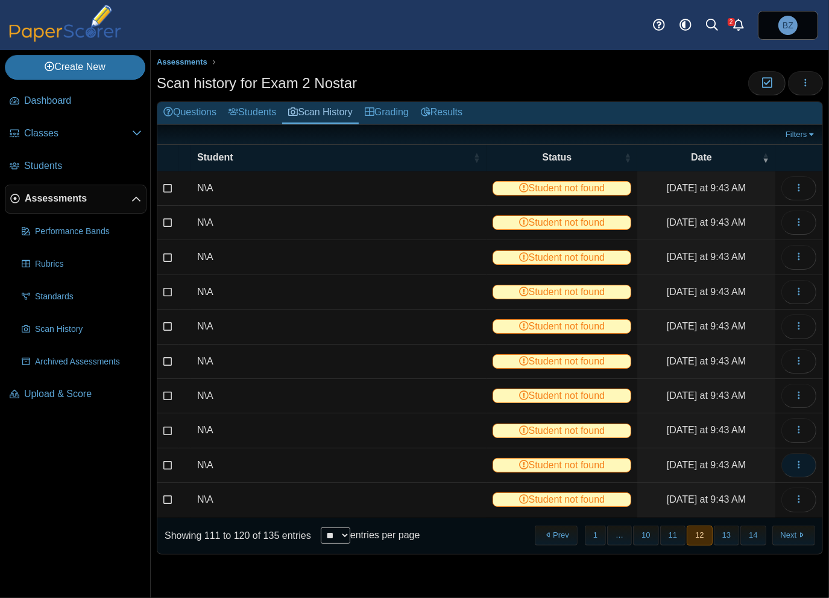
click at [796, 466] on span "button" at bounding box center [799, 464] width 10 height 10
click at [741, 488] on link "View scanned test" at bounding box center [744, 488] width 145 height 18
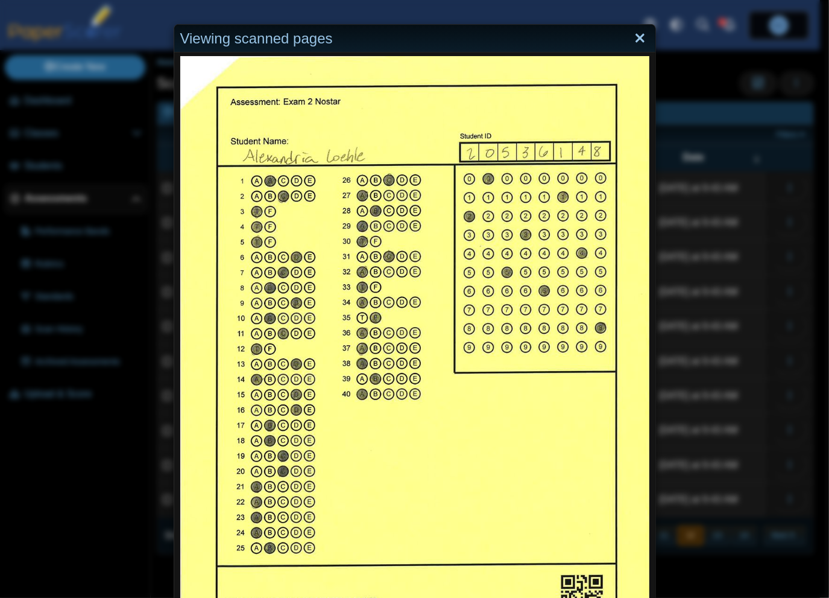
click at [640, 40] on link "Close" at bounding box center [640, 38] width 19 height 21
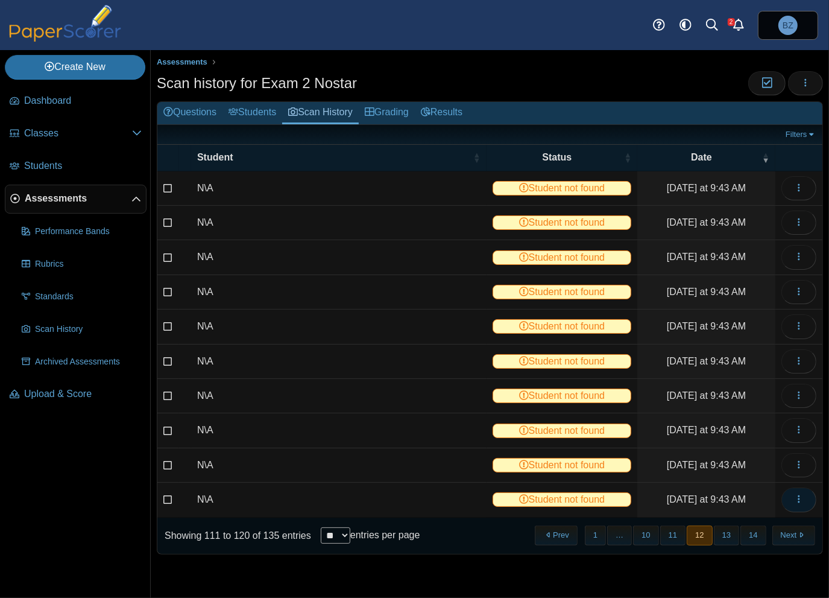
click at [801, 502] on button "button" at bounding box center [799, 499] width 35 height 24
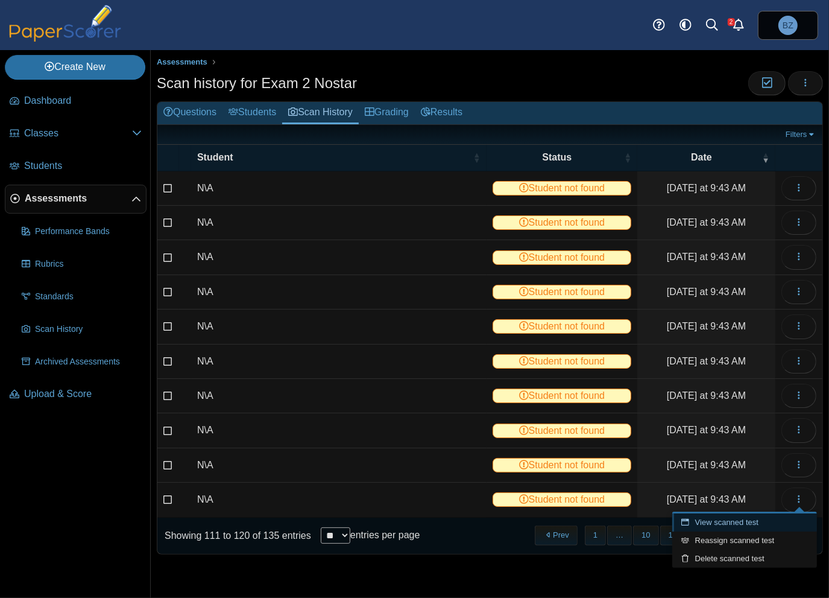
click at [765, 530] on link "View scanned test" at bounding box center [744, 522] width 145 height 18
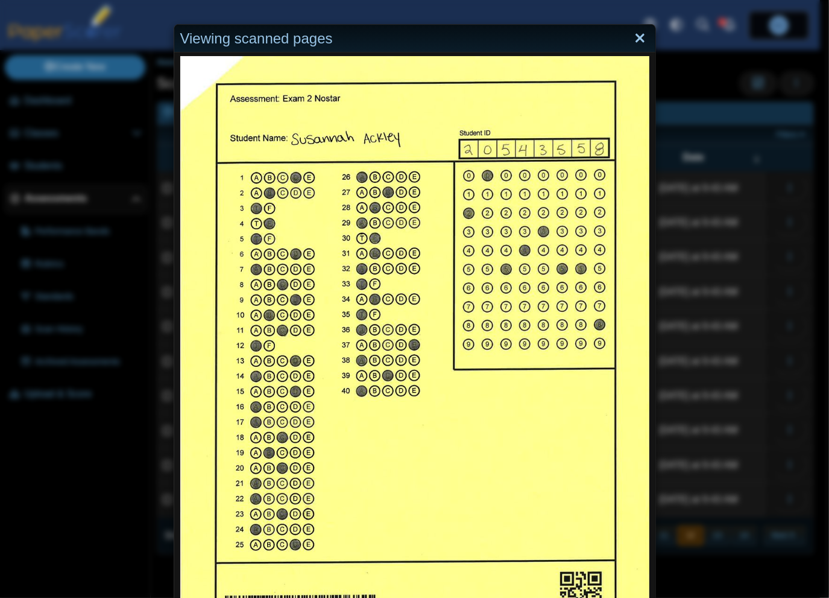
click at [639, 36] on link "Close" at bounding box center [640, 38] width 19 height 21
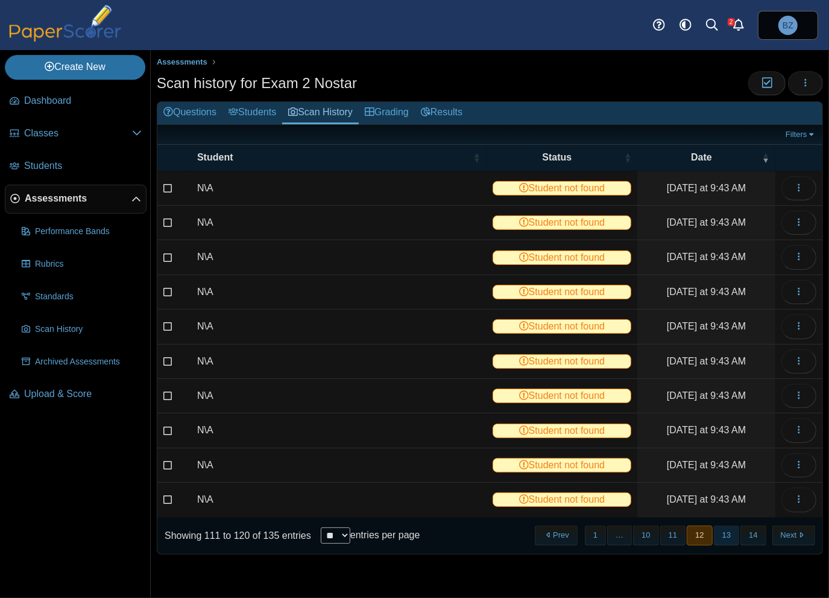
click at [727, 535] on button "13" at bounding box center [726, 535] width 25 height 20
click at [798, 187] on icon "button" at bounding box center [799, 188] width 10 height 10
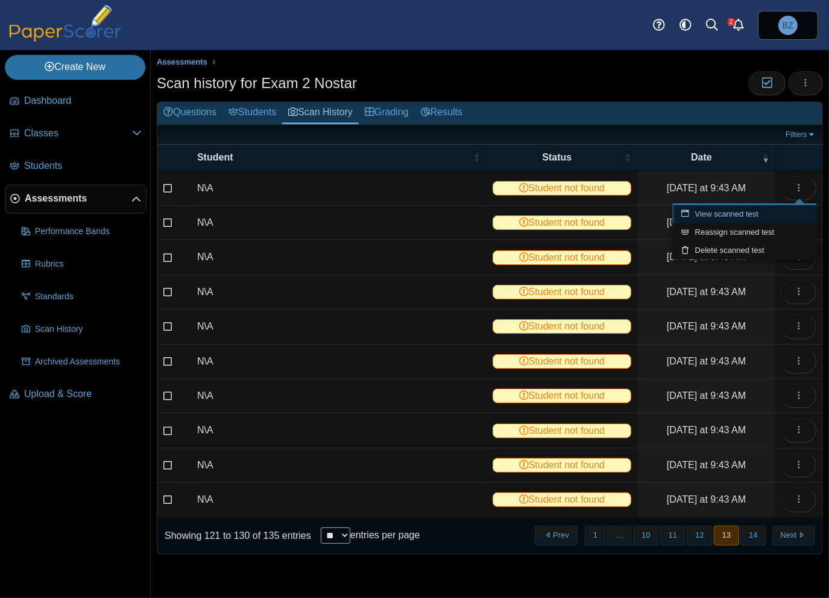
click at [797, 213] on link "View scanned test" at bounding box center [744, 214] width 145 height 18
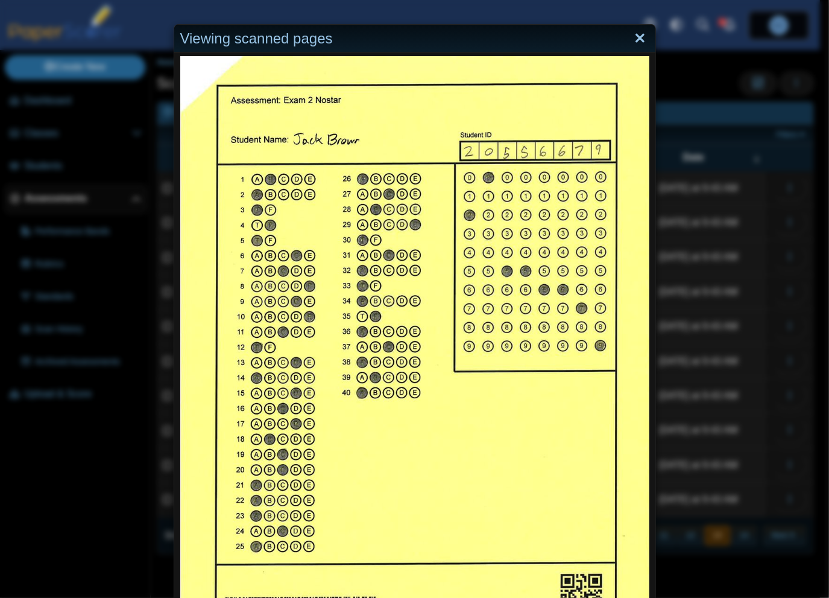
click at [636, 38] on link "Close" at bounding box center [640, 38] width 19 height 21
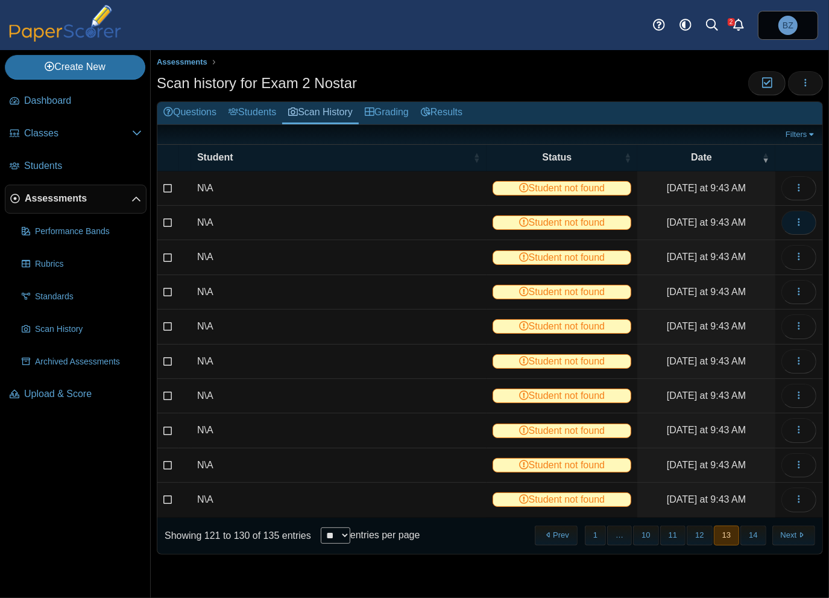
click at [800, 221] on use "button" at bounding box center [799, 222] width 2 height 8
click at [757, 250] on link "View scanned test" at bounding box center [744, 248] width 145 height 18
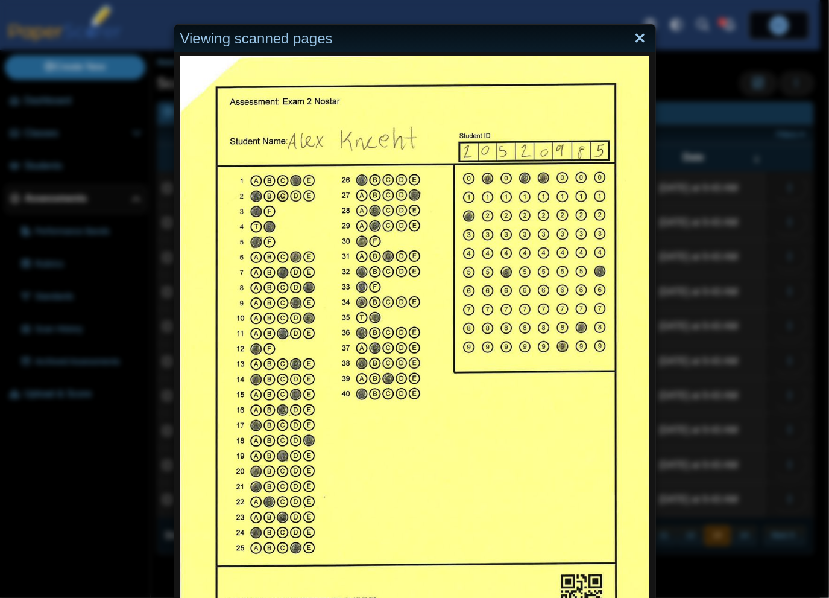
click at [639, 36] on link "Close" at bounding box center [640, 38] width 19 height 21
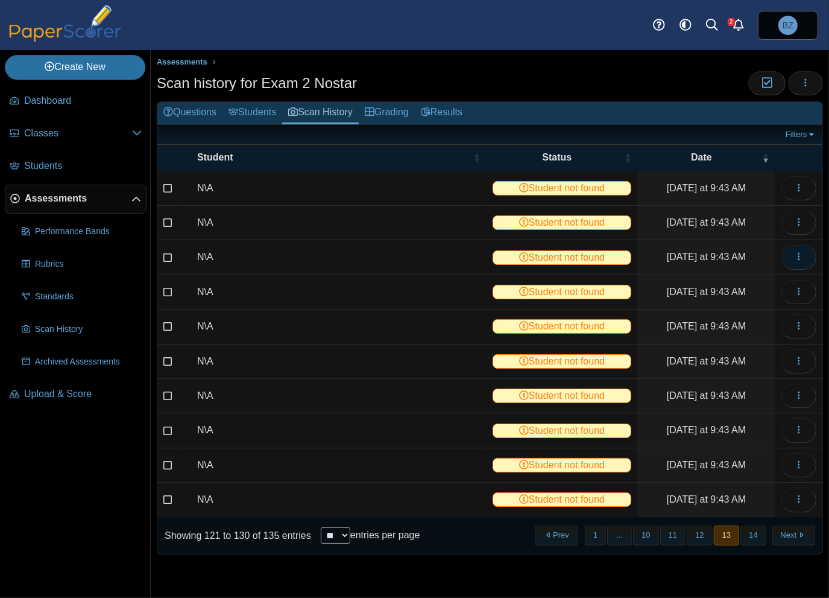
click at [792, 250] on button "button" at bounding box center [799, 257] width 35 height 24
click at [757, 284] on link "View scanned test" at bounding box center [744, 282] width 145 height 18
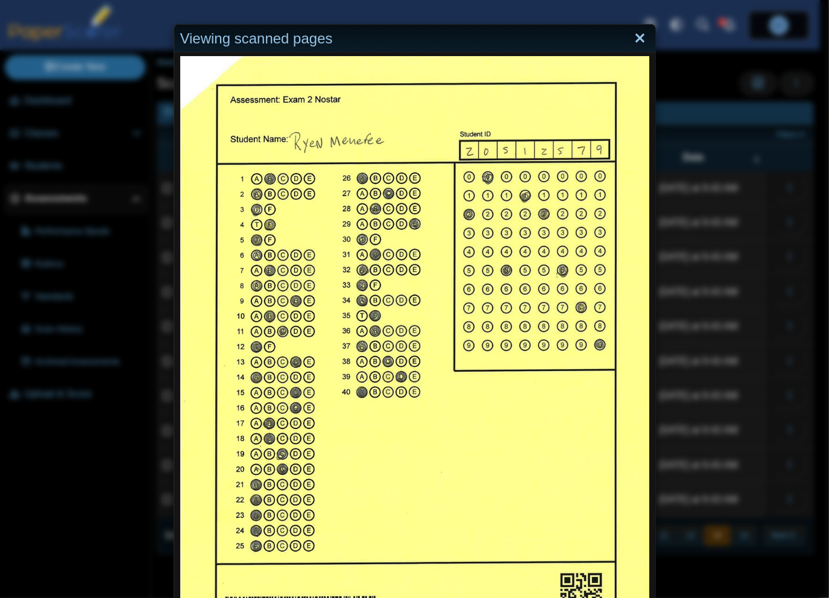
click at [634, 36] on link "Close" at bounding box center [640, 38] width 19 height 21
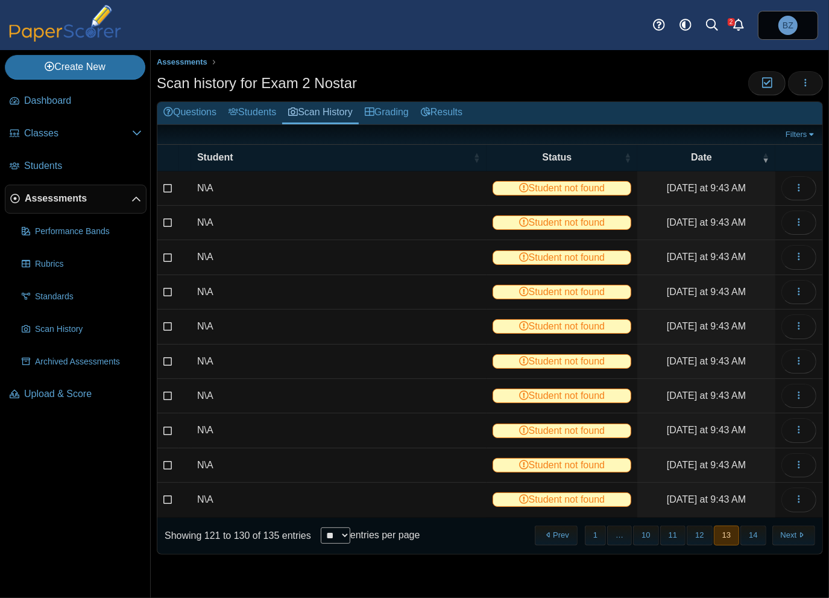
click at [786, 275] on td "View scanned test Reassign scanned test Delete scanned test" at bounding box center [798, 292] width 47 height 34
click at [804, 296] on button "button" at bounding box center [799, 292] width 35 height 24
click at [753, 315] on link "View scanned test" at bounding box center [744, 317] width 145 height 18
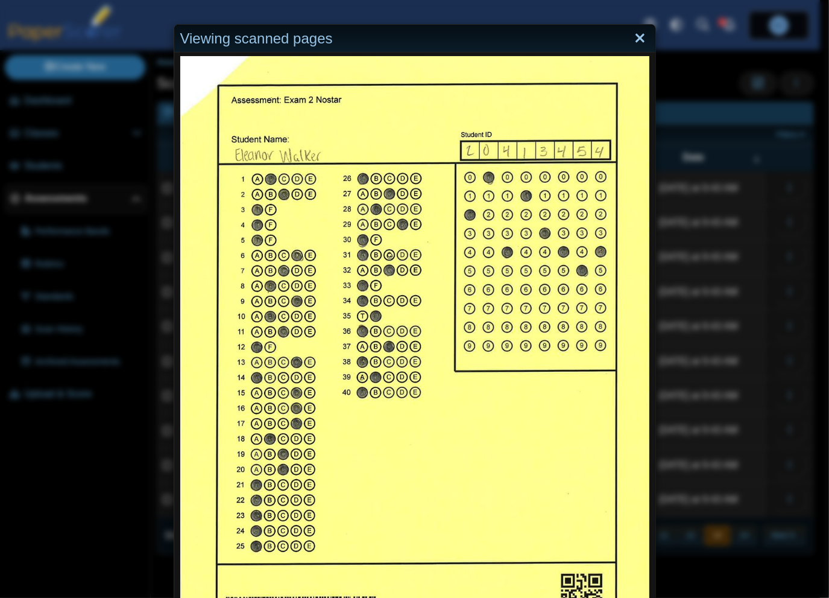
click at [634, 39] on link "Close" at bounding box center [640, 38] width 19 height 21
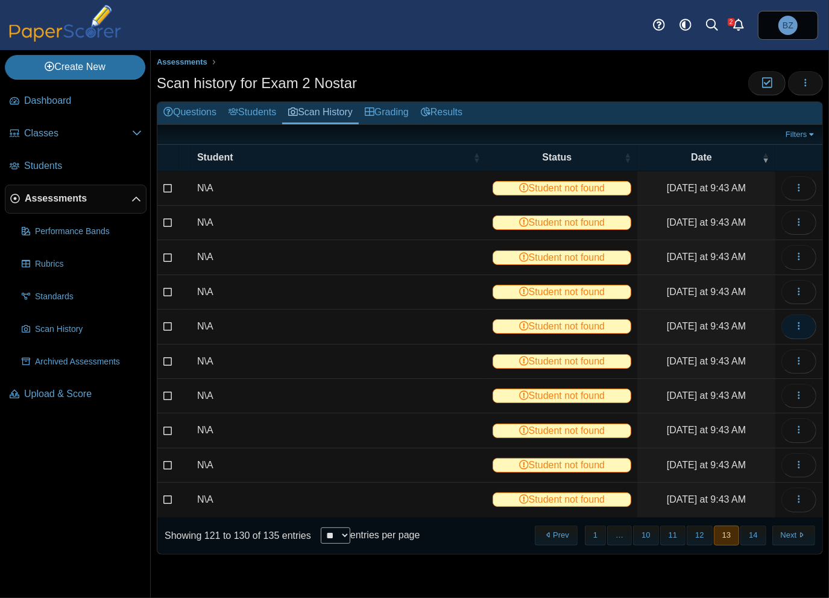
click at [797, 327] on icon "button" at bounding box center [799, 326] width 10 height 10
click at [772, 351] on link "View scanned test" at bounding box center [744, 351] width 145 height 18
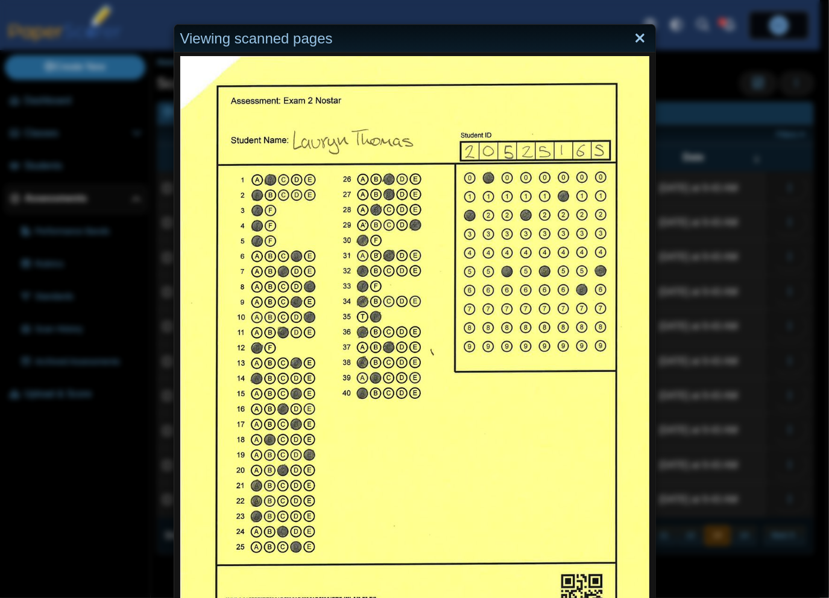
click at [633, 34] on link "Close" at bounding box center [640, 38] width 19 height 21
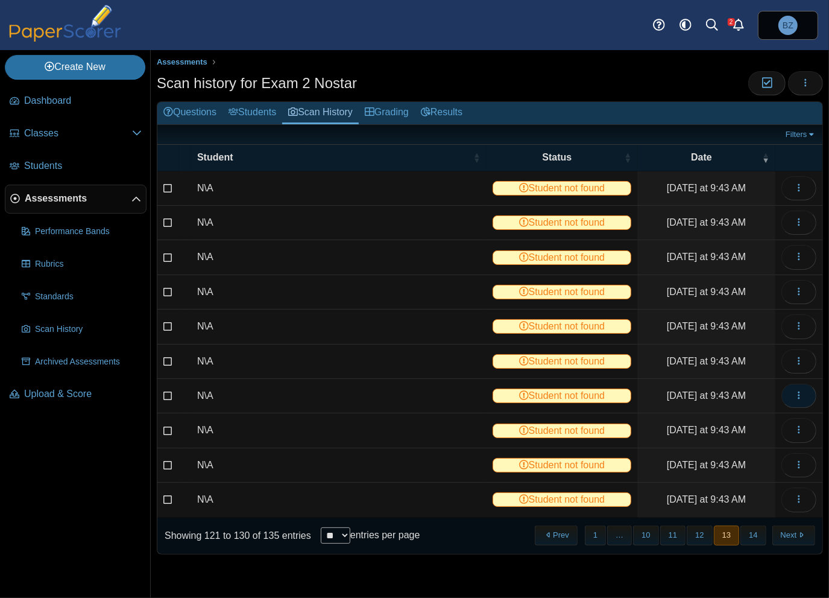
click at [804, 388] on button "button" at bounding box center [799, 396] width 35 height 24
click at [757, 413] on link "View scanned test" at bounding box center [744, 420] width 145 height 18
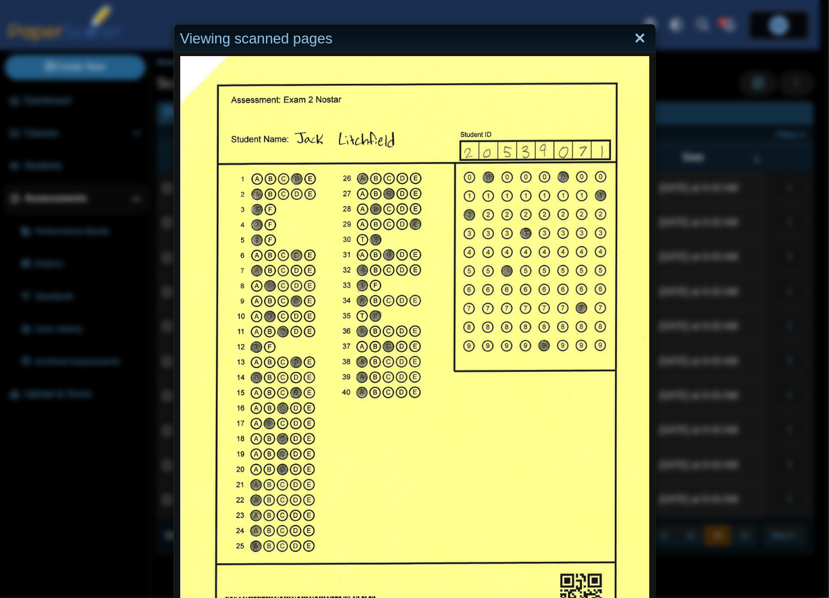
click at [637, 37] on link "Close" at bounding box center [640, 38] width 19 height 21
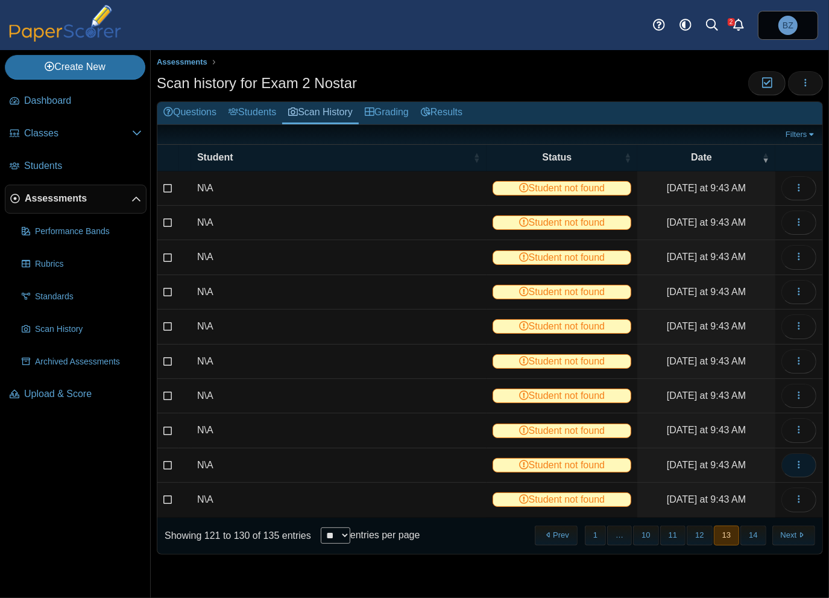
click at [800, 453] on button "button" at bounding box center [799, 465] width 35 height 24
click at [762, 494] on link "View scanned test" at bounding box center [744, 488] width 145 height 18
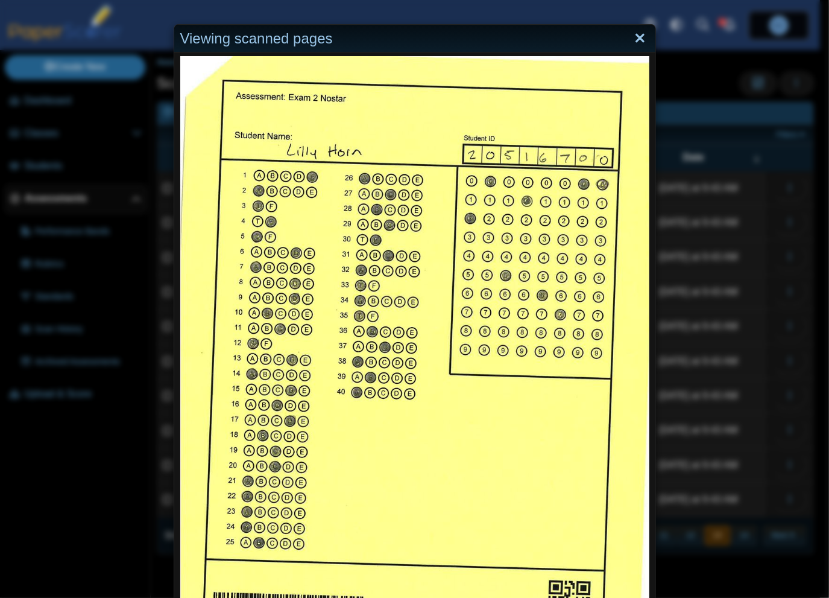
click at [637, 37] on link "Close" at bounding box center [640, 38] width 19 height 21
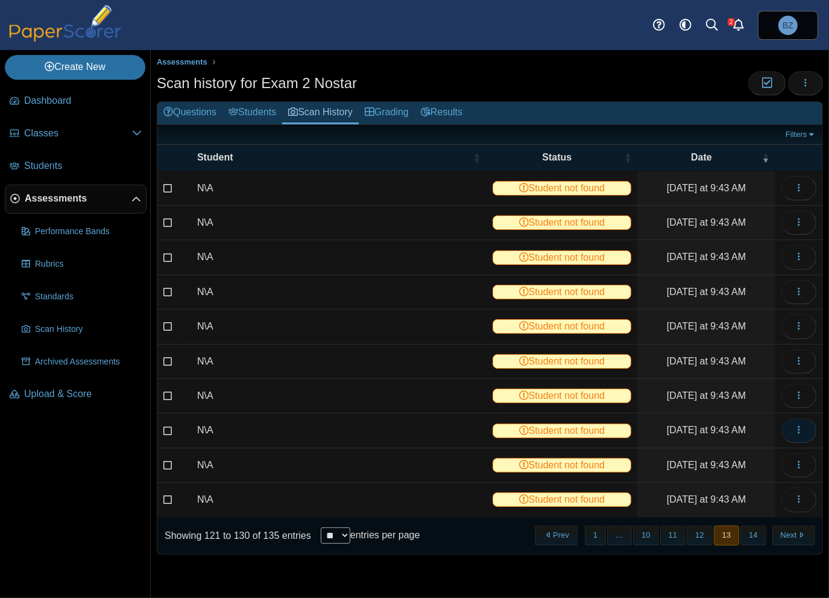
click at [803, 428] on icon "button" at bounding box center [799, 430] width 10 height 10
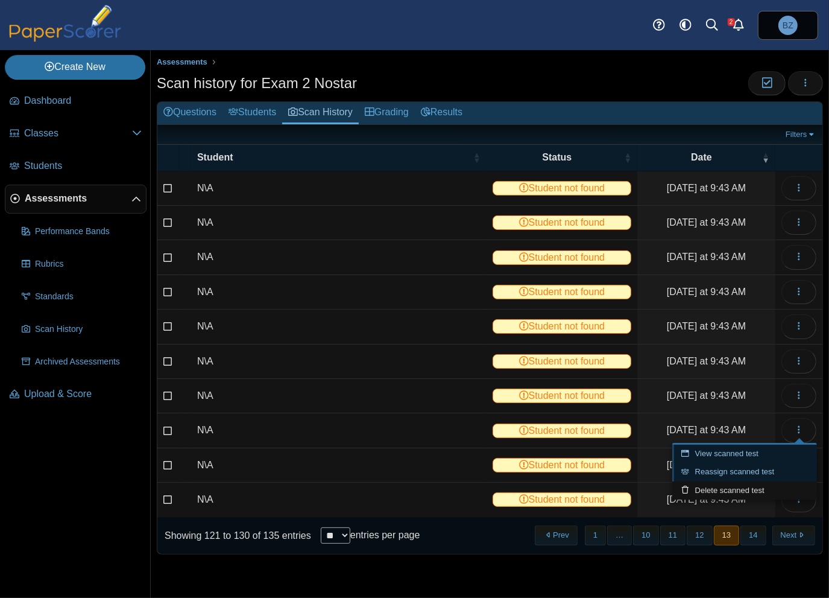
click at [712, 461] on div "View scanned test Reassign scanned test Delete scanned test" at bounding box center [744, 471] width 145 height 57
click at [746, 456] on link "View scanned test" at bounding box center [744, 453] width 145 height 18
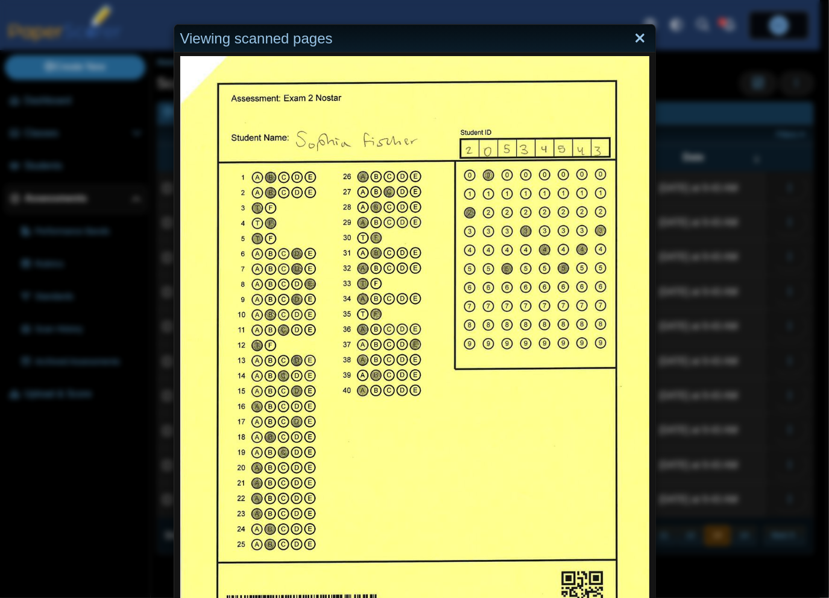
click at [631, 38] on link "Close" at bounding box center [640, 38] width 19 height 21
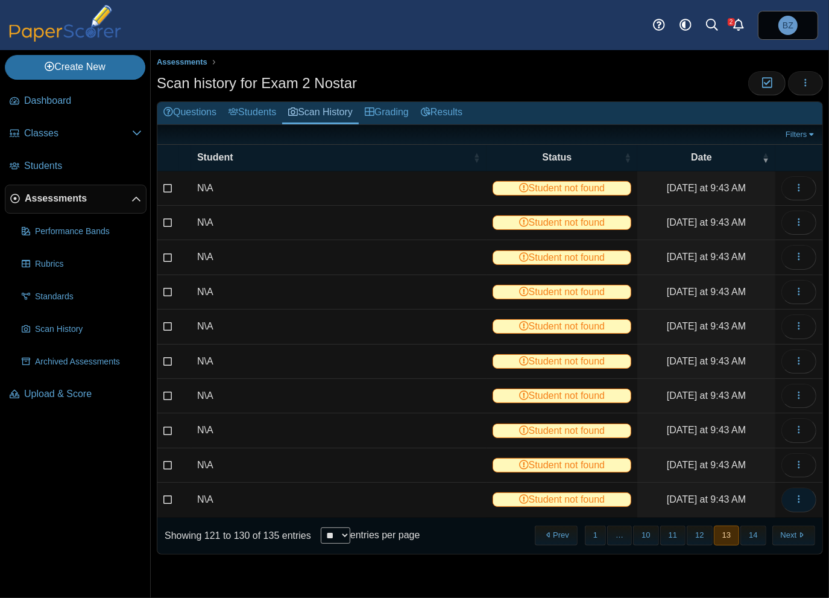
click at [800, 501] on button "button" at bounding box center [799, 499] width 35 height 24
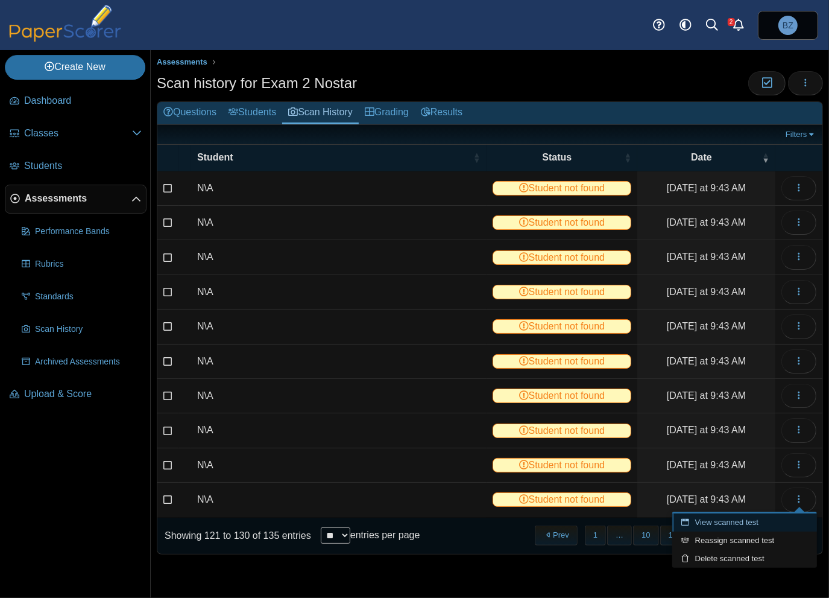
click at [768, 525] on link "View scanned test" at bounding box center [744, 522] width 145 height 18
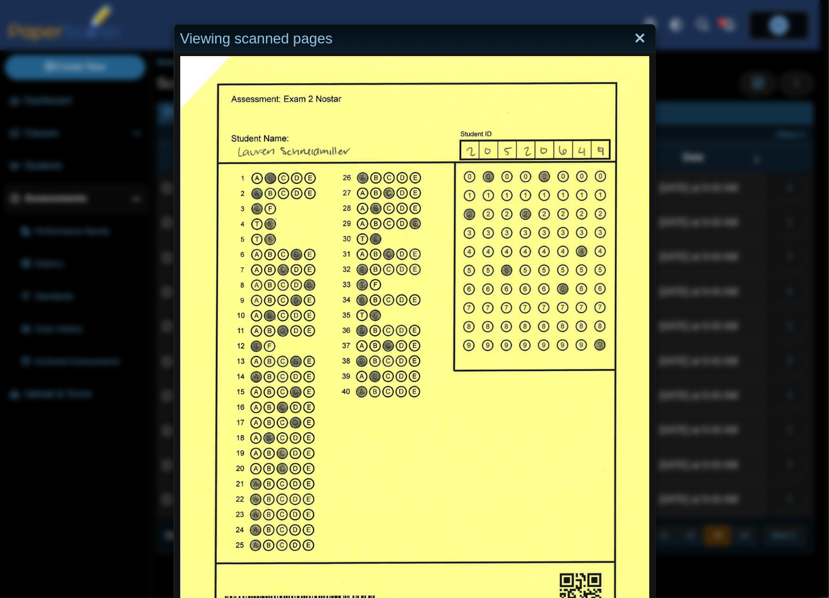
click at [635, 40] on link "Close" at bounding box center [640, 38] width 19 height 21
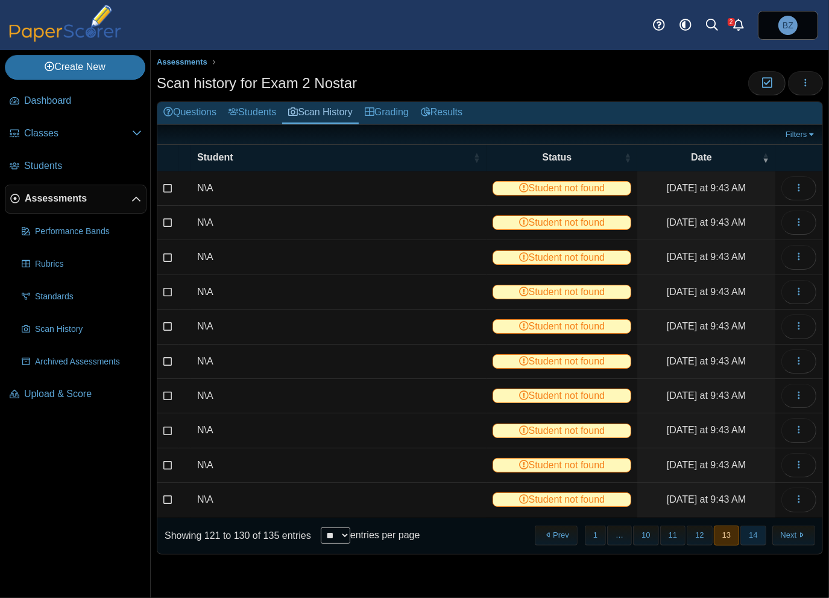
click at [750, 528] on button "14" at bounding box center [753, 535] width 25 height 20
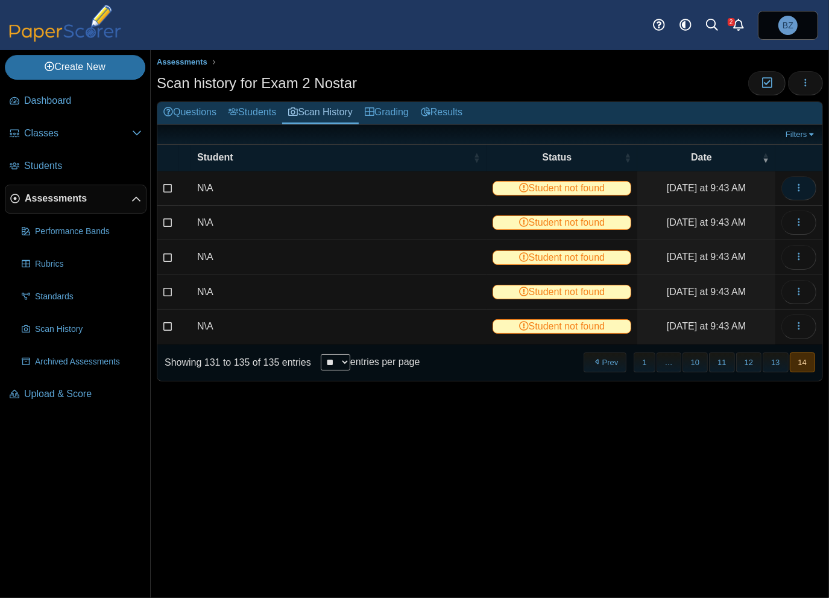
click at [797, 184] on icon "button" at bounding box center [799, 188] width 10 height 10
click at [792, 212] on link "View scanned test" at bounding box center [744, 214] width 145 height 18
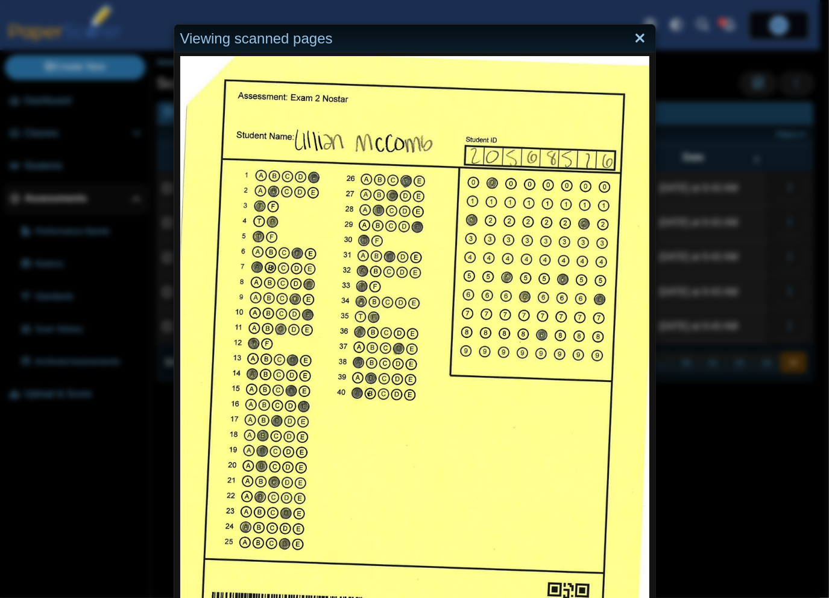
click at [632, 37] on link "Close" at bounding box center [640, 38] width 19 height 21
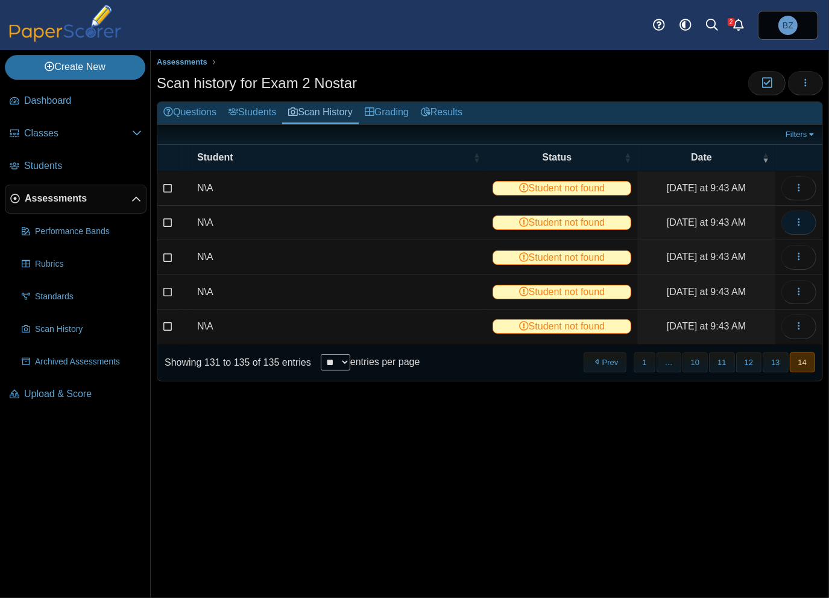
click at [801, 218] on icon "button" at bounding box center [799, 222] width 10 height 10
click at [737, 245] on link "View scanned test" at bounding box center [744, 248] width 145 height 18
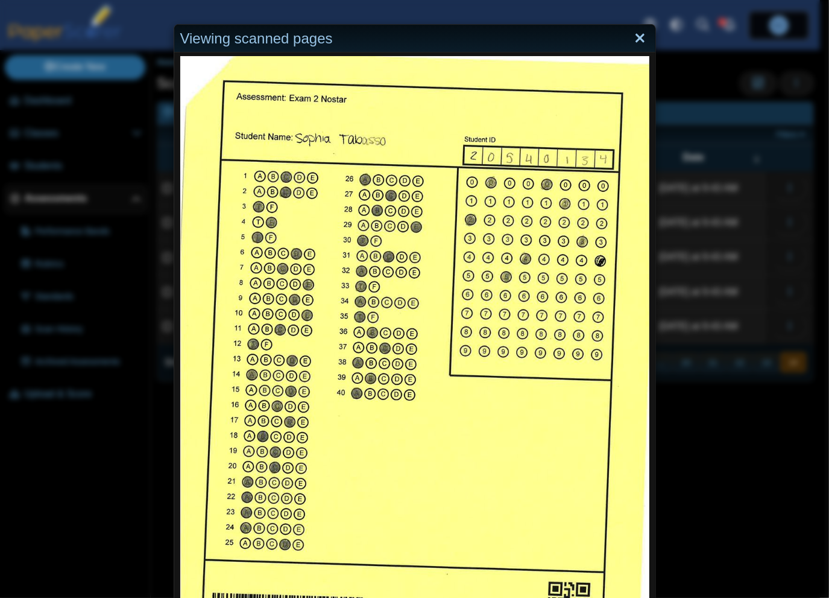
click at [638, 35] on link "Close" at bounding box center [640, 38] width 19 height 21
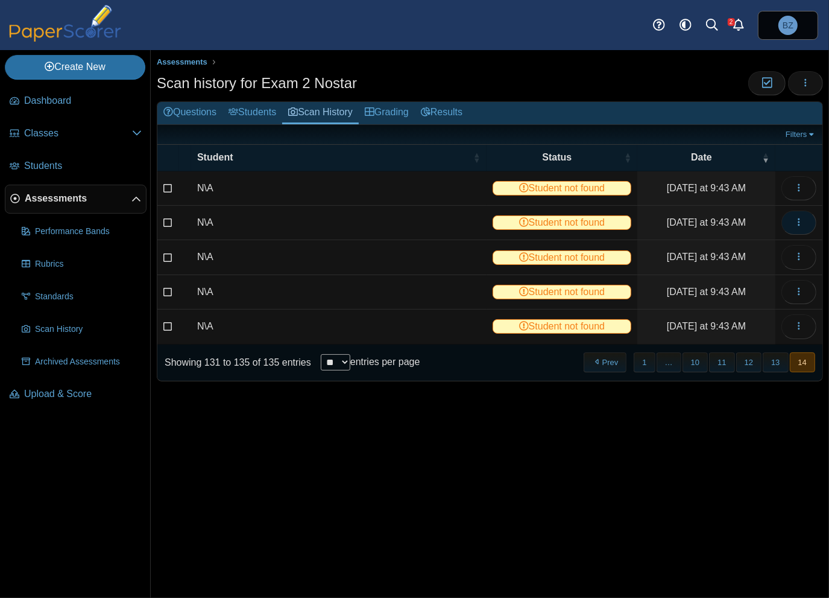
click at [789, 213] on button "button" at bounding box center [799, 222] width 35 height 24
click at [757, 250] on link "View scanned test" at bounding box center [744, 248] width 145 height 18
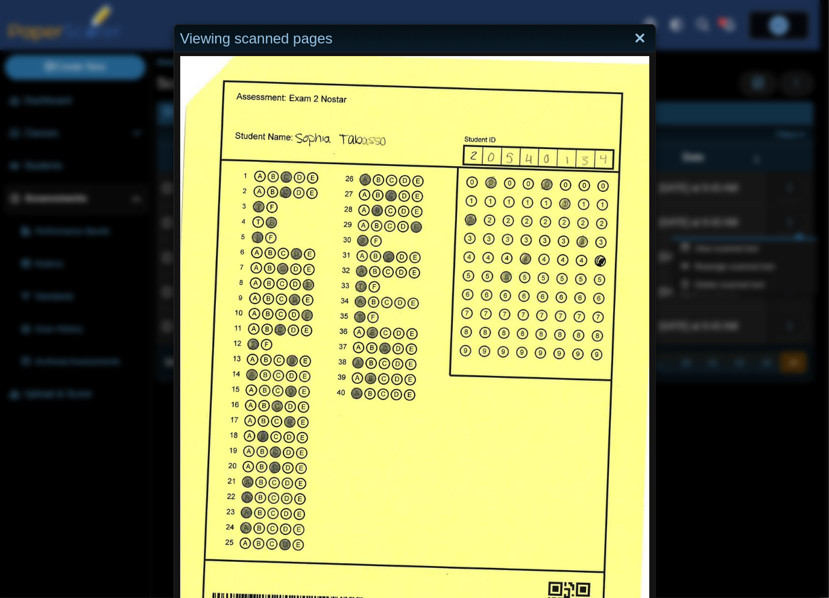
click at [636, 41] on link "Close" at bounding box center [640, 38] width 19 height 21
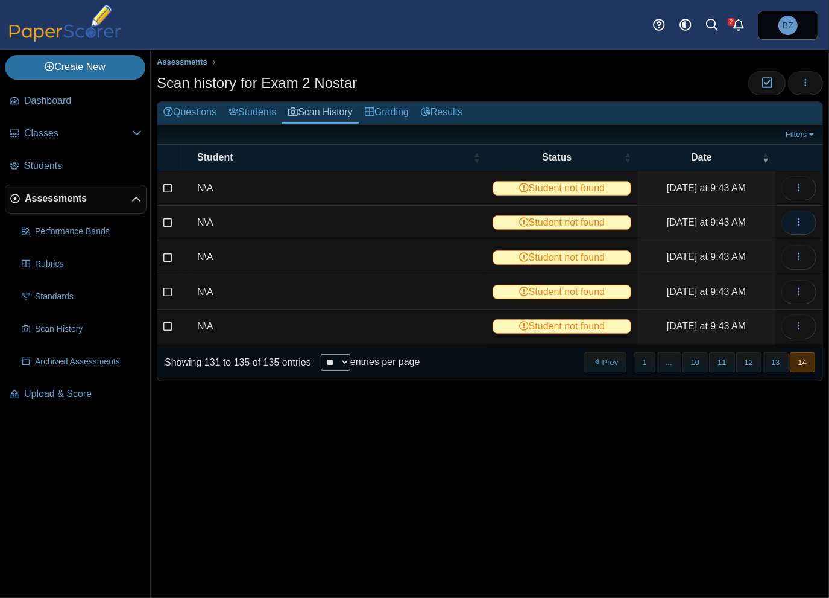
click at [791, 226] on button "button" at bounding box center [799, 222] width 35 height 24
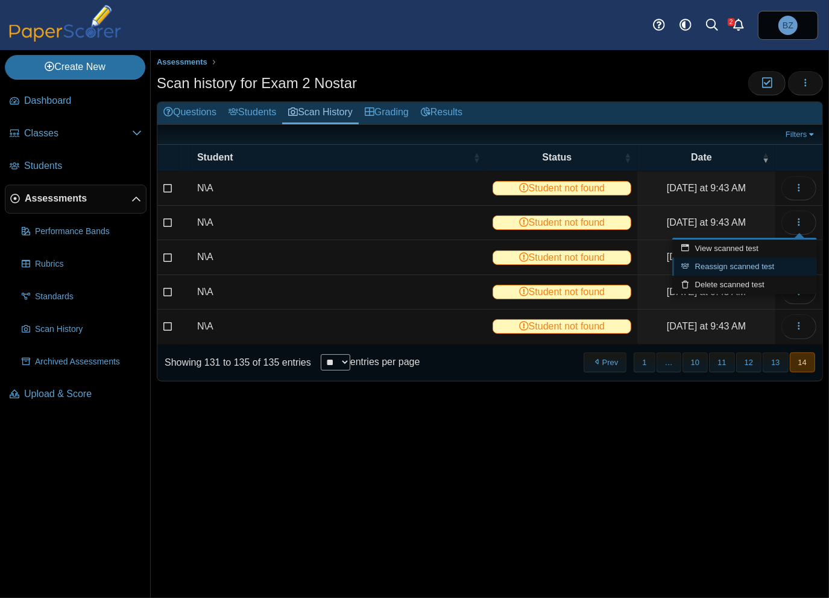
click at [767, 263] on link "Reassign scanned test" at bounding box center [744, 266] width 145 height 18
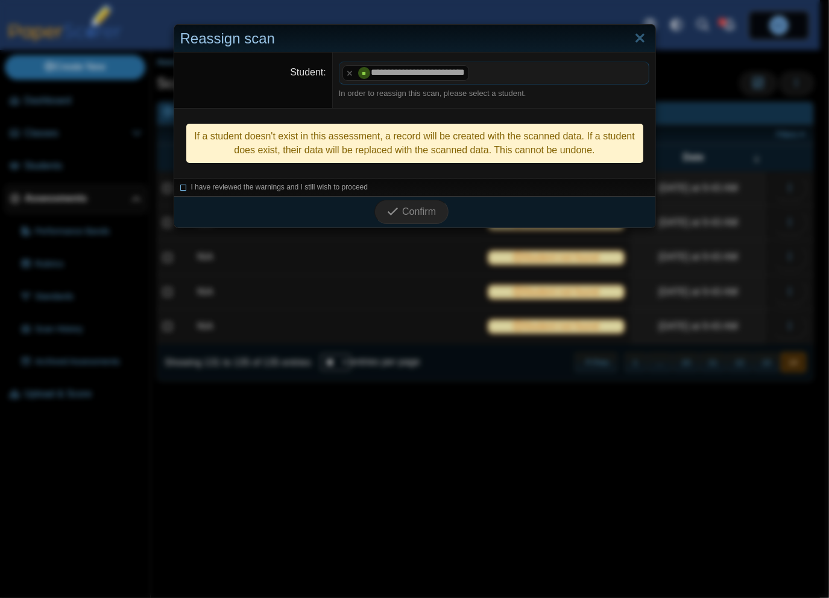
click at [180, 186] on icon at bounding box center [183, 185] width 7 height 7
click at [423, 216] on span "Confirm" at bounding box center [419, 211] width 34 height 10
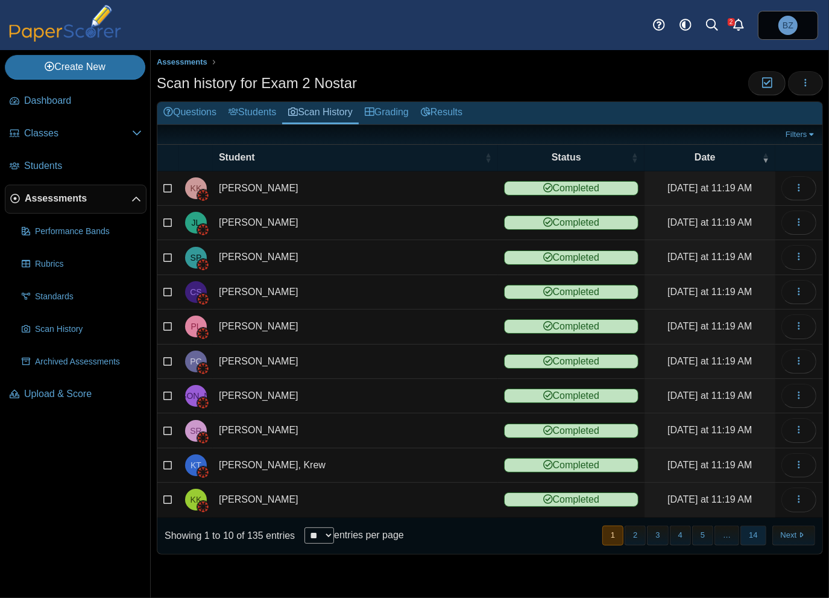
click at [753, 530] on button "14" at bounding box center [753, 535] width 25 height 20
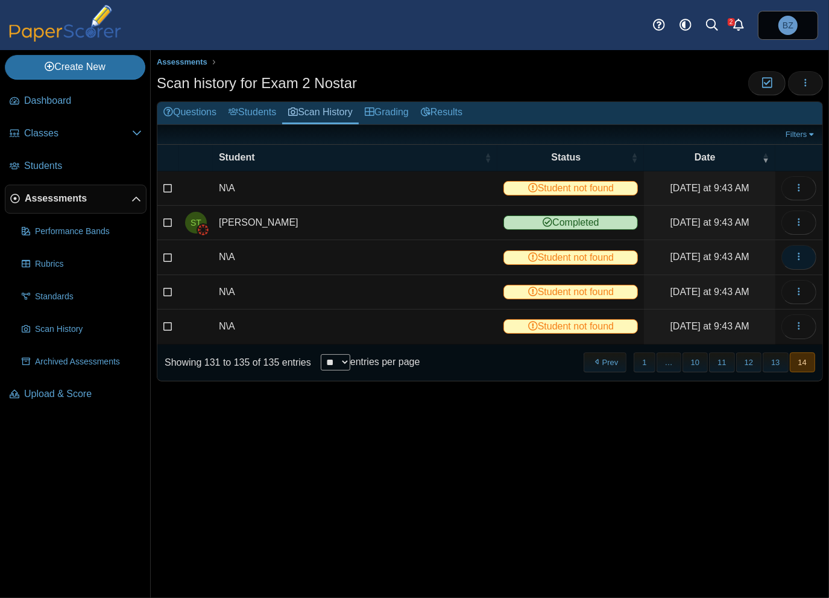
click at [794, 257] on icon "button" at bounding box center [799, 256] width 10 height 10
click at [778, 274] on link "View scanned test" at bounding box center [744, 282] width 145 height 18
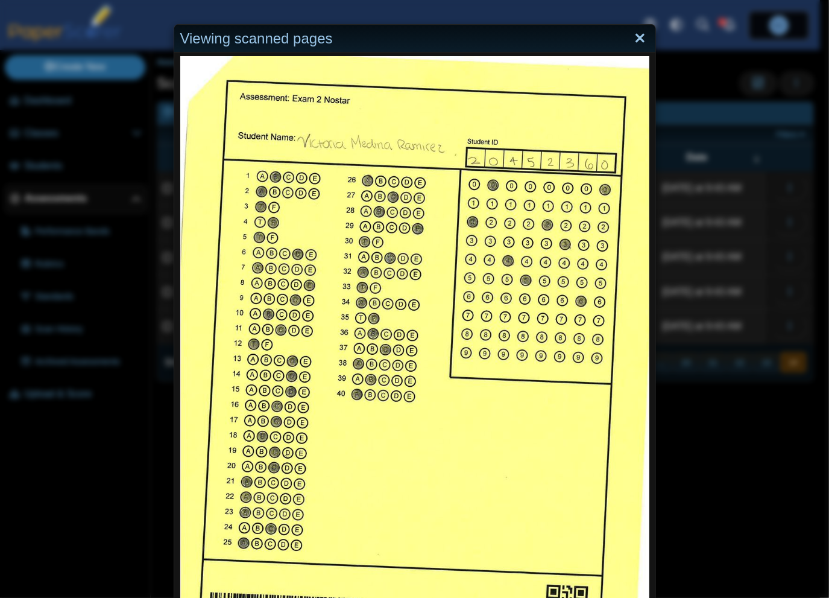
click at [636, 37] on link "Close" at bounding box center [640, 38] width 19 height 21
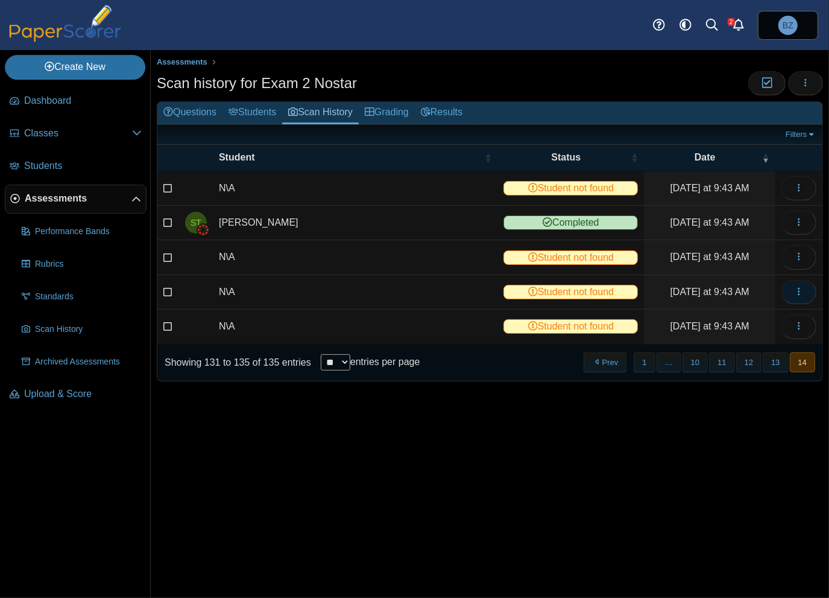
click at [798, 298] on button "button" at bounding box center [799, 292] width 35 height 24
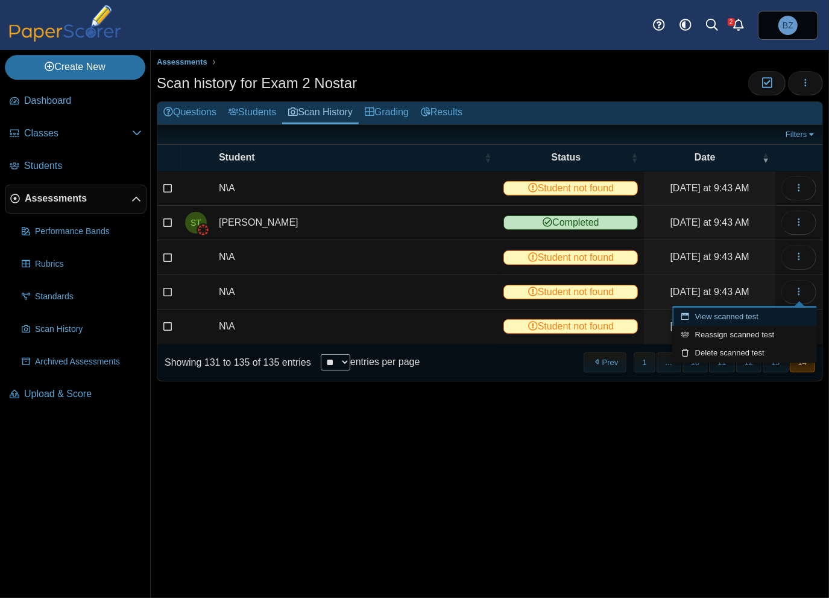
click at [753, 319] on link "View scanned test" at bounding box center [744, 317] width 145 height 18
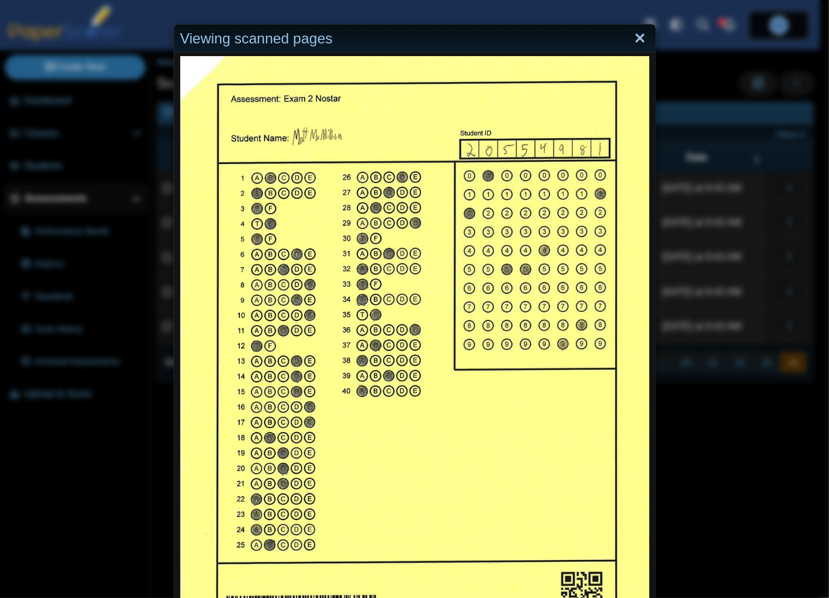
click at [637, 36] on link "Close" at bounding box center [640, 38] width 19 height 21
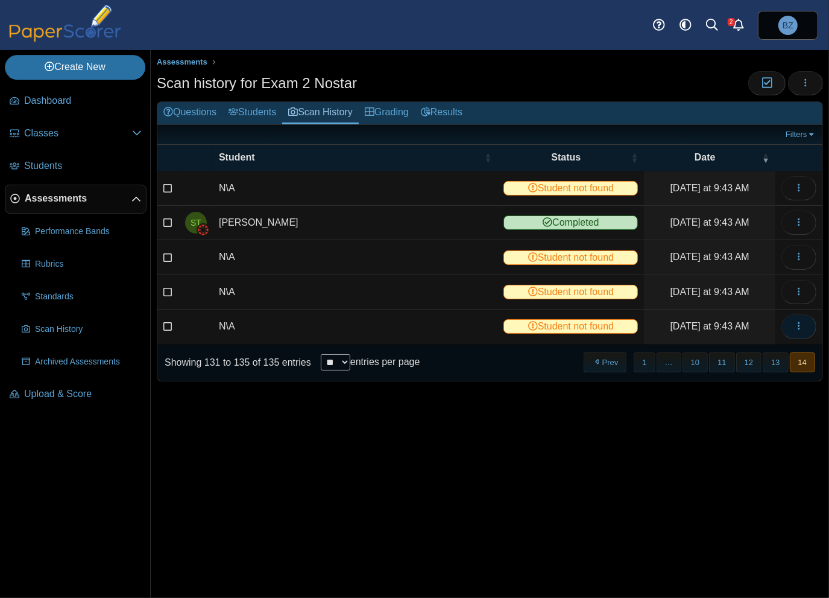
click at [801, 324] on icon "button" at bounding box center [799, 326] width 10 height 10
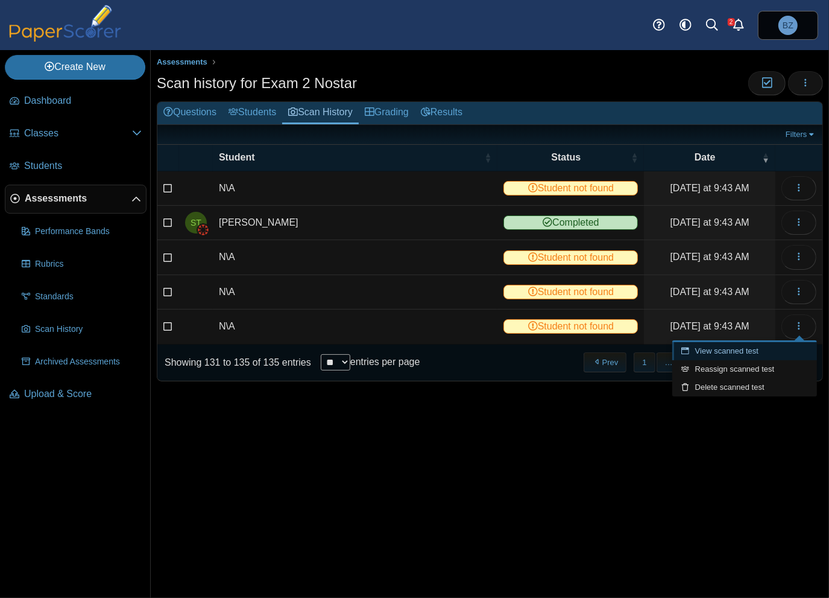
click at [739, 353] on link "View scanned test" at bounding box center [744, 351] width 145 height 18
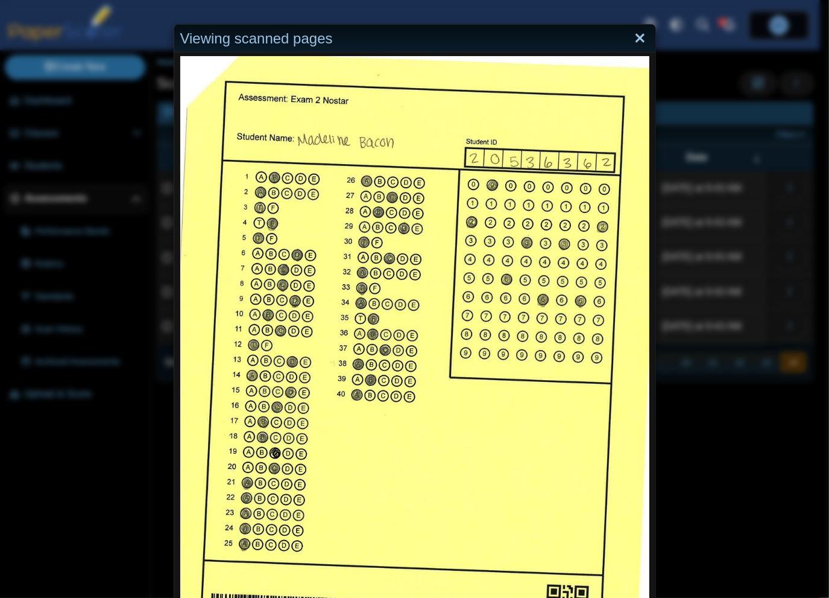
click at [634, 38] on link "Close" at bounding box center [640, 38] width 19 height 21
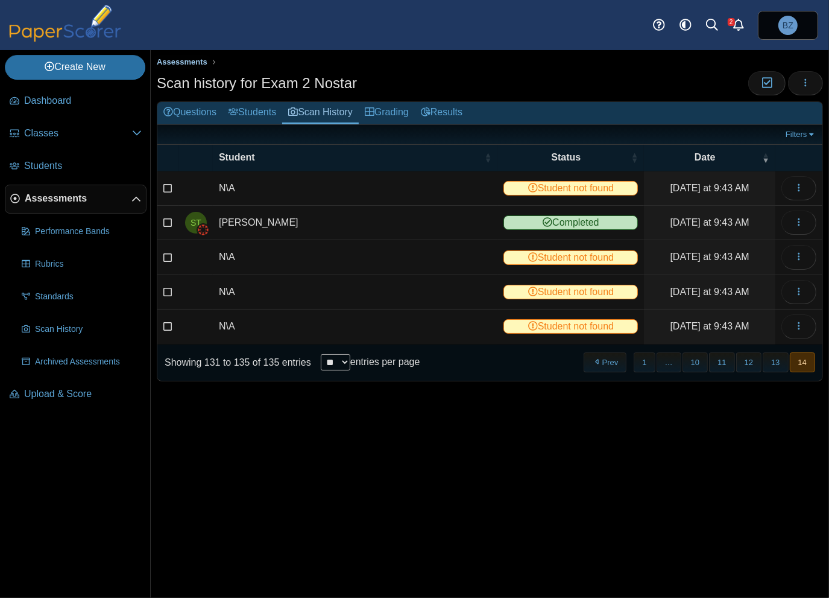
click at [189, 62] on span "Assessments" at bounding box center [182, 61] width 51 height 9
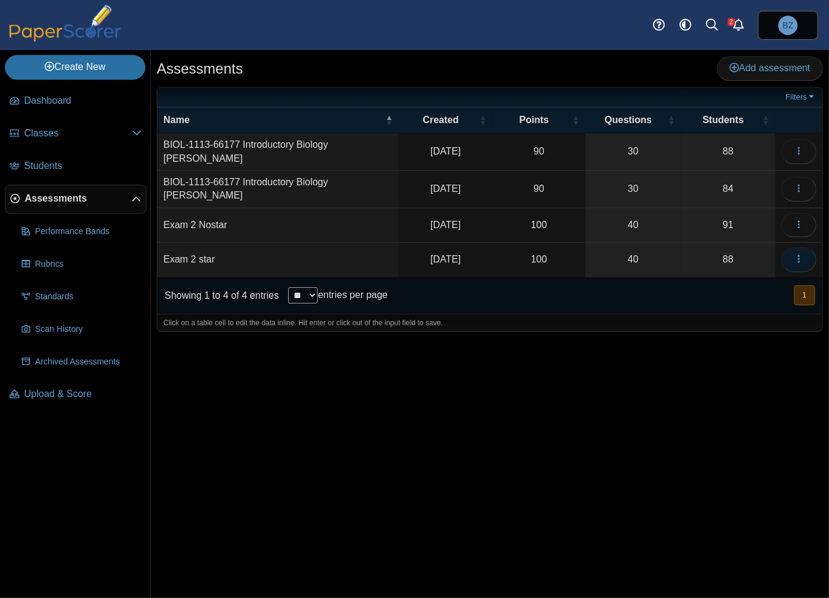
click at [803, 254] on icon "button" at bounding box center [799, 259] width 10 height 10
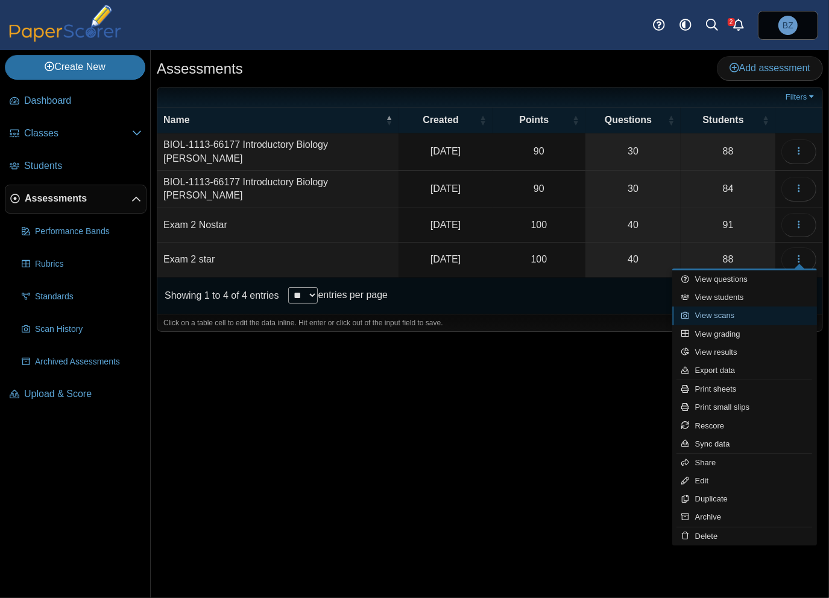
click at [745, 312] on link "View scans" at bounding box center [744, 315] width 145 height 18
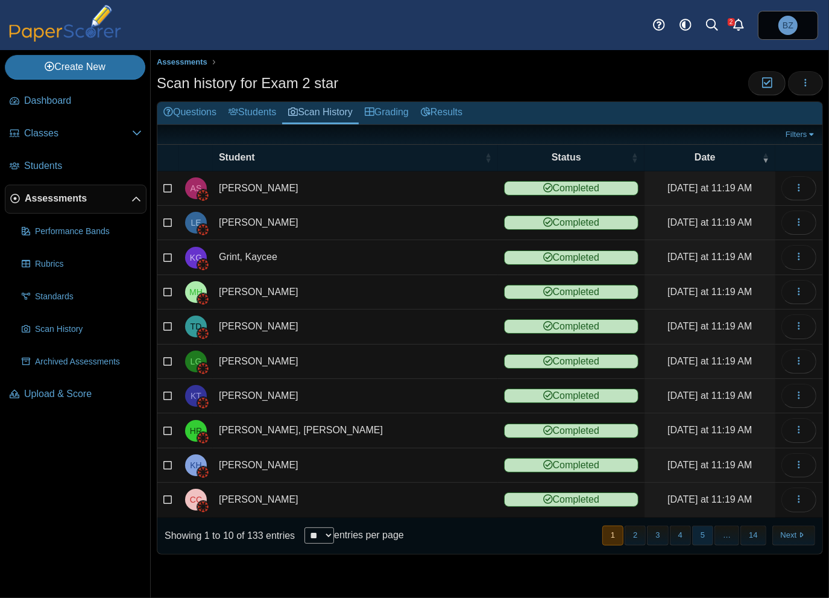
click at [704, 532] on button "5" at bounding box center [702, 535] width 21 height 20
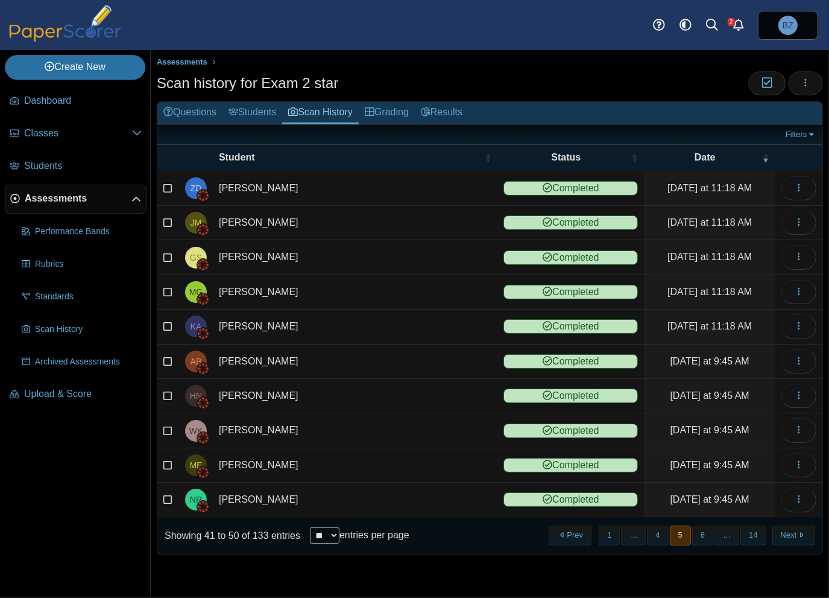
click at [704, 532] on button "6" at bounding box center [702, 535] width 21 height 20
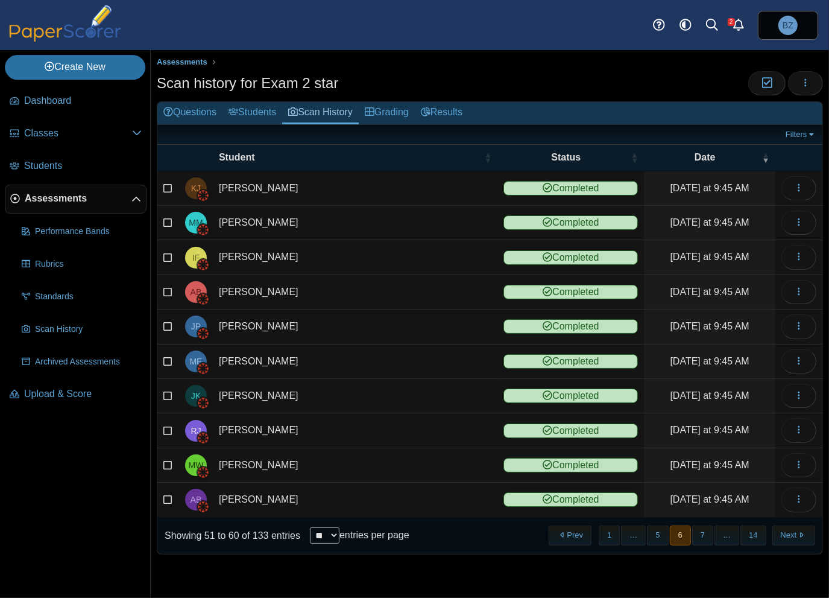
click at [704, 532] on button "7" at bounding box center [702, 535] width 21 height 20
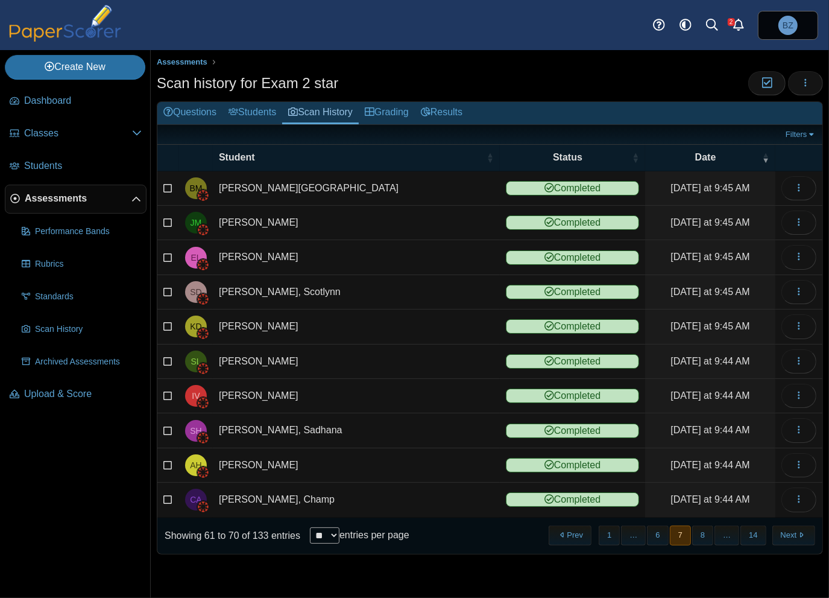
click at [704, 532] on button "8" at bounding box center [702, 535] width 21 height 20
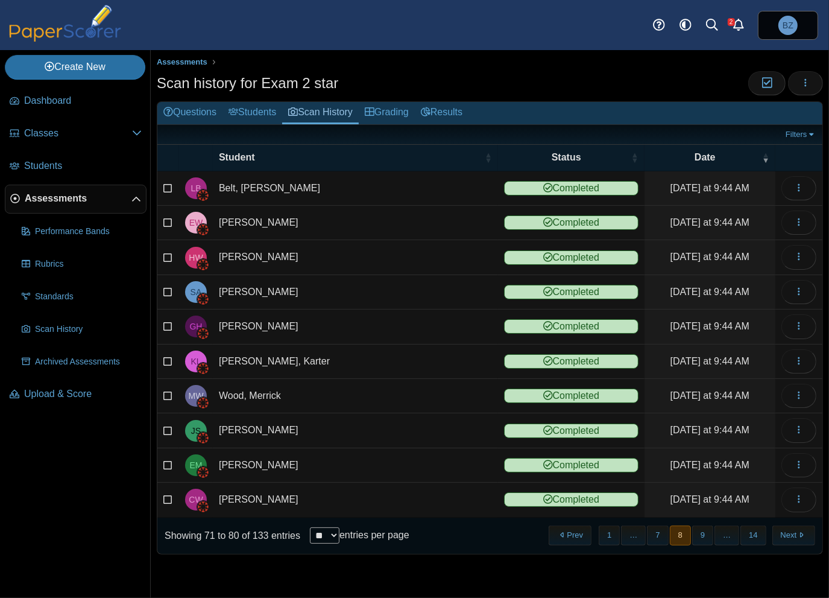
click at [704, 532] on button "9" at bounding box center [702, 535] width 21 height 20
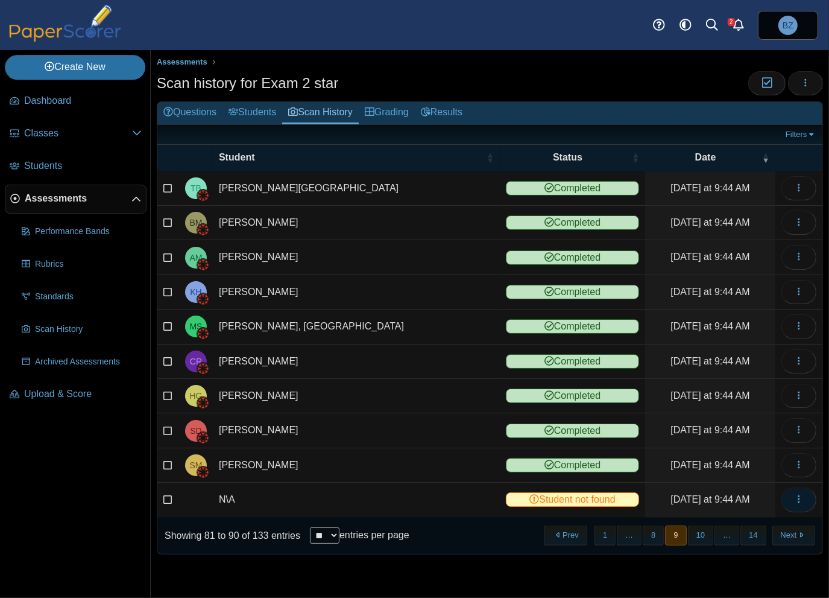
click at [801, 496] on icon "button" at bounding box center [799, 499] width 10 height 10
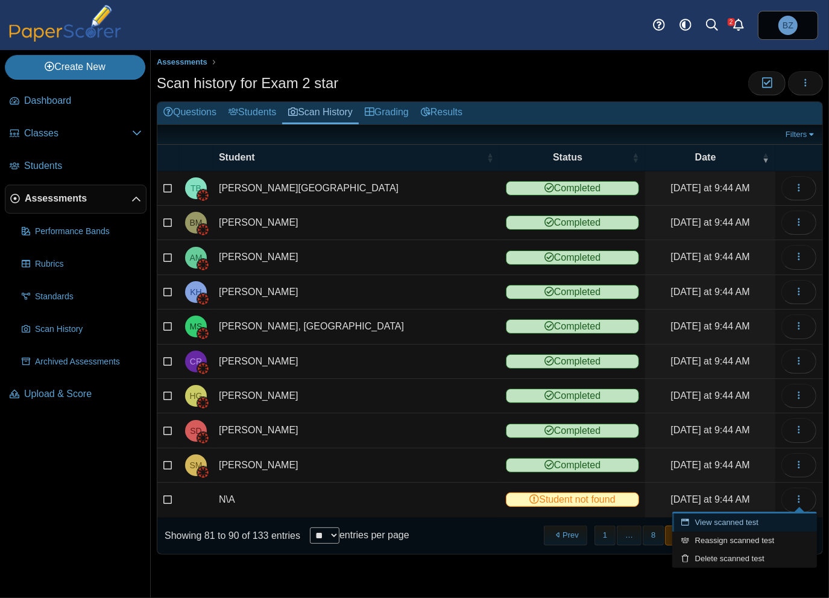
click at [752, 520] on link "View scanned test" at bounding box center [744, 522] width 145 height 18
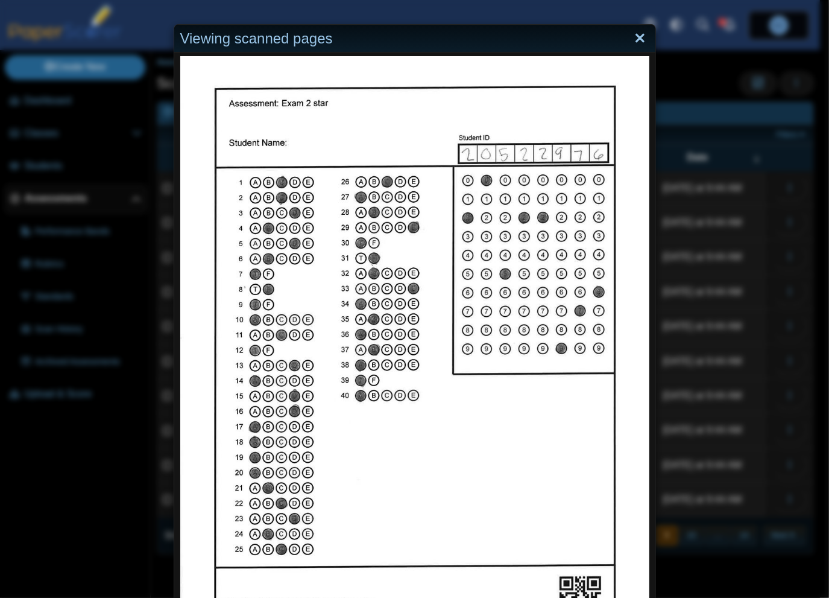
click at [631, 33] on link "Close" at bounding box center [640, 38] width 19 height 21
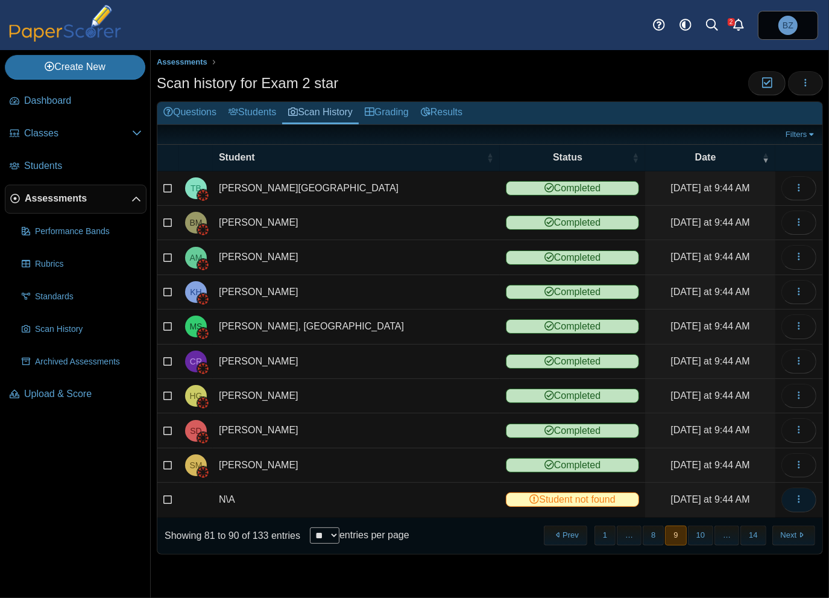
click at [794, 494] on icon "button" at bounding box center [799, 499] width 10 height 10
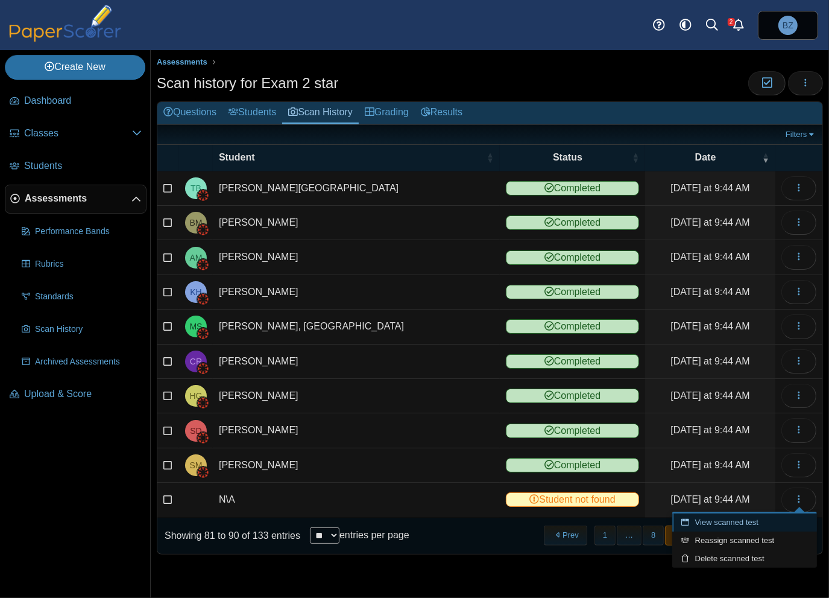
click at [747, 521] on link "View scanned test" at bounding box center [744, 522] width 145 height 18
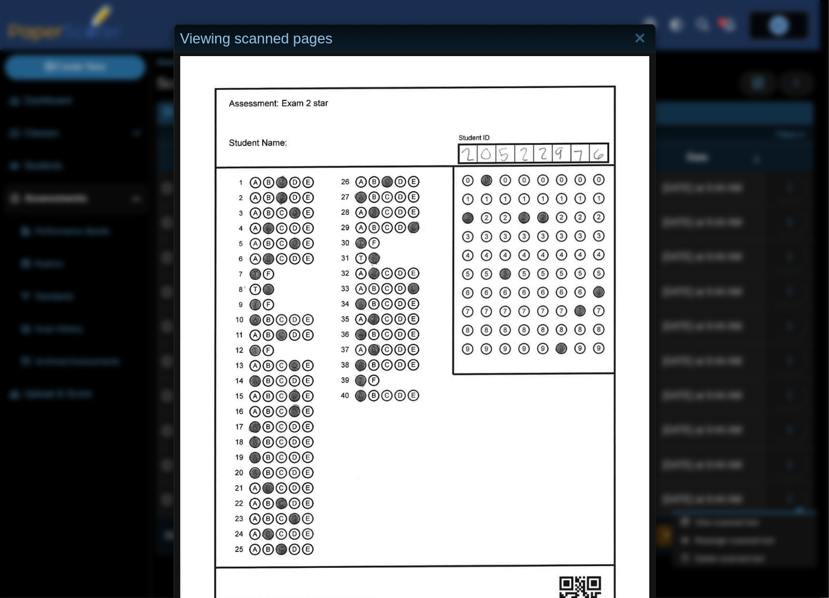
click at [785, 508] on div "Viewing scanned pages" at bounding box center [414, 299] width 829 height 598
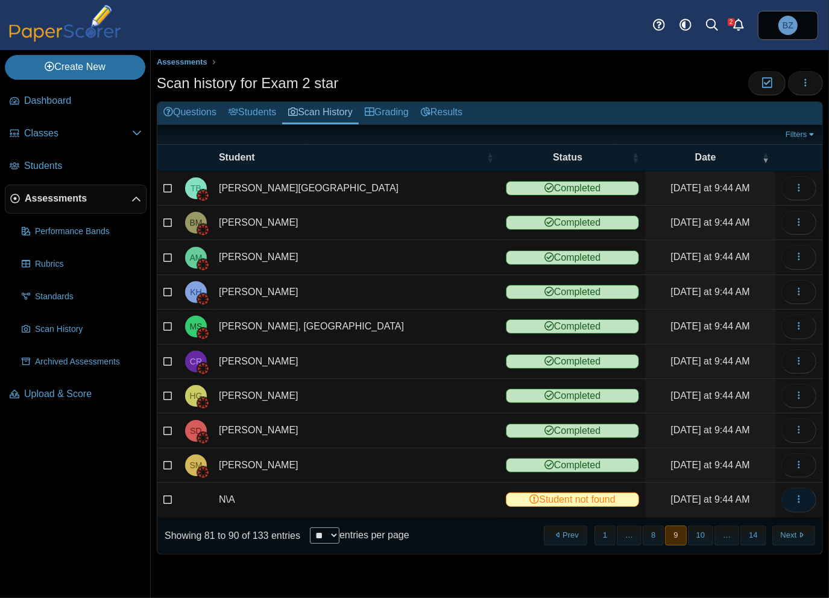
click at [792, 494] on button "button" at bounding box center [799, 499] width 35 height 24
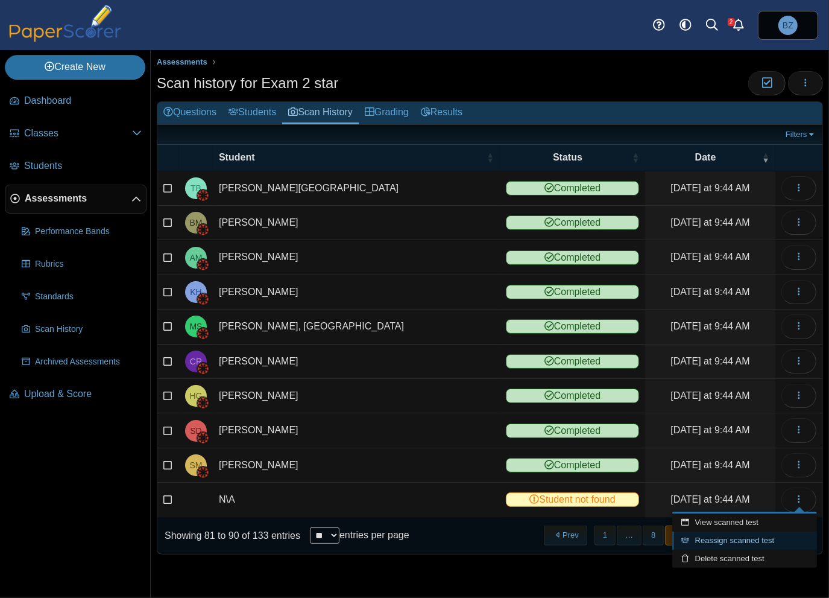
click at [782, 542] on link "Reassign scanned test" at bounding box center [744, 540] width 145 height 18
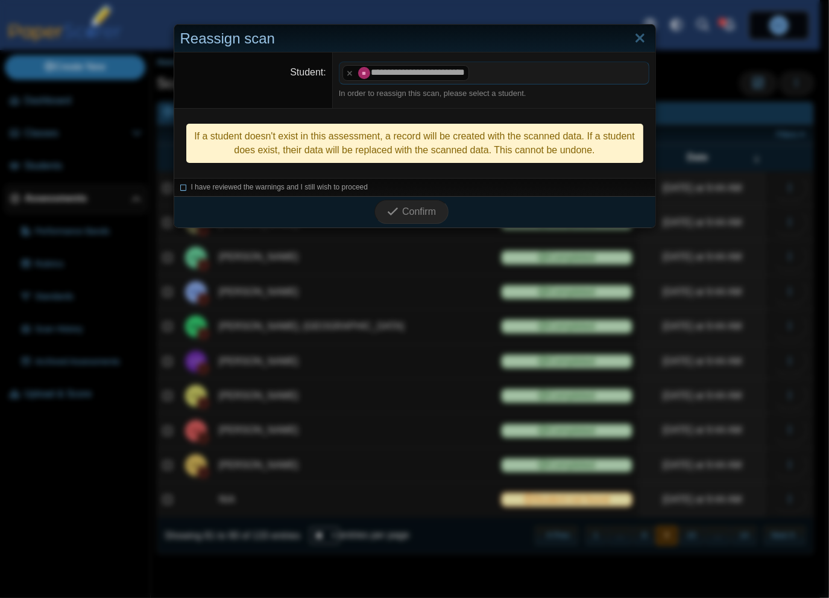
click at [180, 188] on icon at bounding box center [183, 185] width 7 height 7
click at [393, 212] on icon "submit" at bounding box center [392, 211] width 11 height 11
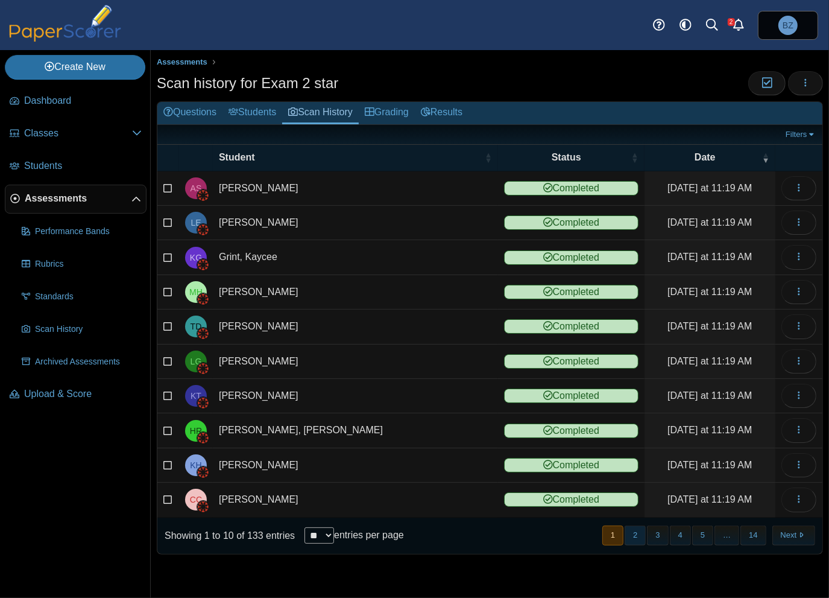
click at [645, 529] on button "2" at bounding box center [635, 535] width 21 height 20
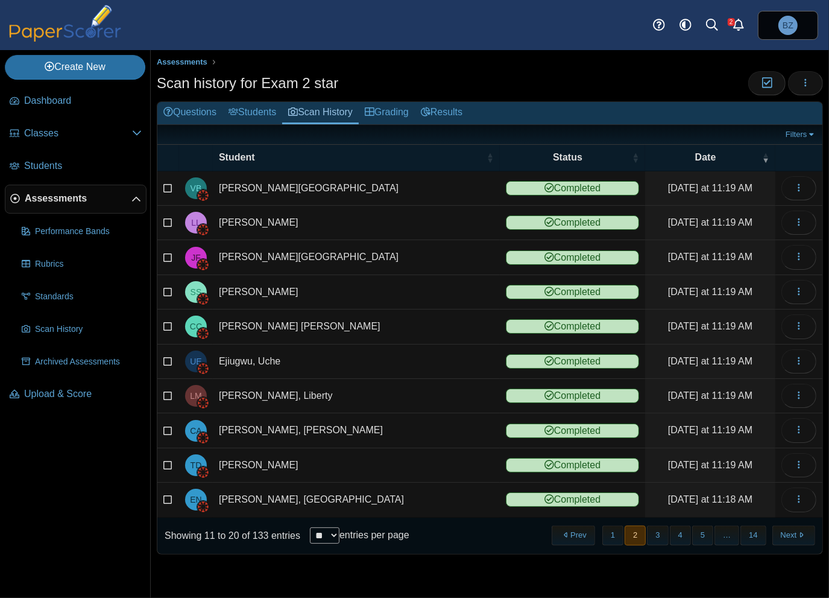
click at [663, 535] on button "3" at bounding box center [657, 535] width 21 height 20
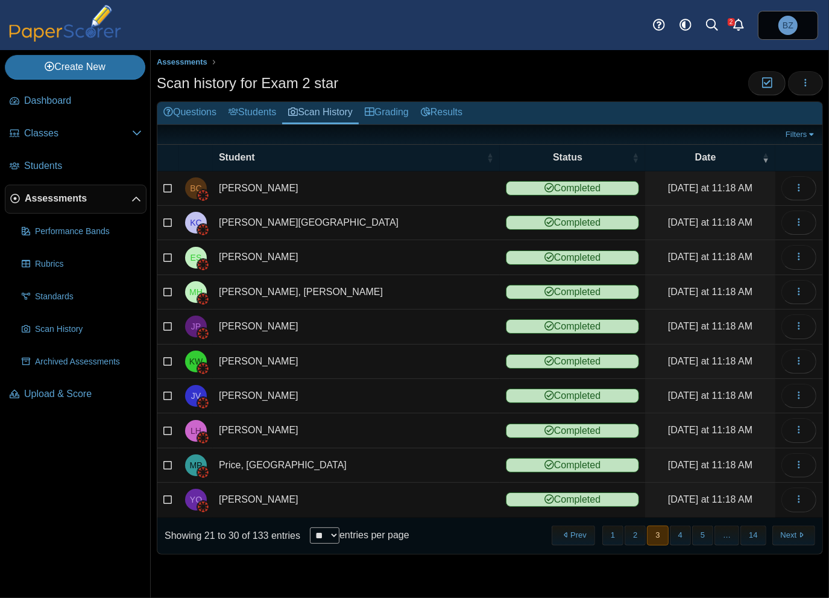
click at [663, 535] on button "3" at bounding box center [657, 535] width 21 height 20
click at [675, 532] on button "4" at bounding box center [680, 535] width 21 height 20
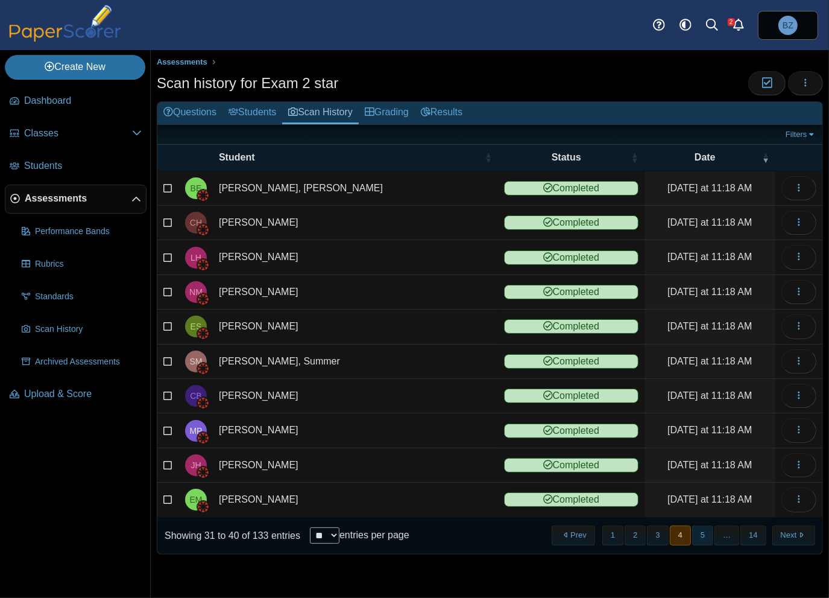
click at [700, 532] on button "5" at bounding box center [702, 535] width 21 height 20
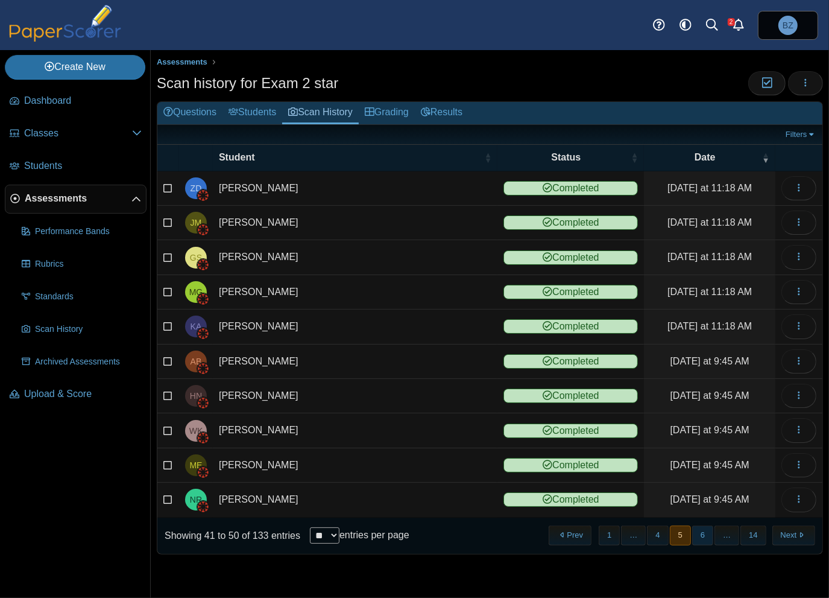
click at [701, 530] on button "6" at bounding box center [702, 535] width 21 height 20
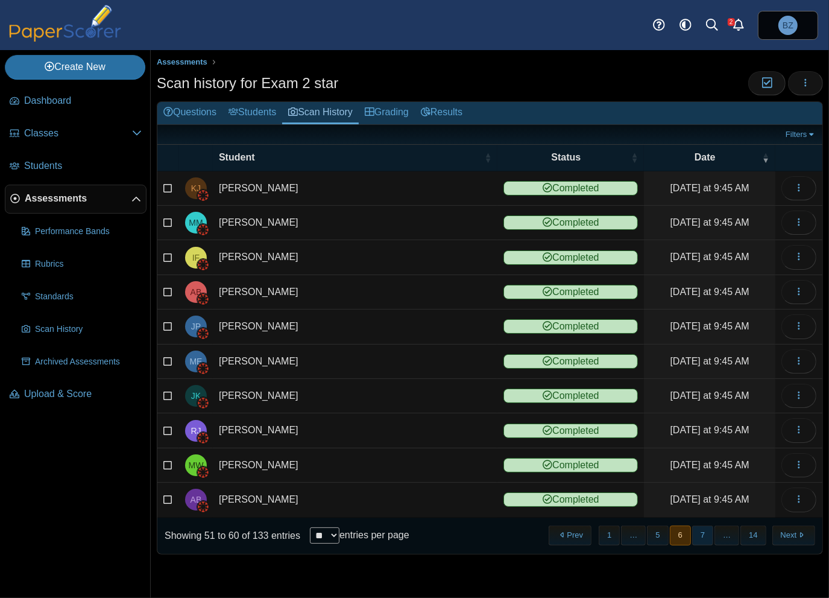
click at [709, 533] on button "7" at bounding box center [702, 535] width 21 height 20
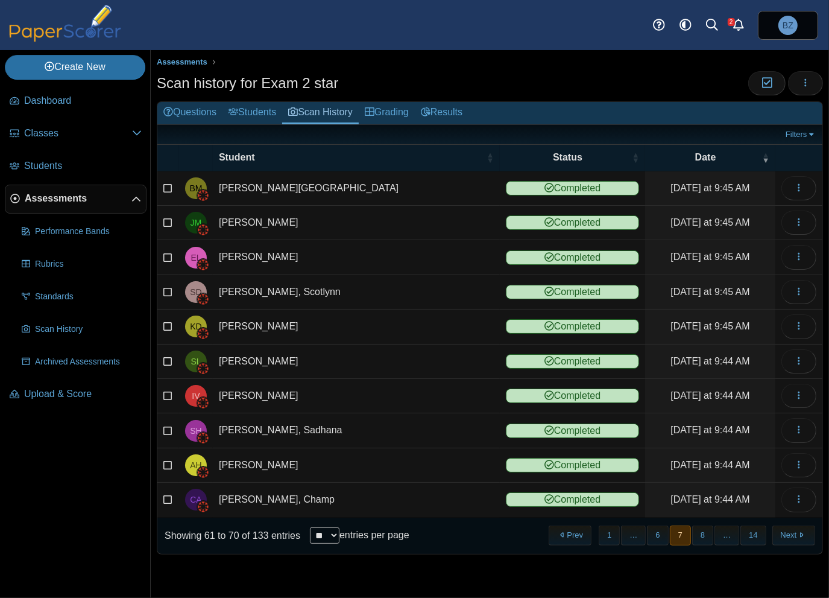
click at [709, 533] on button "8" at bounding box center [702, 535] width 21 height 20
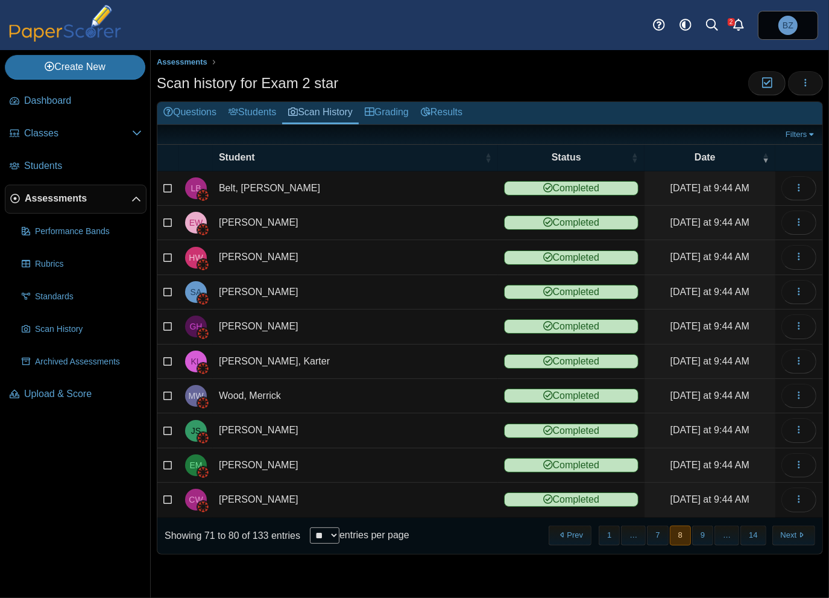
click at [709, 533] on button "9" at bounding box center [702, 535] width 21 height 20
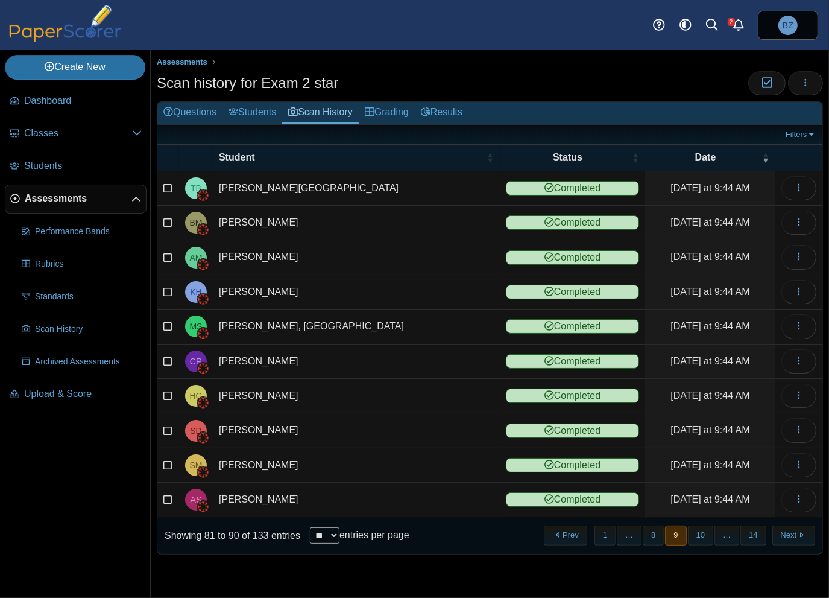
click at [709, 533] on button "10" at bounding box center [700, 535] width 25 height 20
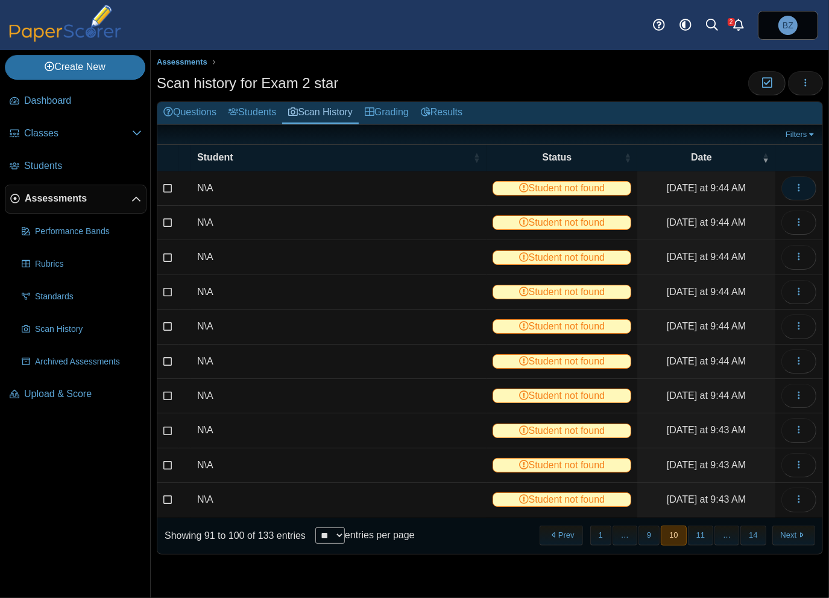
click at [806, 183] on button "button" at bounding box center [799, 188] width 35 height 24
click at [774, 212] on link "View scanned test" at bounding box center [744, 214] width 145 height 18
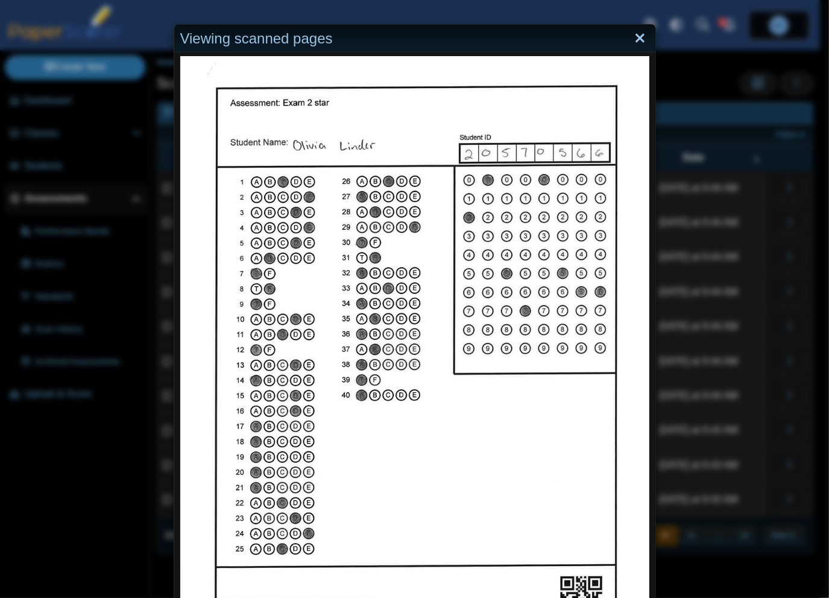
click at [631, 36] on link "Close" at bounding box center [640, 38] width 19 height 21
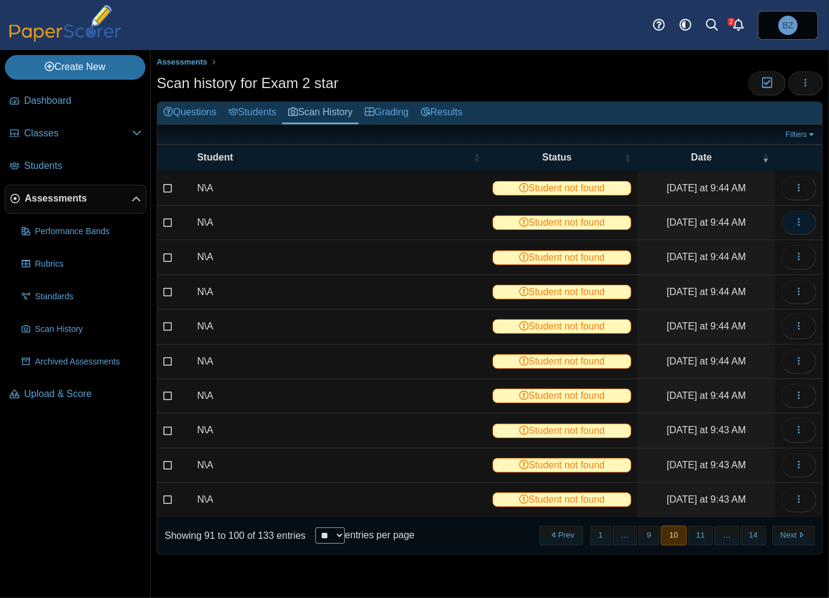
click at [794, 219] on icon "button" at bounding box center [799, 222] width 10 height 10
click at [763, 245] on link "View scanned test" at bounding box center [744, 248] width 145 height 18
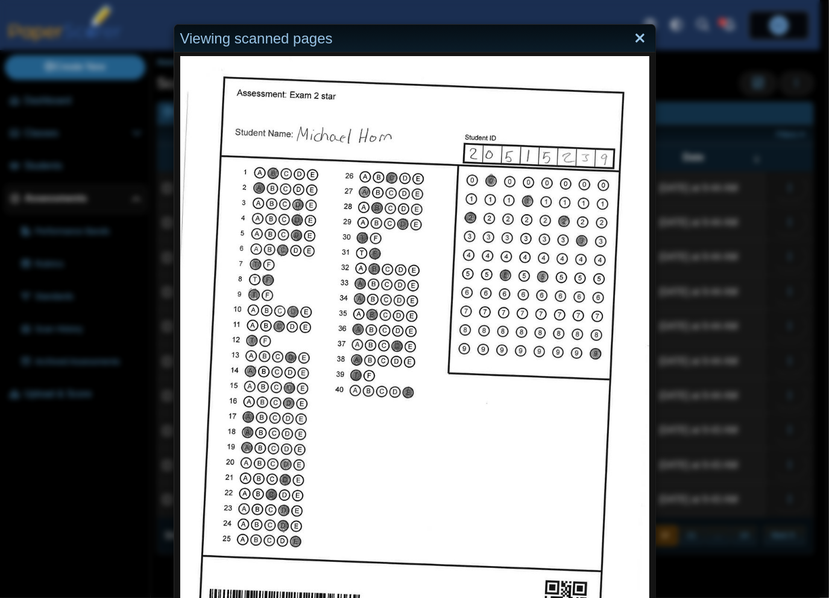
click at [636, 39] on link "Close" at bounding box center [640, 38] width 19 height 21
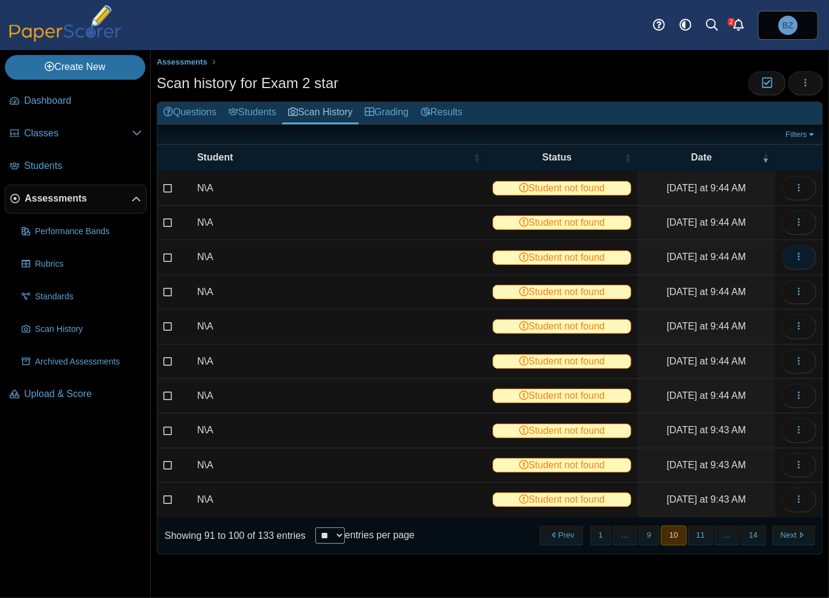
click at [798, 251] on span "button" at bounding box center [799, 256] width 10 height 10
click at [788, 274] on link "View scanned test" at bounding box center [744, 282] width 145 height 18
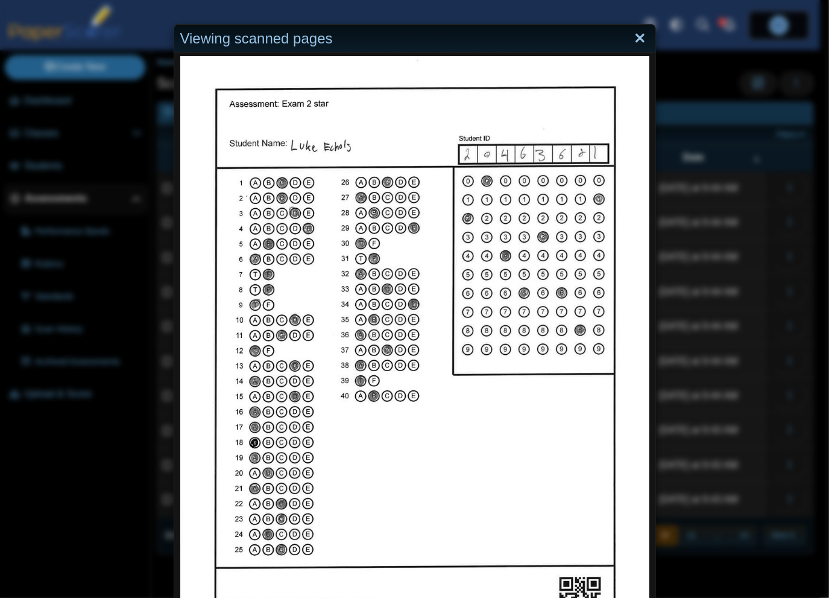
click at [631, 39] on link "Close" at bounding box center [640, 38] width 19 height 21
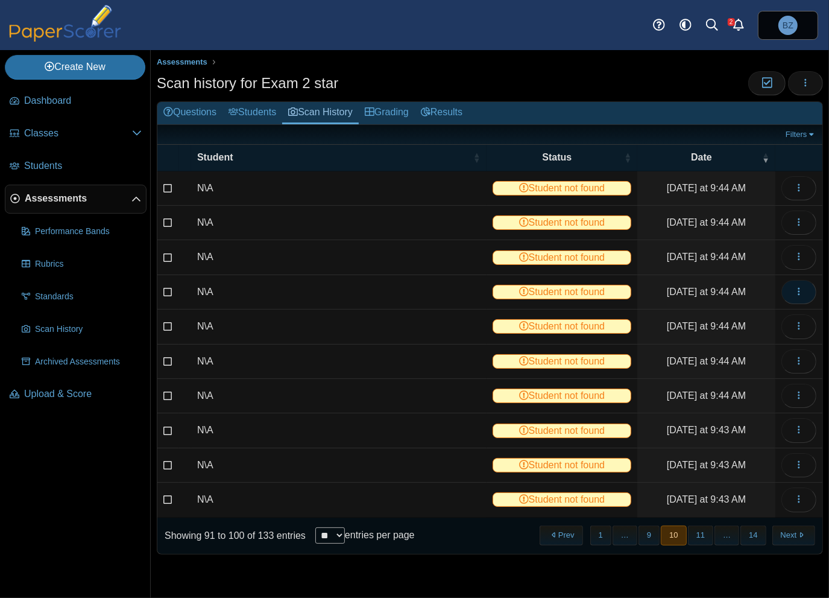
click at [802, 286] on icon "button" at bounding box center [799, 291] width 10 height 10
click at [785, 316] on link "View scanned test" at bounding box center [744, 317] width 145 height 18
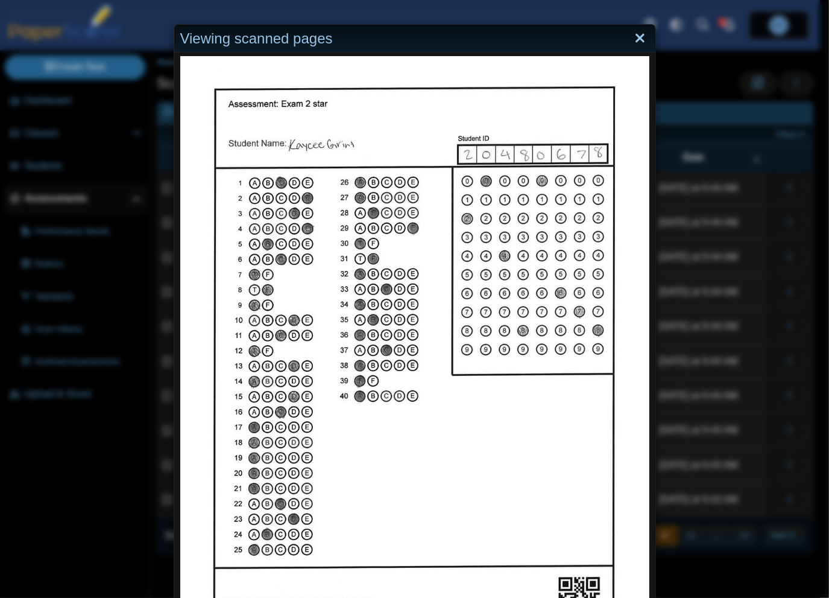
click at [633, 37] on link "Close" at bounding box center [640, 38] width 19 height 21
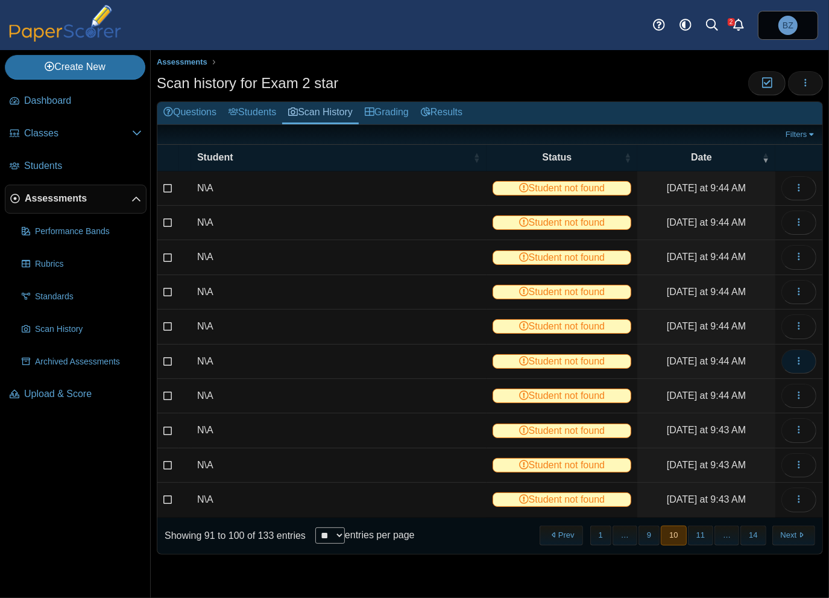
click at [798, 363] on span "button" at bounding box center [799, 361] width 10 height 10
click at [774, 391] on link "View scanned test" at bounding box center [744, 385] width 145 height 18
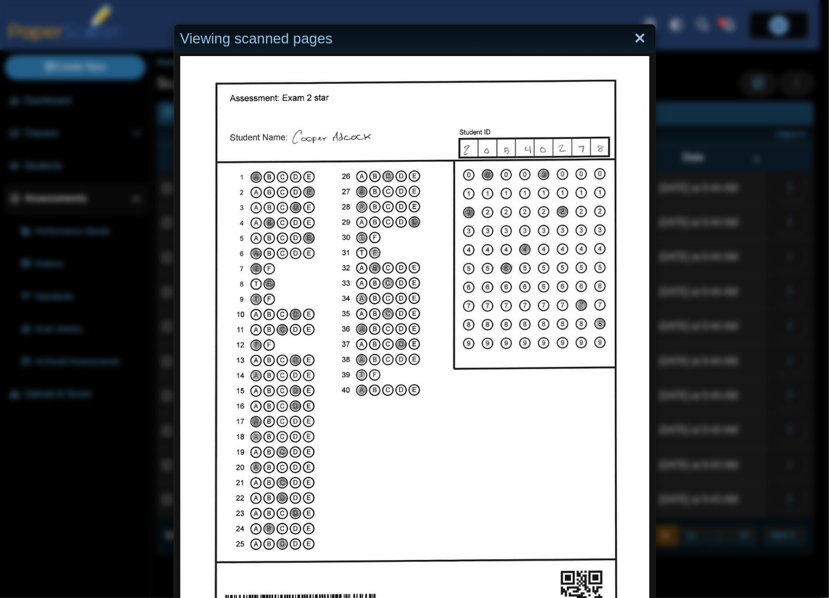
click at [636, 39] on link "Close" at bounding box center [640, 38] width 19 height 21
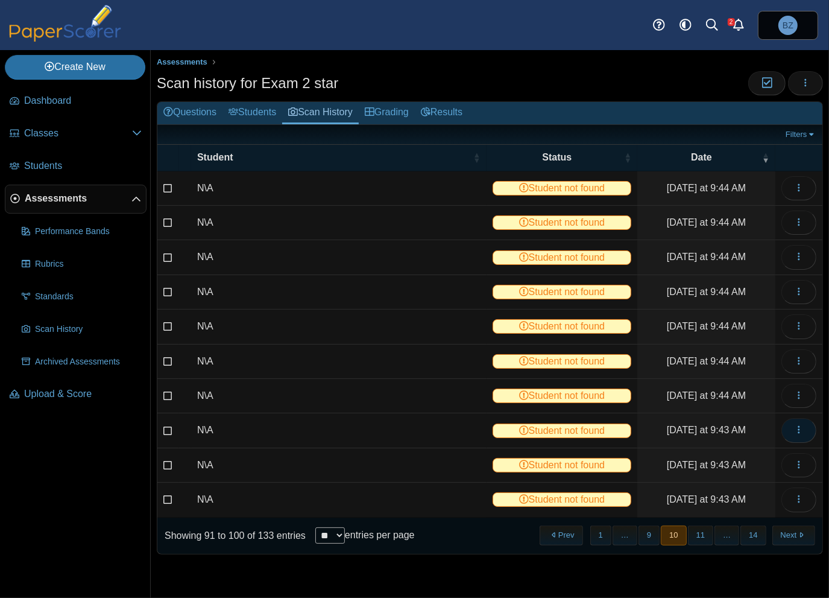
click at [796, 426] on icon "button" at bounding box center [799, 430] width 10 height 10
click at [769, 446] on link "View scanned test" at bounding box center [744, 453] width 145 height 18
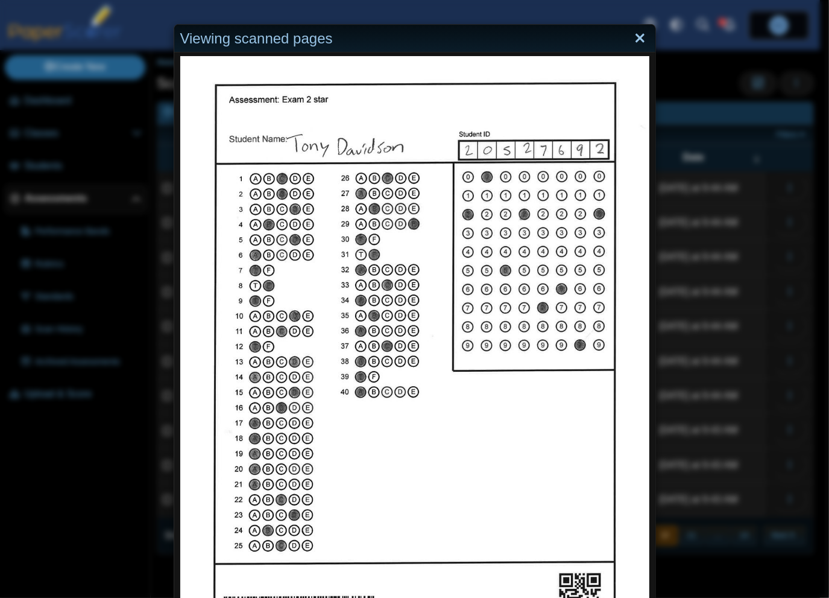
click at [632, 34] on link "Close" at bounding box center [640, 38] width 19 height 21
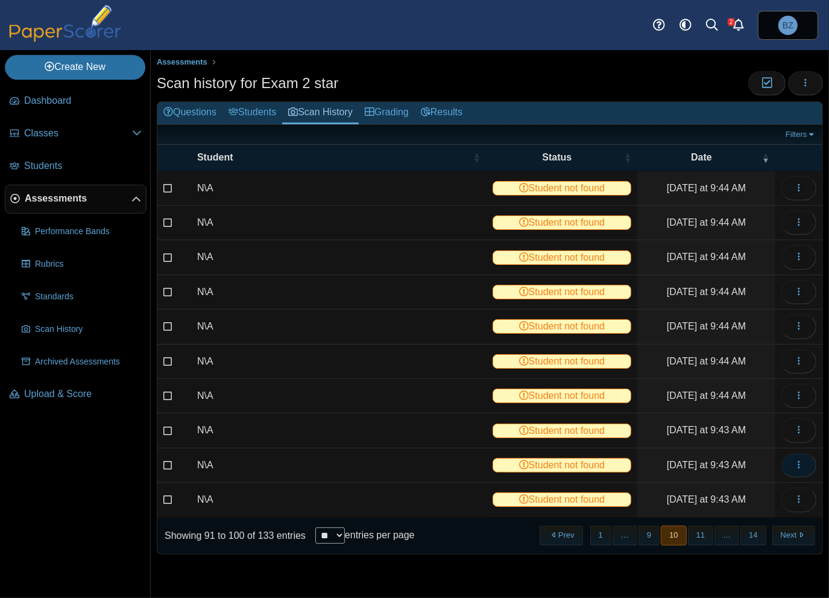
click at [795, 464] on icon "button" at bounding box center [799, 464] width 10 height 10
click at [737, 485] on link "View scanned test" at bounding box center [744, 488] width 145 height 18
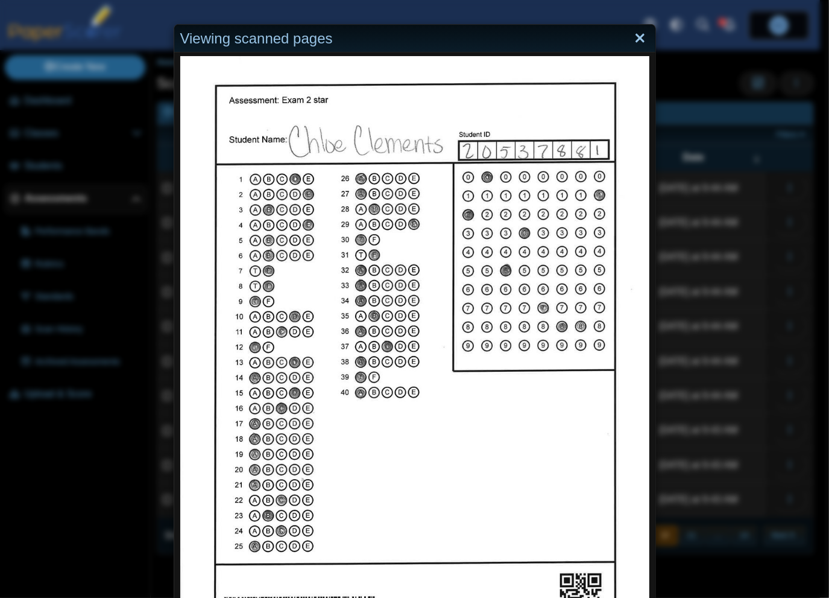
click at [631, 40] on link "Close" at bounding box center [640, 38] width 19 height 21
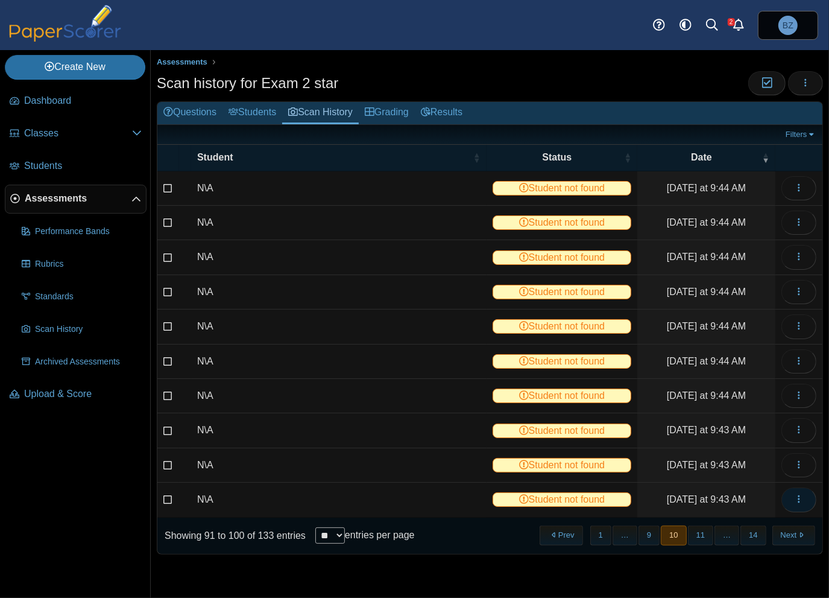
click at [793, 497] on button "button" at bounding box center [799, 499] width 35 height 24
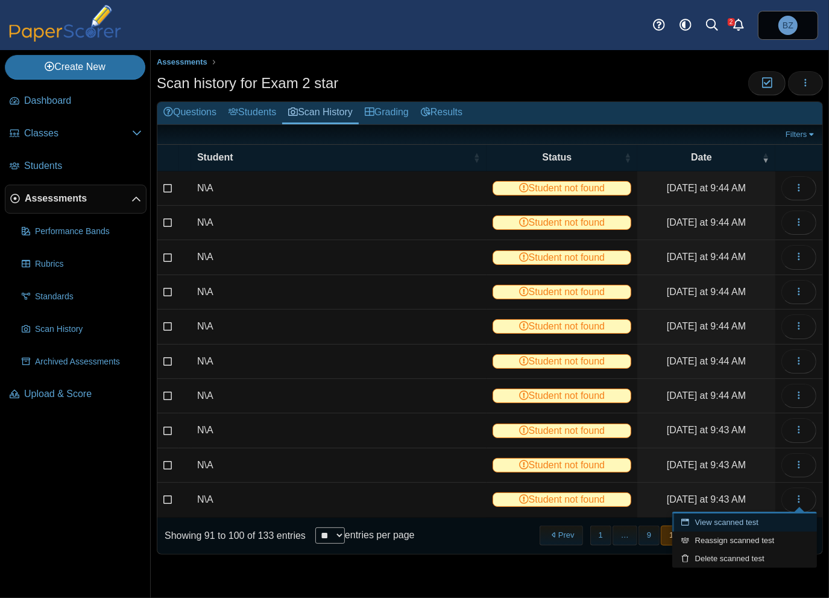
click at [720, 524] on link "View scanned test" at bounding box center [744, 522] width 145 height 18
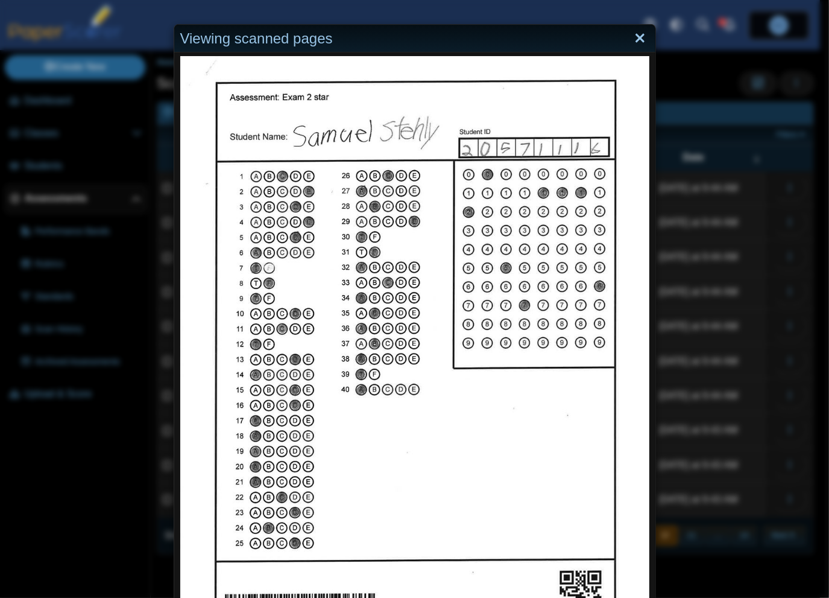
click at [632, 38] on link "Close" at bounding box center [640, 38] width 19 height 21
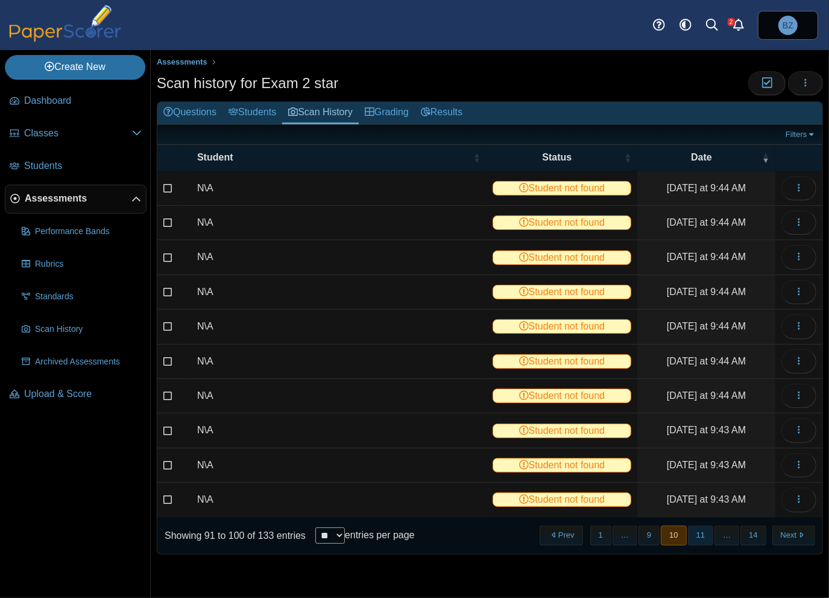
click at [709, 531] on button "11" at bounding box center [700, 535] width 25 height 20
click at [800, 192] on span "button" at bounding box center [799, 188] width 10 height 10
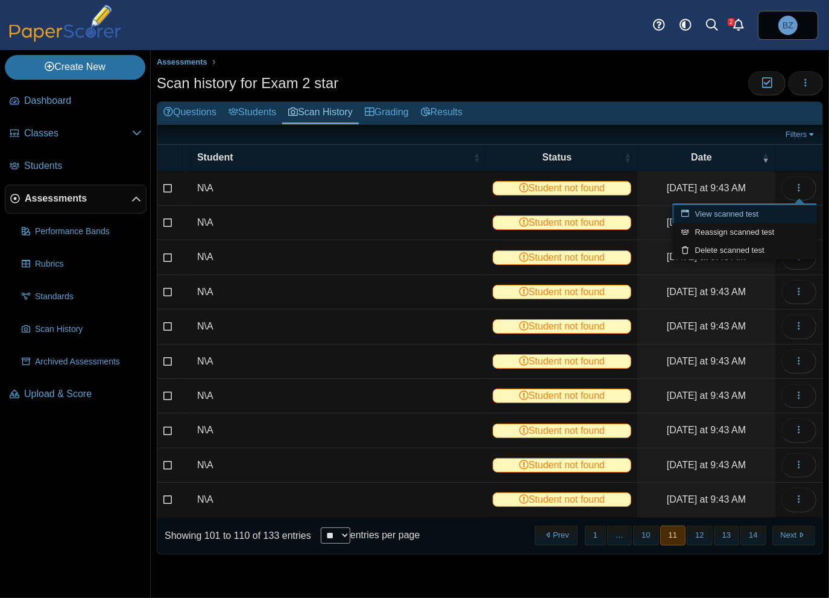
click at [780, 215] on link "View scanned test" at bounding box center [744, 214] width 145 height 18
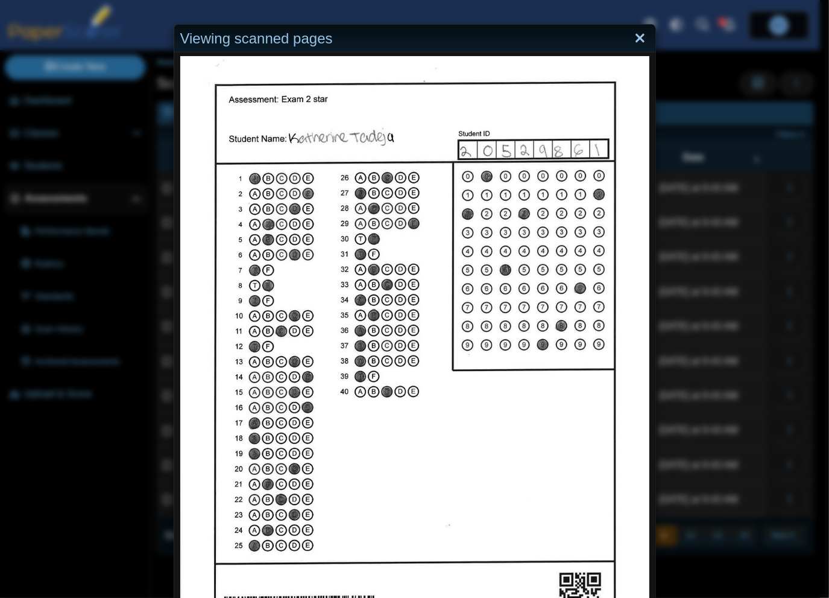
click at [632, 36] on link "Close" at bounding box center [640, 38] width 19 height 21
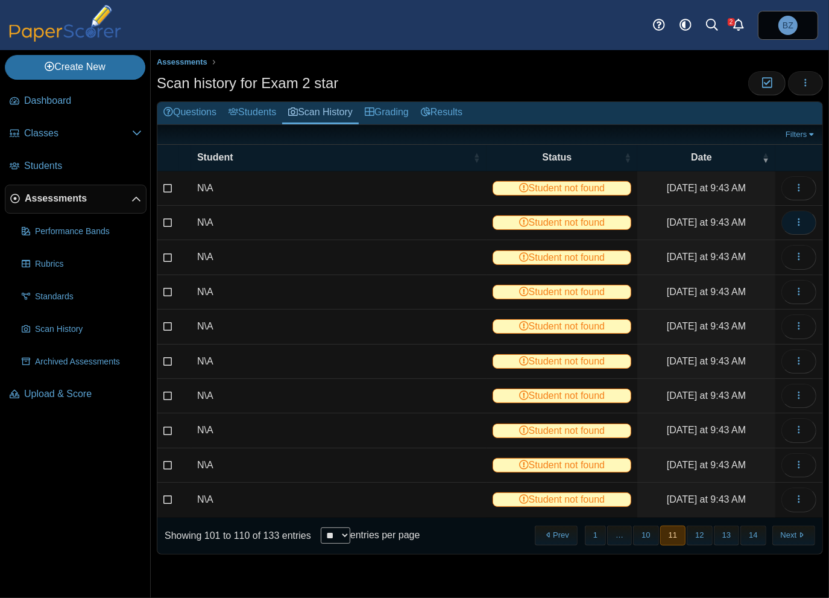
click at [796, 229] on button "button" at bounding box center [799, 222] width 35 height 24
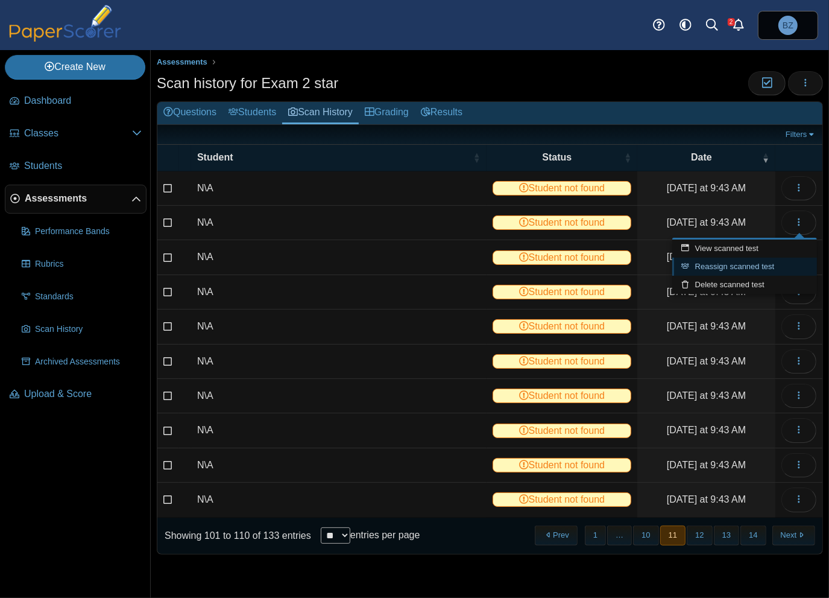
click at [753, 258] on link "Reassign scanned test" at bounding box center [744, 266] width 145 height 18
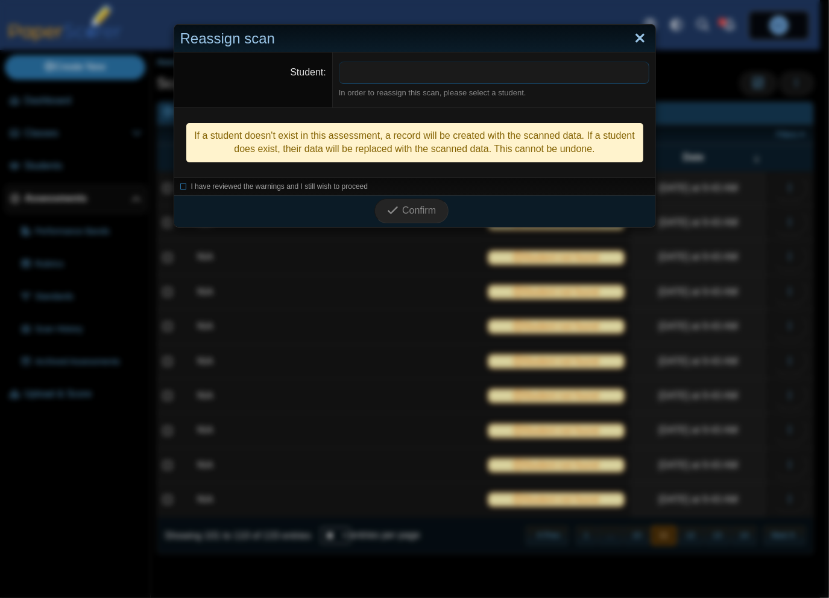
click at [636, 43] on link "Close" at bounding box center [640, 38] width 19 height 21
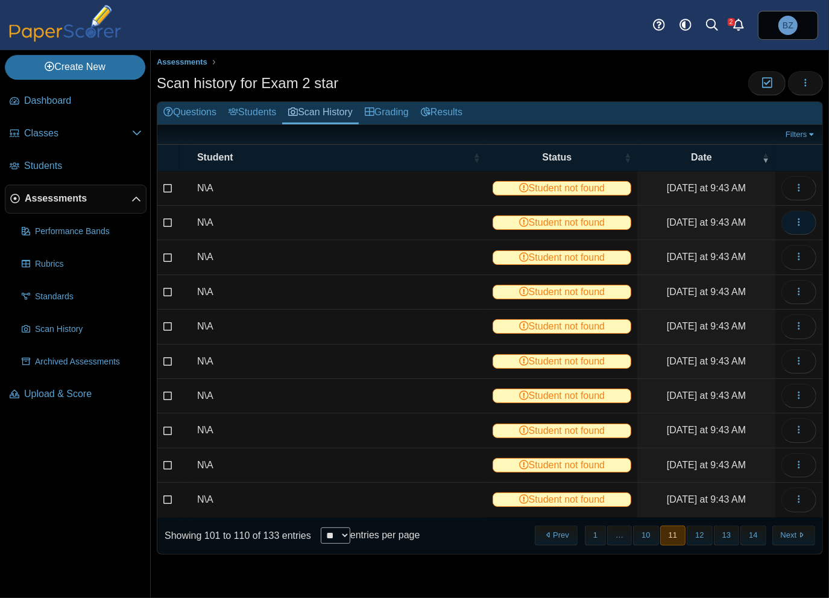
click at [803, 226] on span "button" at bounding box center [799, 222] width 10 height 10
click at [721, 239] on link "View scanned test" at bounding box center [744, 248] width 145 height 18
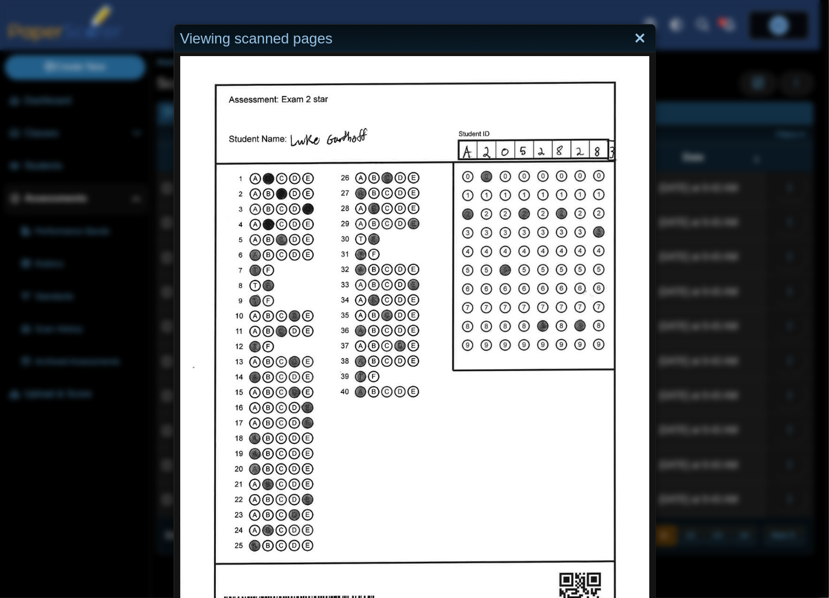
click at [642, 36] on link "Close" at bounding box center [640, 38] width 19 height 21
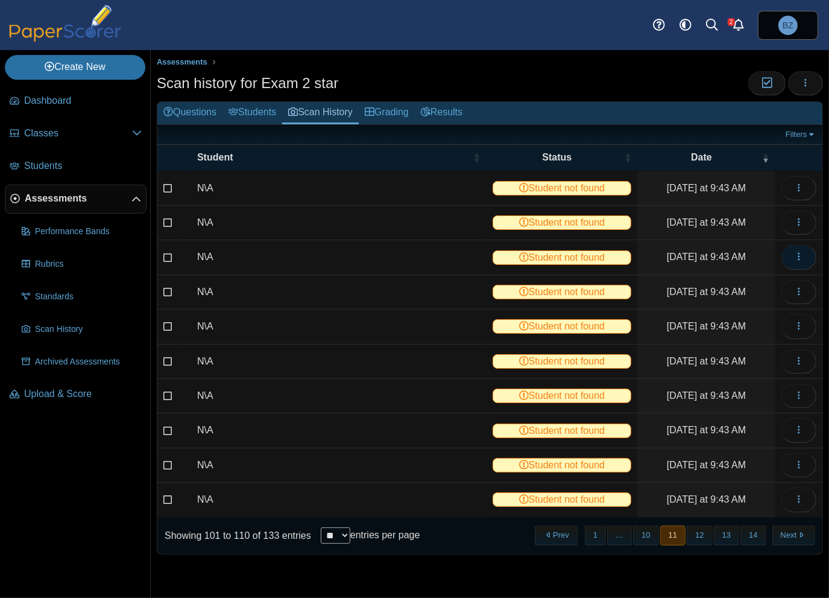
click at [803, 257] on icon "button" at bounding box center [799, 256] width 10 height 10
click at [713, 277] on link "View scanned test" at bounding box center [744, 282] width 145 height 18
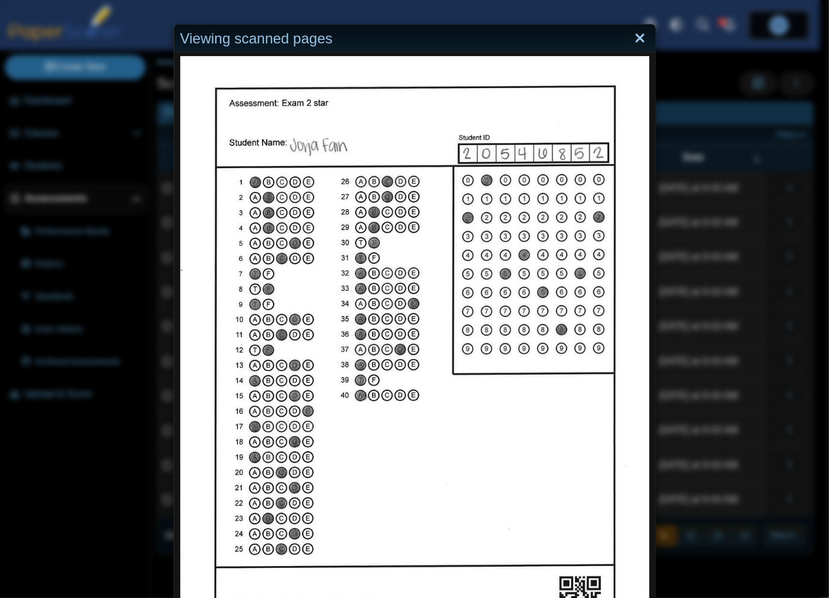
click at [639, 37] on link "Close" at bounding box center [640, 38] width 19 height 21
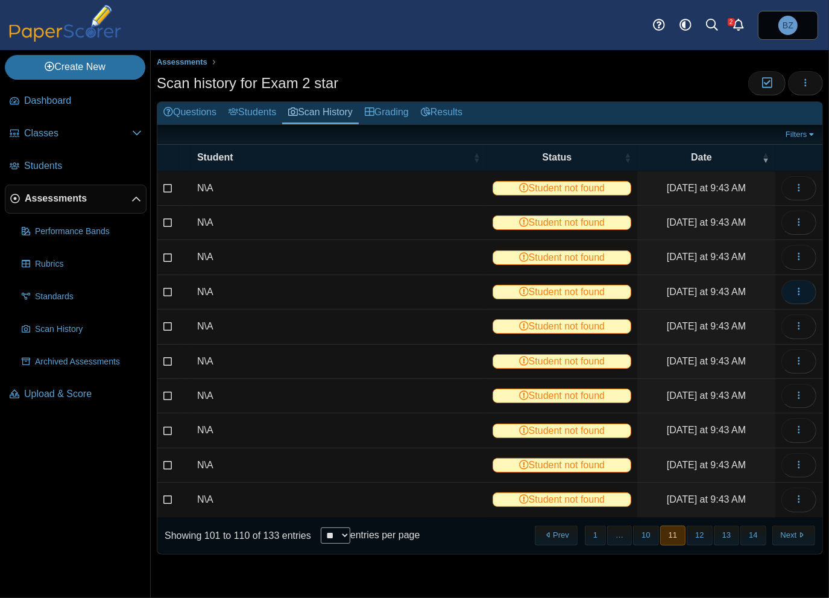
drag, startPoint x: 806, startPoint y: 291, endPoint x: 800, endPoint y: 297, distance: 8.5
click at [806, 291] on button "button" at bounding box center [799, 292] width 35 height 24
click at [744, 311] on link "View scanned test" at bounding box center [744, 317] width 145 height 18
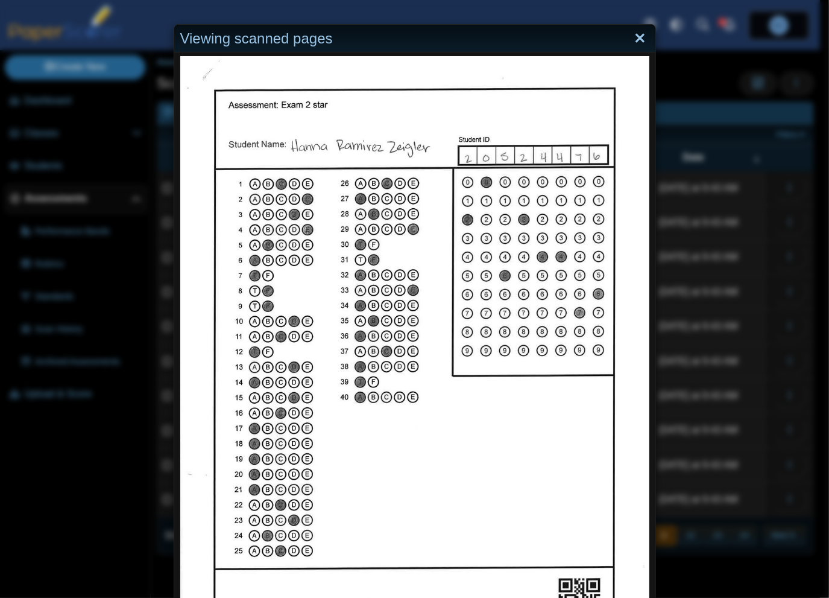
click at [636, 39] on link "Close" at bounding box center [640, 38] width 19 height 21
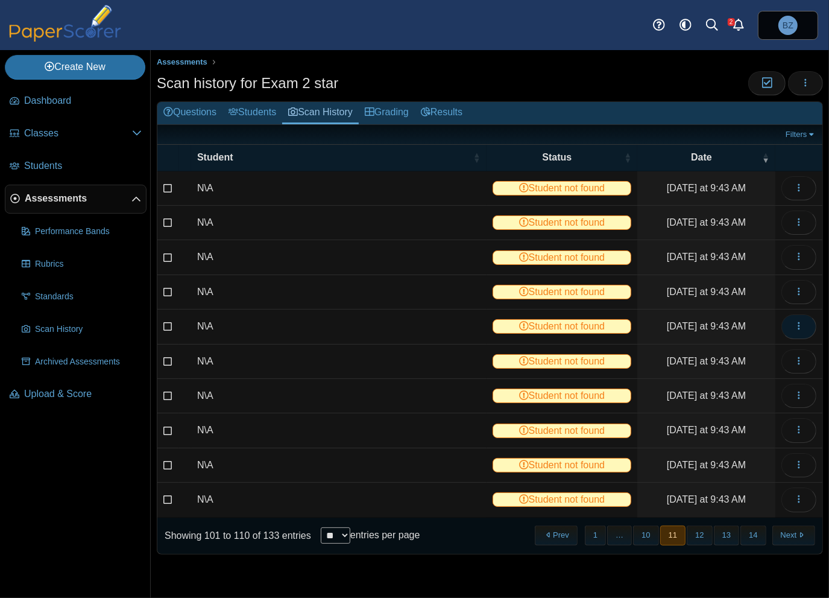
click at [800, 327] on use "button" at bounding box center [799, 326] width 2 height 8
click at [777, 349] on link "View scanned test" at bounding box center [744, 351] width 145 height 18
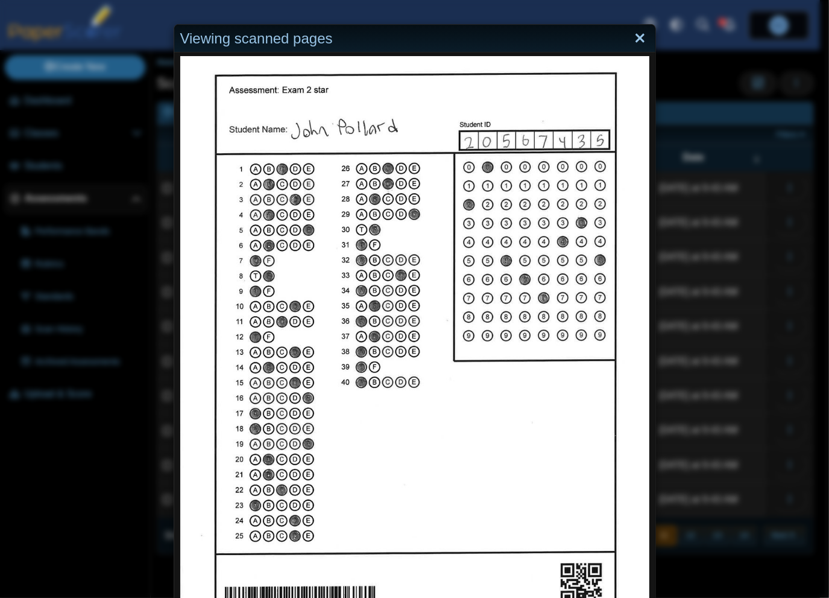
click at [631, 36] on link "Close" at bounding box center [640, 38] width 19 height 21
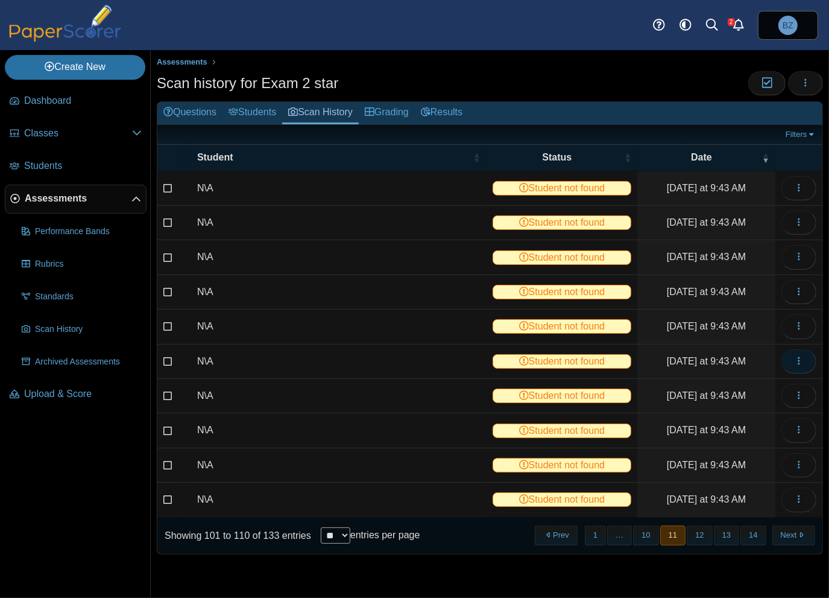
click at [795, 364] on button "button" at bounding box center [799, 361] width 35 height 24
click at [762, 383] on link "View scanned test" at bounding box center [744, 385] width 145 height 18
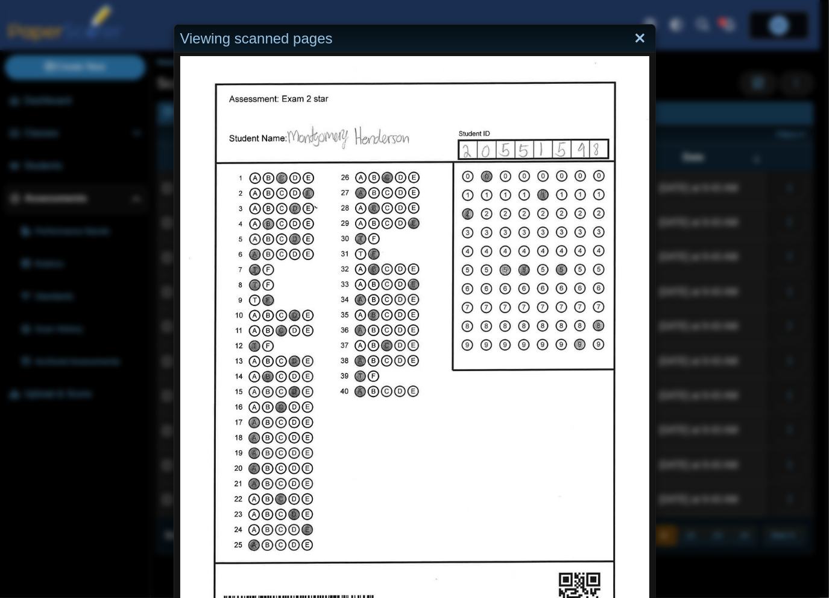
click at [636, 41] on link "Close" at bounding box center [640, 38] width 19 height 21
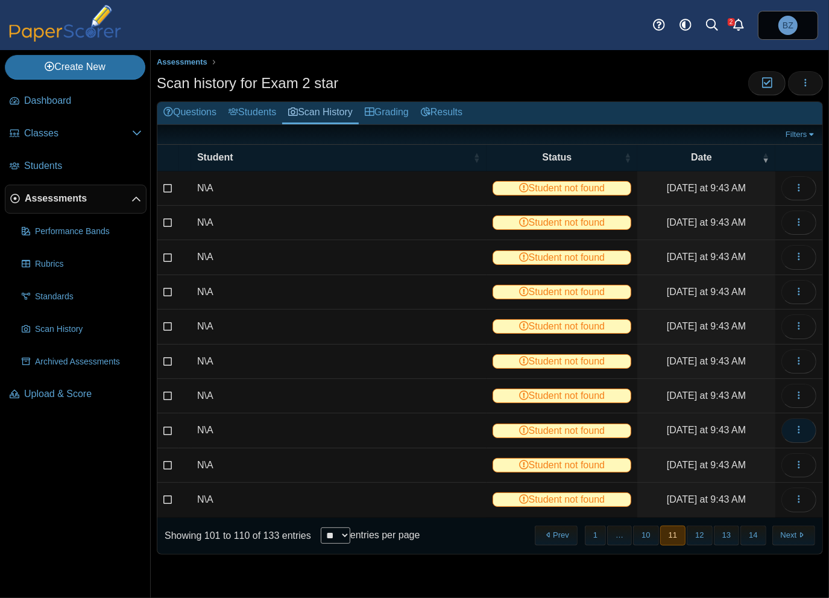
click at [800, 428] on icon "button" at bounding box center [799, 430] width 10 height 10
click at [737, 450] on link "View scanned test" at bounding box center [744, 453] width 145 height 18
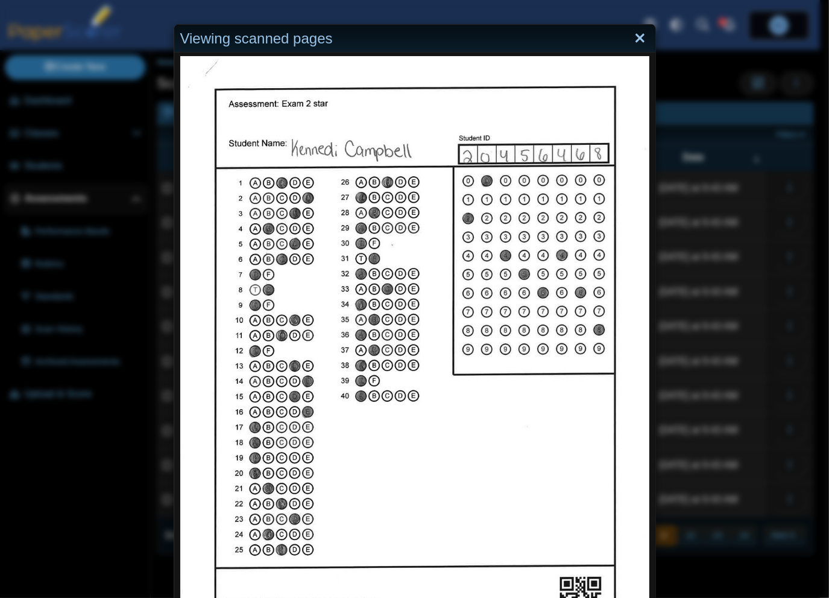
click at [634, 37] on link "Close" at bounding box center [640, 38] width 19 height 21
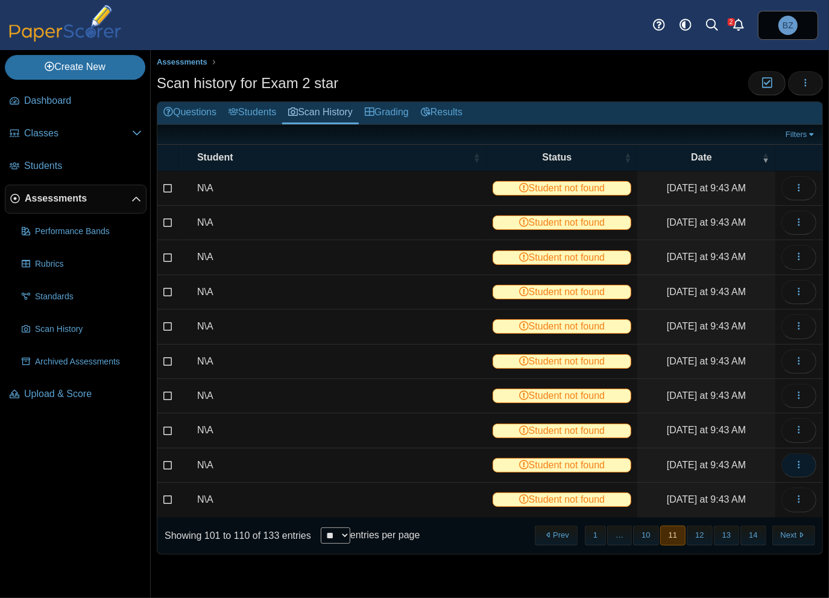
click at [798, 459] on icon "button" at bounding box center [799, 464] width 10 height 10
click at [731, 488] on link "View scanned test" at bounding box center [744, 488] width 145 height 18
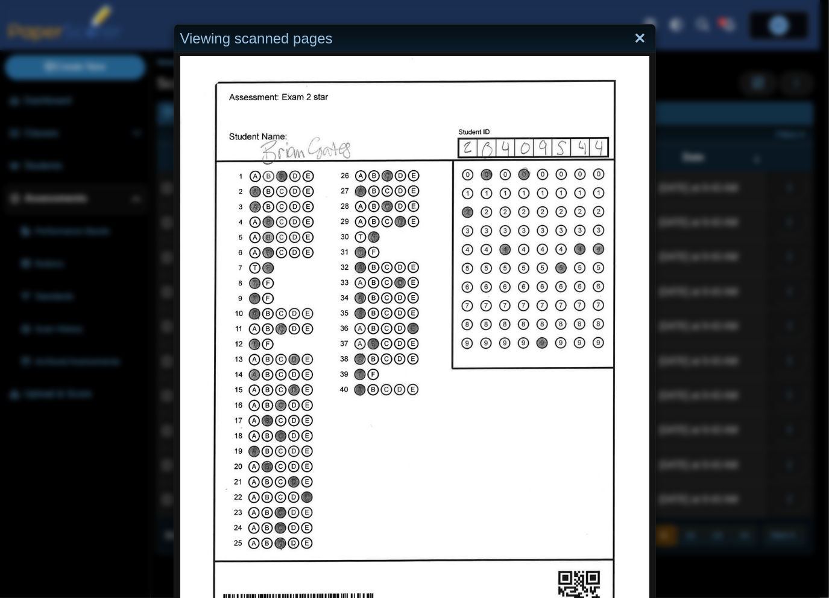
click at [631, 43] on link "Close" at bounding box center [640, 38] width 19 height 21
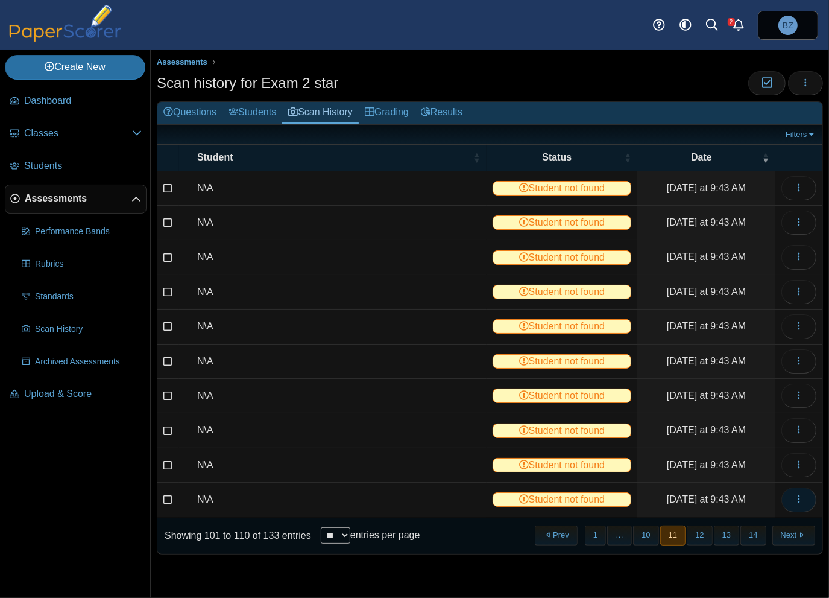
click at [800, 496] on use "button" at bounding box center [799, 499] width 2 height 8
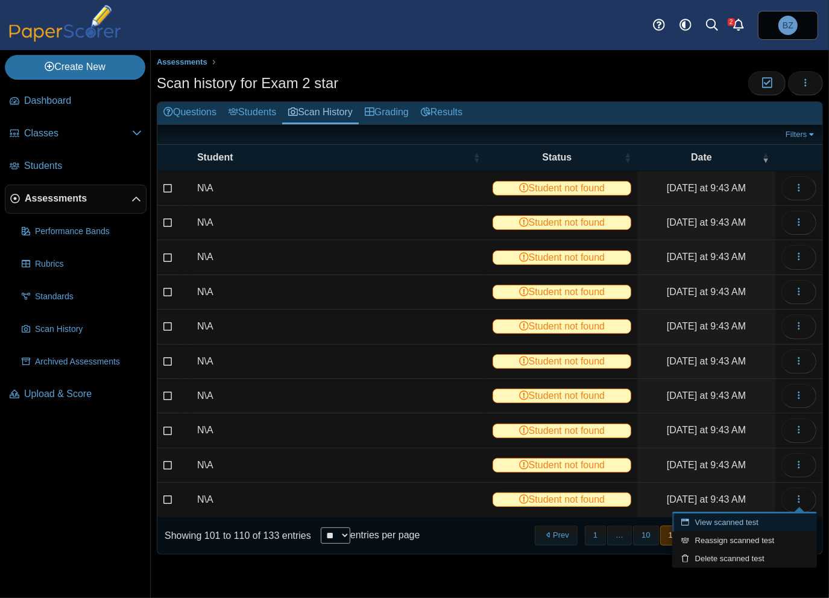
click at [723, 519] on link "View scanned test" at bounding box center [744, 522] width 145 height 18
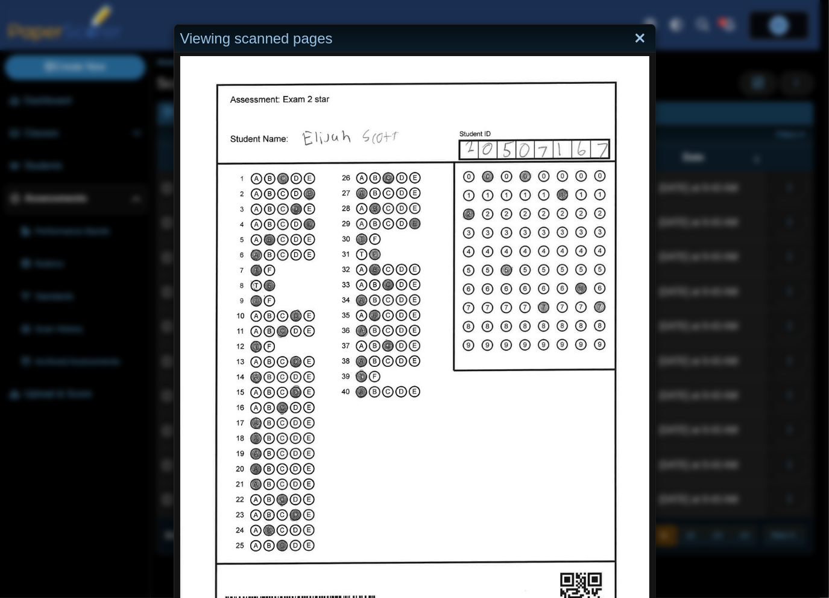
click at [636, 34] on link "Close" at bounding box center [640, 38] width 19 height 21
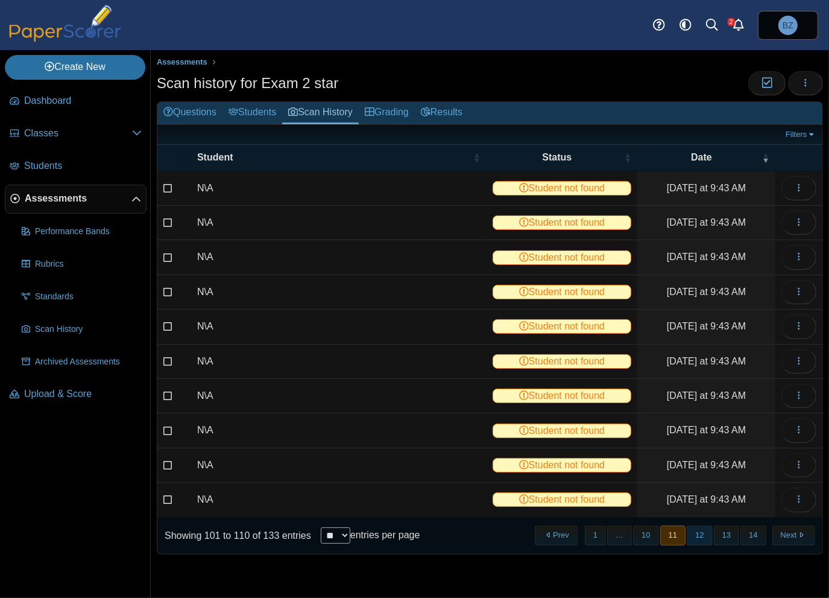
click at [706, 531] on button "12" at bounding box center [699, 535] width 25 height 20
click at [798, 185] on icon "button" at bounding box center [799, 188] width 10 height 10
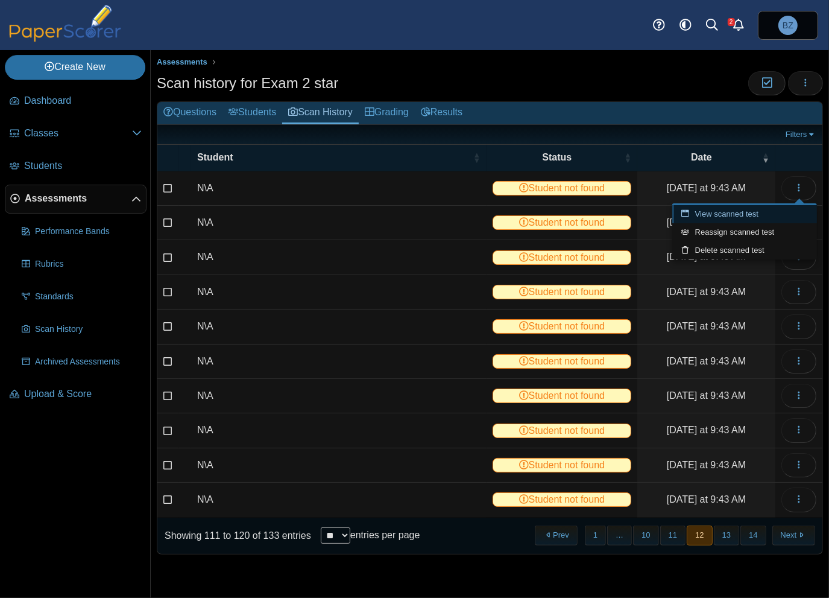
click at [777, 213] on link "View scanned test" at bounding box center [744, 214] width 145 height 18
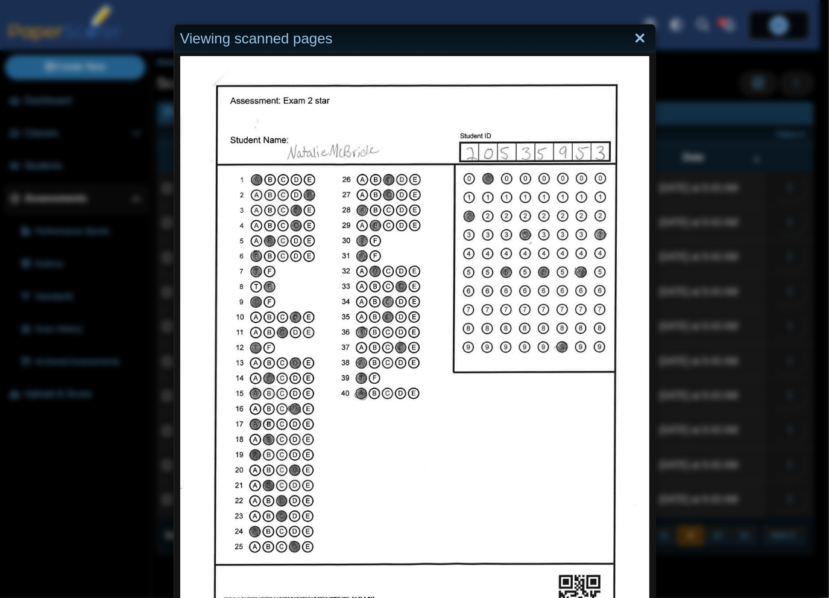
click at [632, 38] on link "Close" at bounding box center [640, 38] width 19 height 21
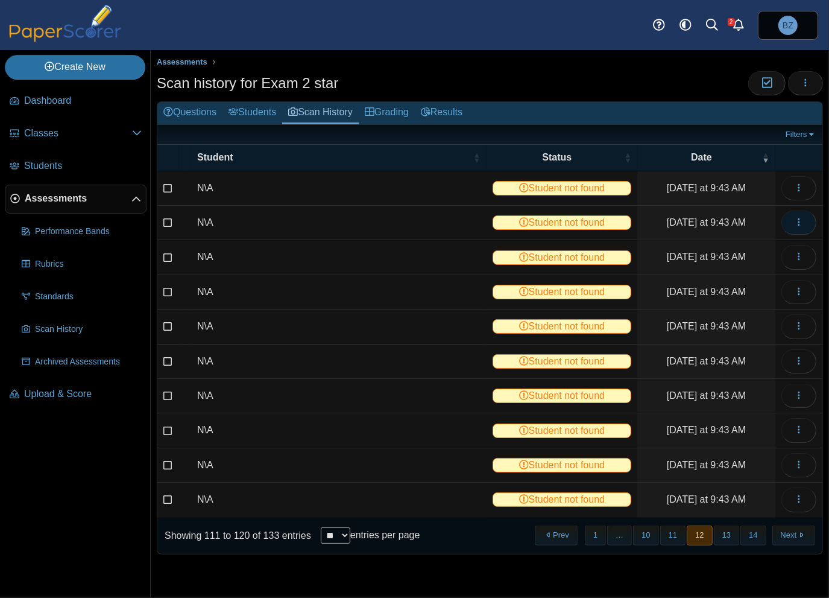
click at [801, 217] on span "button" at bounding box center [799, 222] width 10 height 10
click at [756, 245] on link "View scanned test" at bounding box center [744, 248] width 145 height 18
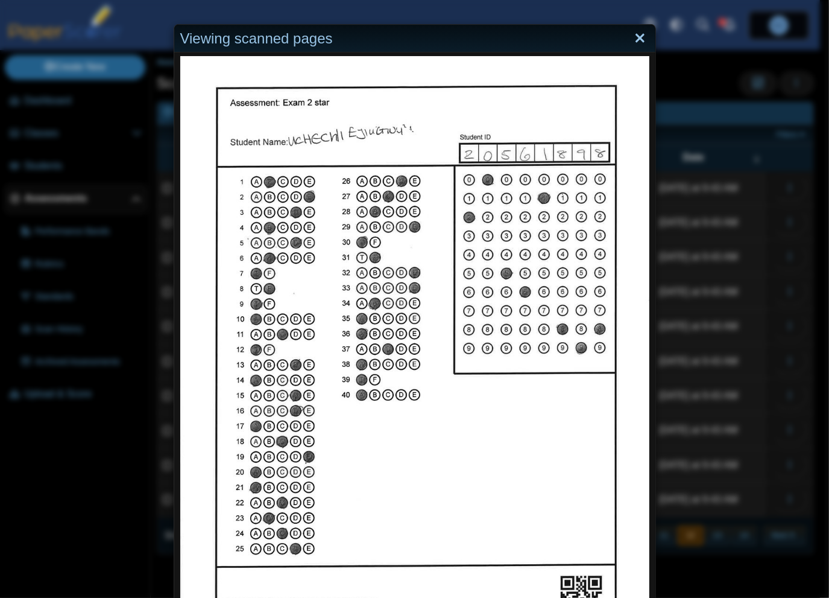
click at [637, 41] on link "Close" at bounding box center [640, 38] width 19 height 21
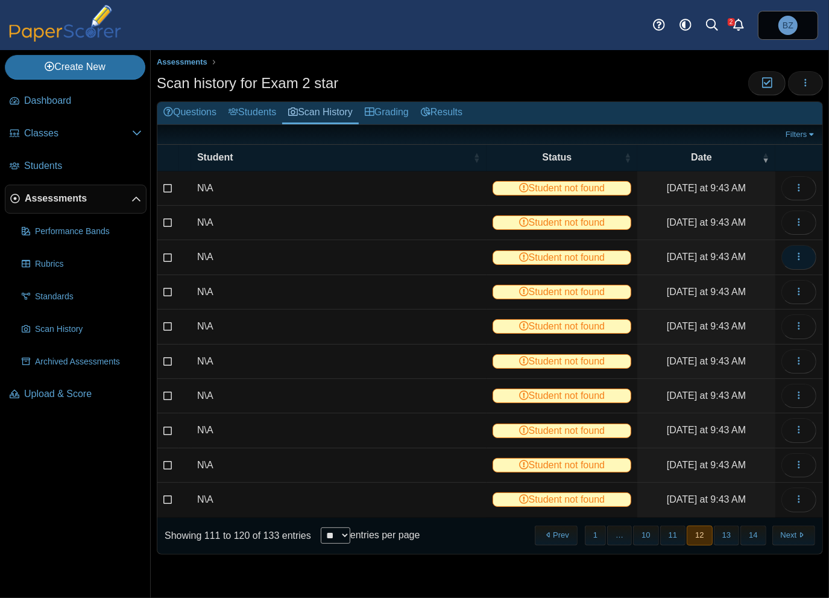
click at [796, 254] on icon "button" at bounding box center [799, 256] width 10 height 10
click at [745, 283] on link "View scanned test" at bounding box center [744, 282] width 145 height 18
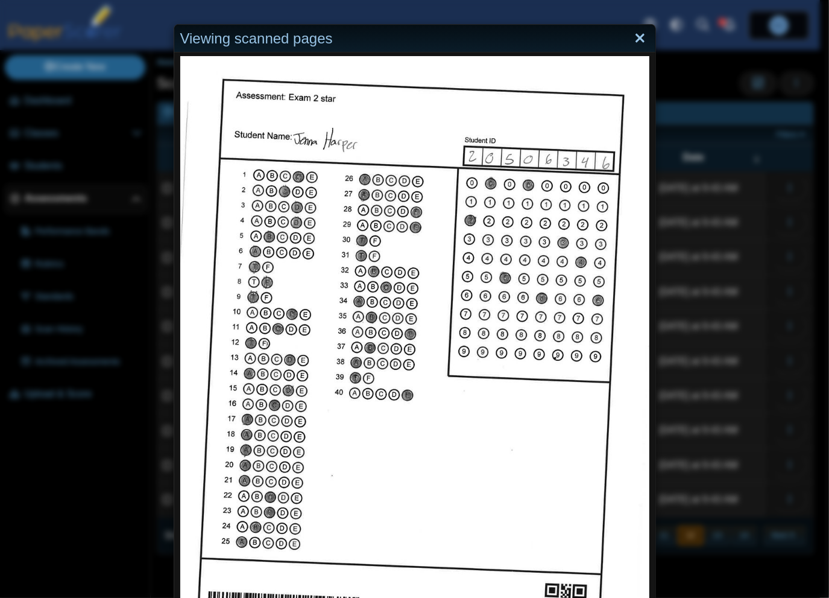
click at [638, 40] on link "Close" at bounding box center [640, 38] width 19 height 21
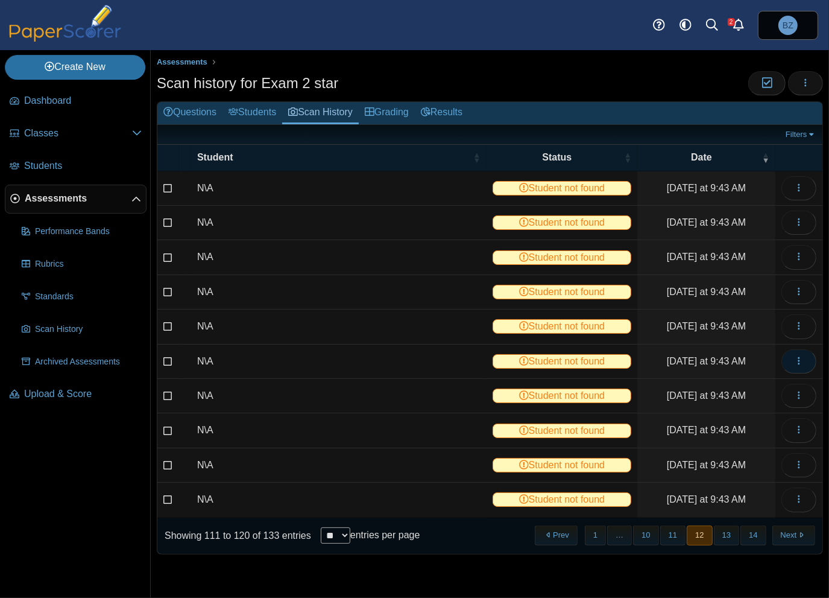
click at [798, 361] on icon "button" at bounding box center [799, 361] width 10 height 10
click at [762, 381] on link "View scanned test" at bounding box center [744, 385] width 145 height 18
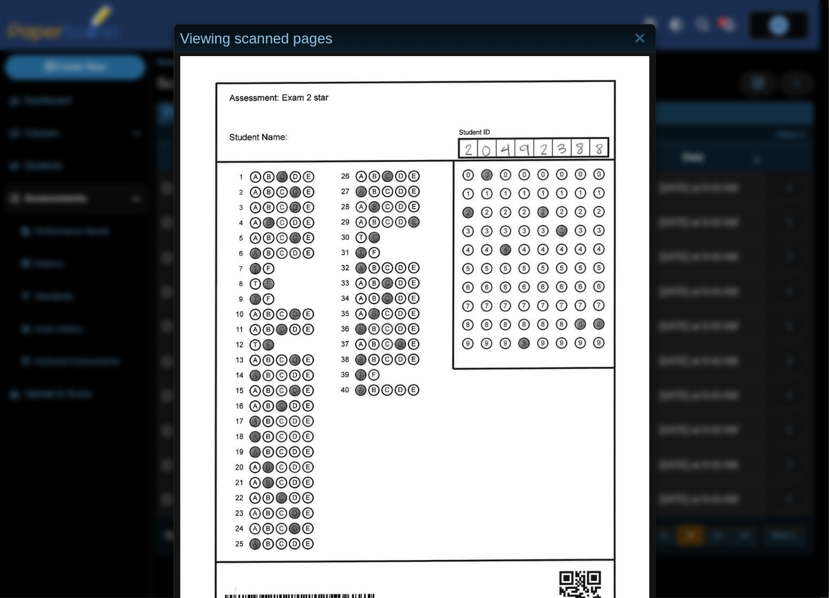
drag, startPoint x: 637, startPoint y: 34, endPoint x: 639, endPoint y: 62, distance: 27.8
click at [637, 34] on link "Close" at bounding box center [640, 38] width 19 height 21
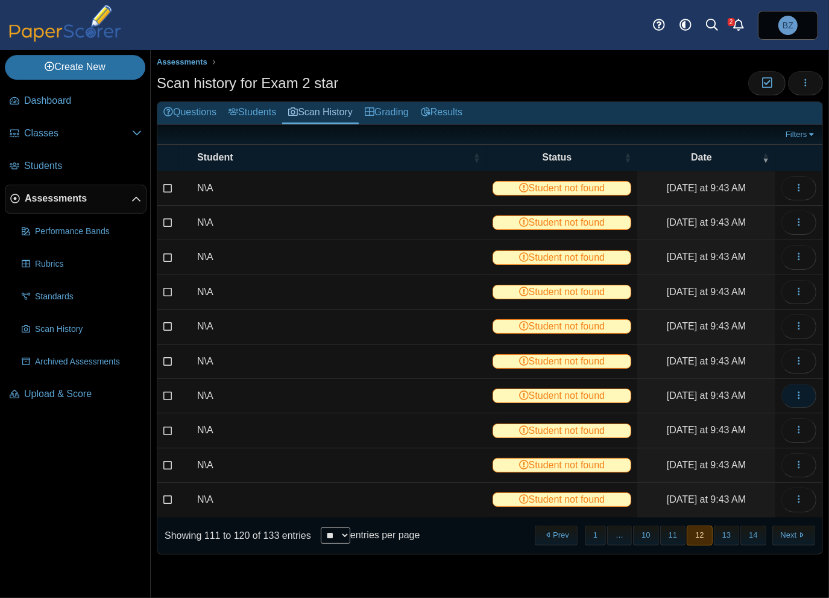
click at [801, 390] on icon "button" at bounding box center [799, 395] width 10 height 10
click at [766, 419] on link "View scanned test" at bounding box center [744, 420] width 145 height 18
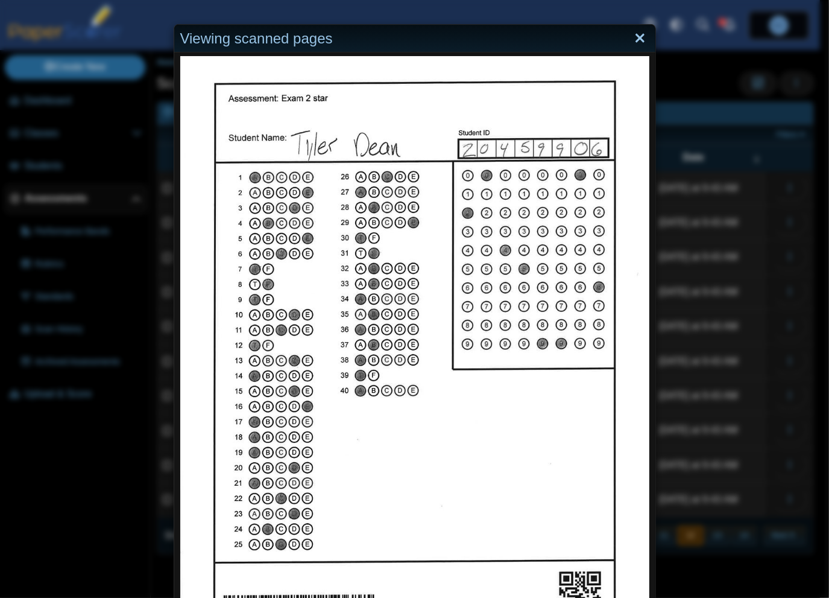
click at [640, 40] on link "Close" at bounding box center [640, 38] width 19 height 21
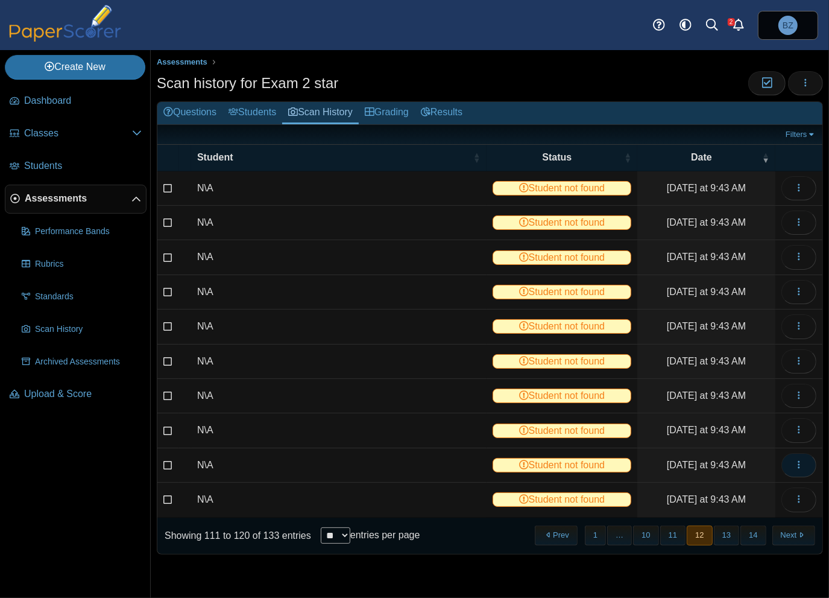
click at [804, 463] on button "button" at bounding box center [799, 465] width 35 height 24
click at [755, 487] on link "View scanned test" at bounding box center [744, 488] width 145 height 18
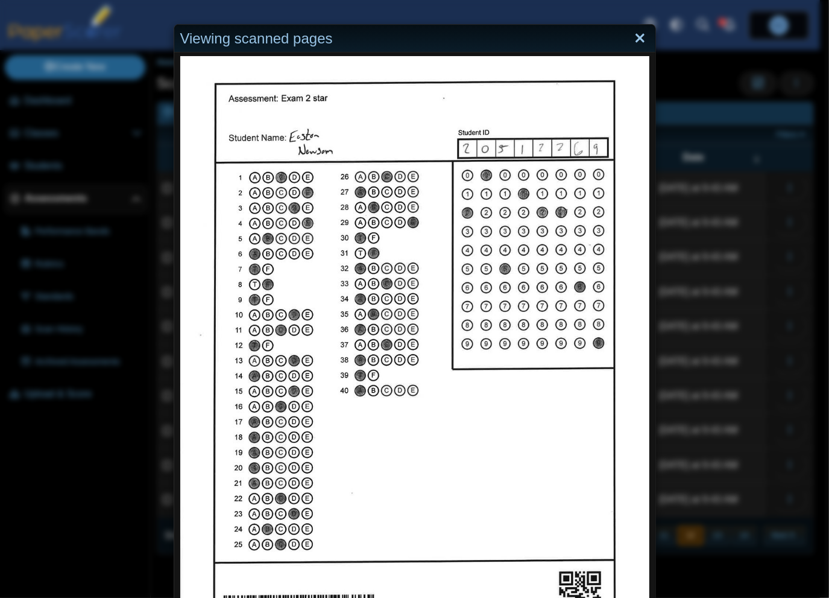
click at [633, 41] on link "Close" at bounding box center [640, 38] width 19 height 21
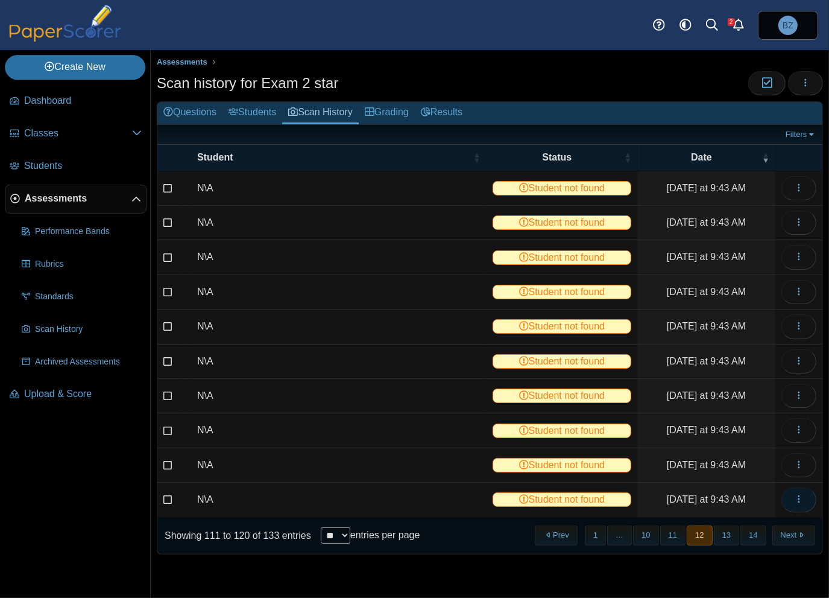
click at [807, 500] on button "button" at bounding box center [799, 499] width 35 height 24
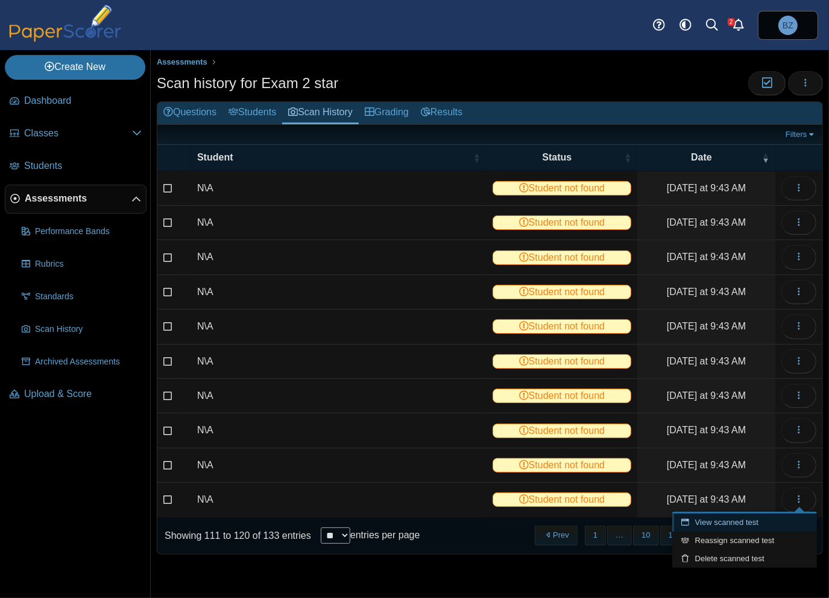
click at [724, 526] on link "View scanned test" at bounding box center [744, 522] width 145 height 18
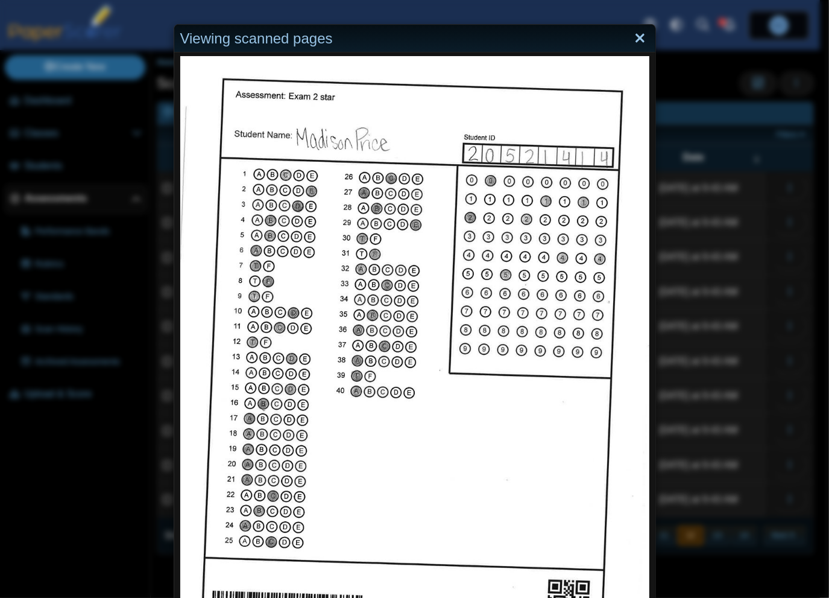
click at [631, 37] on link "Close" at bounding box center [640, 38] width 19 height 21
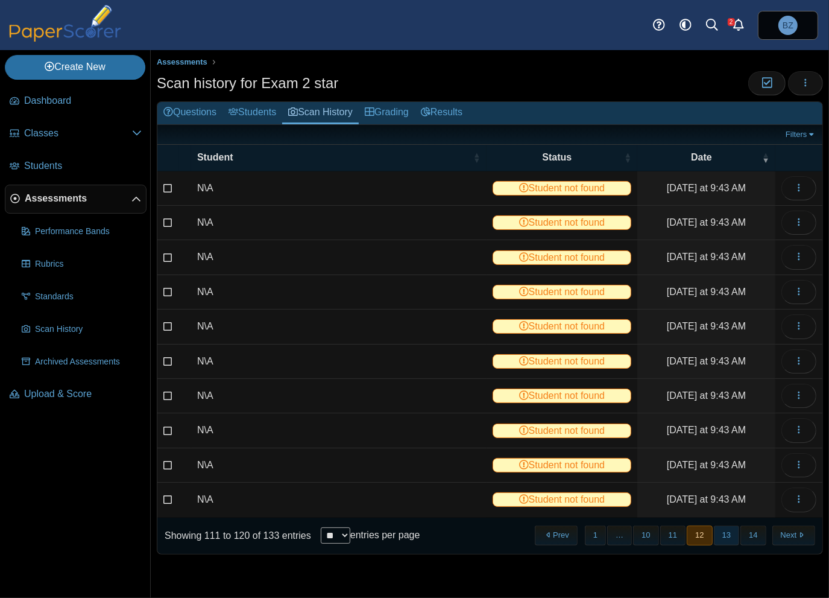
click at [727, 531] on button "13" at bounding box center [726, 535] width 25 height 20
click at [795, 187] on icon "button" at bounding box center [799, 188] width 10 height 10
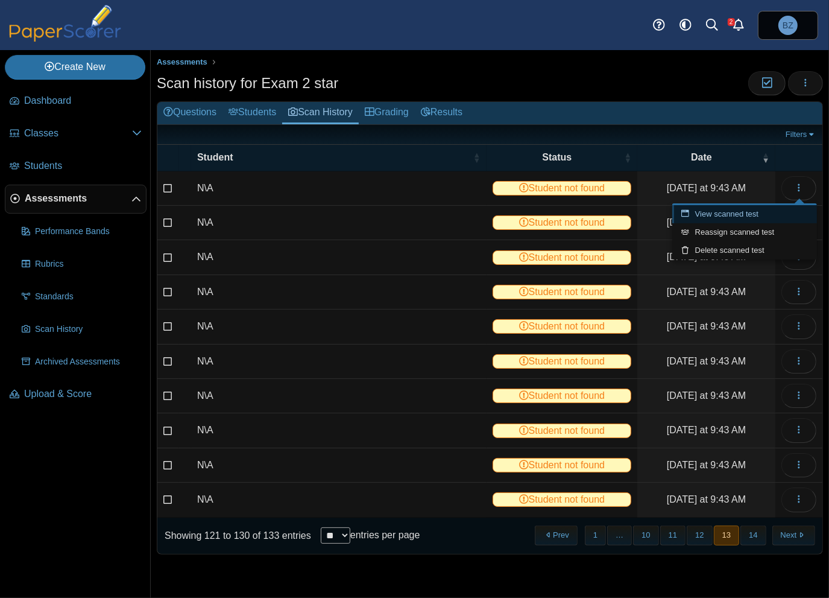
click at [794, 218] on link "View scanned test" at bounding box center [744, 214] width 145 height 18
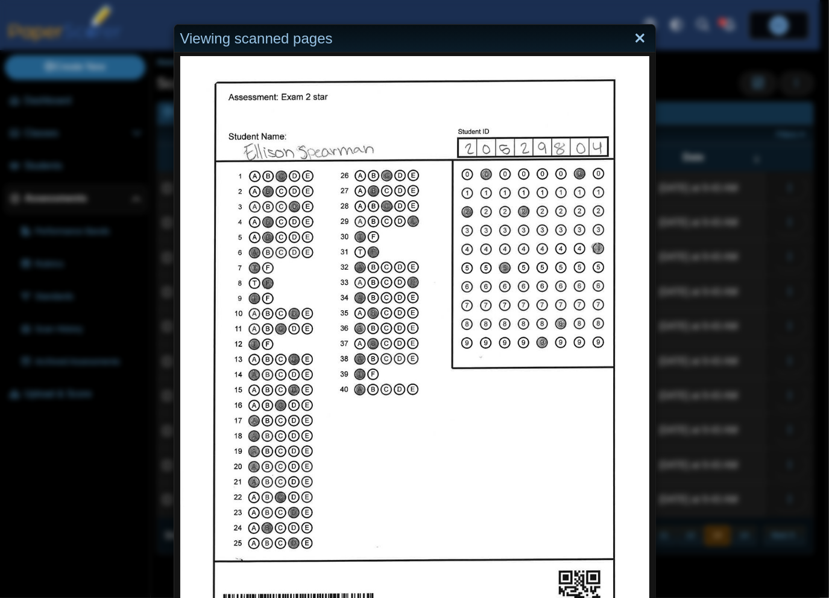
click at [631, 39] on link "Close" at bounding box center [640, 38] width 19 height 21
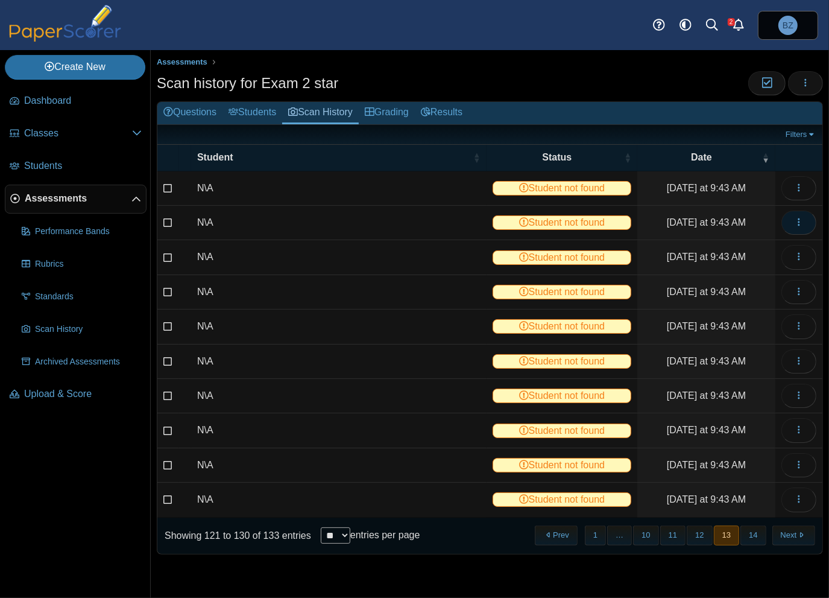
click at [799, 221] on icon "button" at bounding box center [799, 222] width 10 height 10
click at [791, 248] on link "View scanned test" at bounding box center [744, 248] width 145 height 18
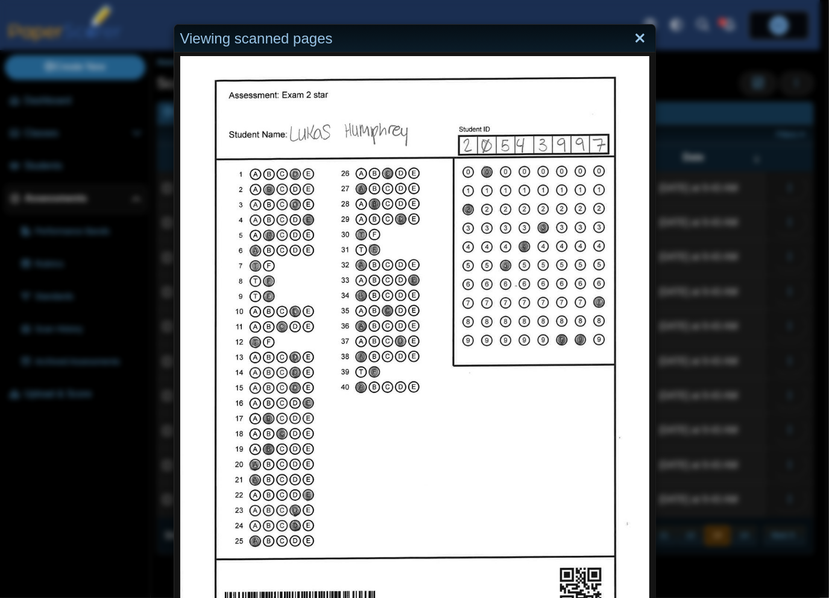
click at [632, 45] on link "Close" at bounding box center [640, 38] width 19 height 21
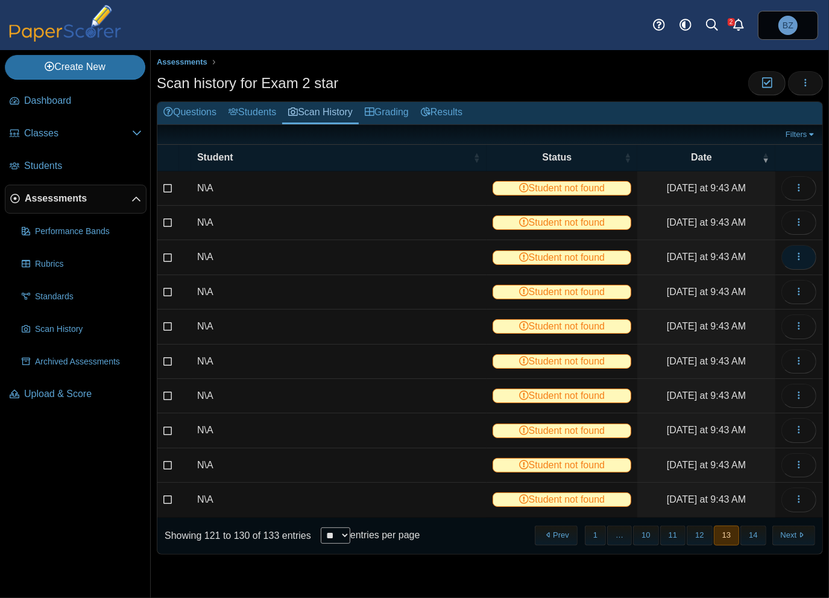
click at [802, 255] on icon "button" at bounding box center [799, 256] width 10 height 10
click at [753, 286] on link "View scanned test" at bounding box center [744, 282] width 145 height 18
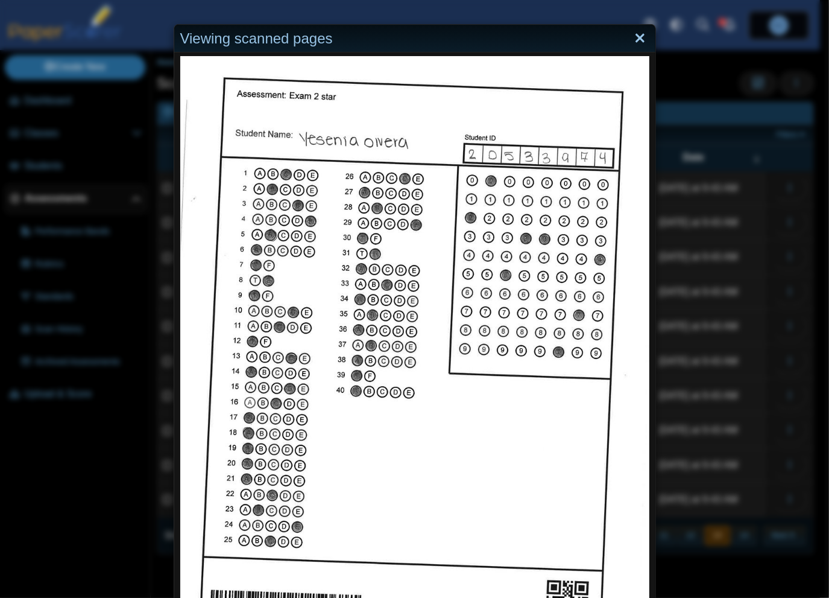
click at [632, 36] on link "Close" at bounding box center [640, 38] width 19 height 21
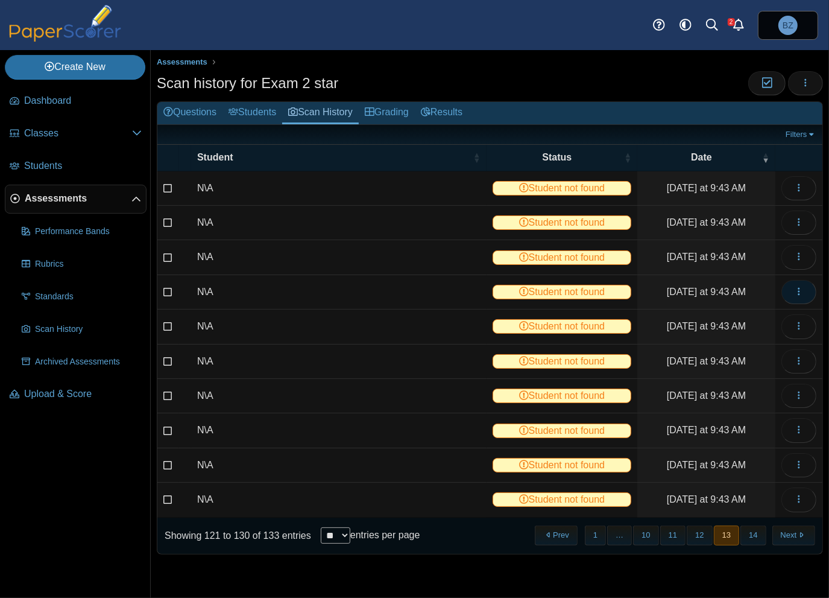
click at [800, 289] on icon "button" at bounding box center [799, 291] width 10 height 10
click at [749, 315] on link "View scanned test" at bounding box center [744, 317] width 145 height 18
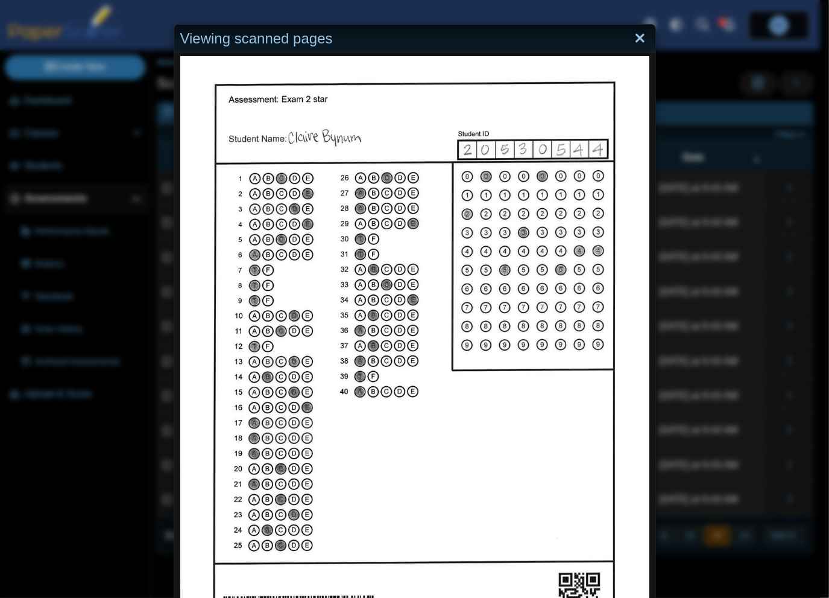
click at [636, 43] on link "Close" at bounding box center [640, 38] width 19 height 21
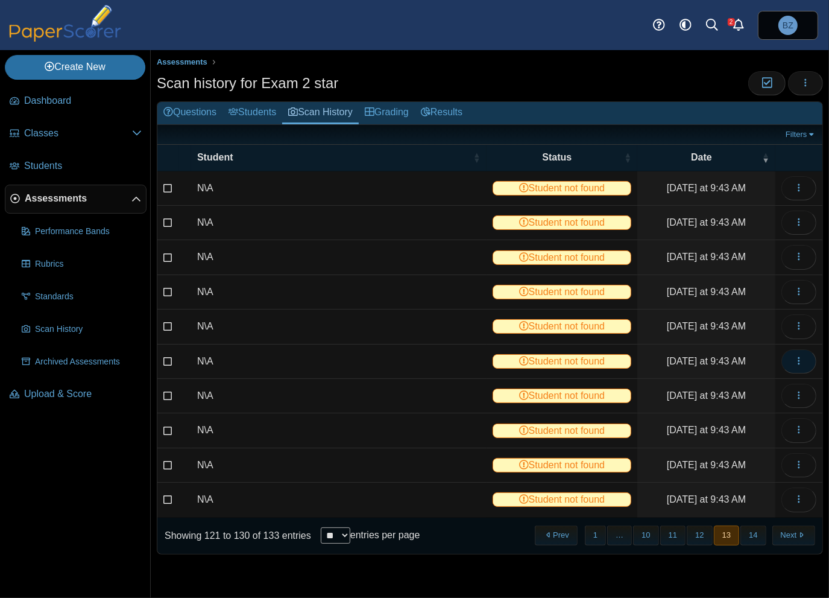
click at [798, 358] on icon "button" at bounding box center [799, 361] width 10 height 10
click at [754, 387] on link "View scanned test" at bounding box center [744, 385] width 145 height 18
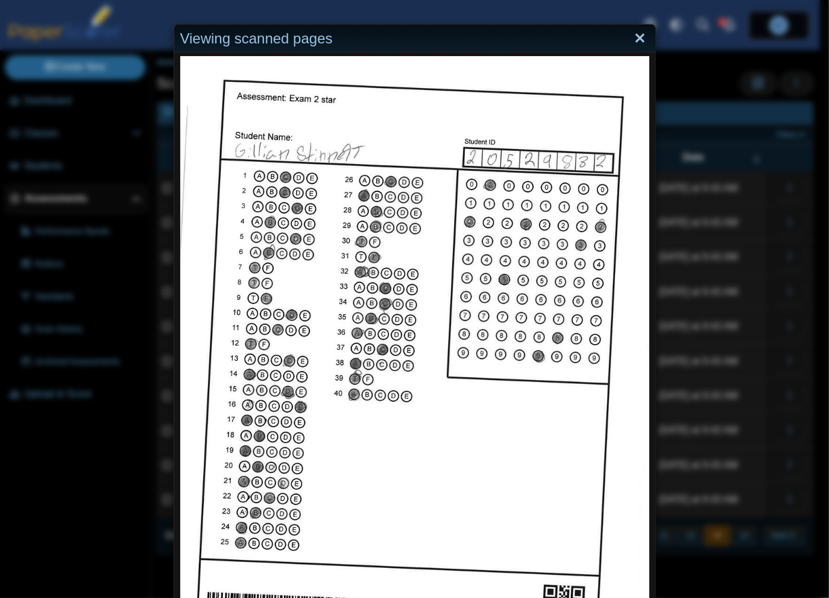
click at [633, 33] on link "Close" at bounding box center [640, 38] width 19 height 21
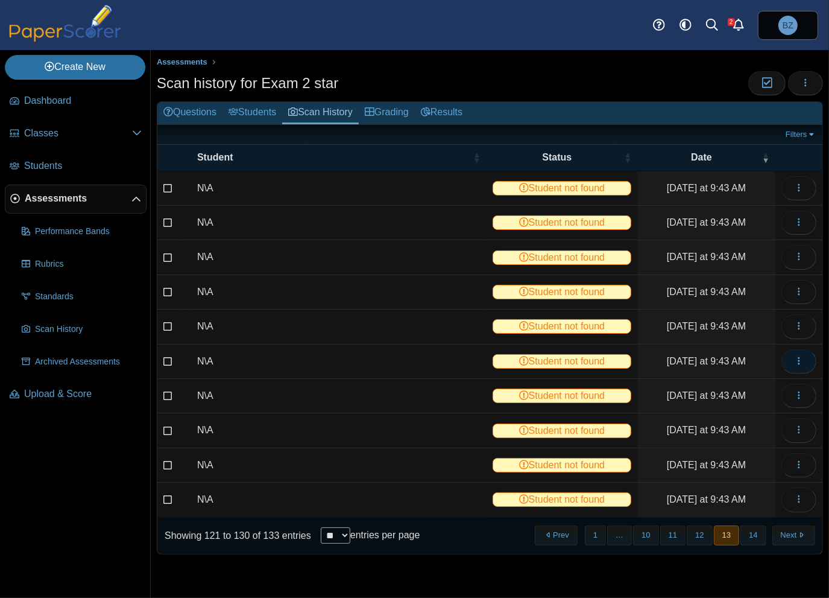
click at [809, 352] on button "button" at bounding box center [799, 361] width 35 height 24
click at [731, 388] on link "View scanned test" at bounding box center [744, 385] width 145 height 18
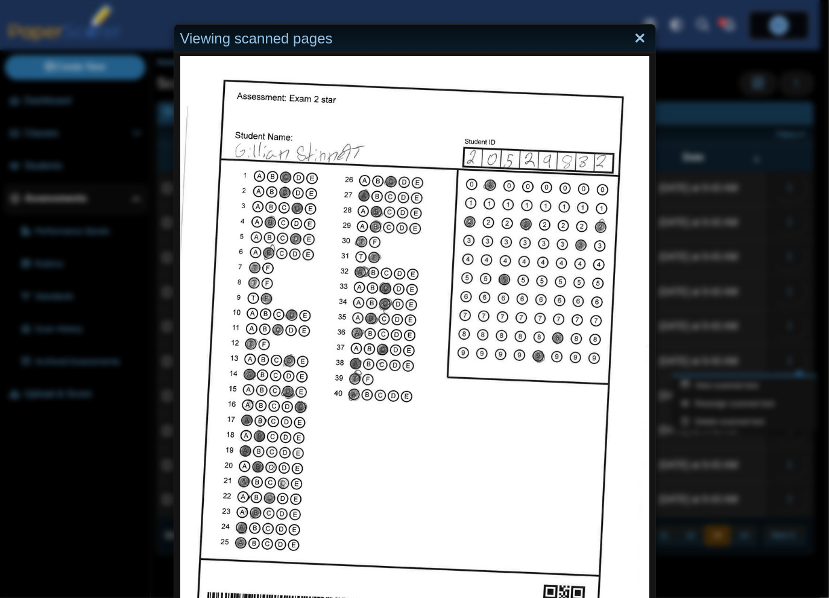
drag, startPoint x: 630, startPoint y: 48, endPoint x: 631, endPoint y: 39, distance: 9.2
click at [630, 47] on div "Viewing scanned pages" at bounding box center [414, 39] width 481 height 28
click at [632, 38] on link "Close" at bounding box center [640, 38] width 19 height 21
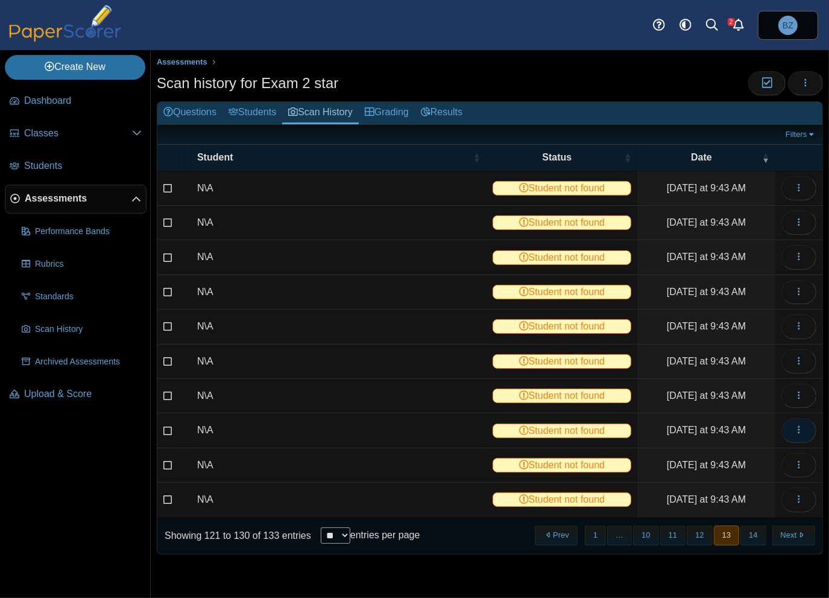
click at [802, 426] on icon "button" at bounding box center [799, 430] width 10 height 10
click at [744, 453] on link "View scanned test" at bounding box center [744, 453] width 145 height 18
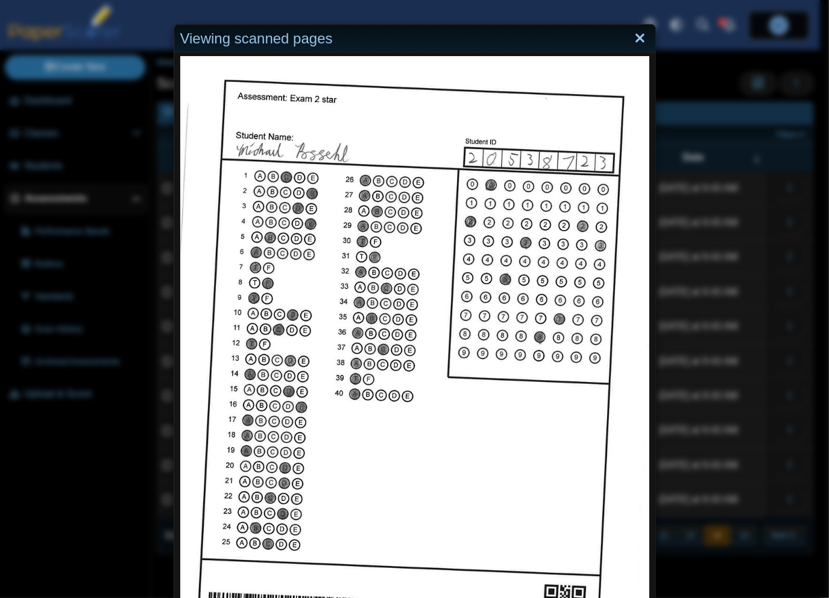
click at [632, 35] on link "Close" at bounding box center [640, 38] width 19 height 21
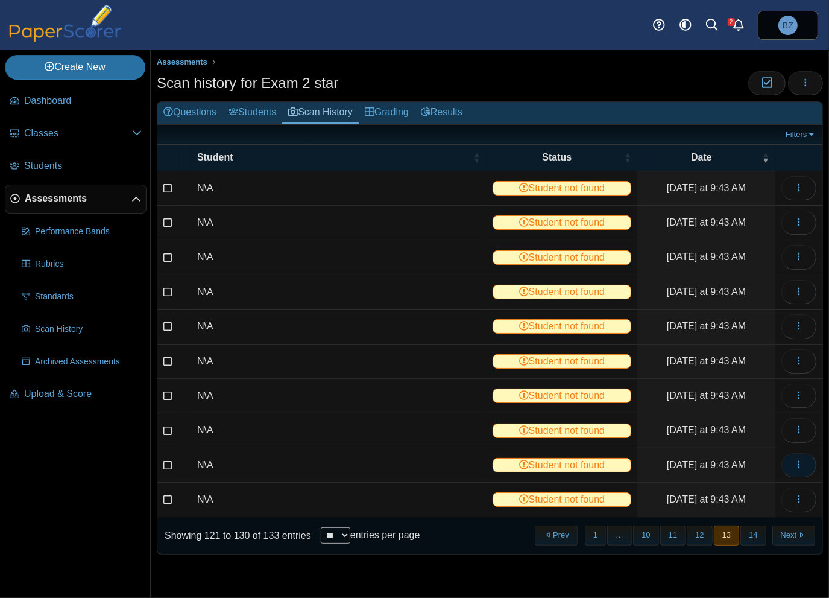
click at [798, 465] on span "button" at bounding box center [799, 464] width 10 height 10
click at [749, 493] on link "View scanned test" at bounding box center [744, 488] width 145 height 18
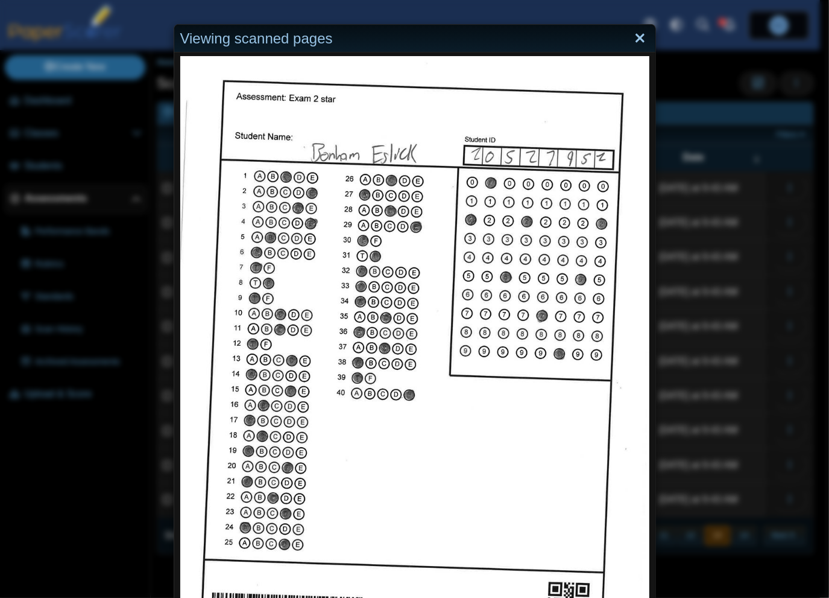
click at [636, 42] on link "Close" at bounding box center [640, 38] width 19 height 21
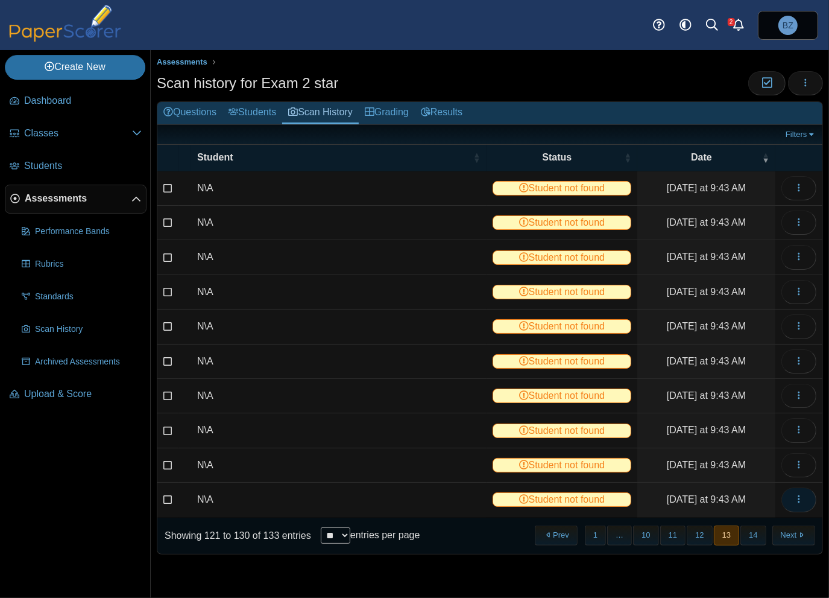
click at [802, 494] on icon "button" at bounding box center [799, 499] width 10 height 10
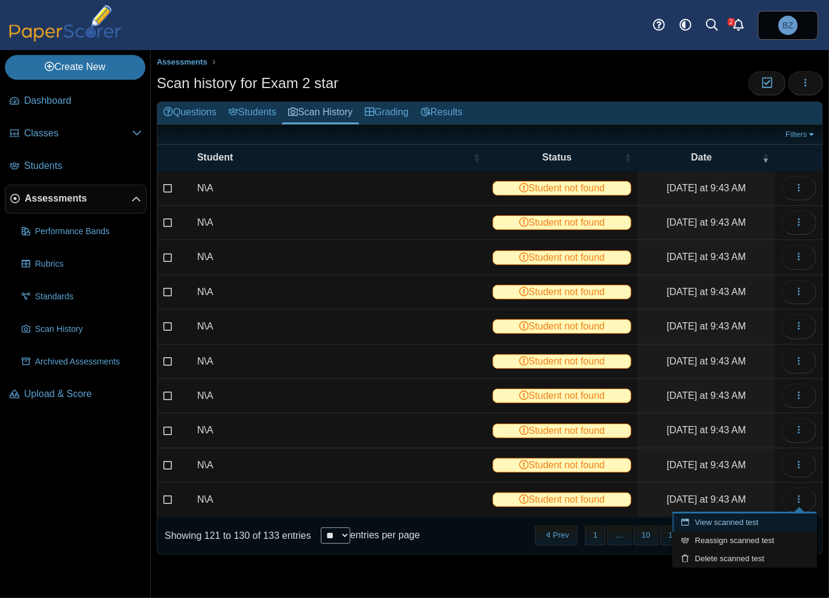
click at [723, 521] on link "View scanned test" at bounding box center [744, 522] width 145 height 18
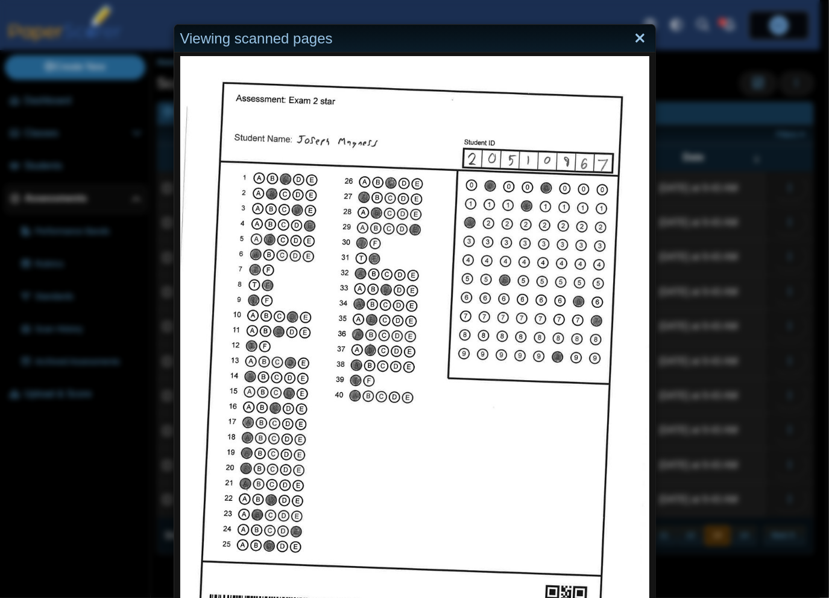
click at [637, 39] on link "Close" at bounding box center [640, 38] width 19 height 21
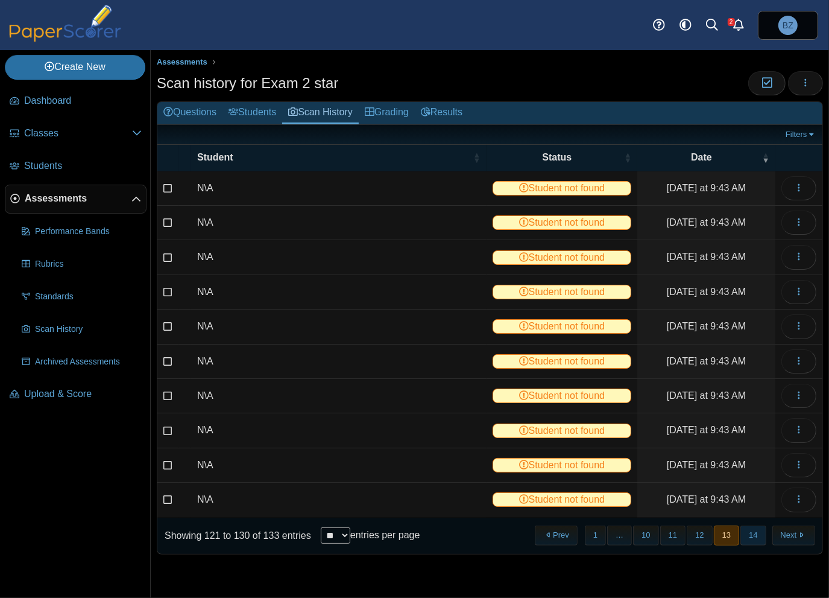
click at [757, 533] on button "14" at bounding box center [753, 535] width 25 height 20
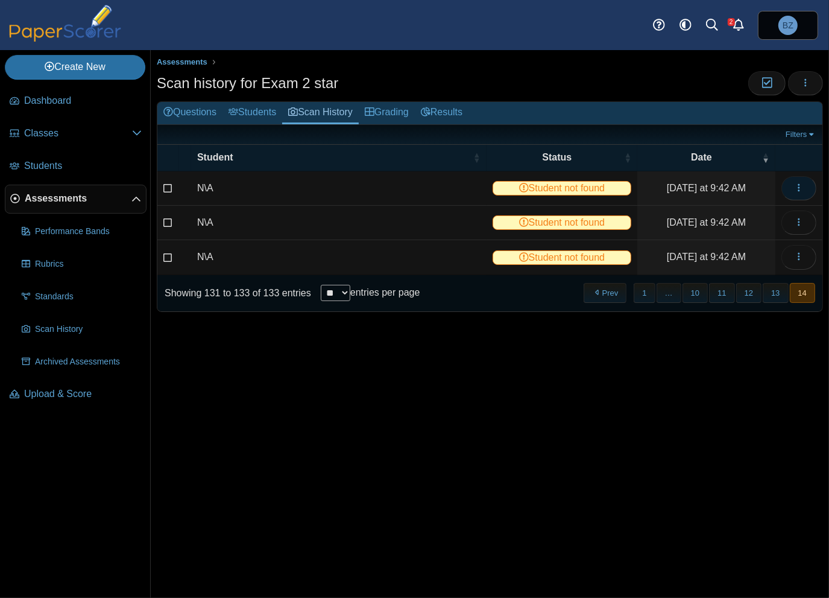
click at [794, 186] on icon "button" at bounding box center [799, 188] width 10 height 10
click at [779, 212] on link "View scanned test" at bounding box center [744, 214] width 145 height 18
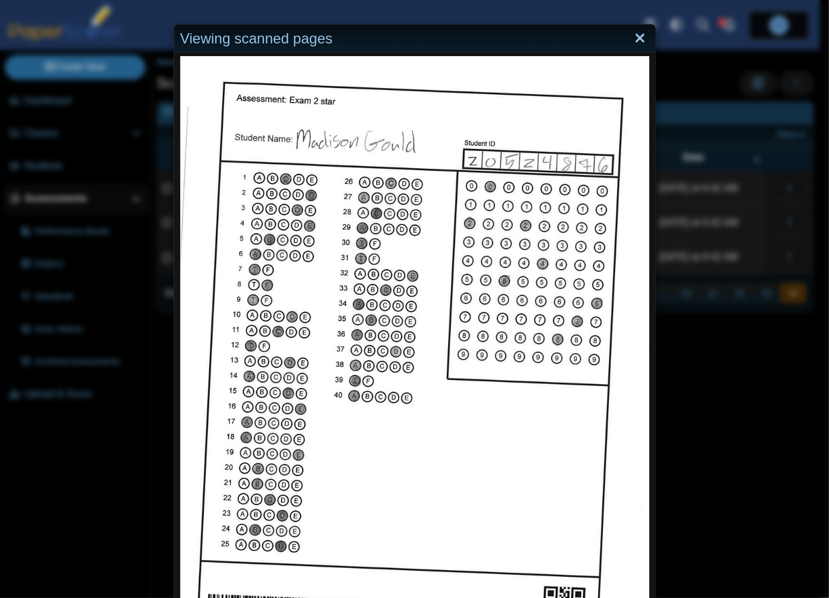
click at [631, 36] on link "Close" at bounding box center [640, 38] width 19 height 21
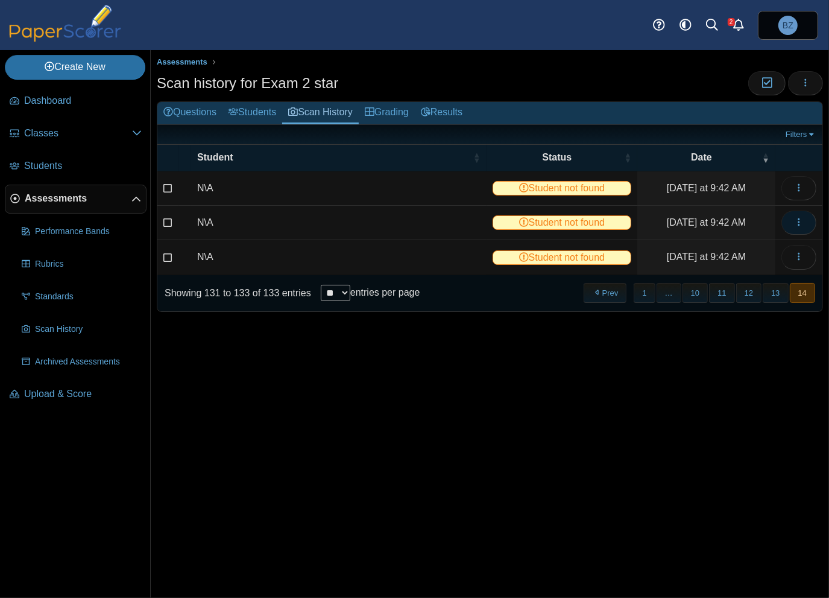
click at [798, 219] on icon "button" at bounding box center [799, 222] width 10 height 10
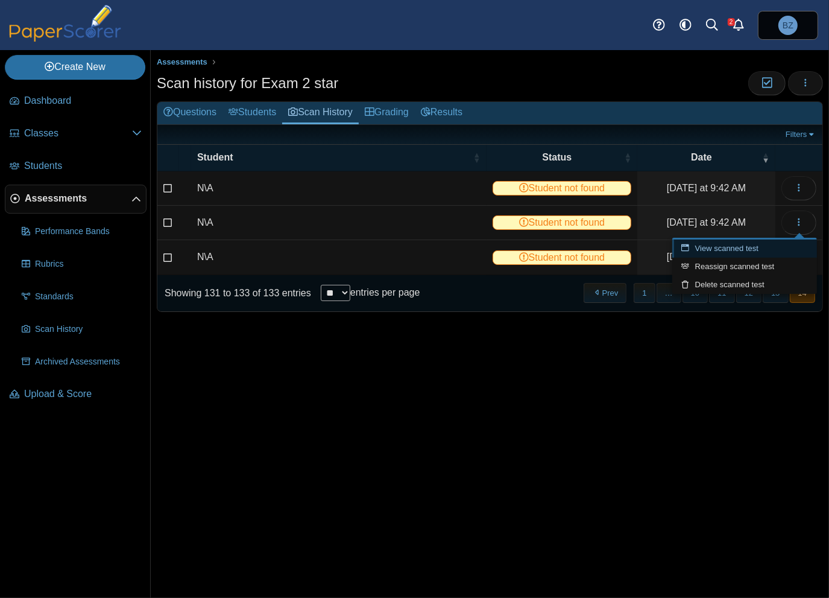
click at [703, 247] on link "View scanned test" at bounding box center [744, 248] width 145 height 18
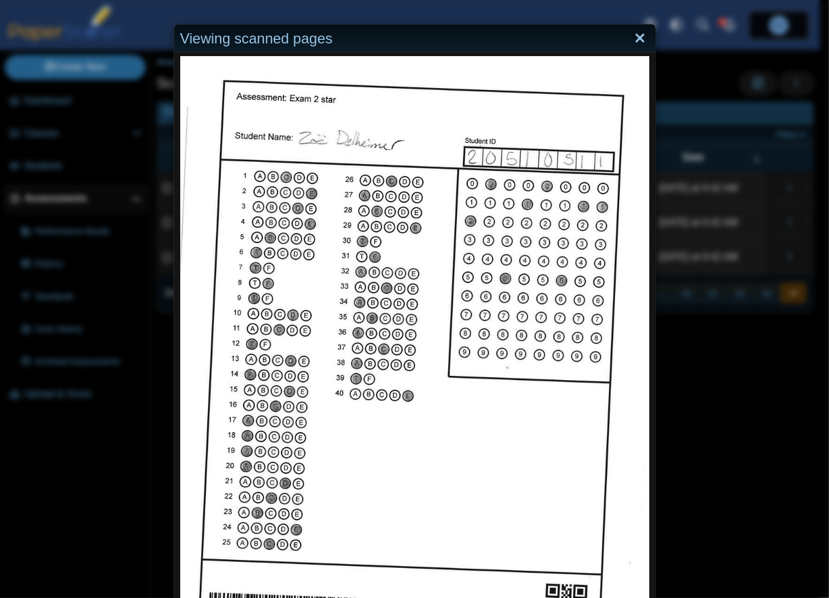
click at [639, 33] on link "Close" at bounding box center [640, 38] width 19 height 21
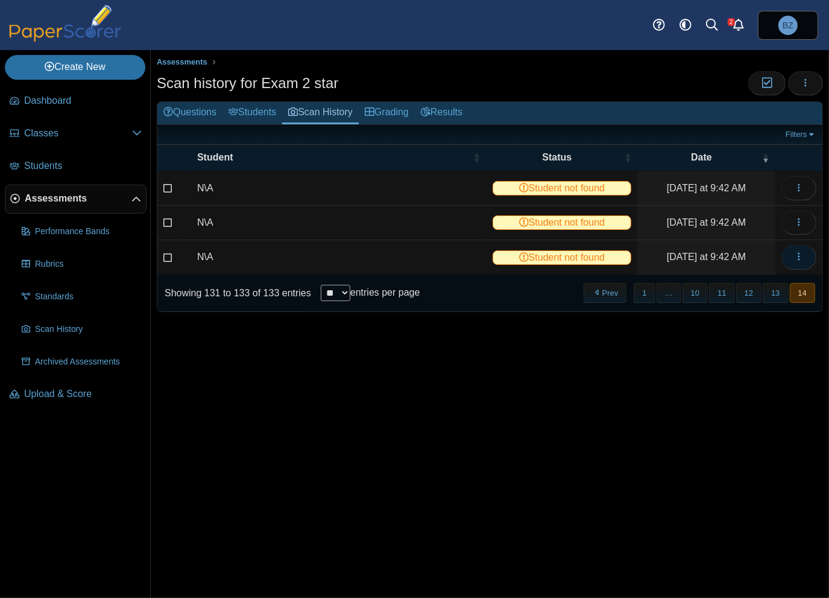
click at [794, 252] on icon "button" at bounding box center [799, 256] width 10 height 10
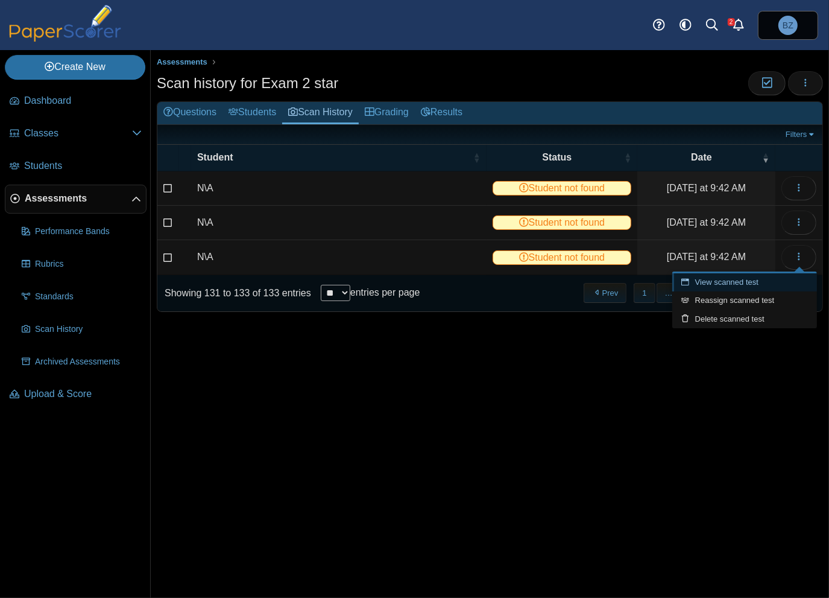
click at [742, 283] on link "View scanned test" at bounding box center [744, 282] width 145 height 18
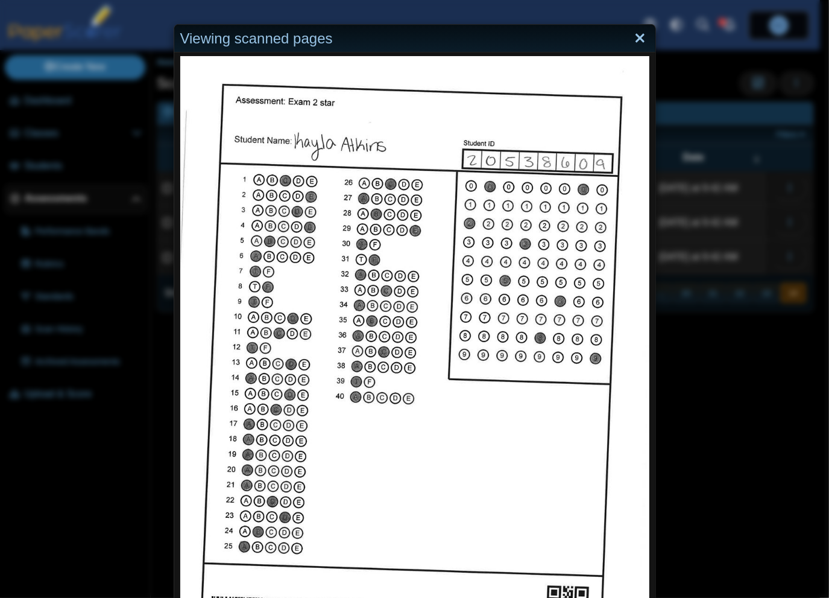
click at [634, 36] on link "Close" at bounding box center [640, 38] width 19 height 21
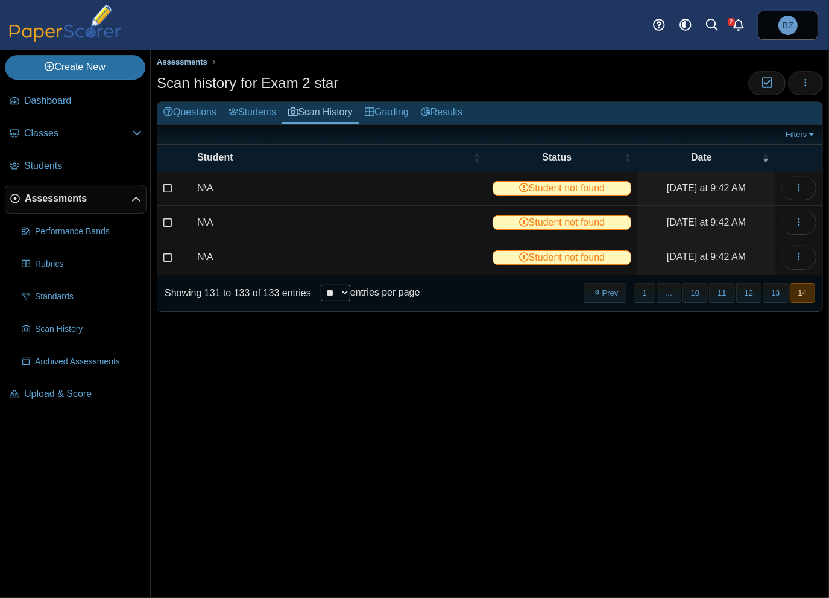
click at [183, 60] on span "Assessments" at bounding box center [182, 61] width 51 height 9
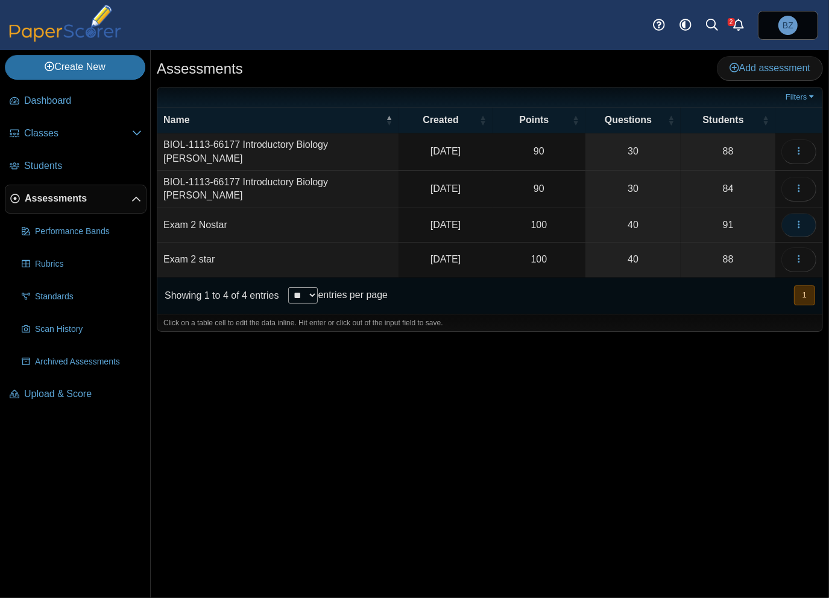
click at [800, 219] on icon "button" at bounding box center [799, 224] width 10 height 10
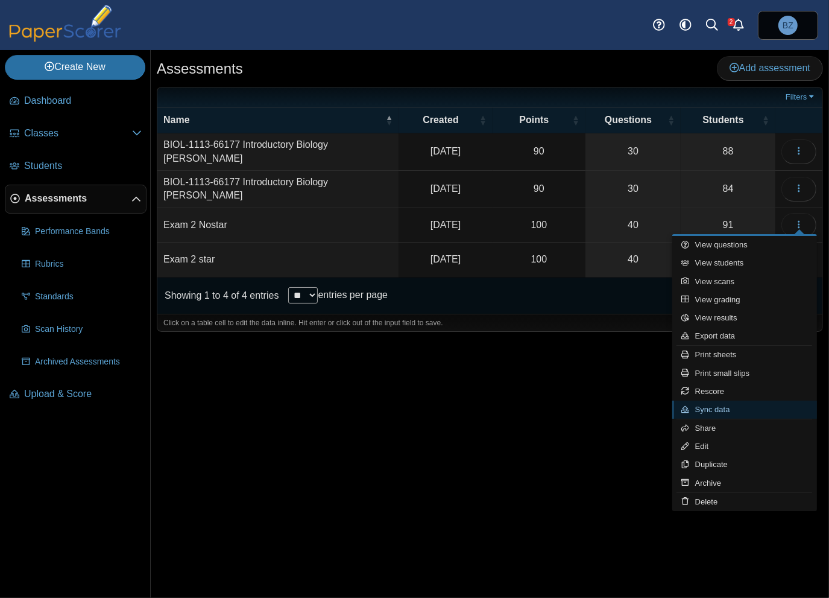
click at [728, 409] on link "Sync data" at bounding box center [744, 409] width 145 height 18
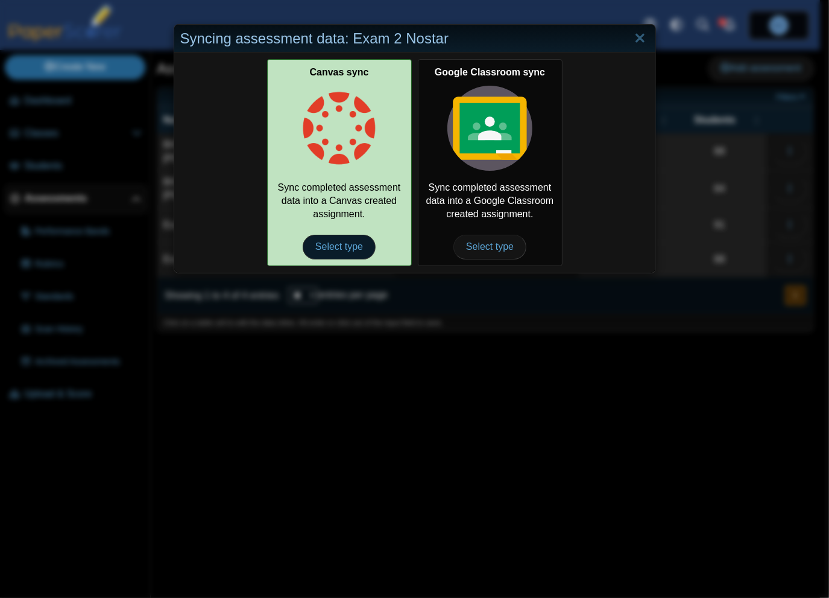
click at [337, 248] on span "Select type" at bounding box center [339, 247] width 73 height 24
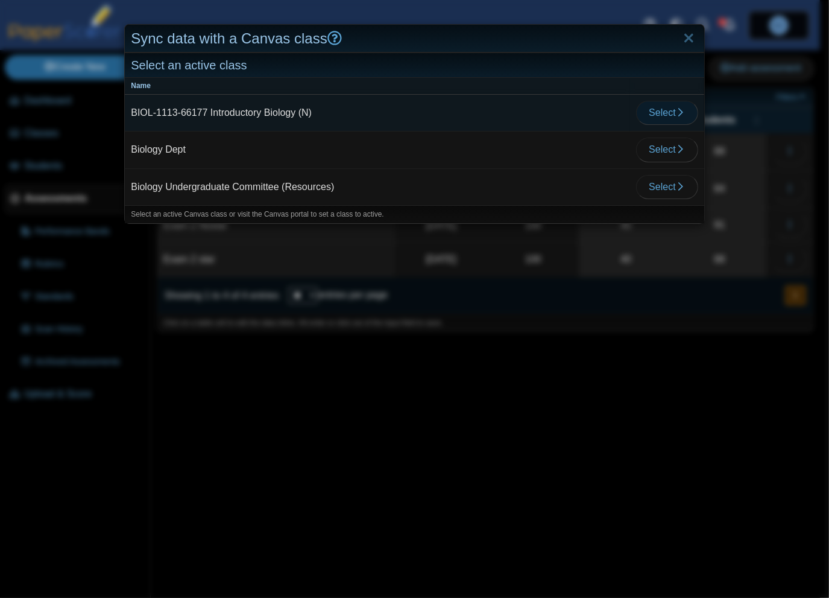
click at [657, 115] on span "Select" at bounding box center [667, 112] width 36 height 10
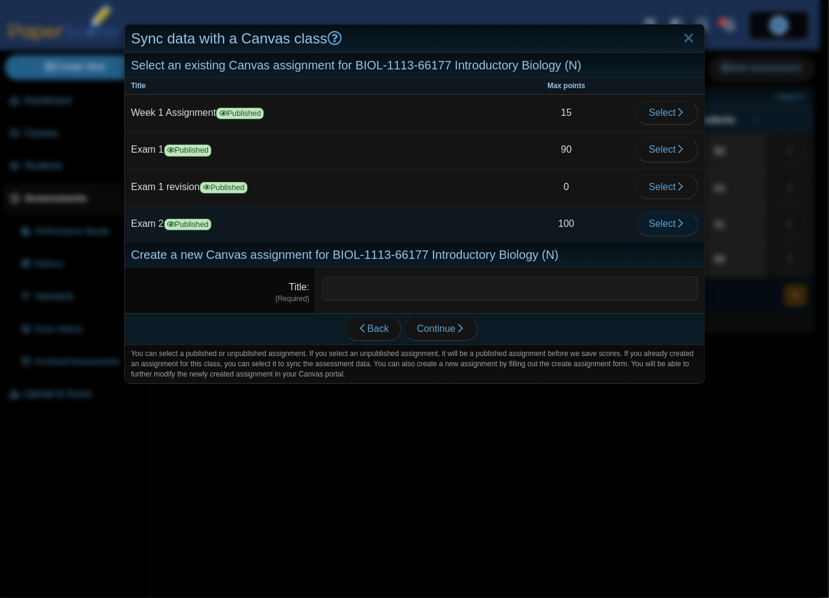
click at [650, 224] on span "Select" at bounding box center [667, 223] width 36 height 10
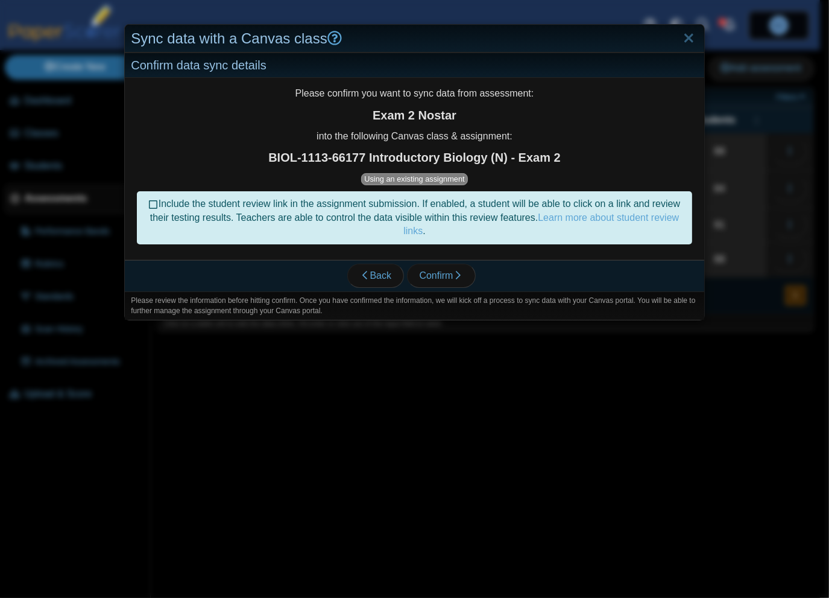
click at [149, 207] on icon at bounding box center [154, 202] width 10 height 8
click at [434, 277] on span "Confirm" at bounding box center [441, 275] width 43 height 10
